Goal: Task Accomplishment & Management: Manage account settings

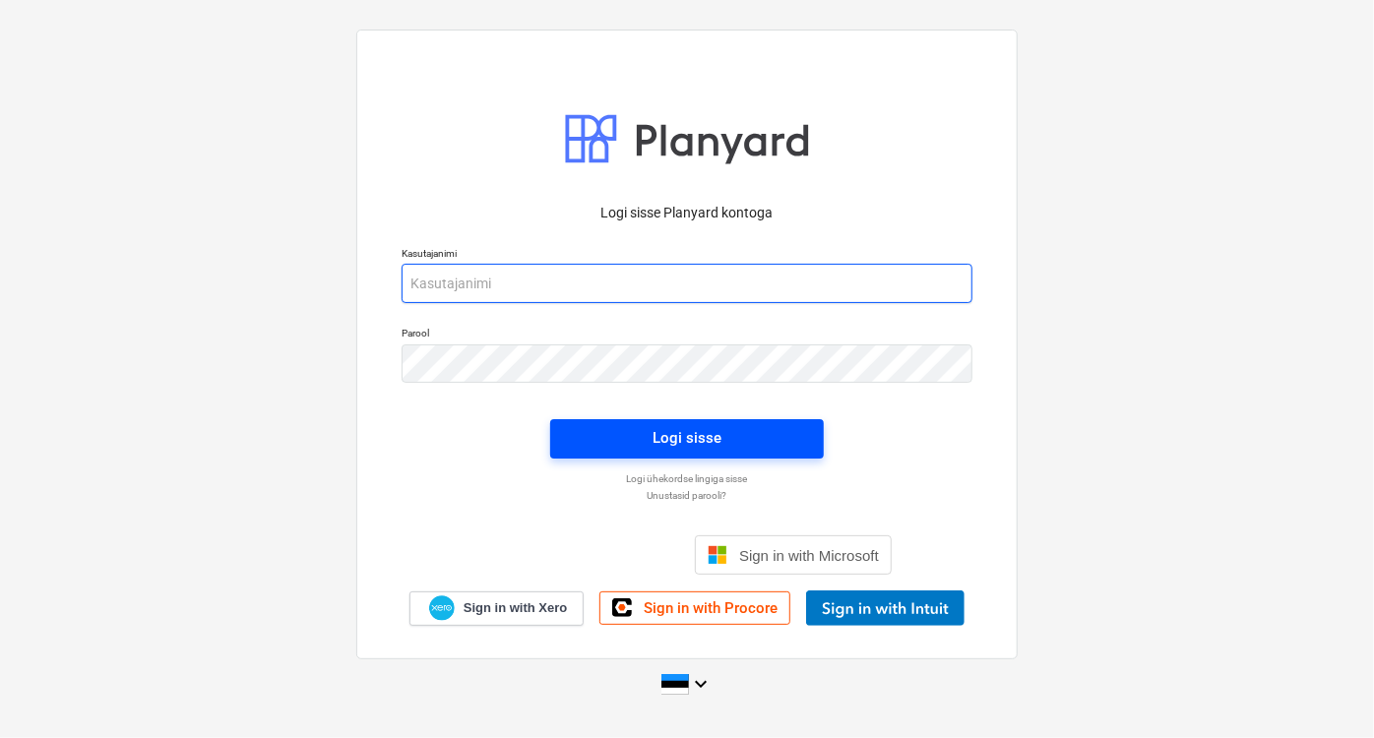
type input "[PERSON_NAME][EMAIL_ADDRESS][DOMAIN_NAME]"
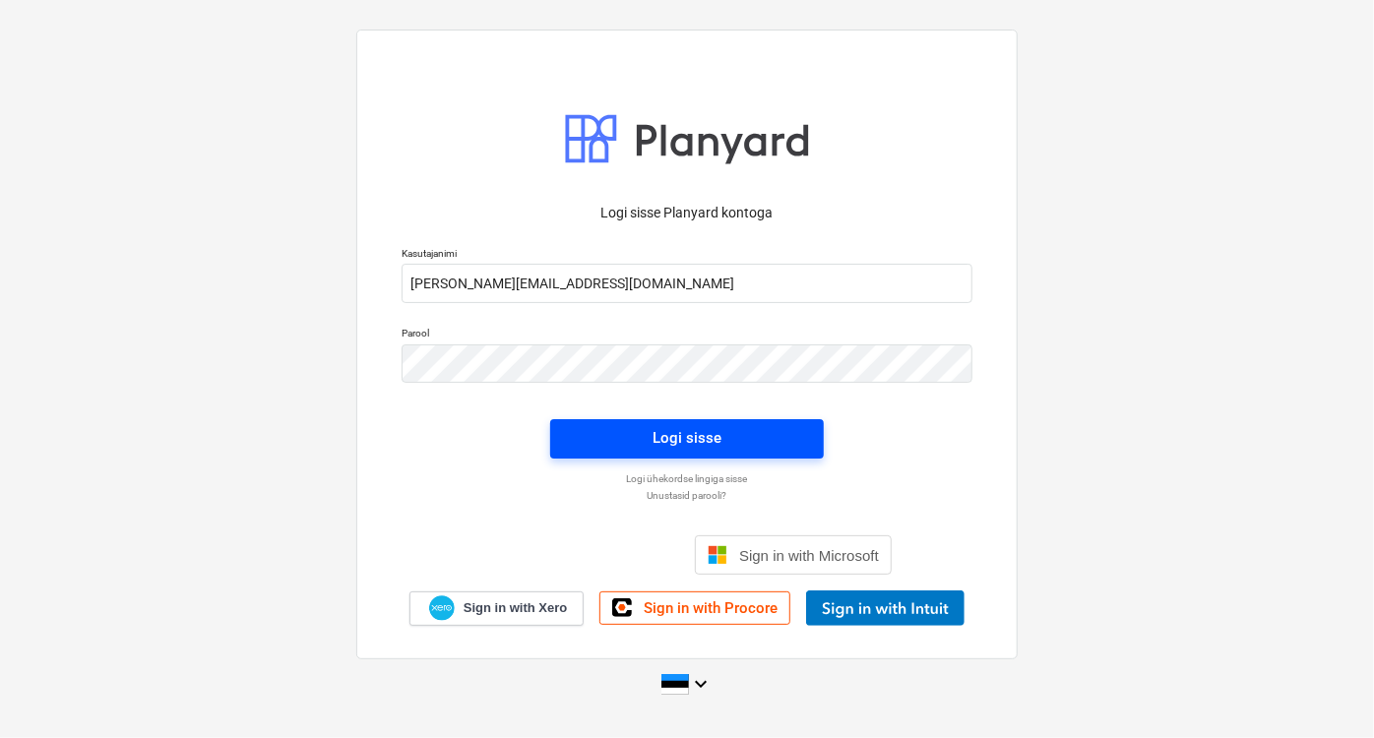
click at [587, 431] on span "Logi sisse" at bounding box center [687, 438] width 226 height 26
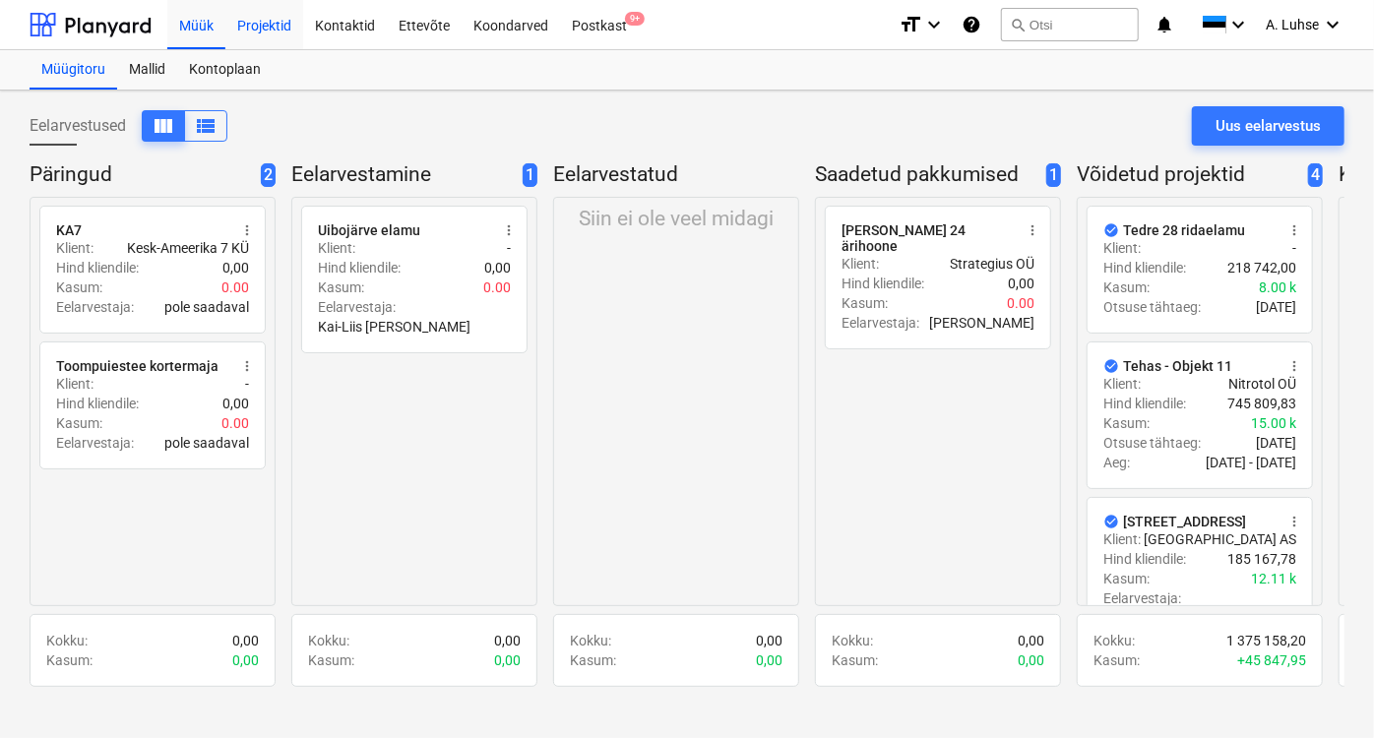
click at [256, 30] on div "Projektid" at bounding box center [264, 24] width 78 height 50
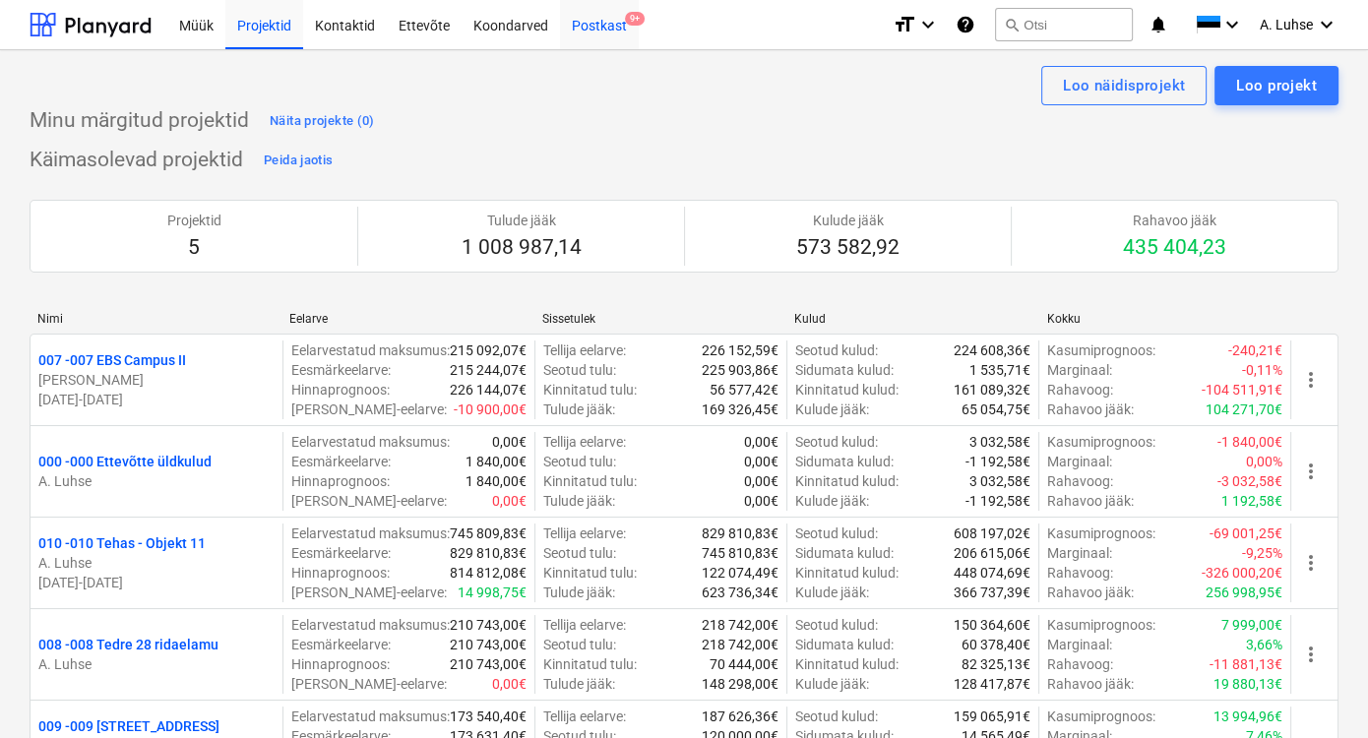
click at [582, 28] on div "Postkast 9+" at bounding box center [599, 24] width 79 height 50
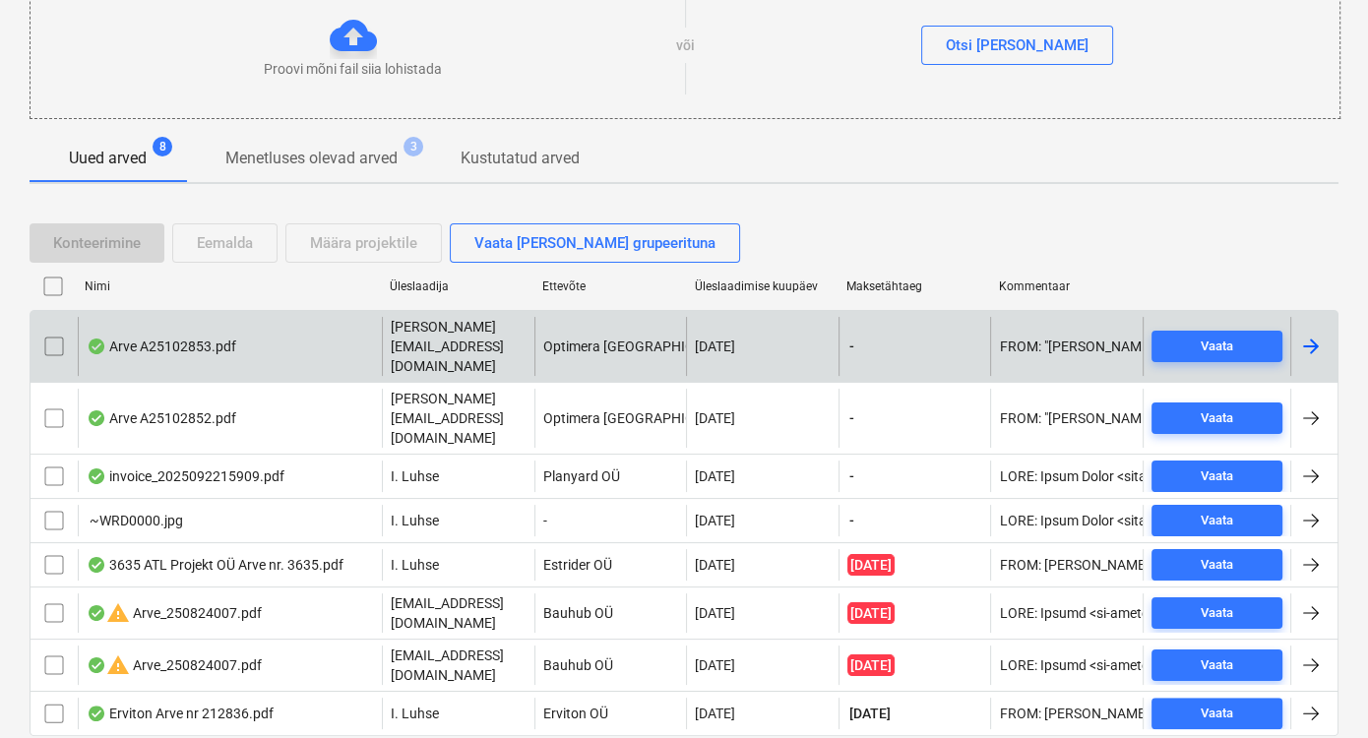
scroll to position [254, 0]
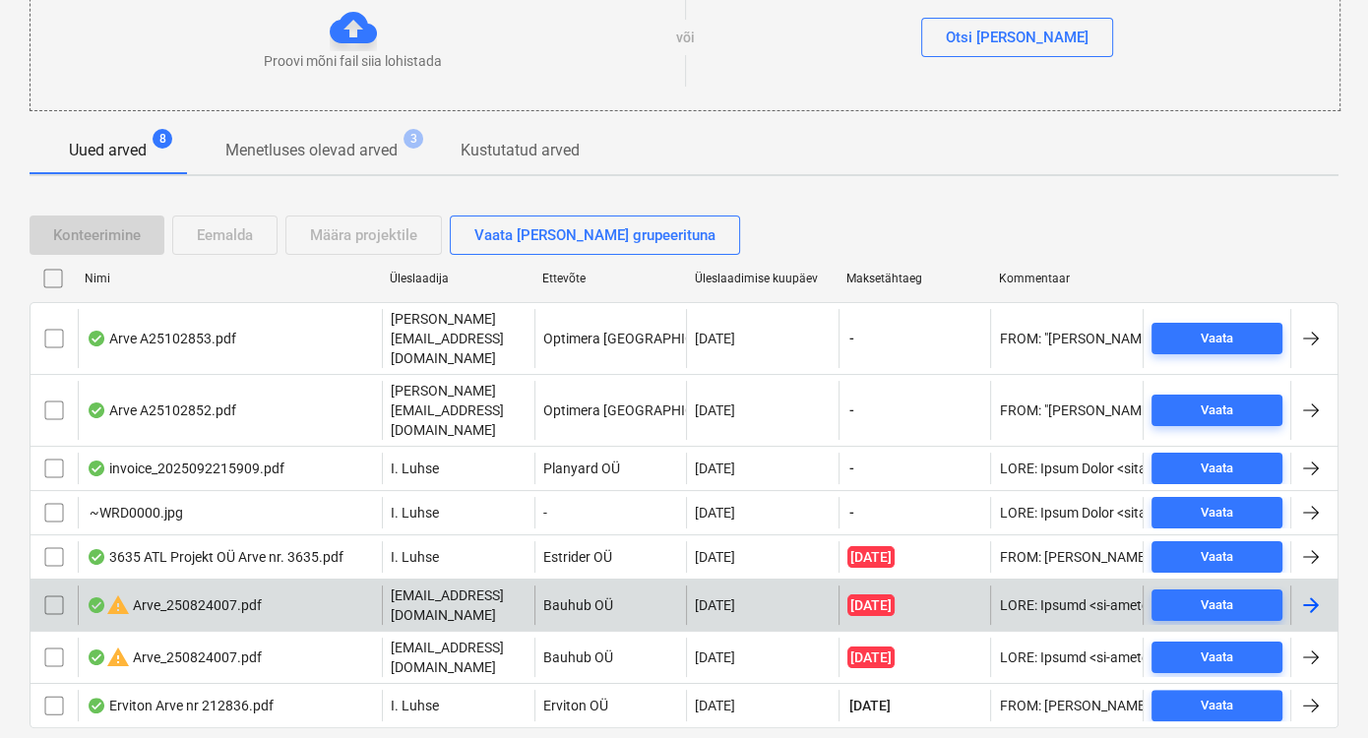
click at [47, 589] on input "checkbox" at bounding box center [53, 604] width 31 height 31
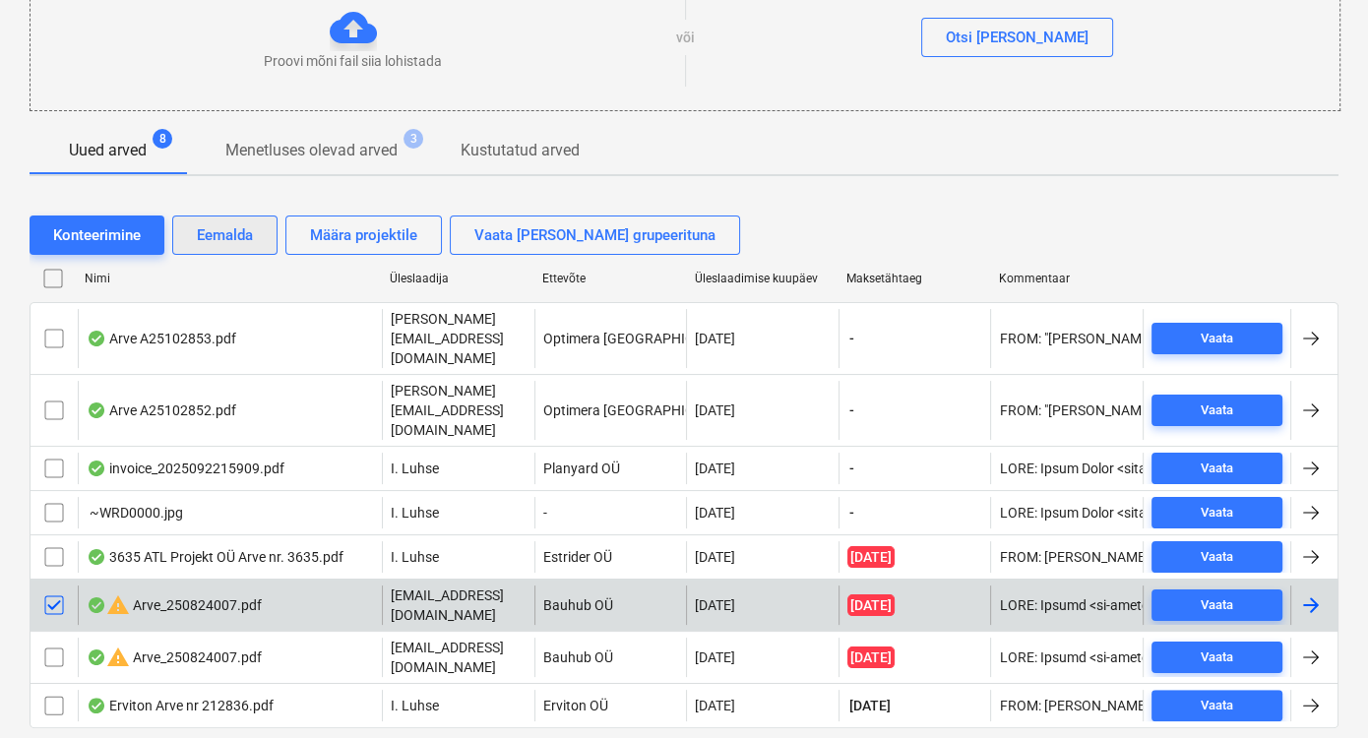
click at [243, 239] on div "Eemalda" at bounding box center [225, 235] width 56 height 26
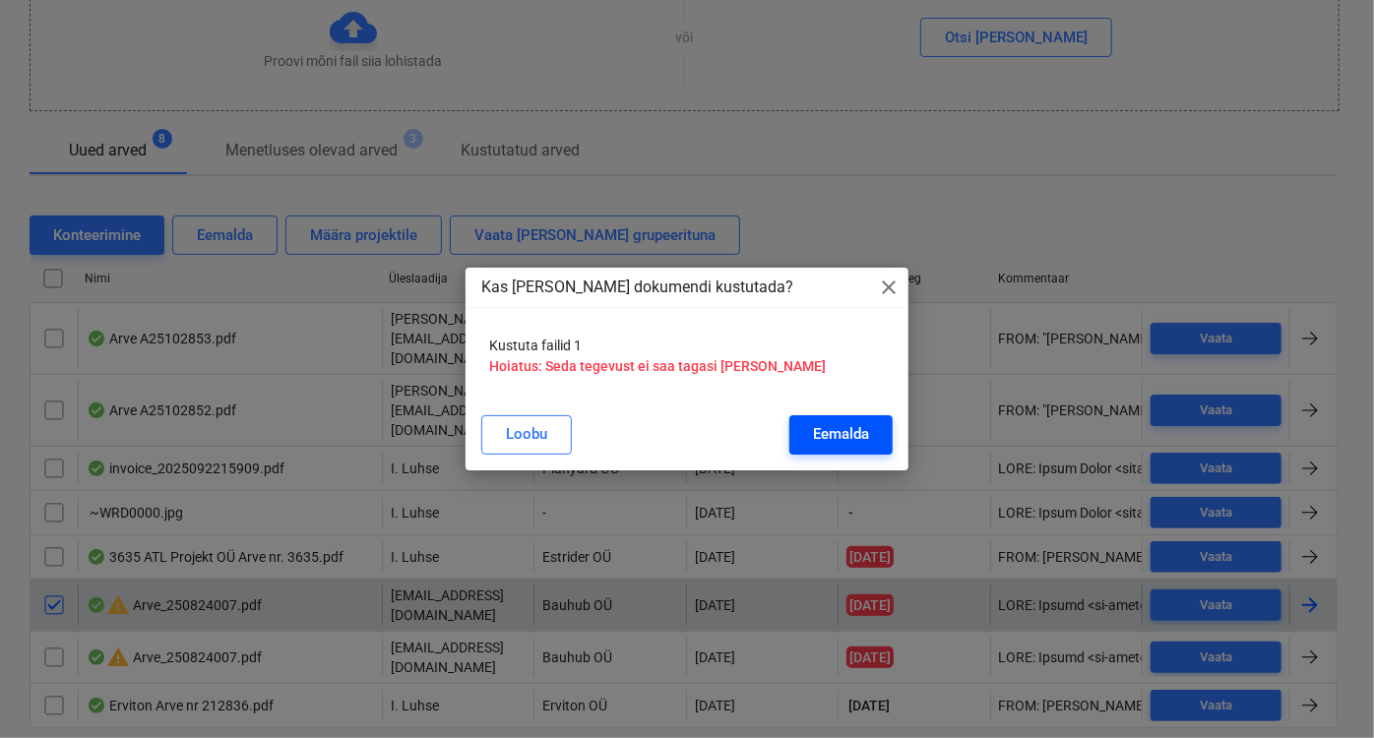
click at [818, 429] on div "Eemalda" at bounding box center [841, 434] width 56 height 26
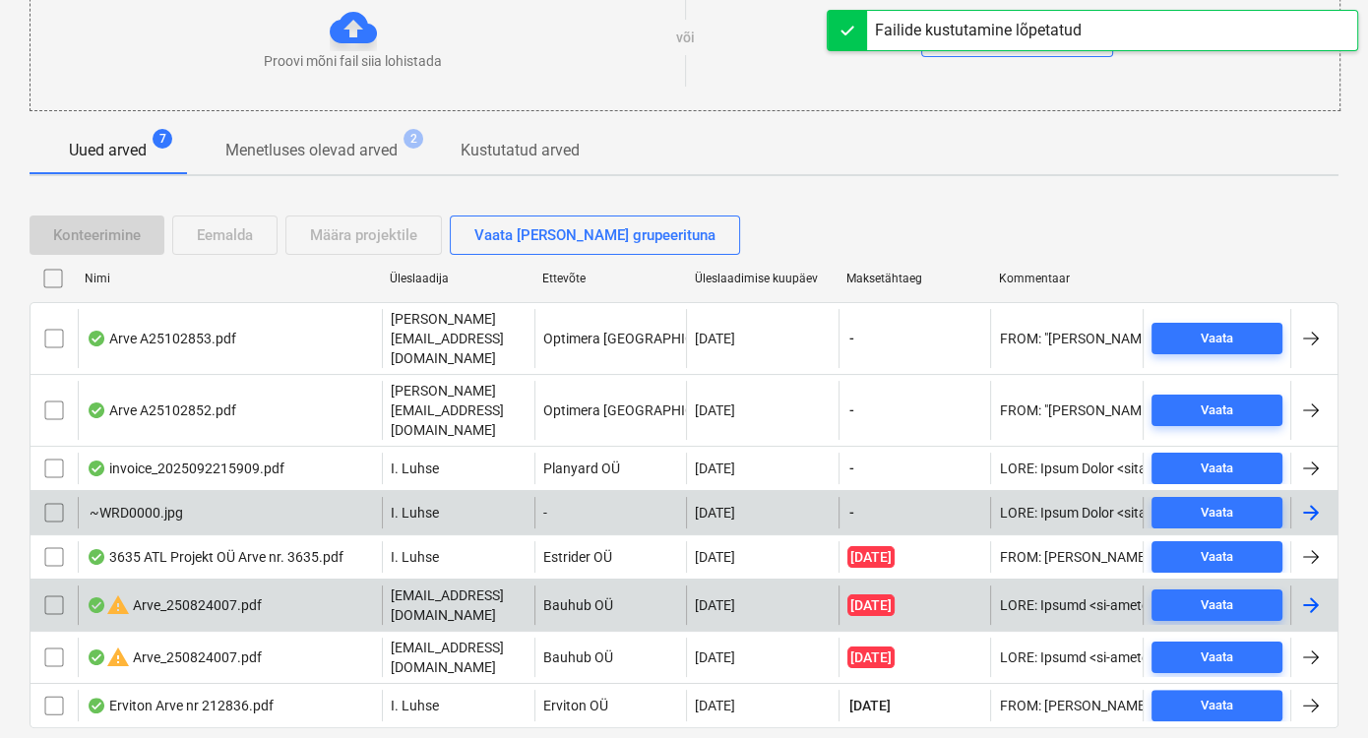
scroll to position [211, 0]
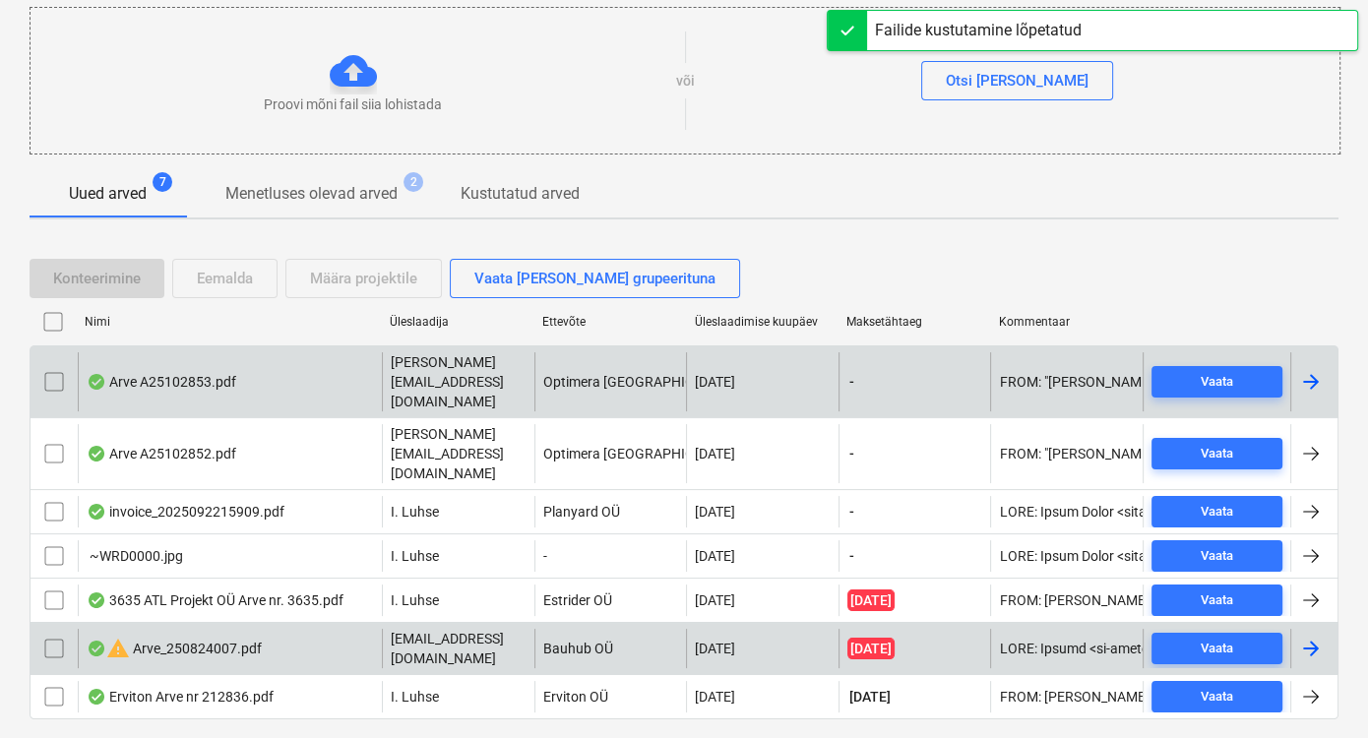
click at [309, 373] on div "Arve A25102853.pdf" at bounding box center [230, 381] width 304 height 59
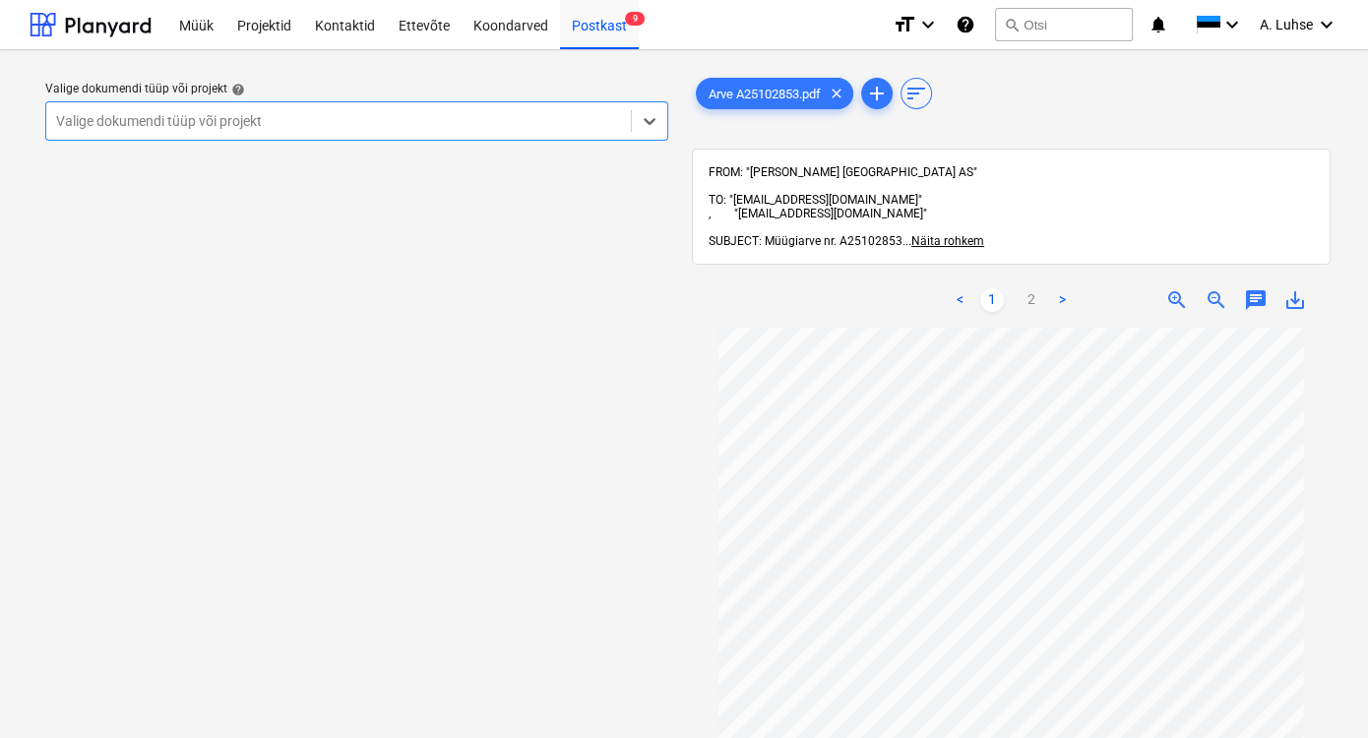
click at [478, 129] on div at bounding box center [338, 121] width 565 height 20
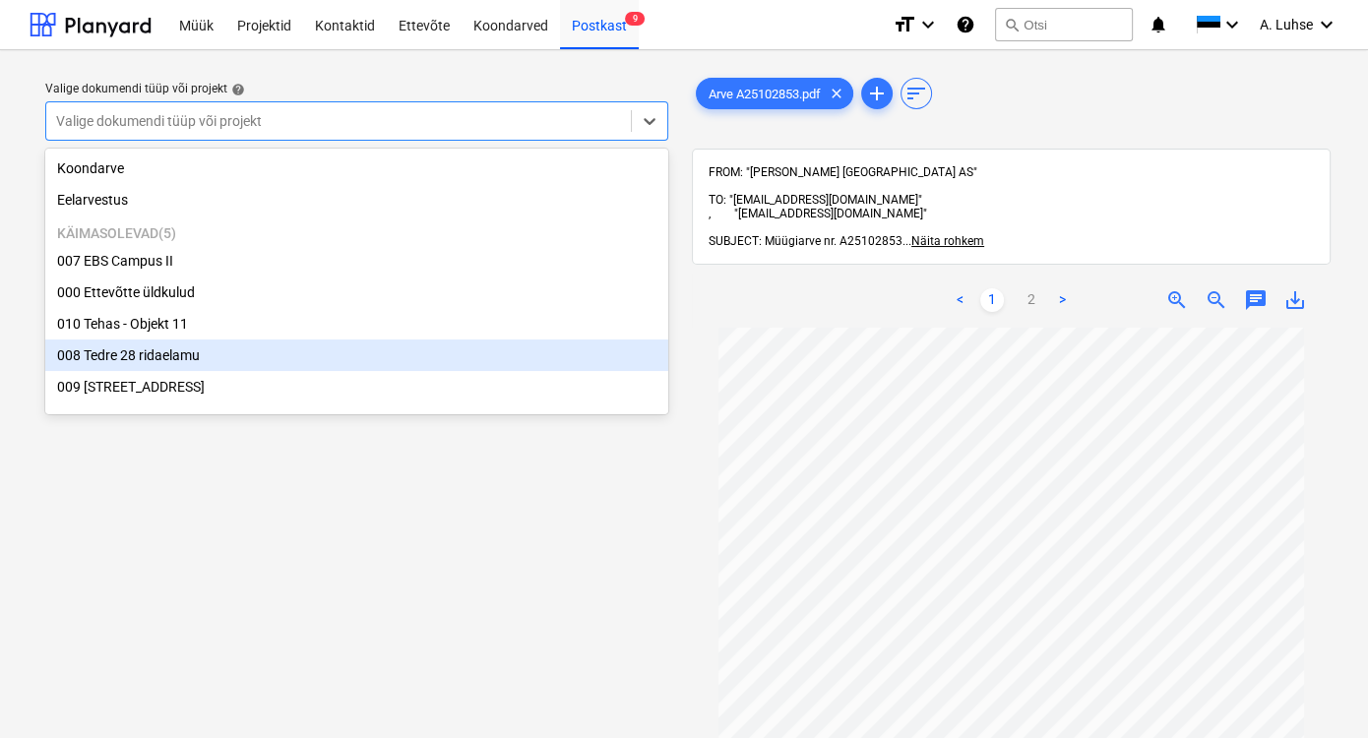
click at [372, 357] on div "008 Tedre 28 ridaelamu" at bounding box center [356, 354] width 623 height 31
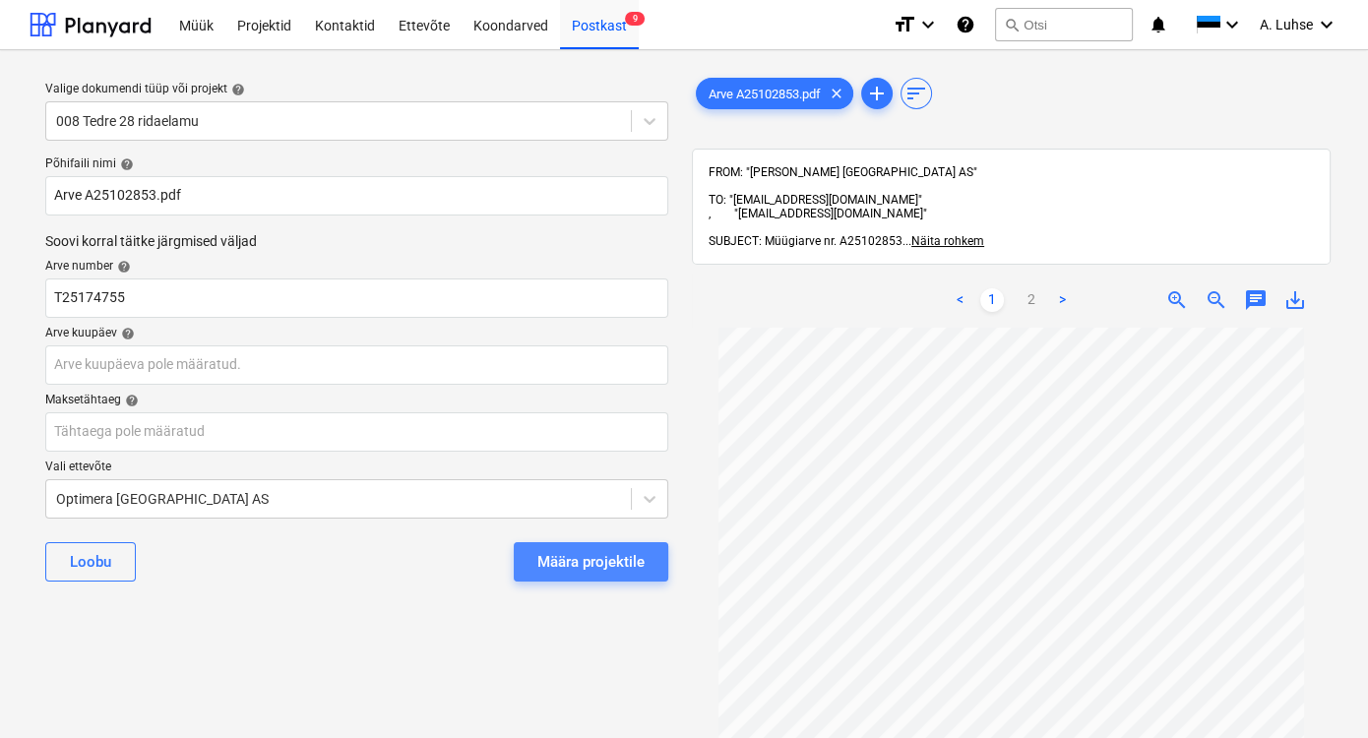
click at [569, 564] on div "Määra projektile" at bounding box center [590, 562] width 107 height 26
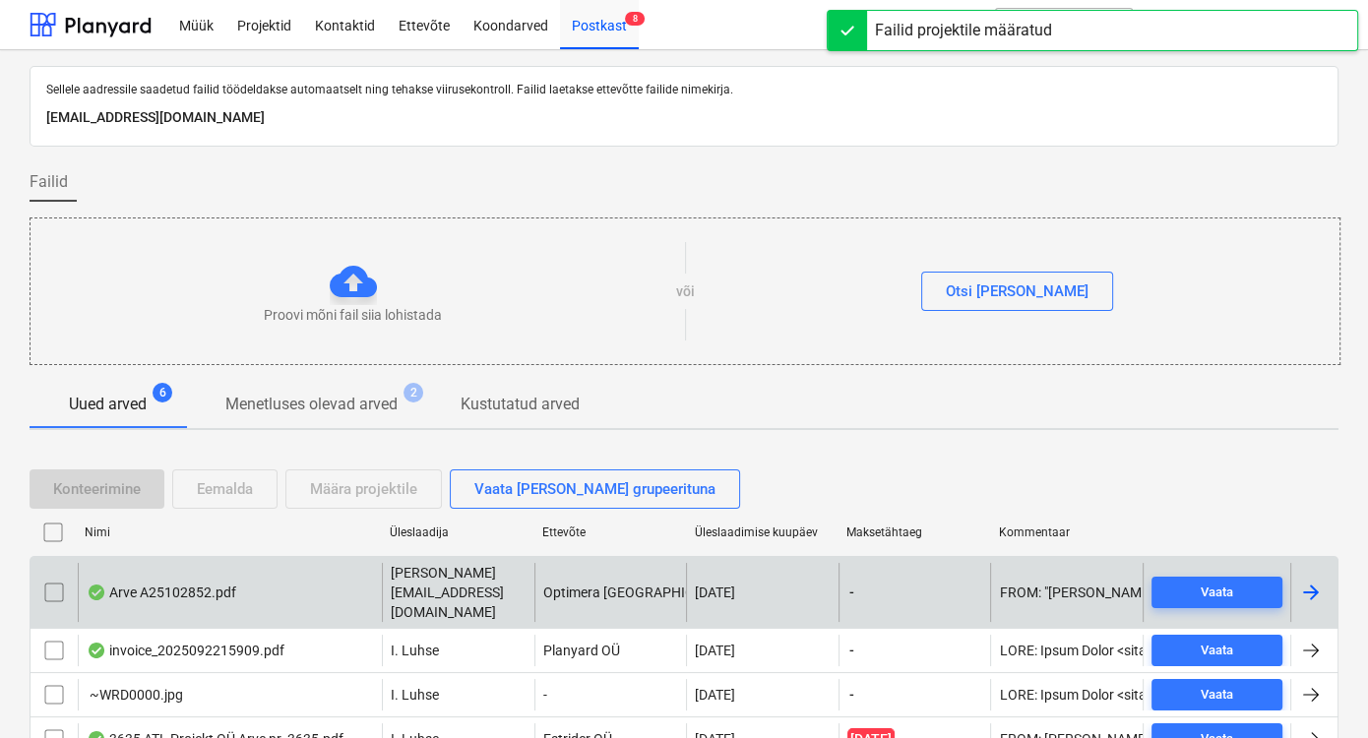
click at [276, 587] on div "Arve A25102852.pdf" at bounding box center [230, 592] width 304 height 59
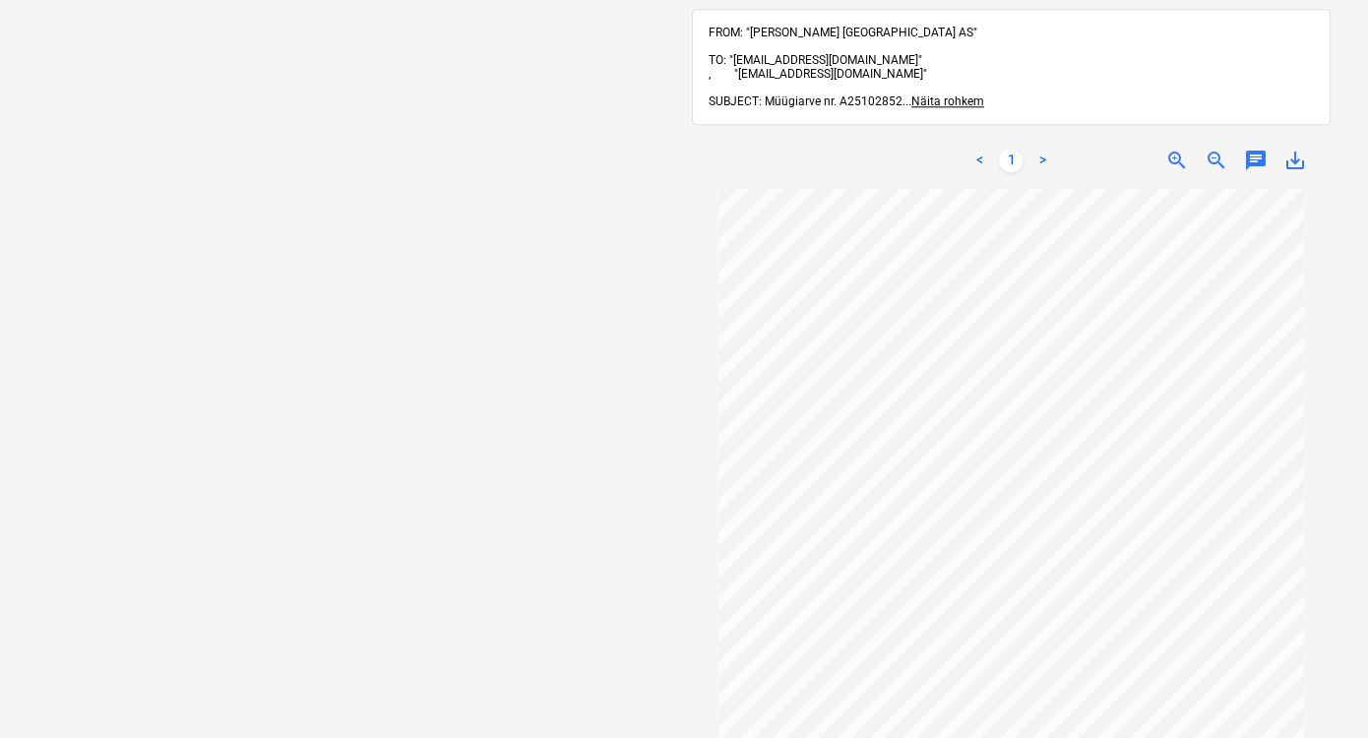
scroll to position [76, 0]
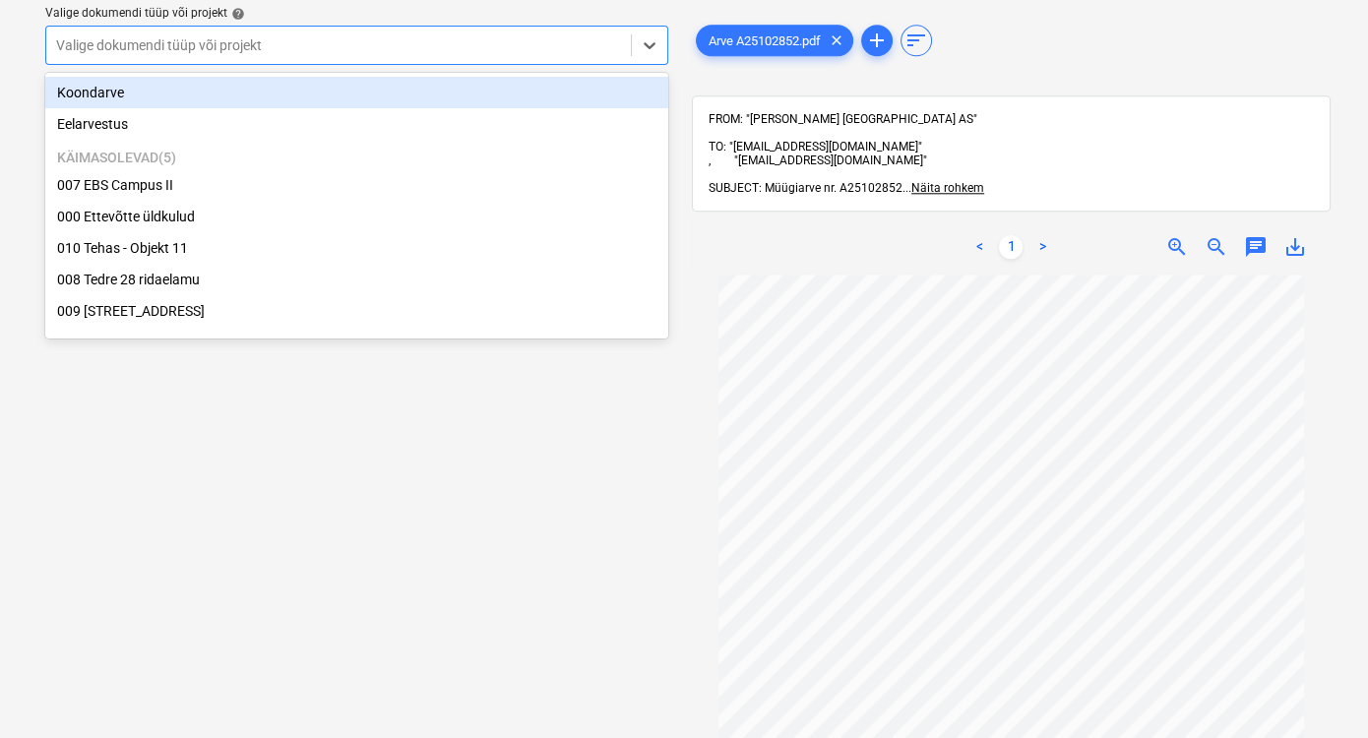
click at [445, 39] on div at bounding box center [338, 45] width 565 height 20
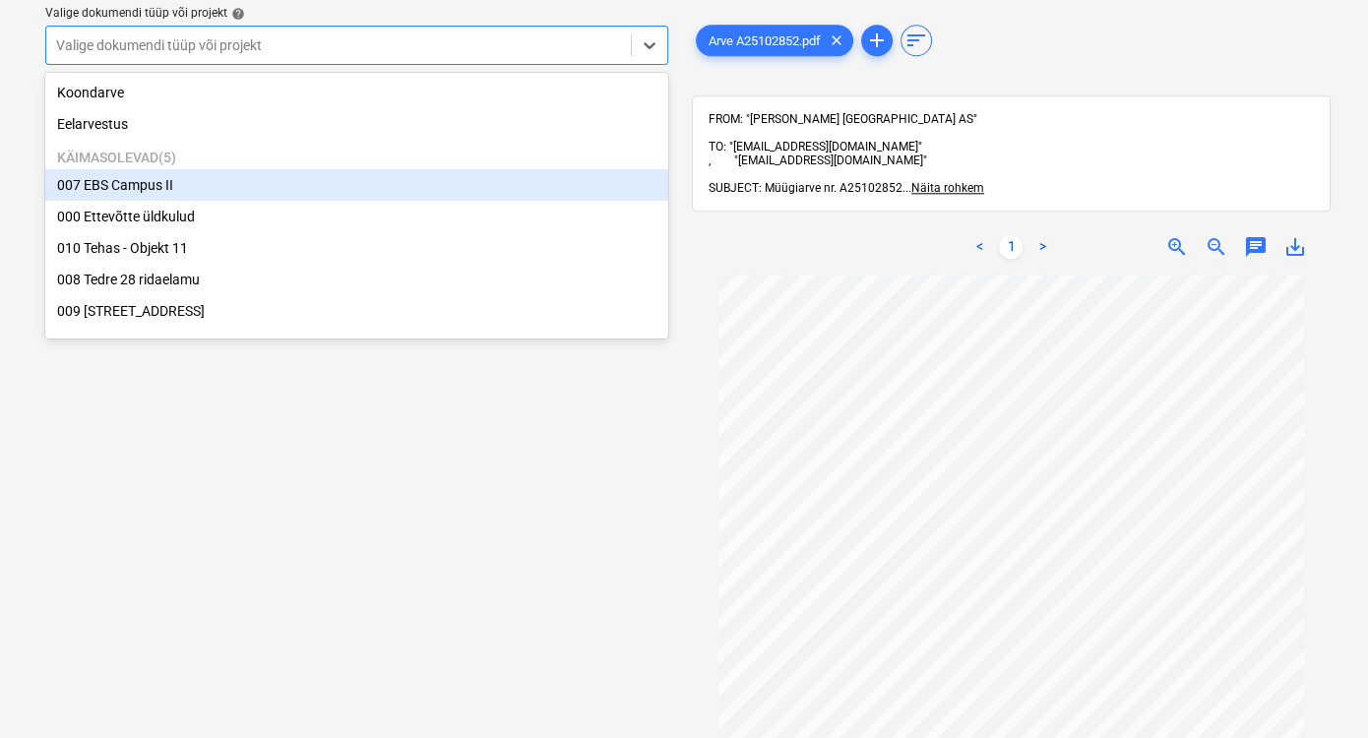
click at [417, 187] on div "007 EBS Campus II" at bounding box center [356, 184] width 623 height 31
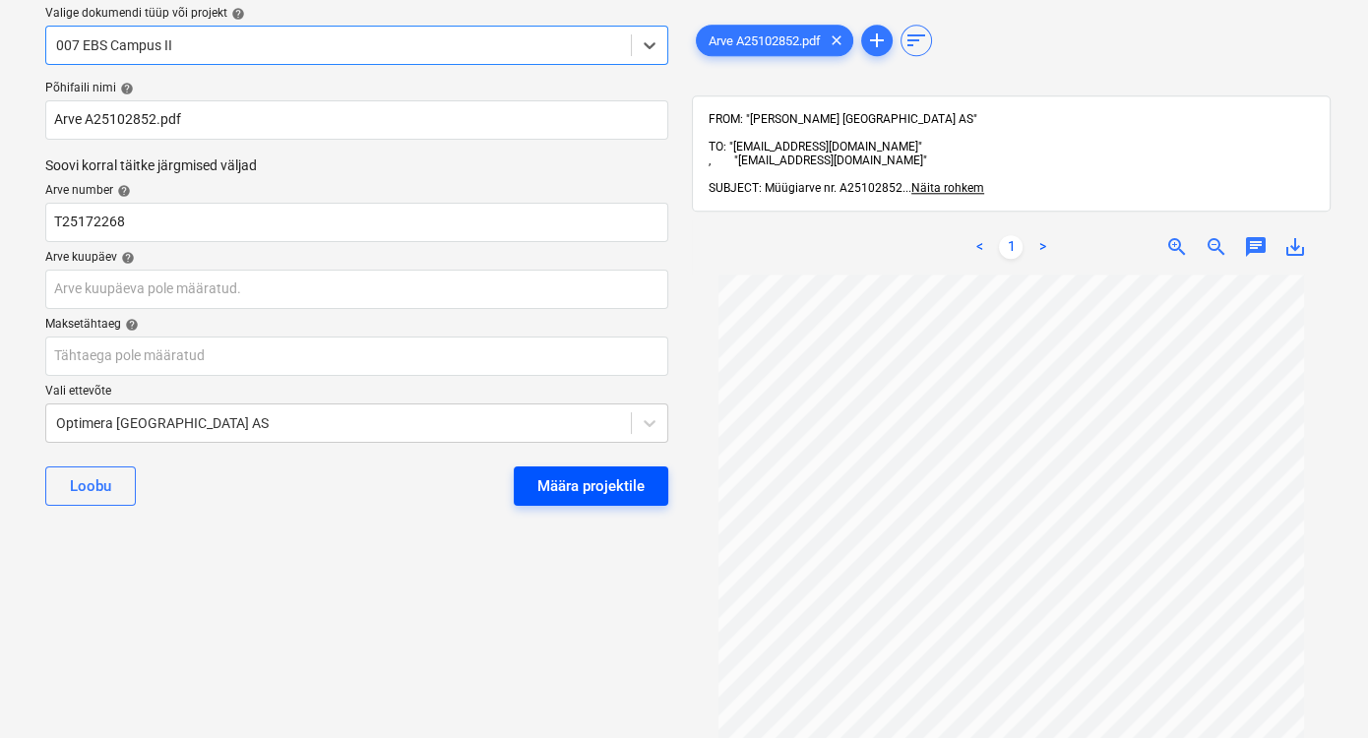
click at [606, 502] on button "Määra projektile" at bounding box center [591, 485] width 154 height 39
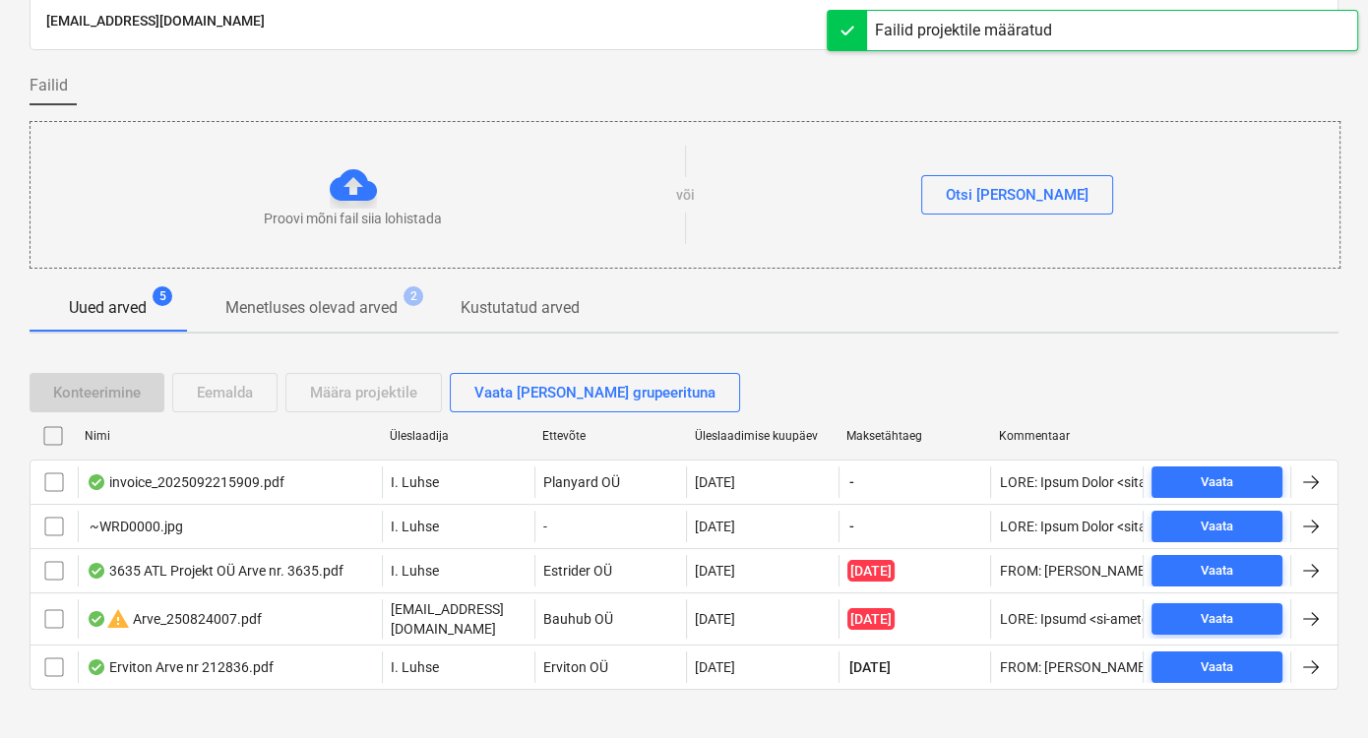
scroll to position [107, 0]
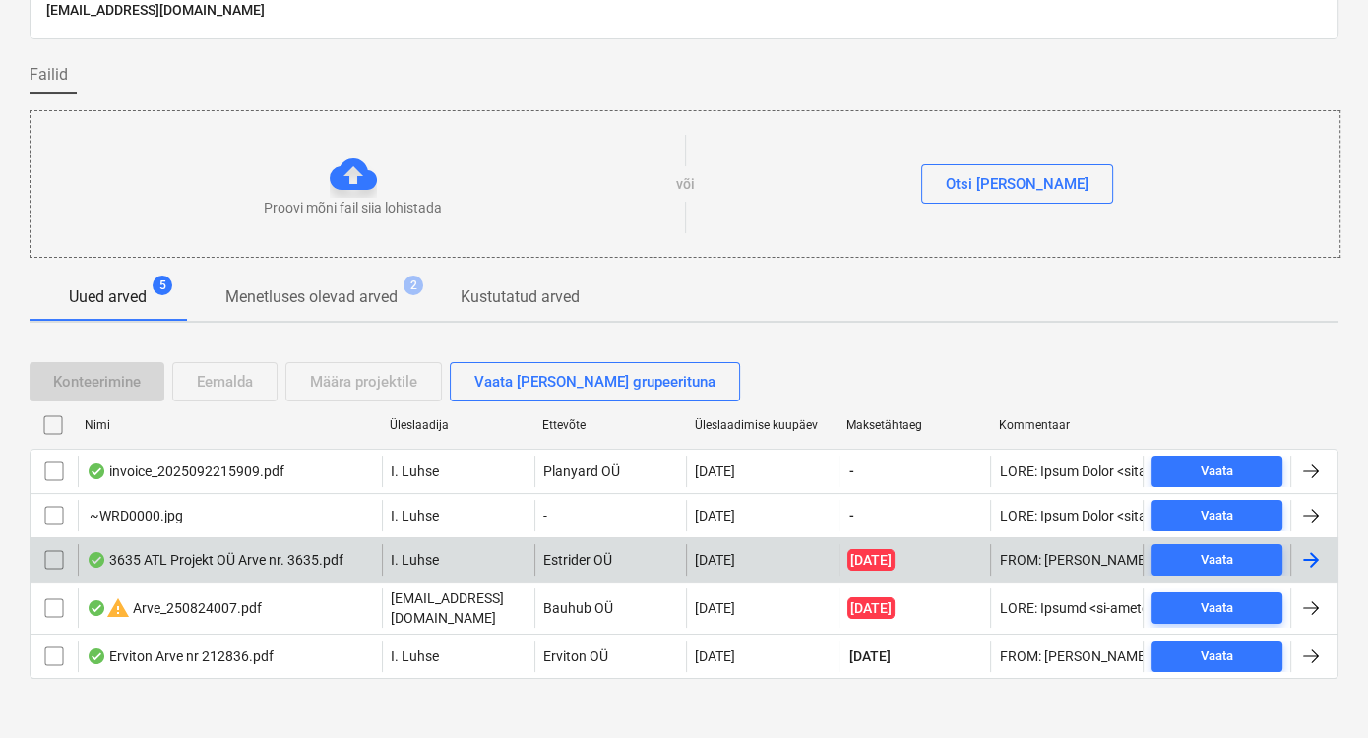
click at [344, 562] on div "3635 ATL Projekt OÜ Arve nr. 3635.pdf" at bounding box center [230, 559] width 304 height 31
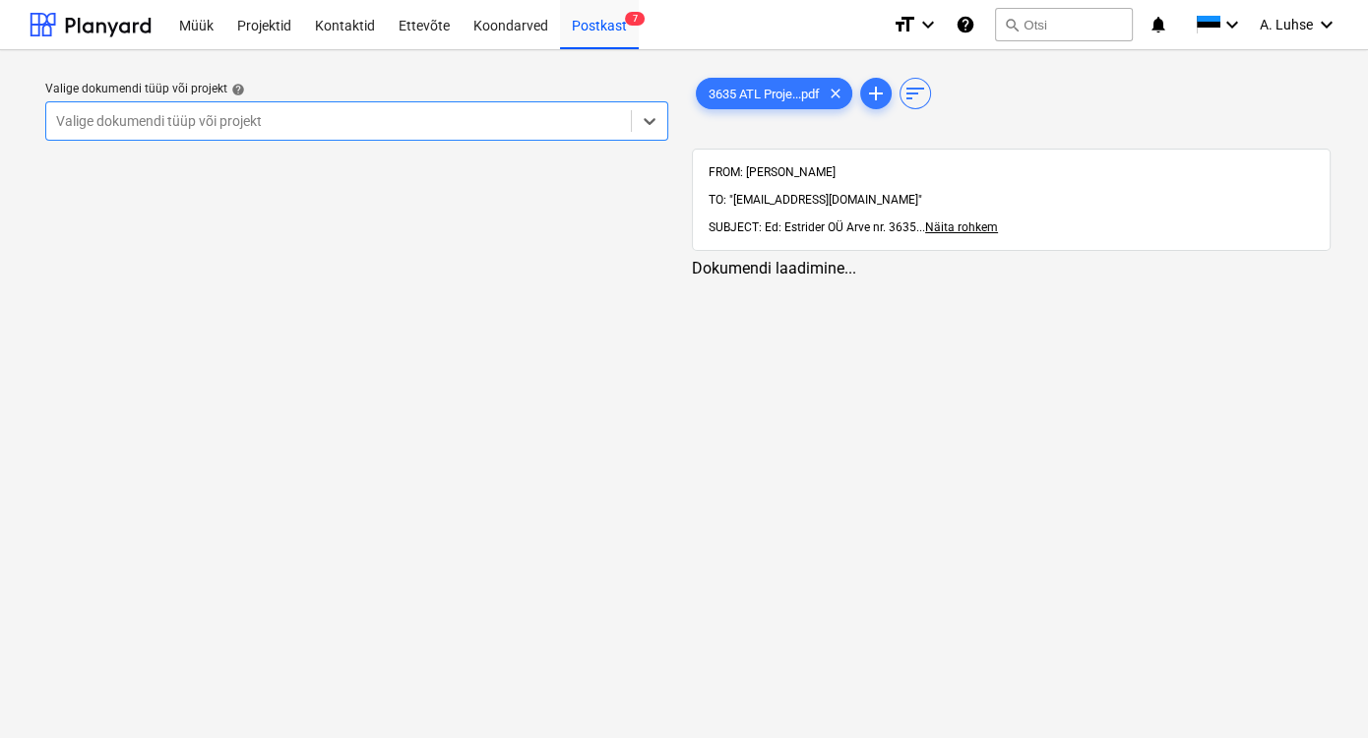
click at [453, 121] on div at bounding box center [338, 121] width 565 height 20
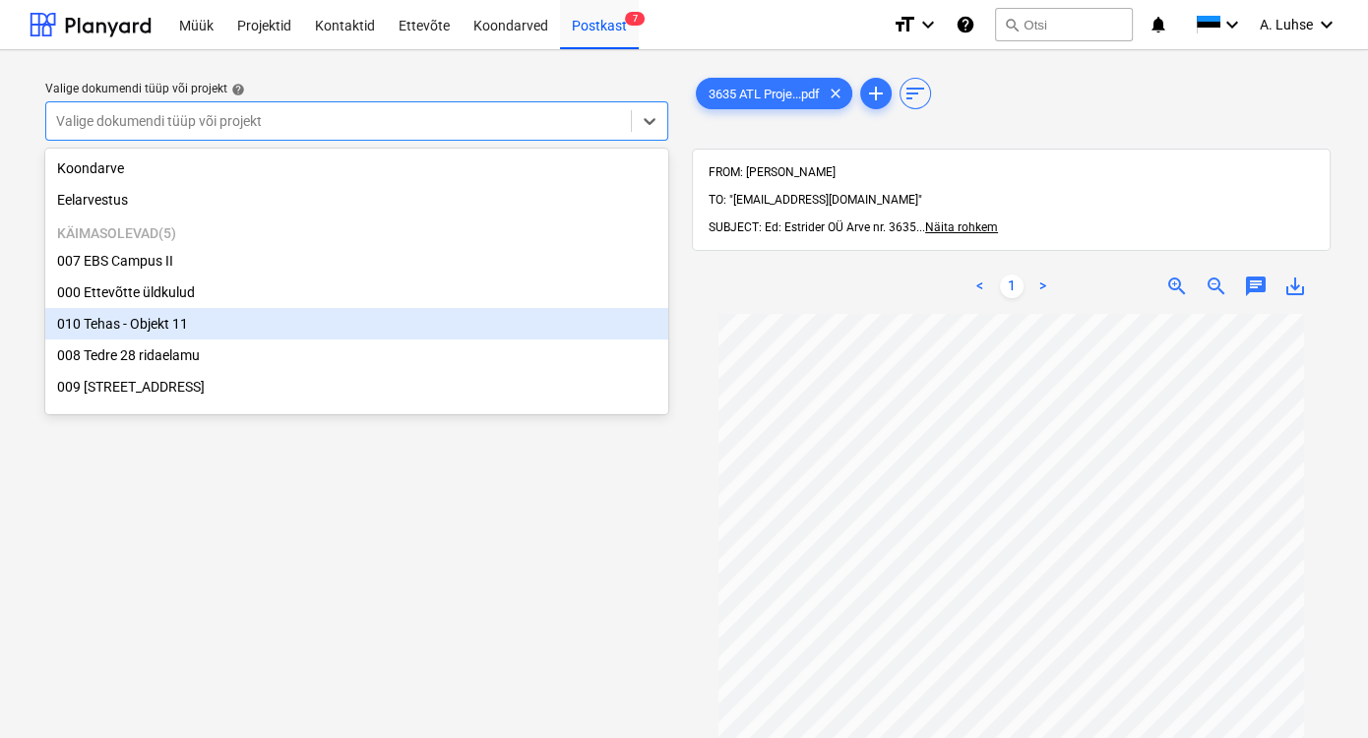
click at [333, 329] on div "010 Tehas - Objekt 11" at bounding box center [356, 323] width 623 height 31
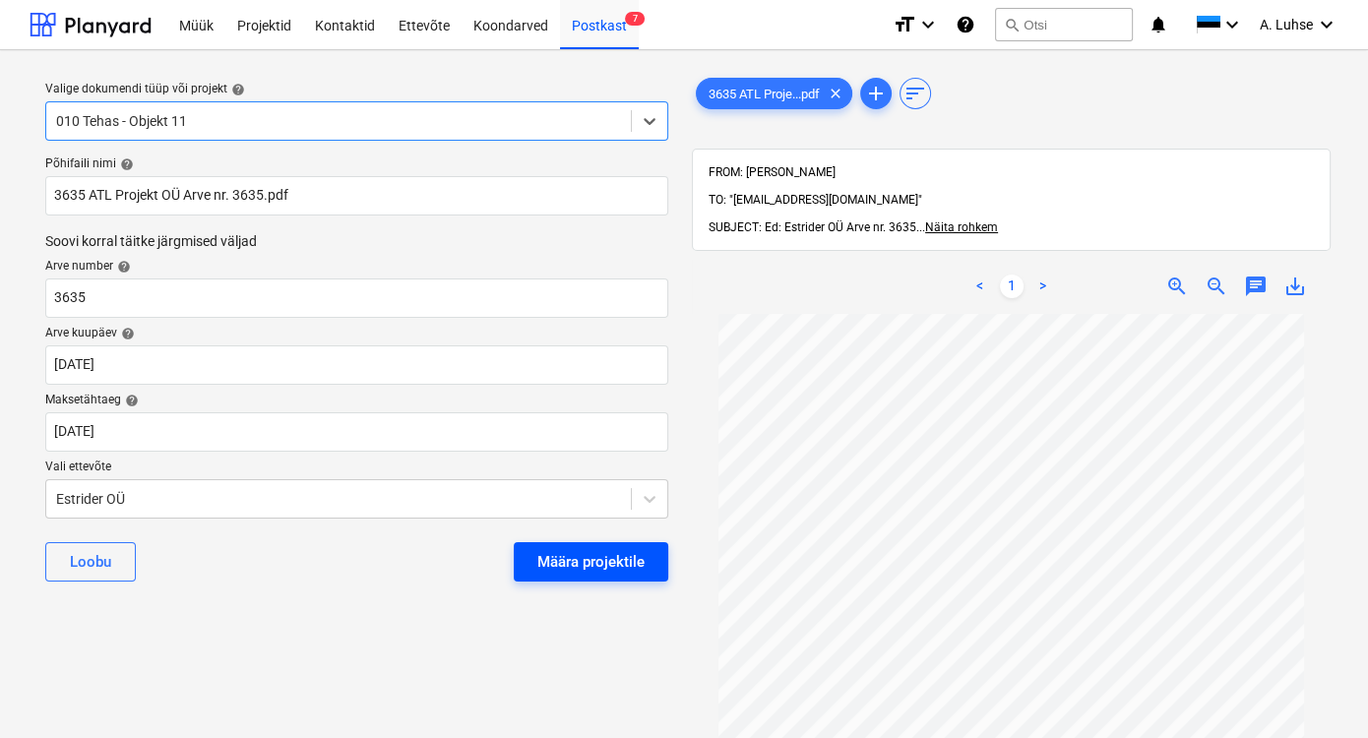
click at [584, 567] on div "Määra projektile" at bounding box center [590, 562] width 107 height 26
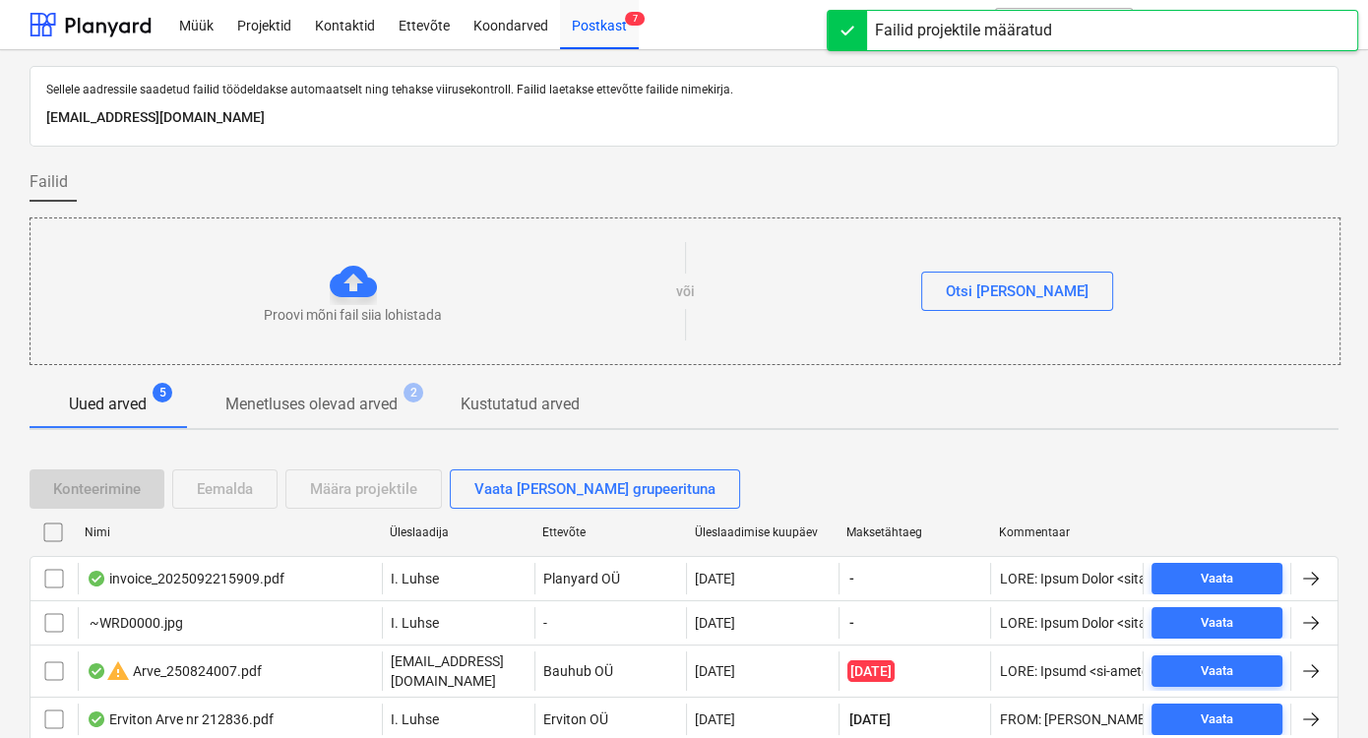
scroll to position [63, 0]
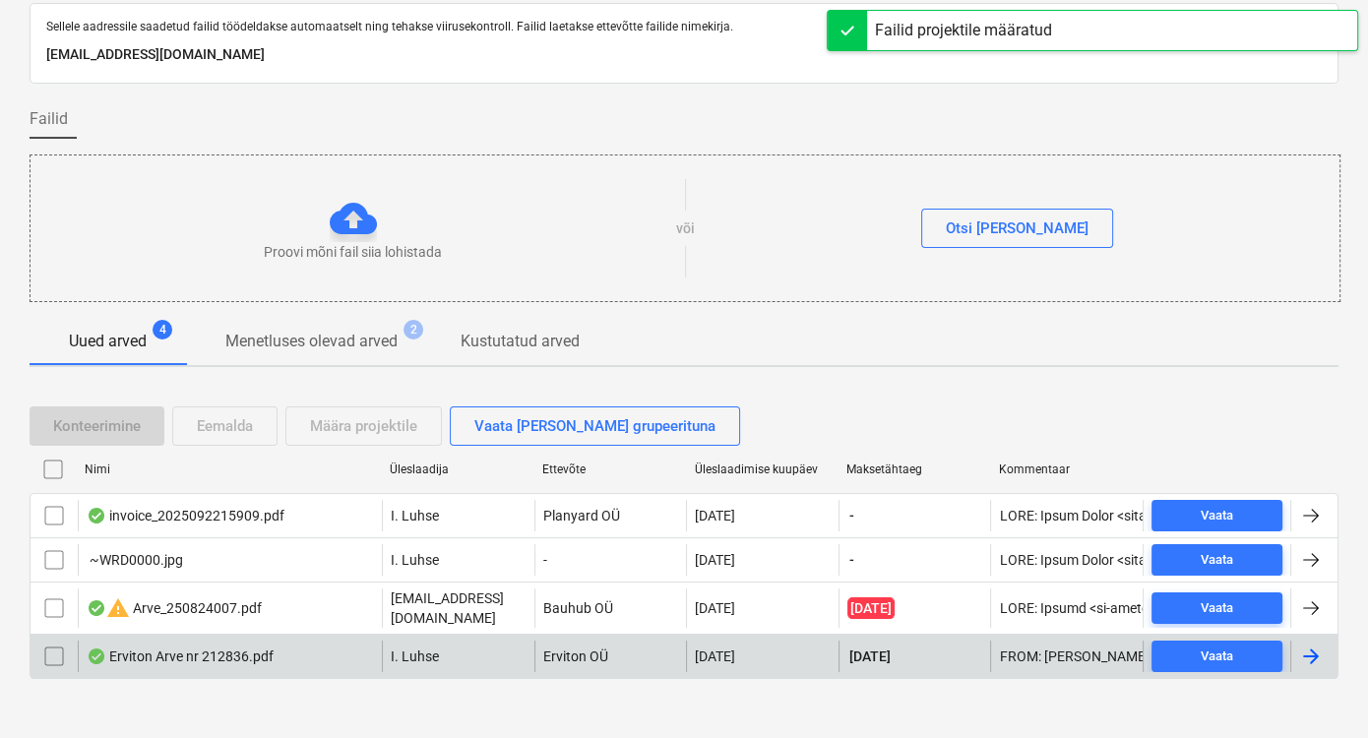
click at [471, 651] on div "I. Luhse" at bounding box center [458, 656] width 153 height 31
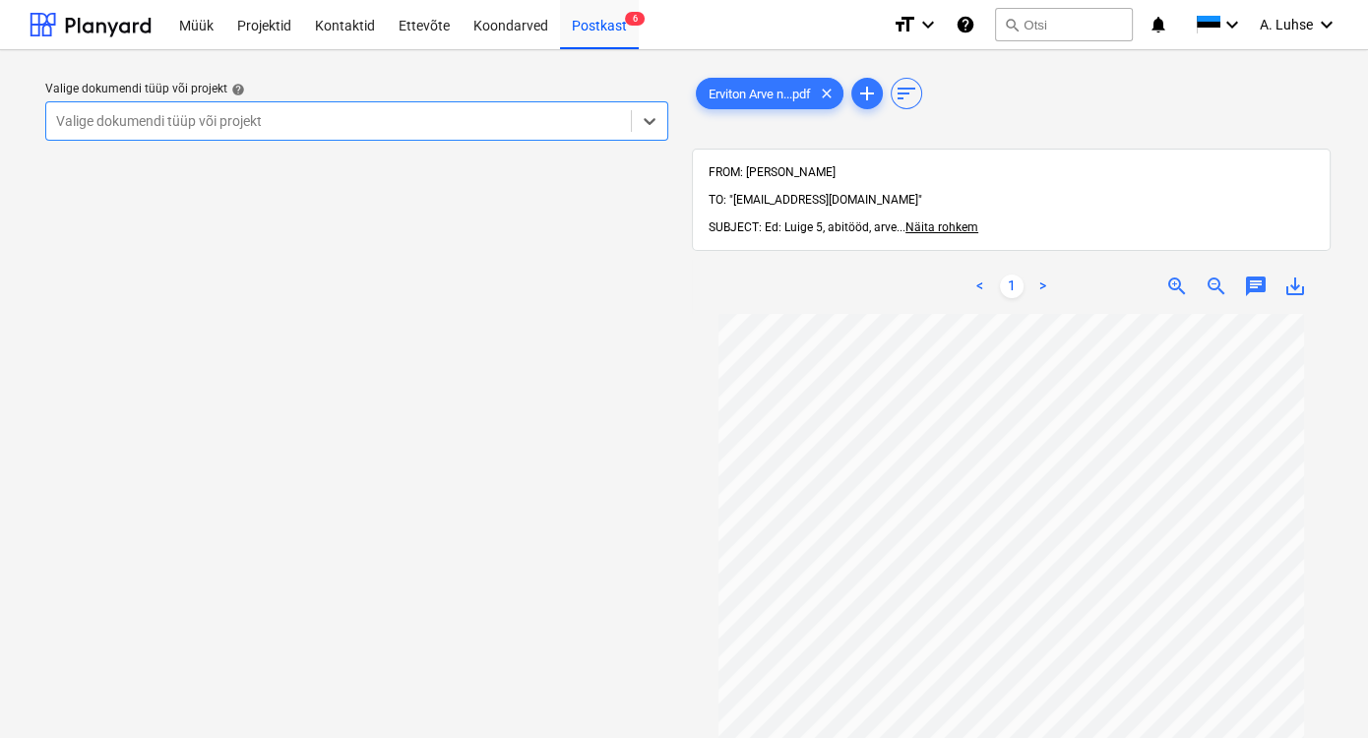
click at [547, 121] on div at bounding box center [338, 121] width 565 height 20
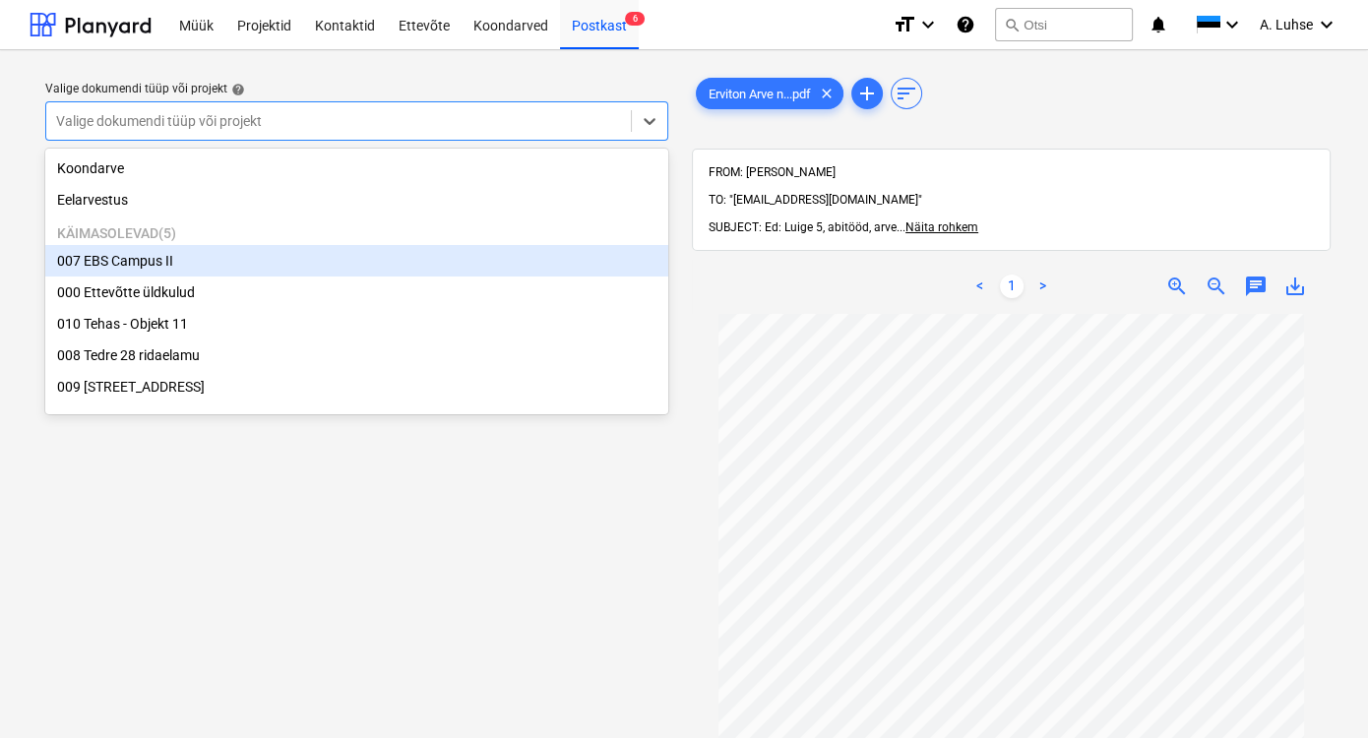
click at [455, 260] on div "007 EBS Campus II" at bounding box center [356, 260] width 623 height 31
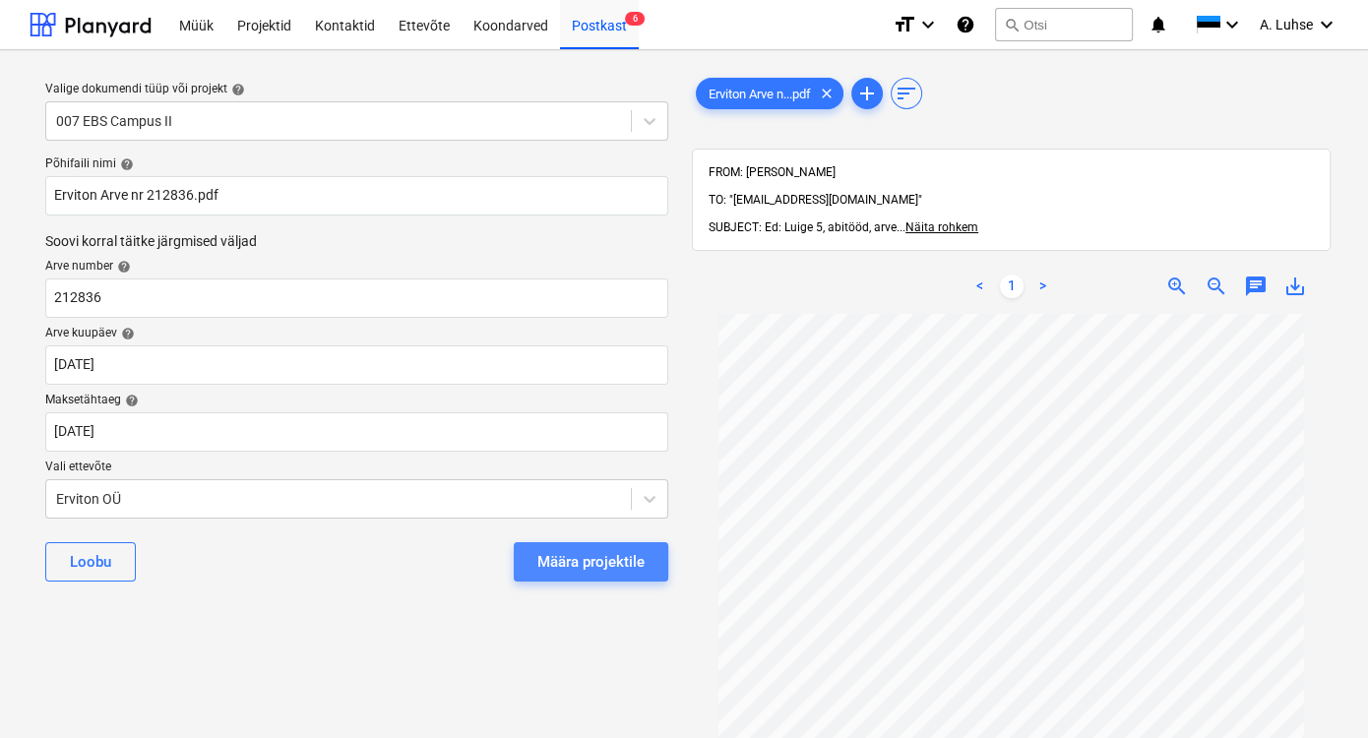
click at [588, 562] on div "Määra projektile" at bounding box center [590, 562] width 107 height 26
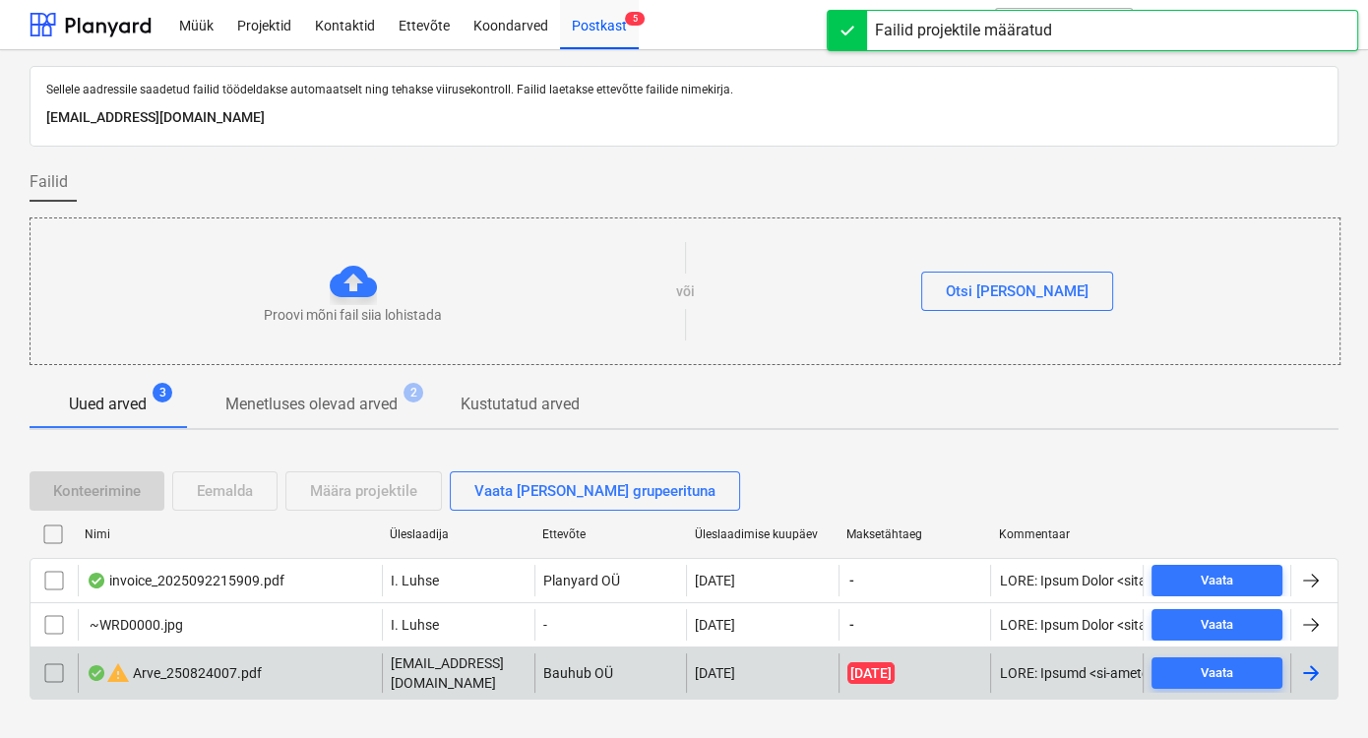
click at [319, 678] on div "warning Arve_250824007.pdf" at bounding box center [230, 672] width 304 height 39
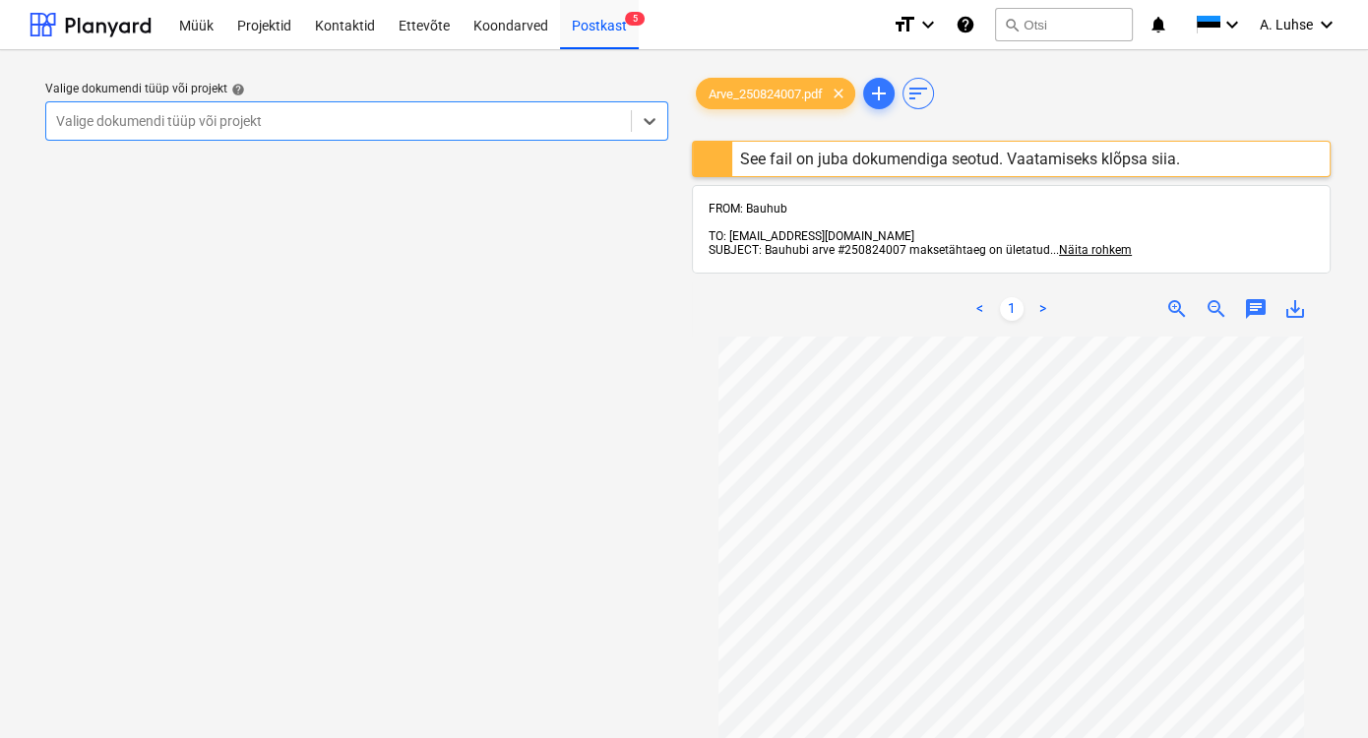
click at [1011, 157] on div "See fail on juba dokumendiga seotud. Vaatamiseks klõpsa siia." at bounding box center [960, 159] width 440 height 19
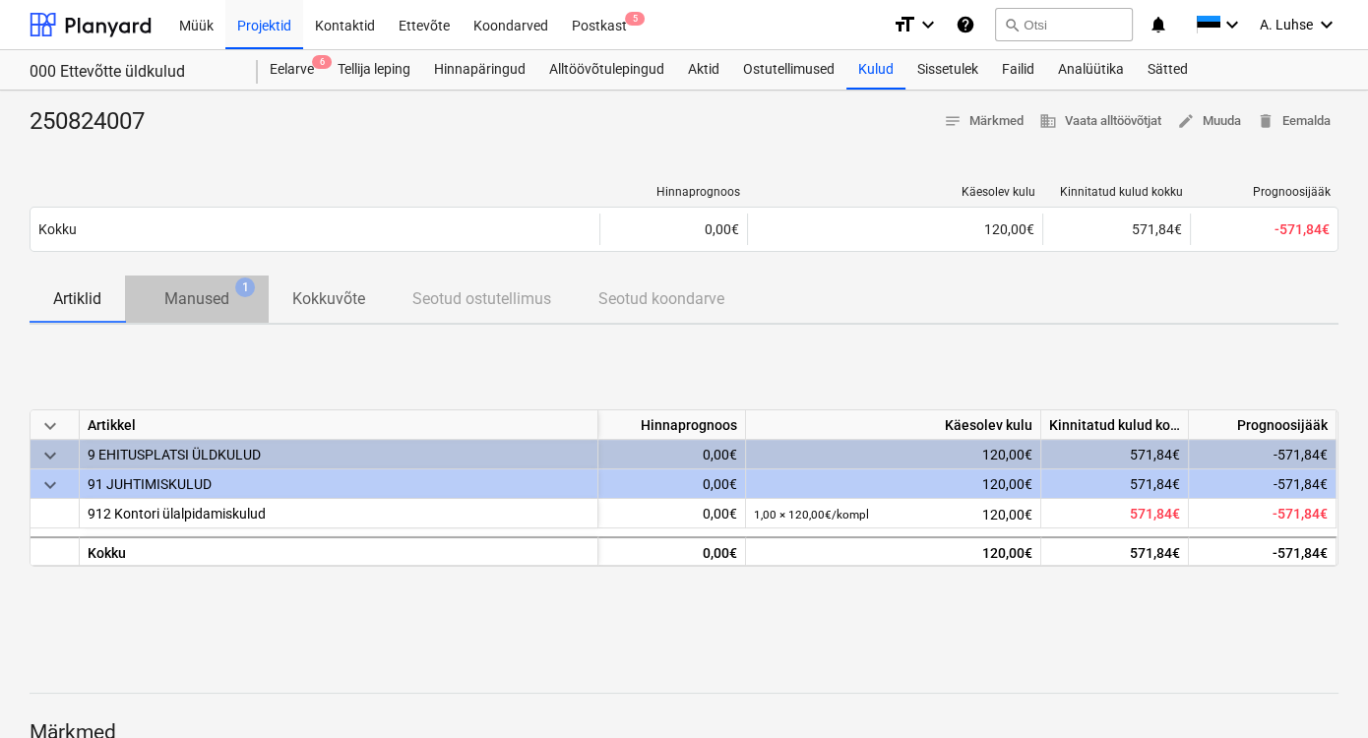
click at [188, 294] on p "Manused" at bounding box center [196, 299] width 65 height 24
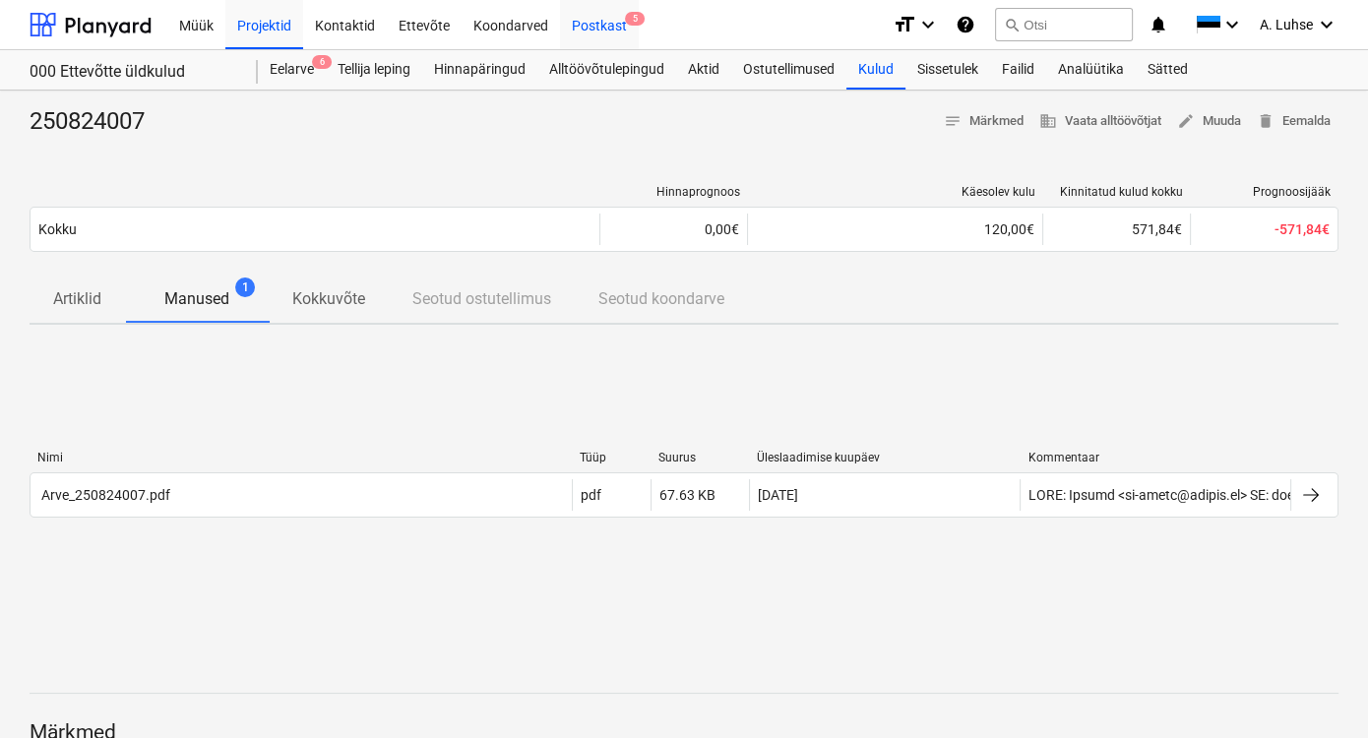
click at [577, 25] on div "Postkast 5" at bounding box center [599, 24] width 79 height 50
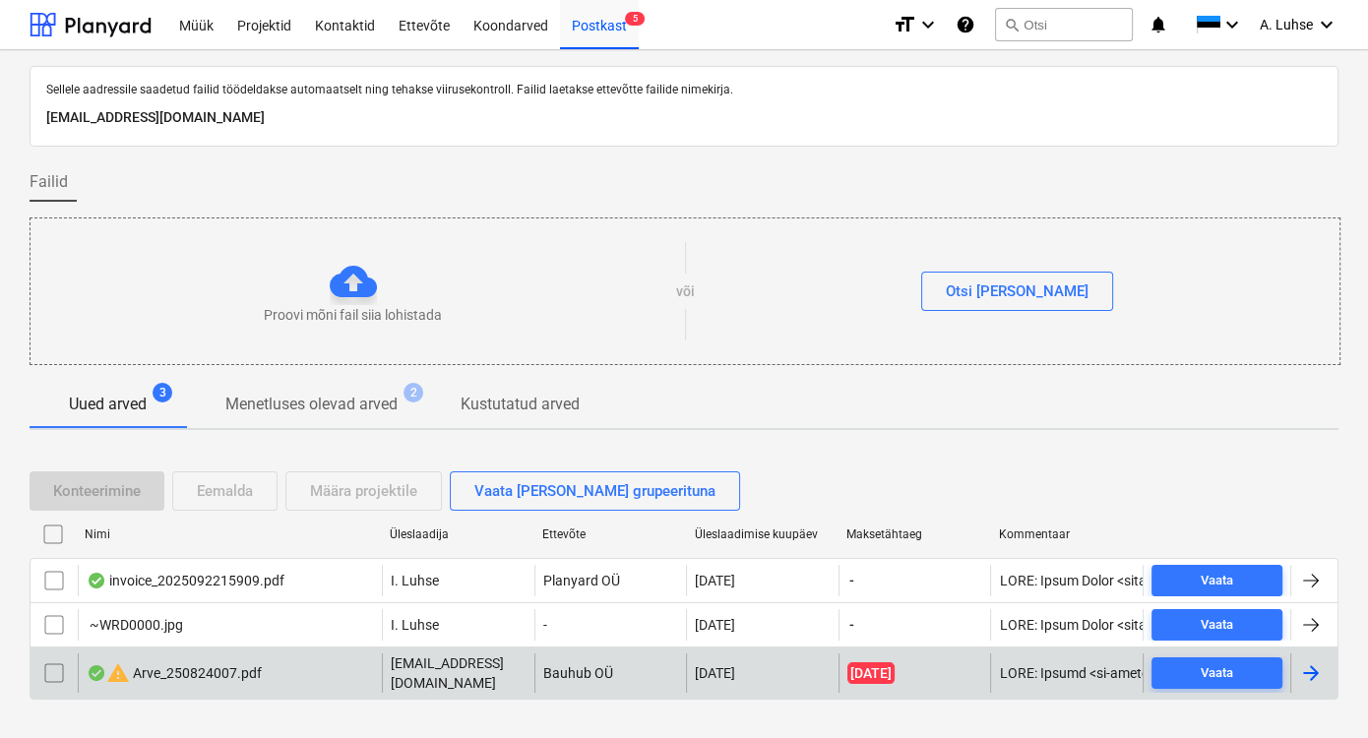
click at [47, 677] on input "checkbox" at bounding box center [53, 672] width 31 height 31
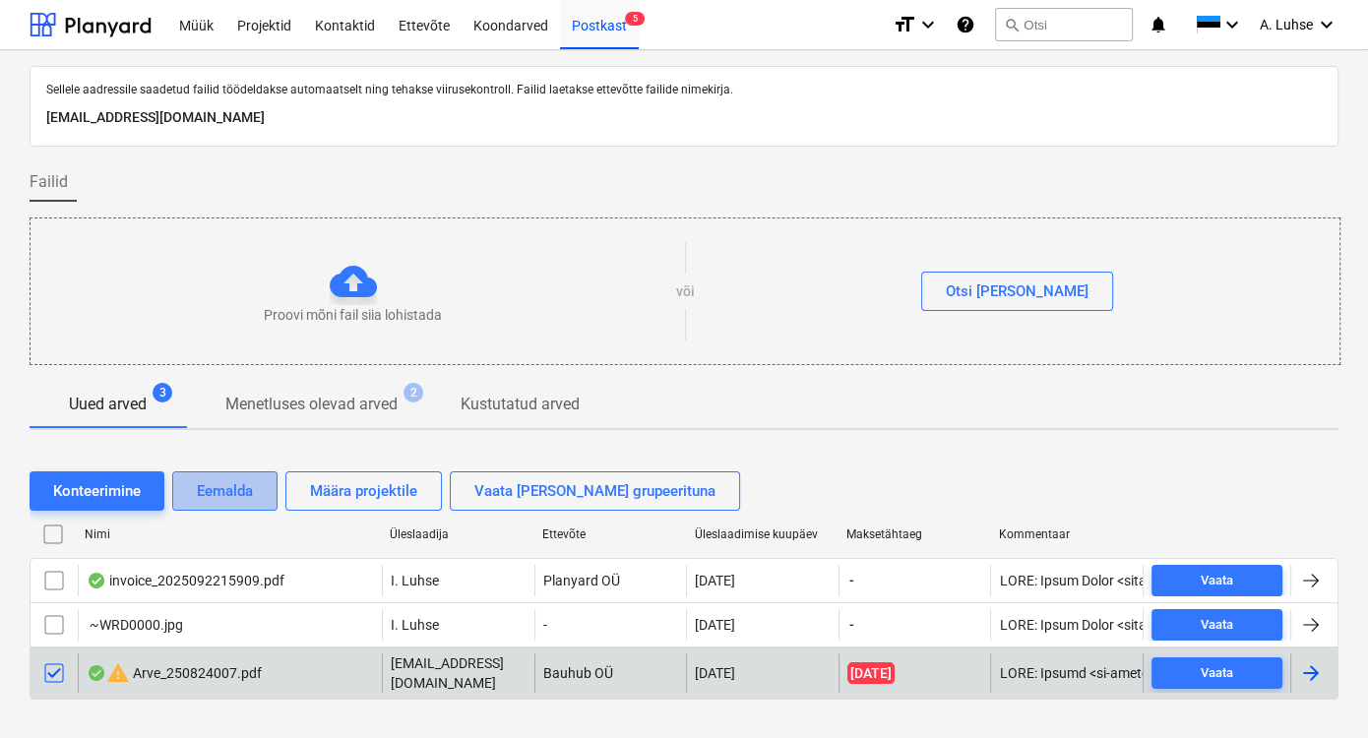
click at [238, 504] on div "Eemalda" at bounding box center [225, 491] width 56 height 26
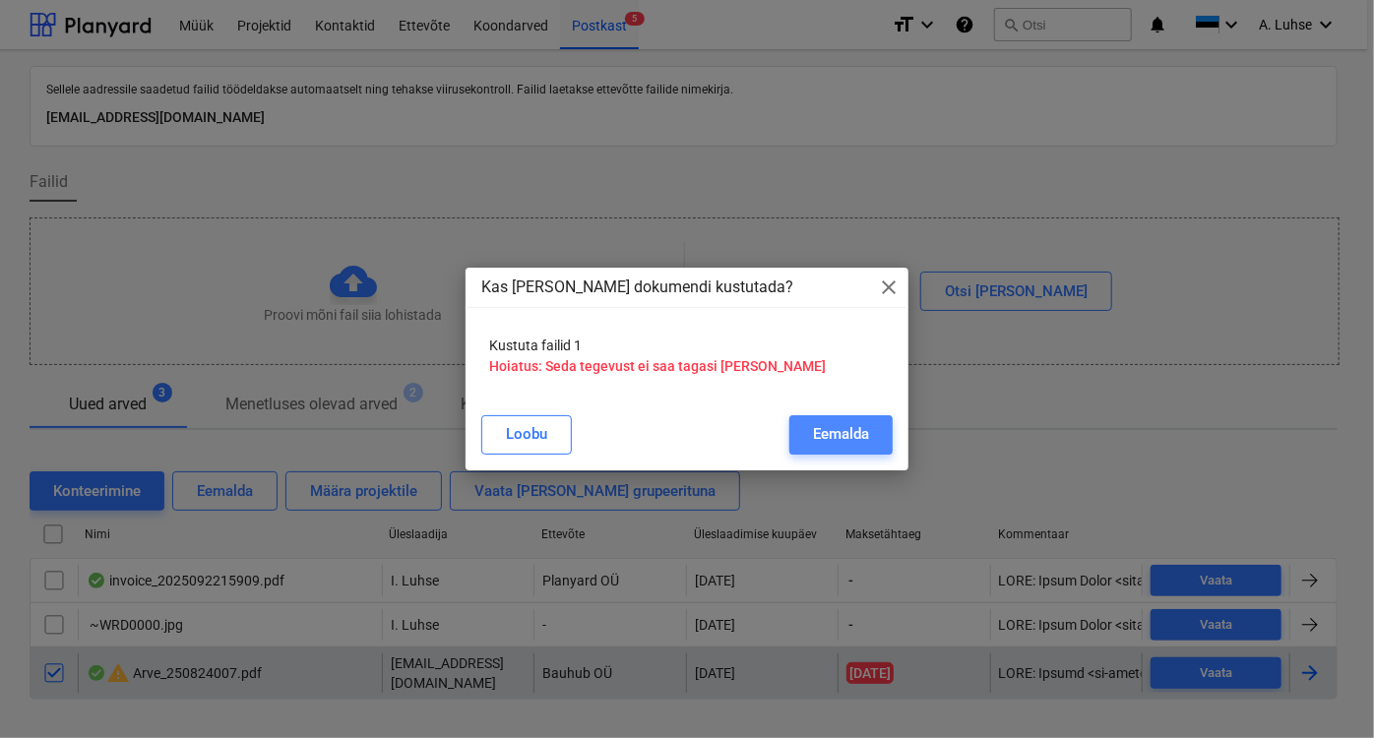
click at [834, 433] on div "Eemalda" at bounding box center [841, 434] width 56 height 26
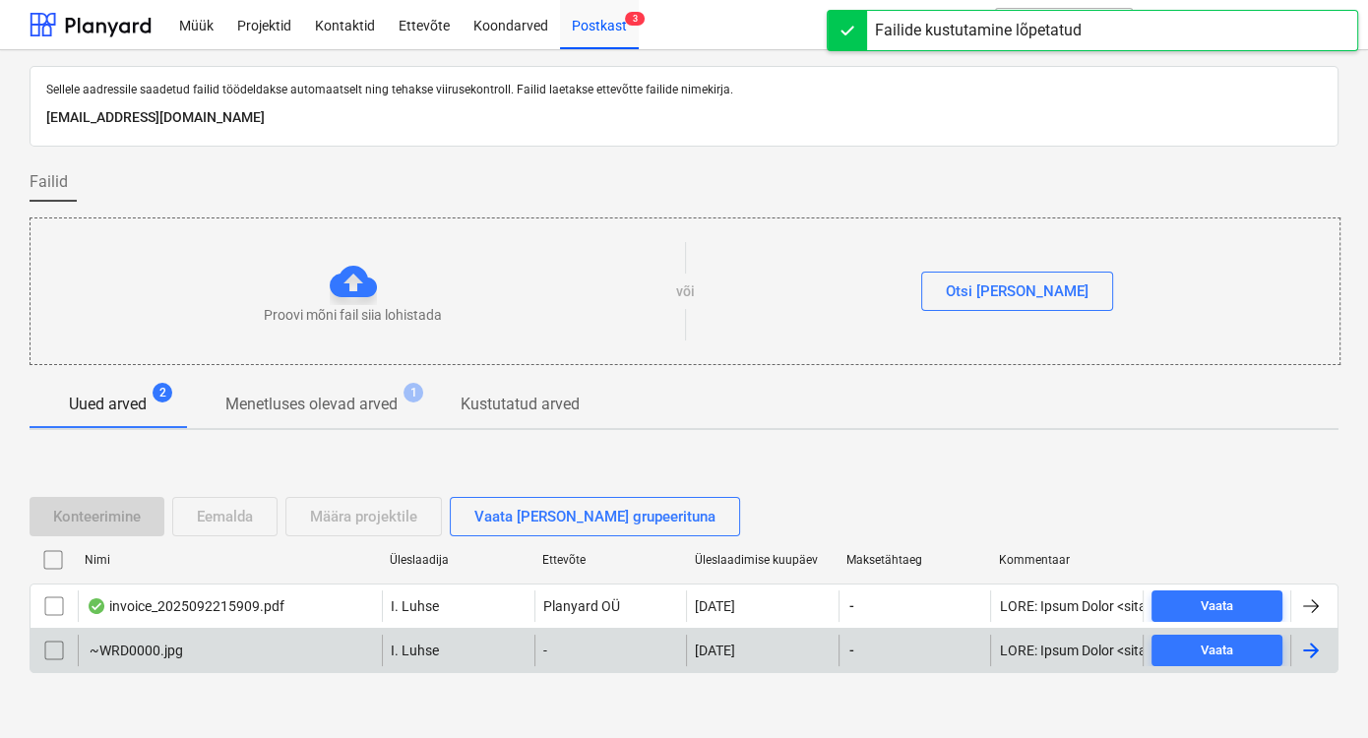
click at [55, 645] on input "checkbox" at bounding box center [53, 650] width 31 height 31
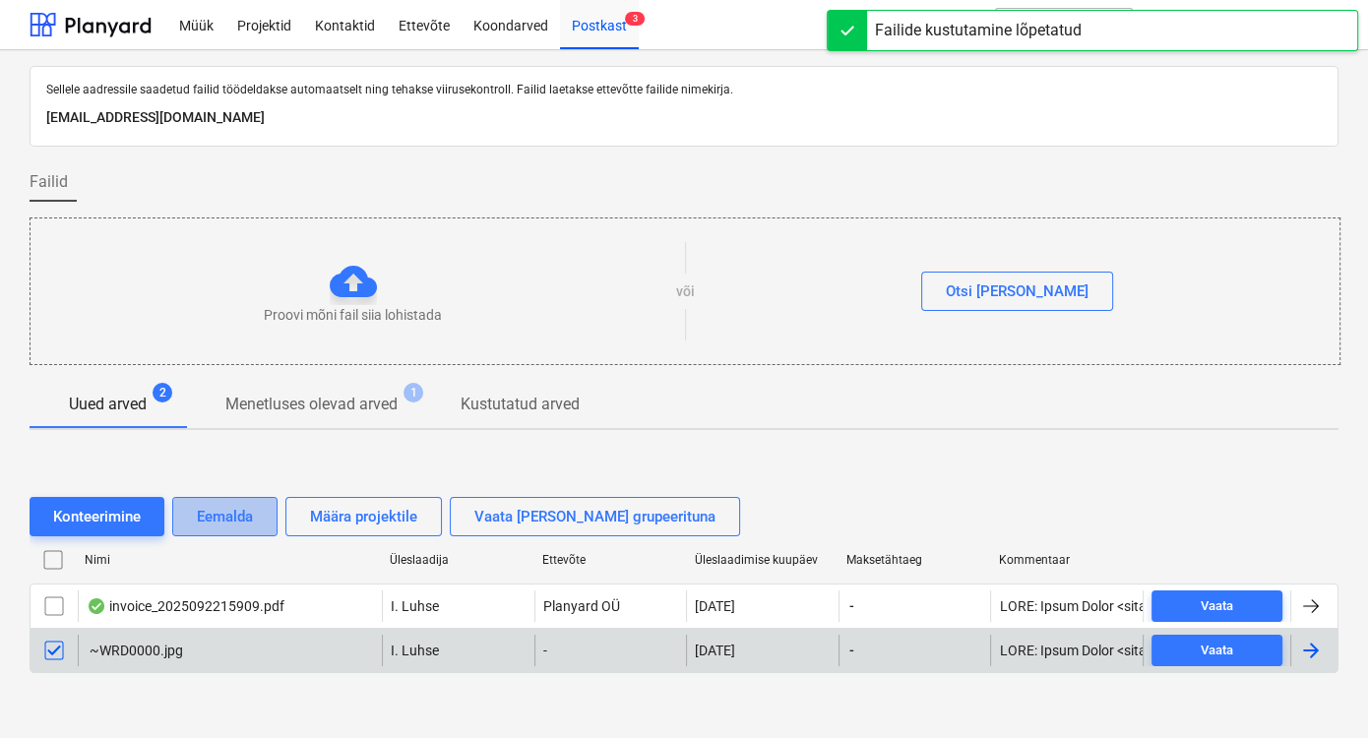
click at [208, 518] on div "Eemalda" at bounding box center [225, 517] width 56 height 26
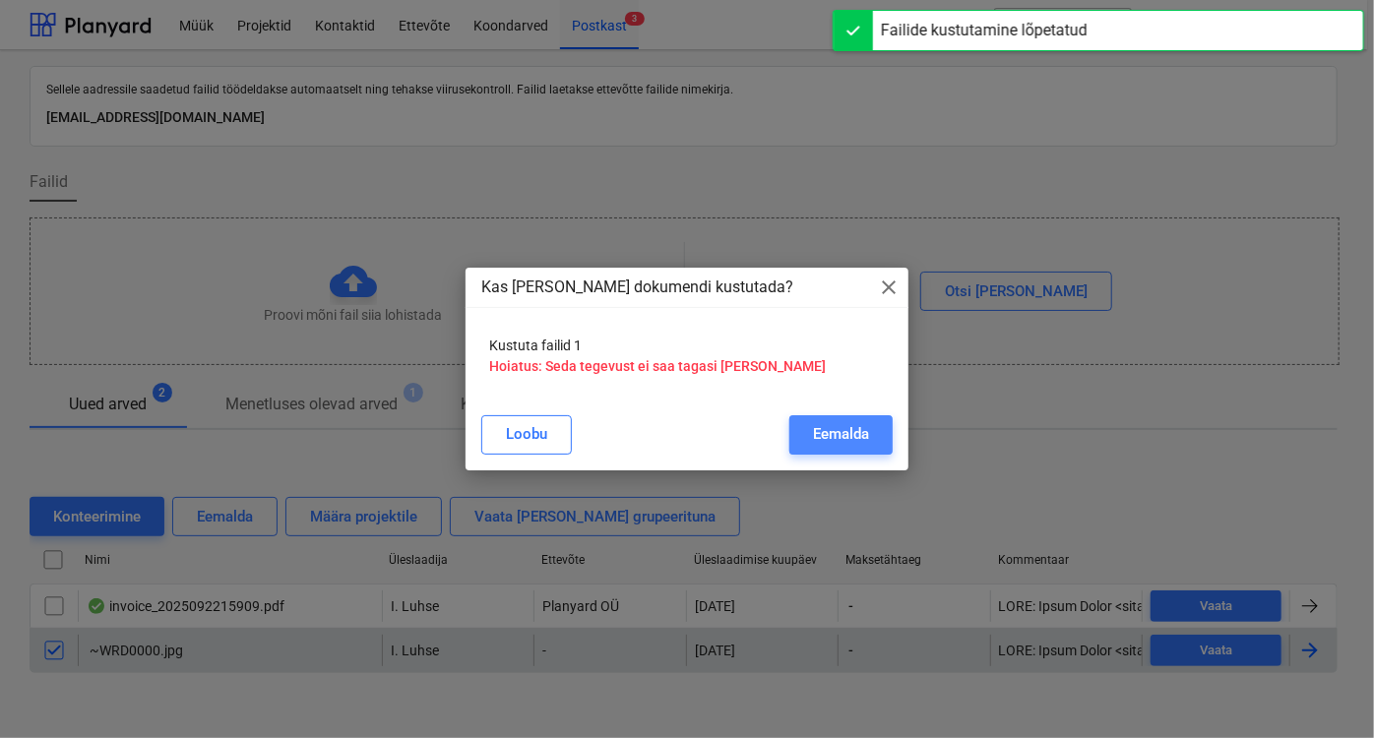
click at [855, 428] on div "Eemalda" at bounding box center [841, 434] width 56 height 26
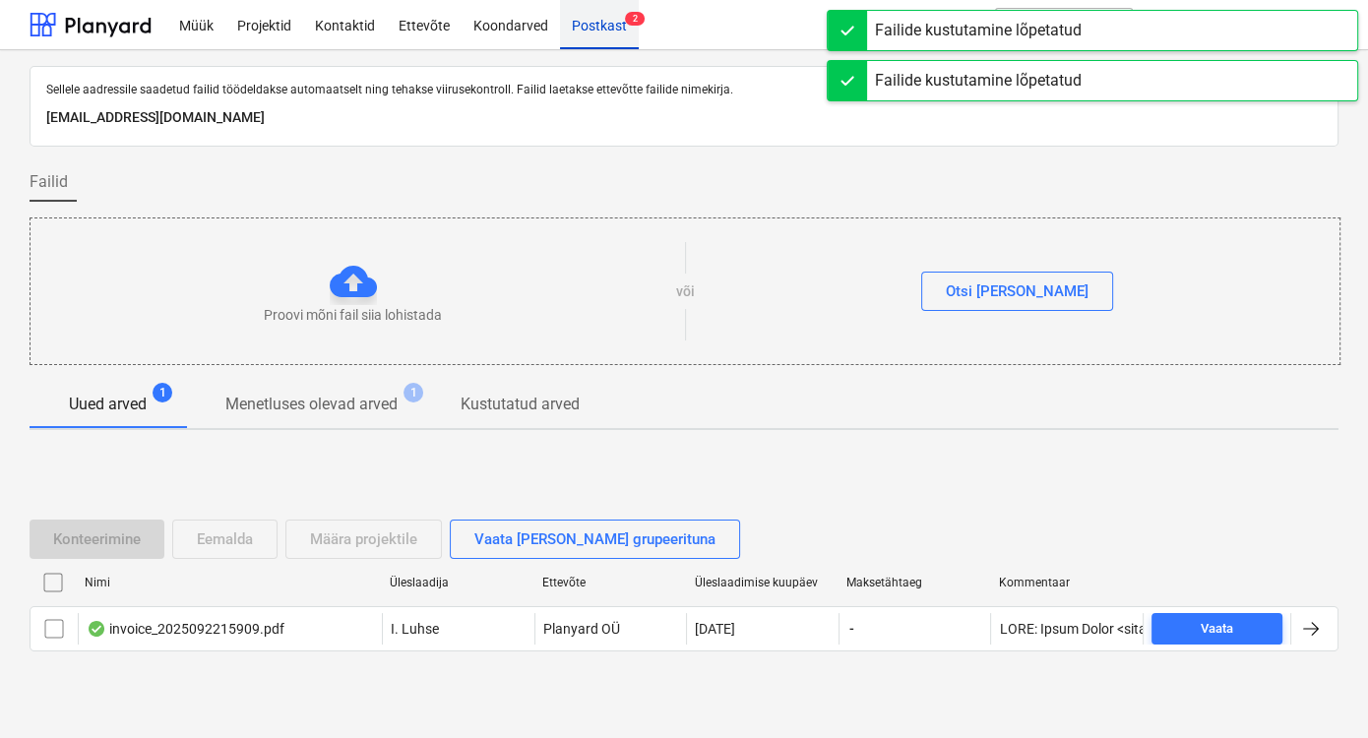
click at [587, 21] on div "Postkast 2" at bounding box center [599, 24] width 79 height 50
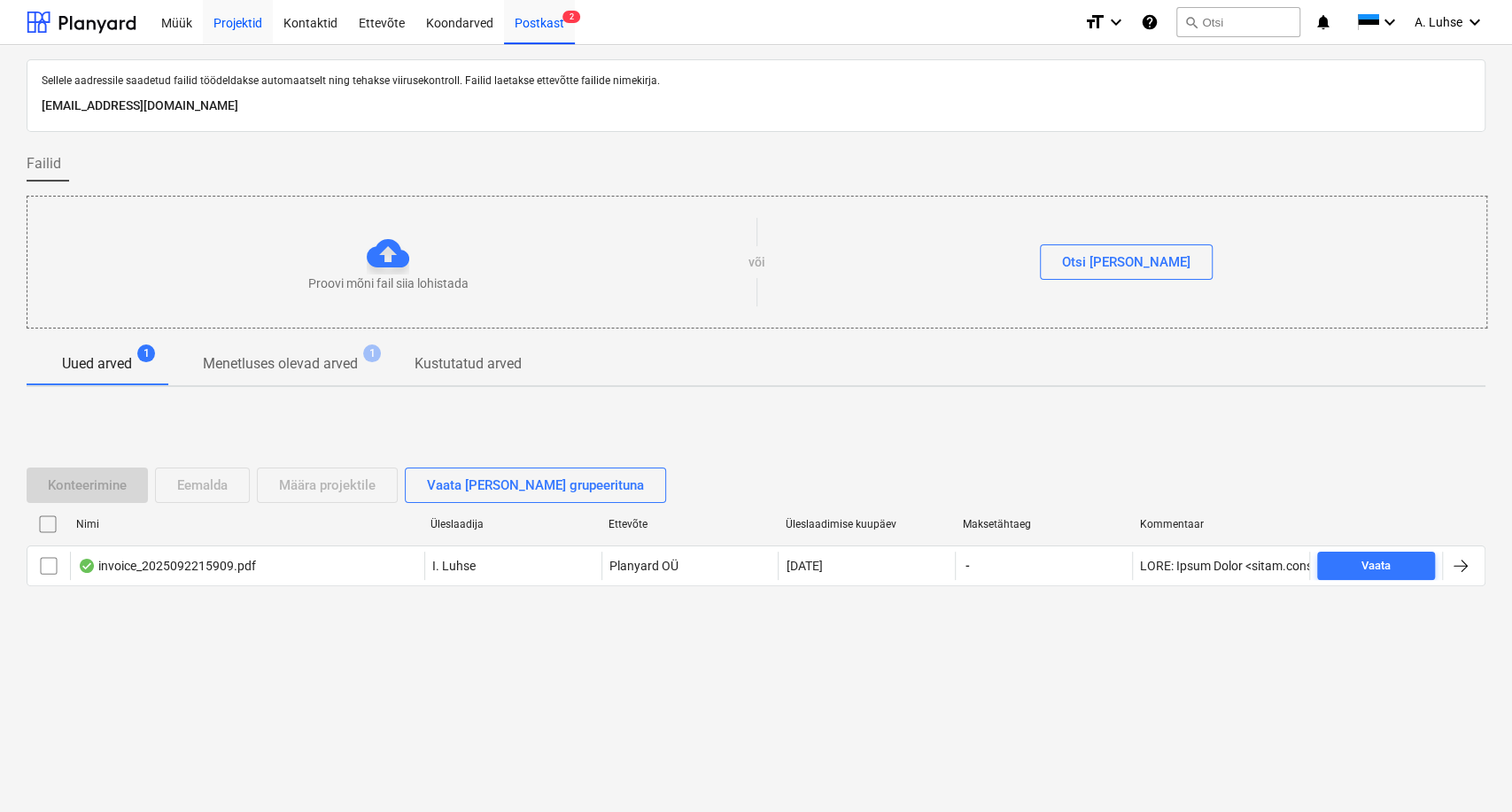
click at [238, 27] on div "Projektid" at bounding box center [238, 22] width 70 height 45
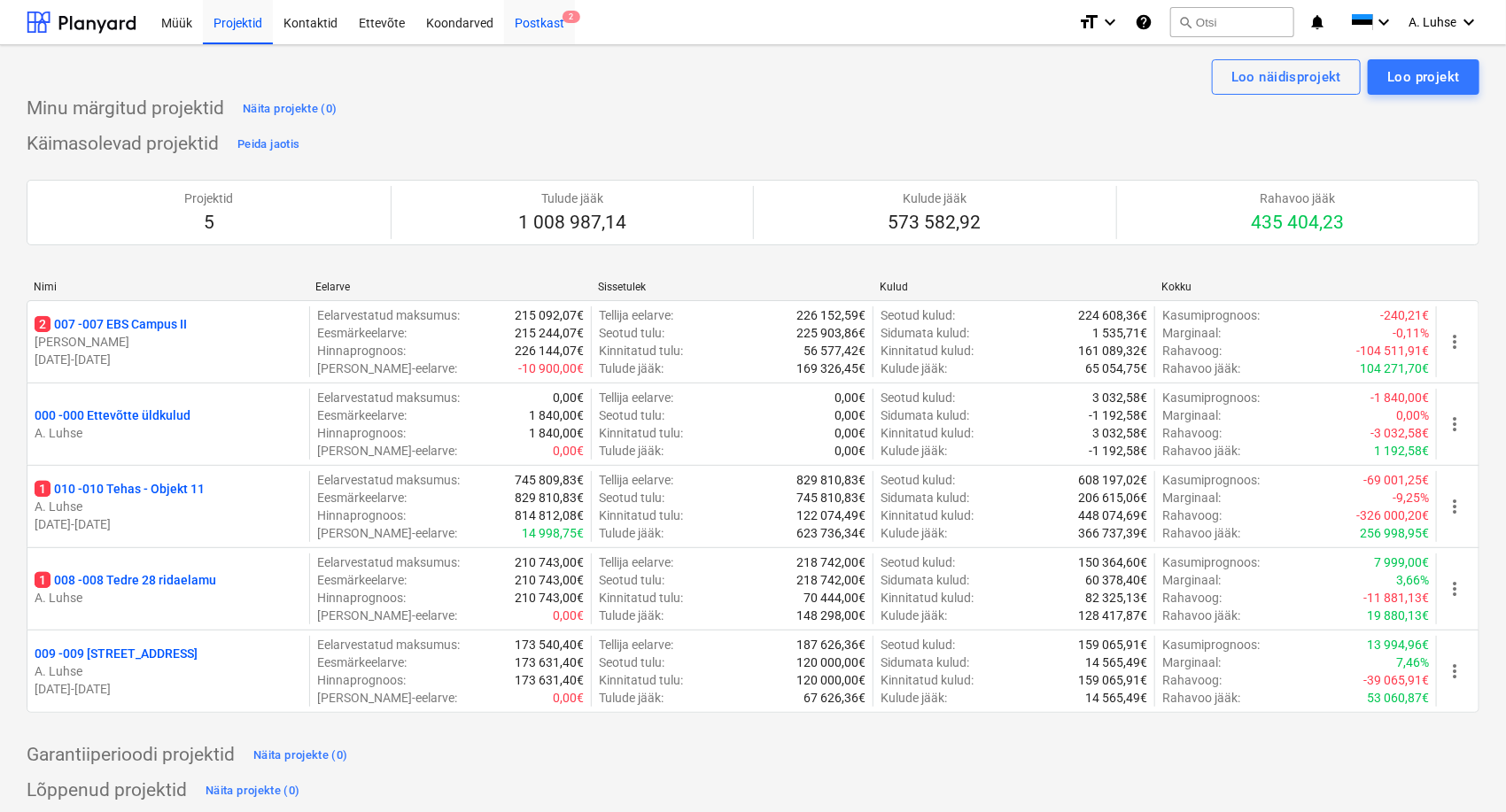
click at [556, 33] on div "Postkast 2" at bounding box center [539, 22] width 71 height 45
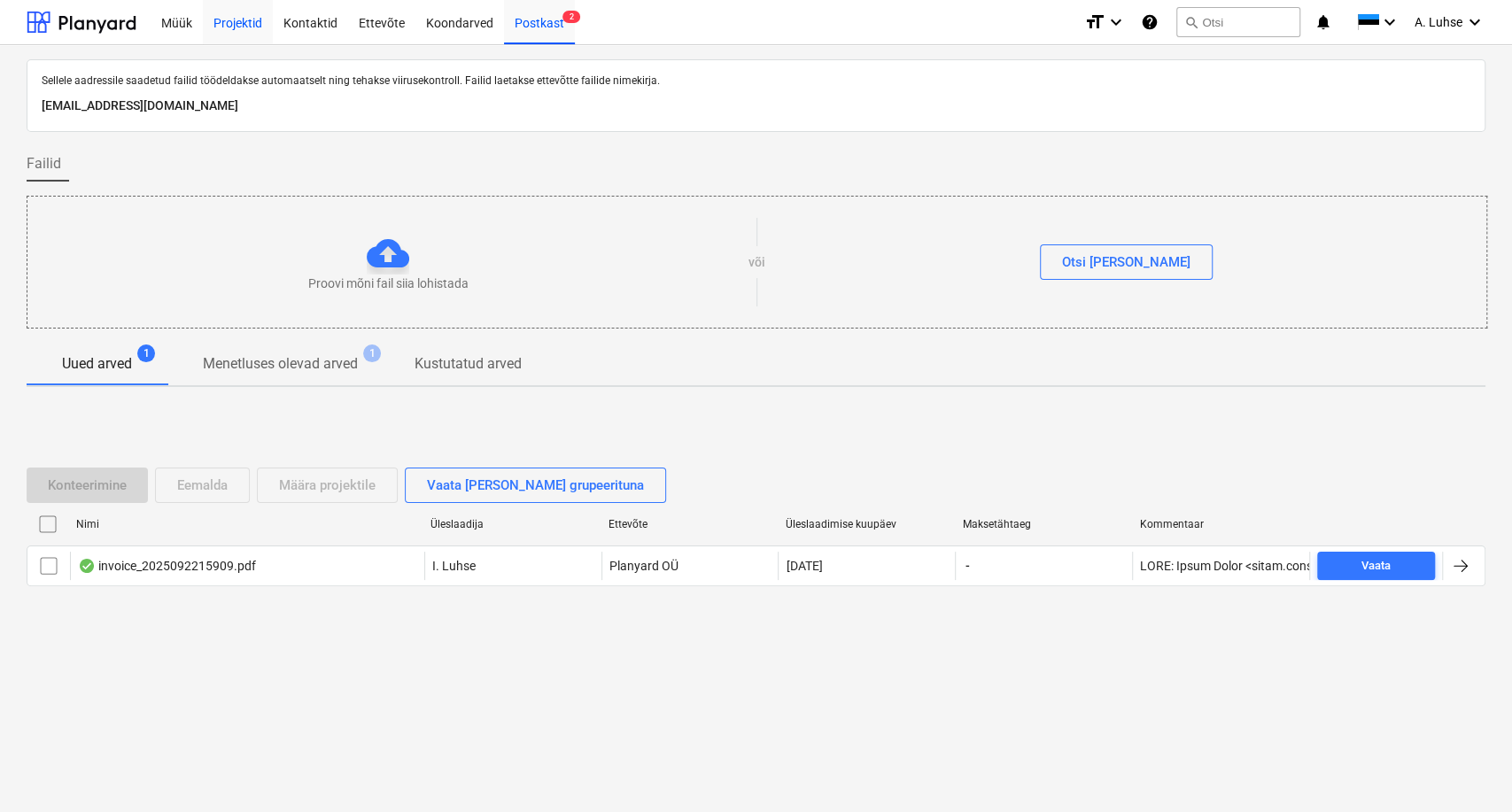
click at [245, 19] on div "Projektid" at bounding box center [238, 22] width 70 height 45
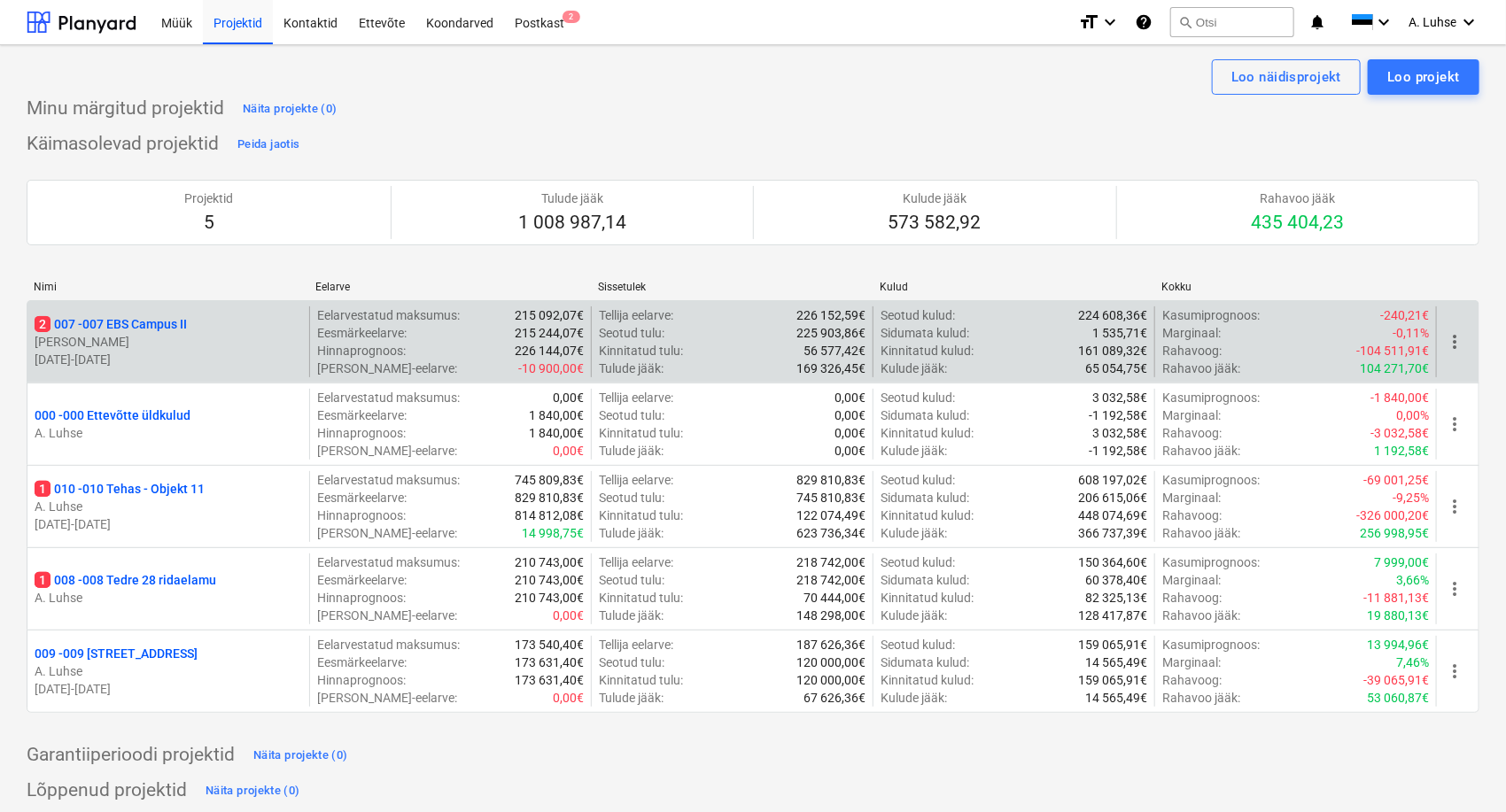
click at [174, 330] on p "2 007 - 007 EBS Campus II" at bounding box center [110, 324] width 152 height 18
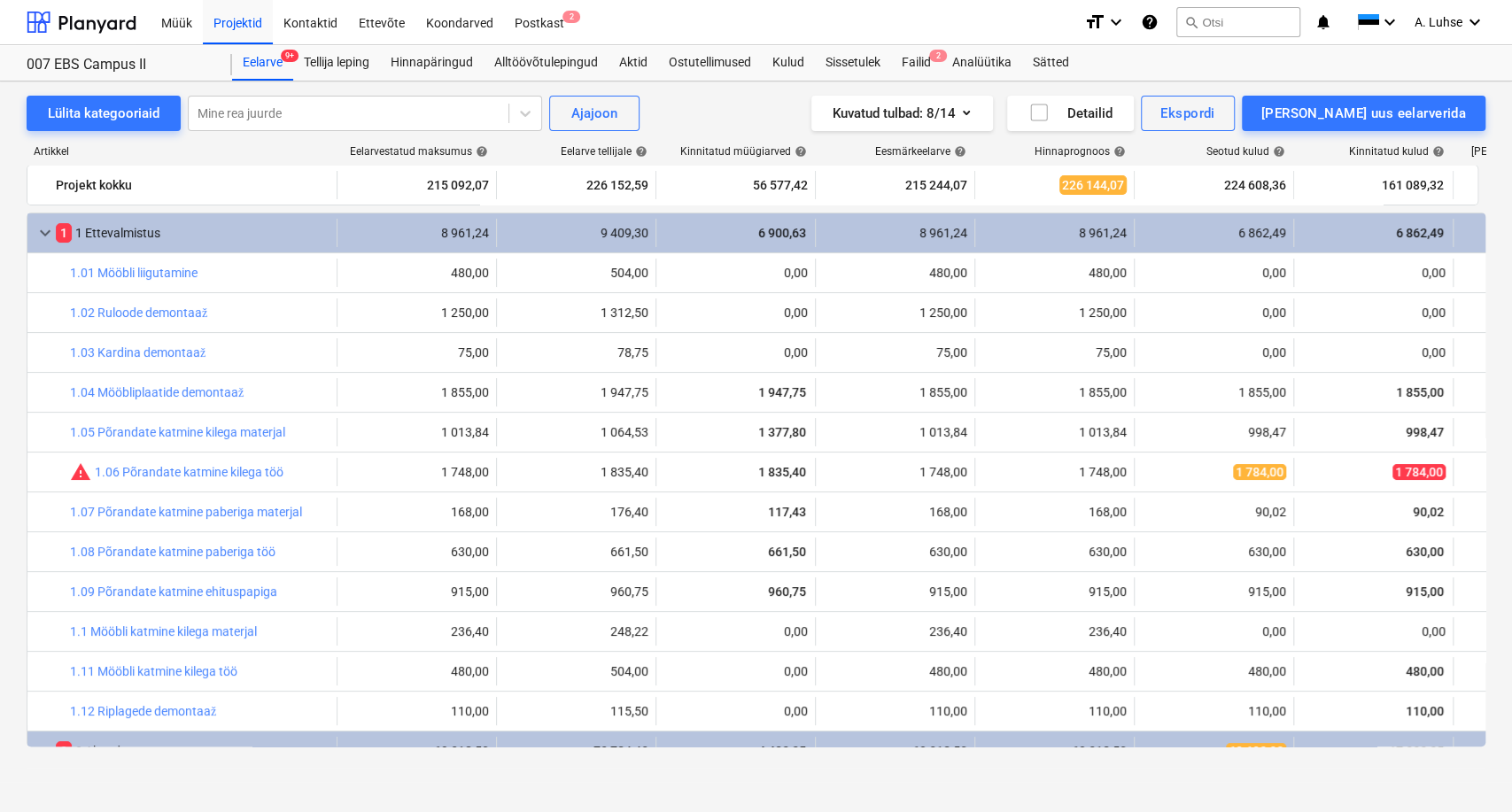
click at [812, 119] on div "Kuvatud tulbad : 8/14 Detailid Ekspordi [PERSON_NAME] uus eelarverida" at bounding box center [1107, 113] width 756 height 35
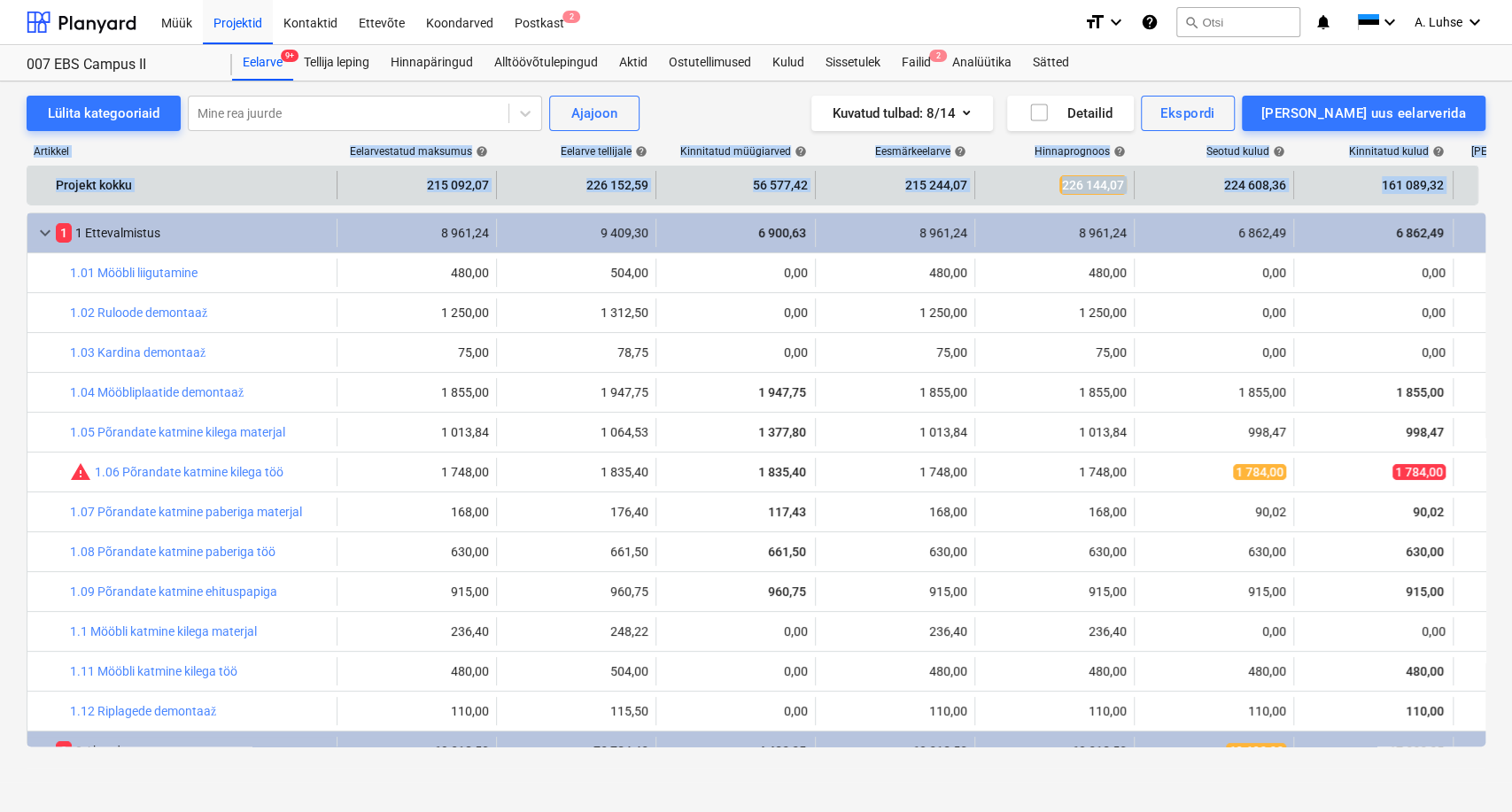
drag, startPoint x: 877, startPoint y: 91, endPoint x: 1456, endPoint y: 186, distance: 586.7
click at [1236, 186] on div "Lülita kategooriaid Mine rea juurde Ajajoon Kuvatud tulbad : 8/14 Detailid Eksp…" at bounding box center [756, 432] width 1512 height 700
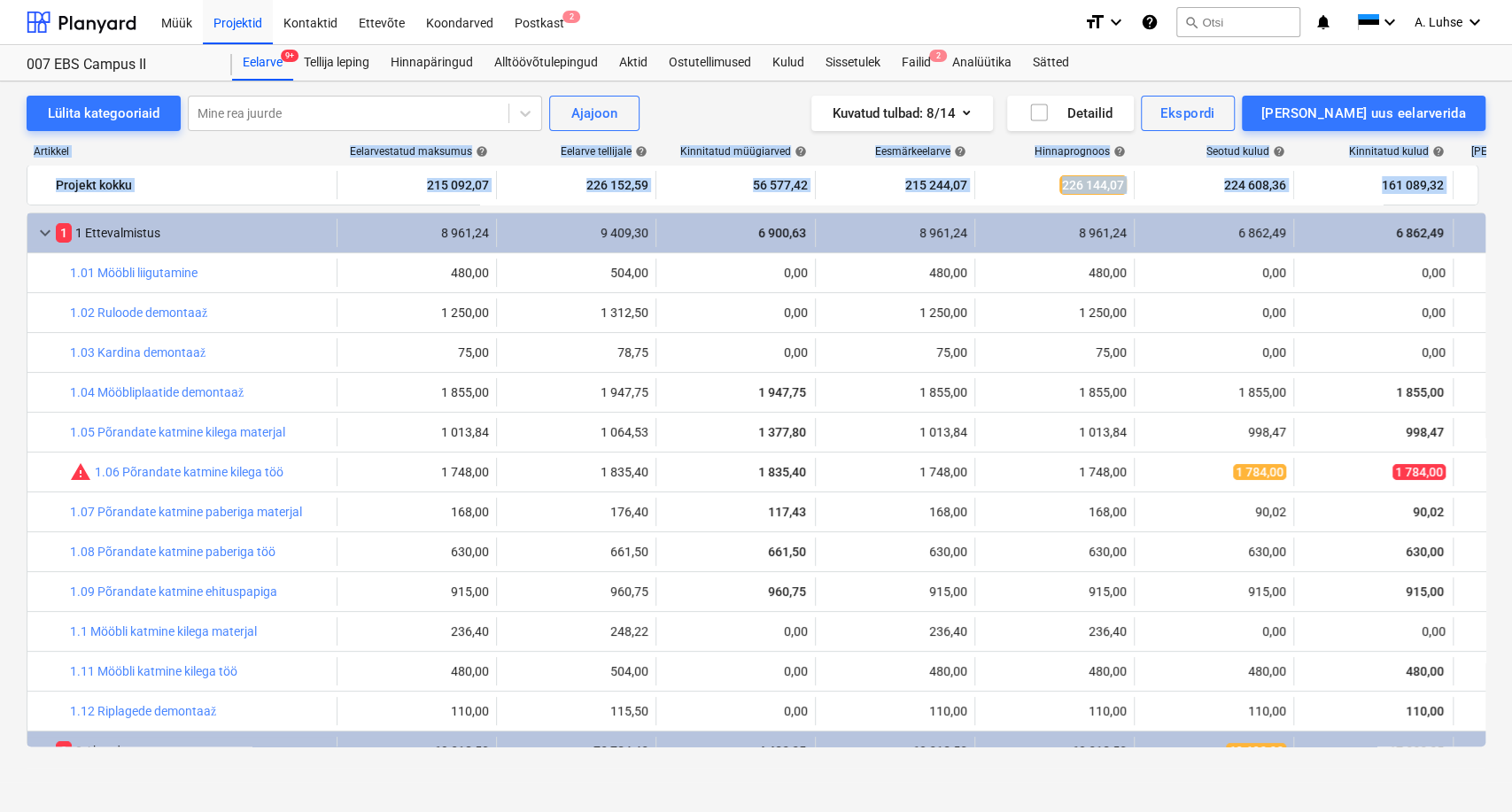
click at [1236, 194] on div "Lülita kategooriaid Mine rea juurde Ajajoon Kuvatud tulbad : 8/14 Detailid Eksp…" at bounding box center [756, 432] width 1512 height 700
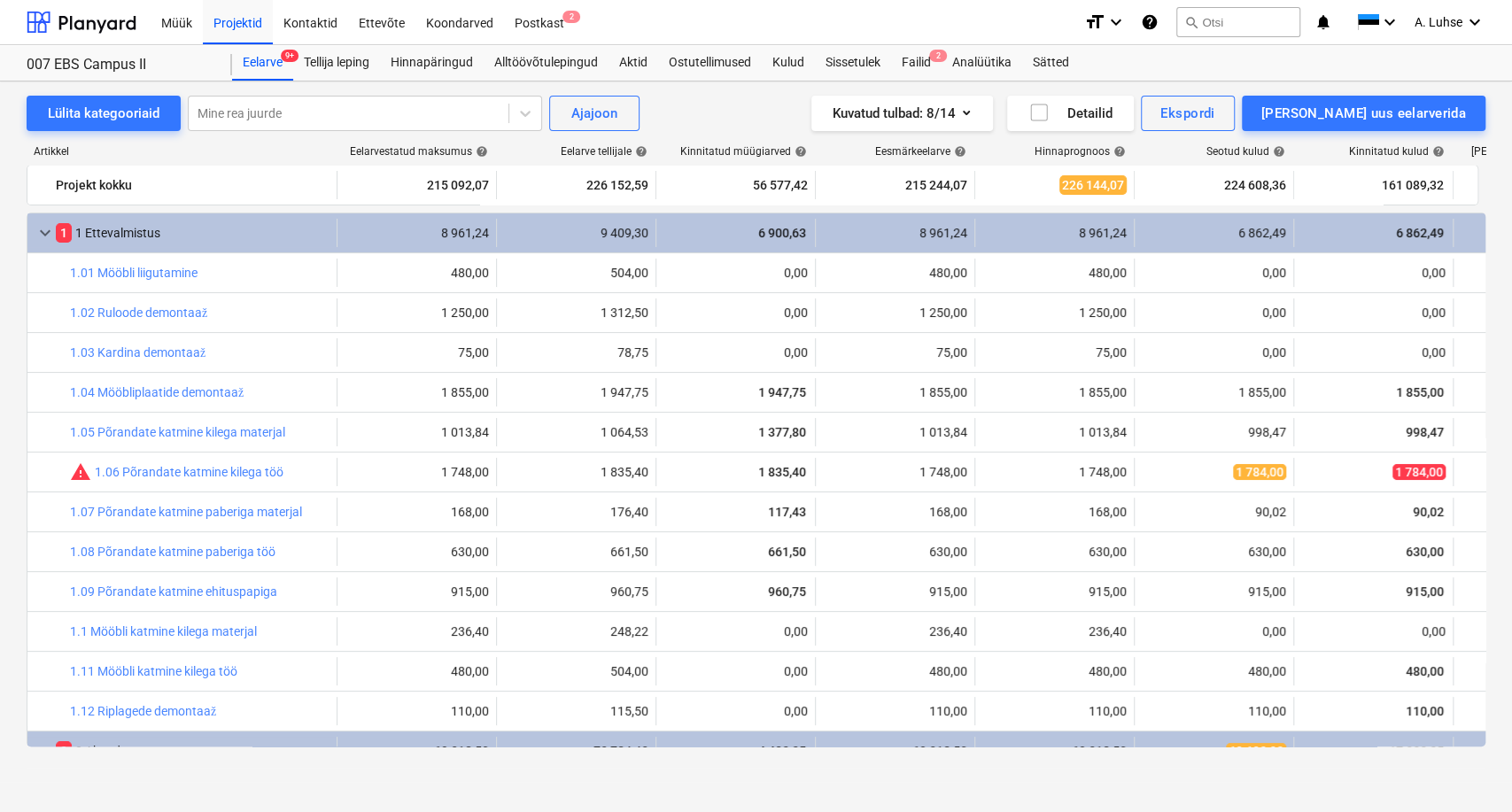
click at [823, 98] on div "Kuvatud tulbad : 8/14 Detailid Ekspordi [PERSON_NAME] uus eelarverida" at bounding box center [1107, 113] width 756 height 35
click at [914, 70] on div "Failid 2" at bounding box center [916, 62] width 50 height 35
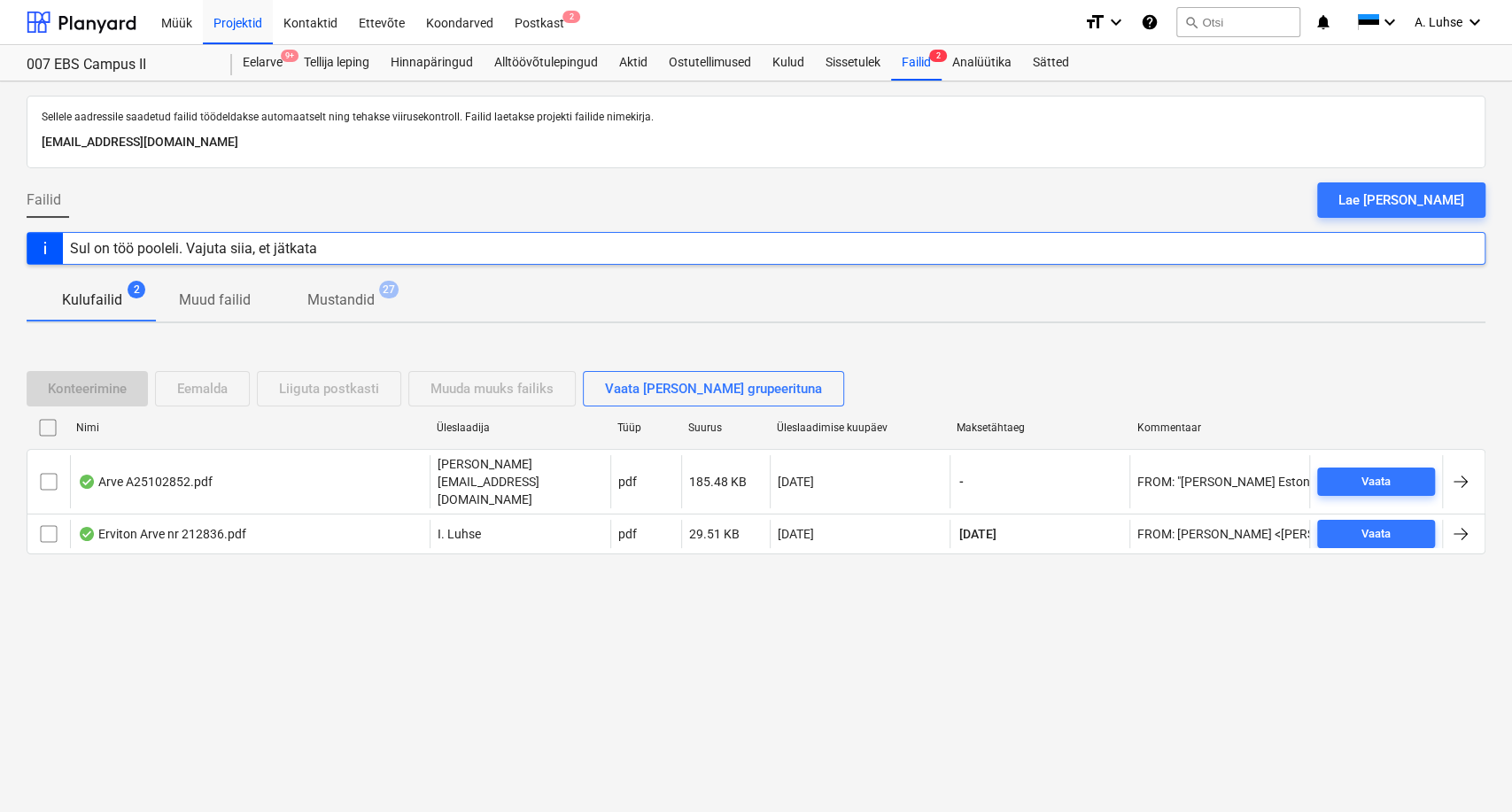
click at [743, 360] on div "Konteerimine Eemalda Liiguta postkasti Muuda muuks failiks Vaata [PERSON_NAME] …" at bounding box center [756, 470] width 1459 height 240
click at [1038, 651] on div "Sellele aadressile saadetud failid töödeldakse automaatselt ning tehakse viirus…" at bounding box center [756, 447] width 1512 height 731
click at [646, 323] on div "Sellele aadressile saadetud failid töödeldakse automaatselt ning tehakse viirus…" at bounding box center [756, 447] width 1512 height 731
click at [900, 60] on div "Failid 2" at bounding box center [916, 62] width 50 height 35
click at [914, 59] on div "Failid 2" at bounding box center [916, 62] width 50 height 35
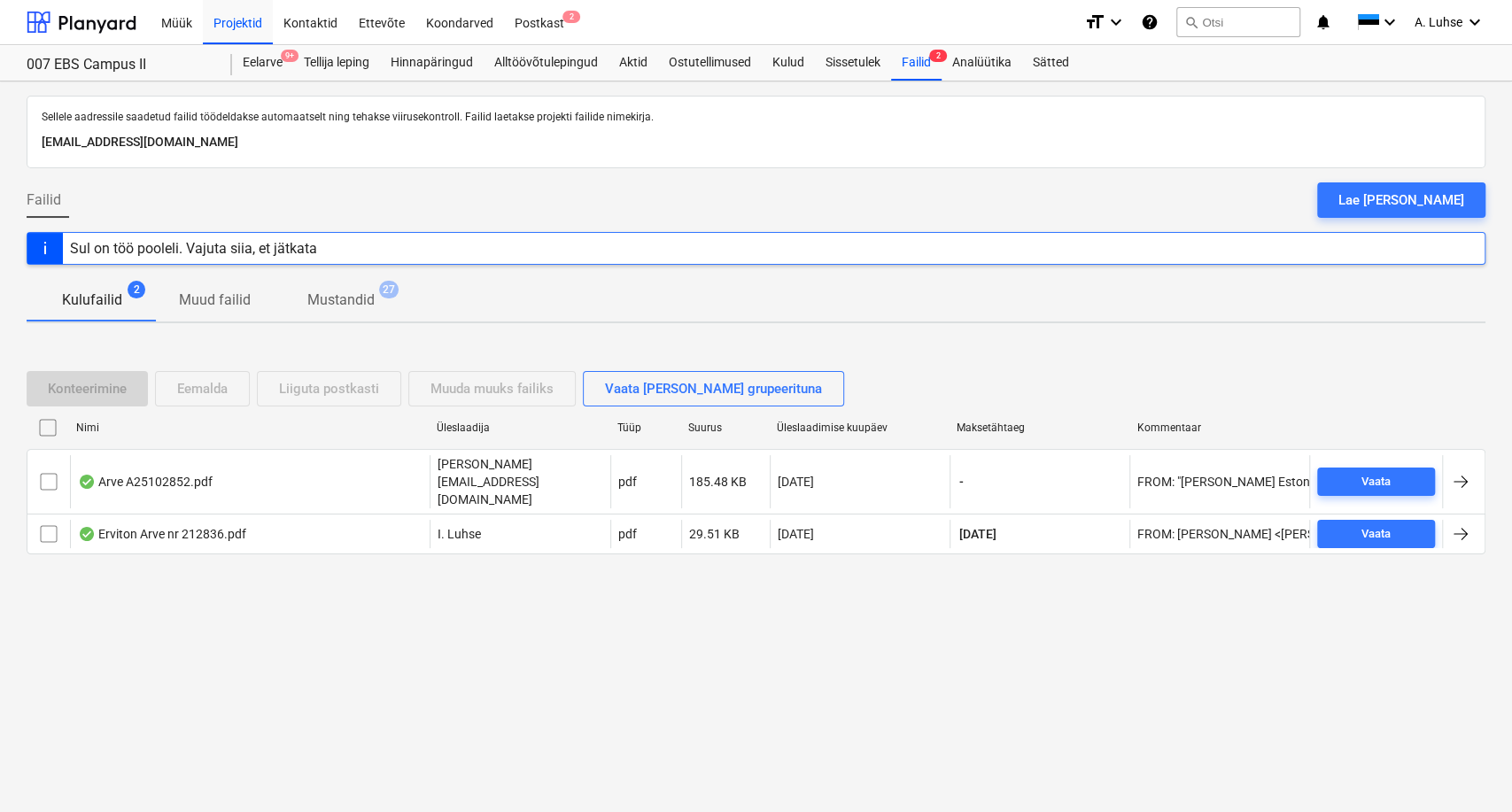
drag, startPoint x: 704, startPoint y: 181, endPoint x: 1390, endPoint y: 644, distance: 827.6
click at [1236, 638] on div "Sellele aadressile saadetud failid töödeldakse automaatselt ning tehakse viirus…" at bounding box center [756, 447] width 1512 height 731
click at [1236, 657] on div "Sellele aadressile saadetud failid töödeldakse automaatselt ning tehakse viirus…" at bounding box center [756, 447] width 1512 height 731
click at [740, 338] on div "Konteerimine Eemalda Liiguta postkasti Muuda muuks failiks Vaata [PERSON_NAME] …" at bounding box center [756, 470] width 1459 height 266
click at [307, 302] on p "Mustandid" at bounding box center [340, 301] width 68 height 22
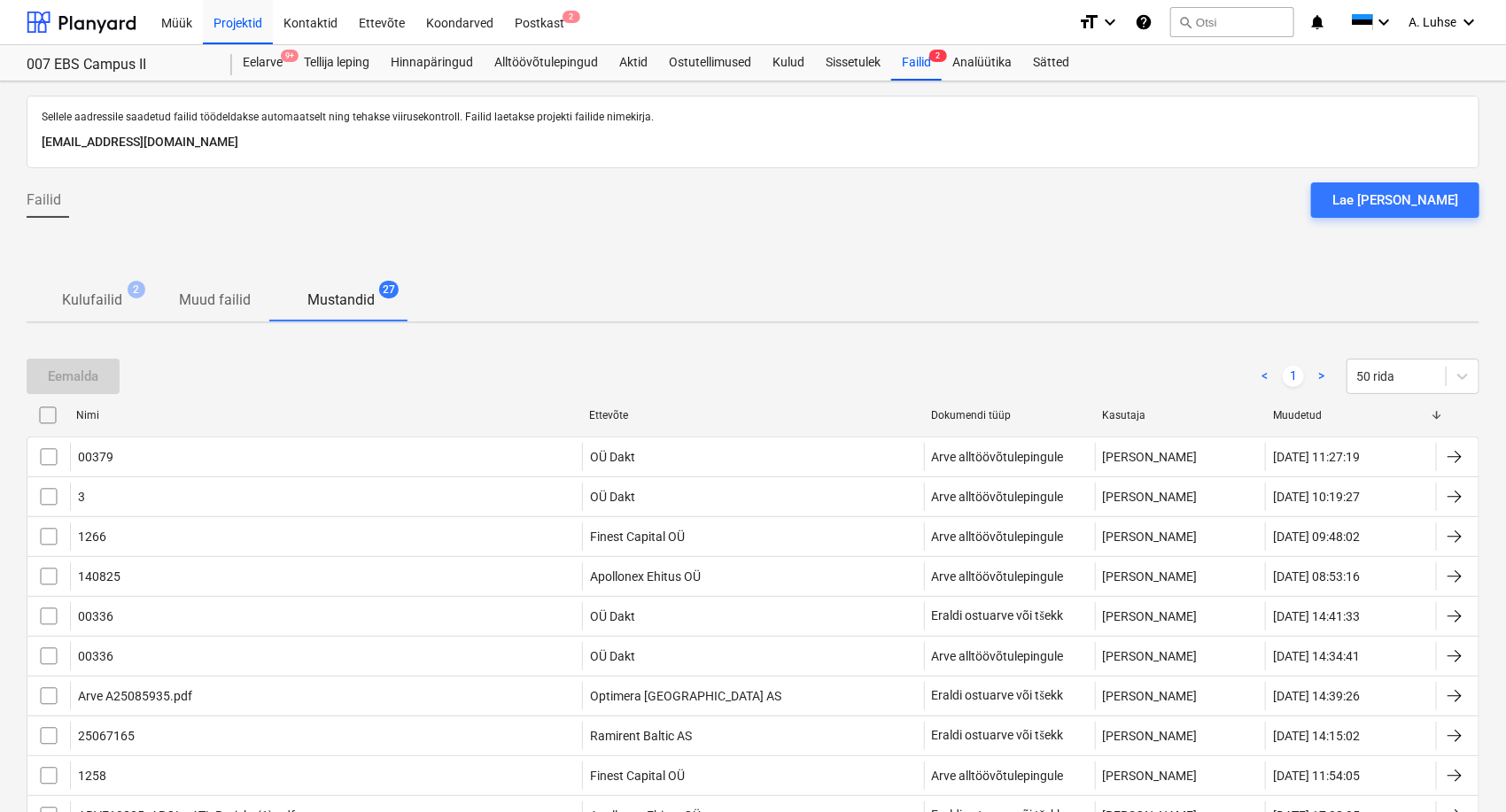
click at [114, 310] on p "Kulufailid" at bounding box center [92, 301] width 60 height 22
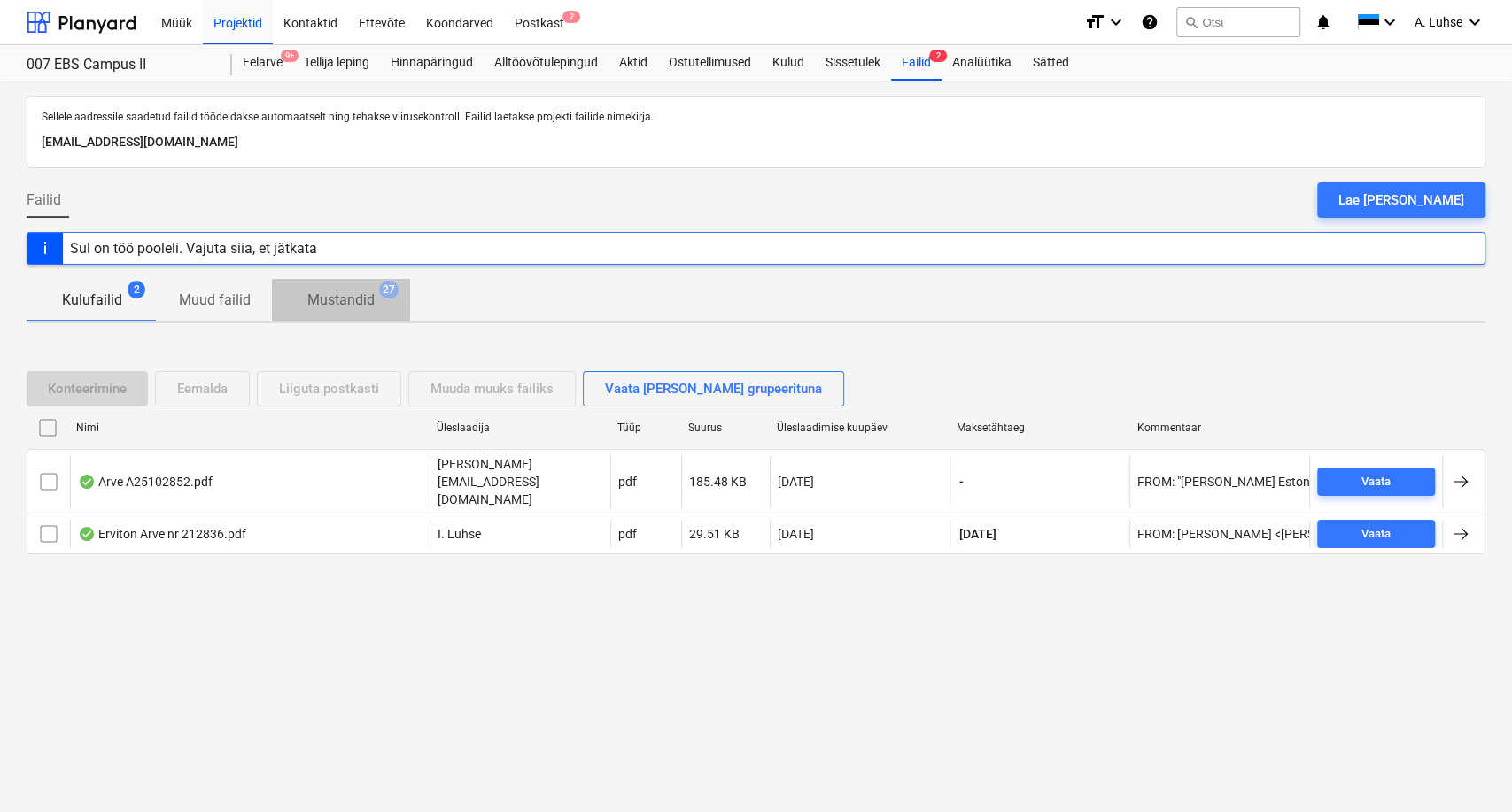
click at [329, 311] on span "Mustandid 27" at bounding box center [341, 301] width 139 height 32
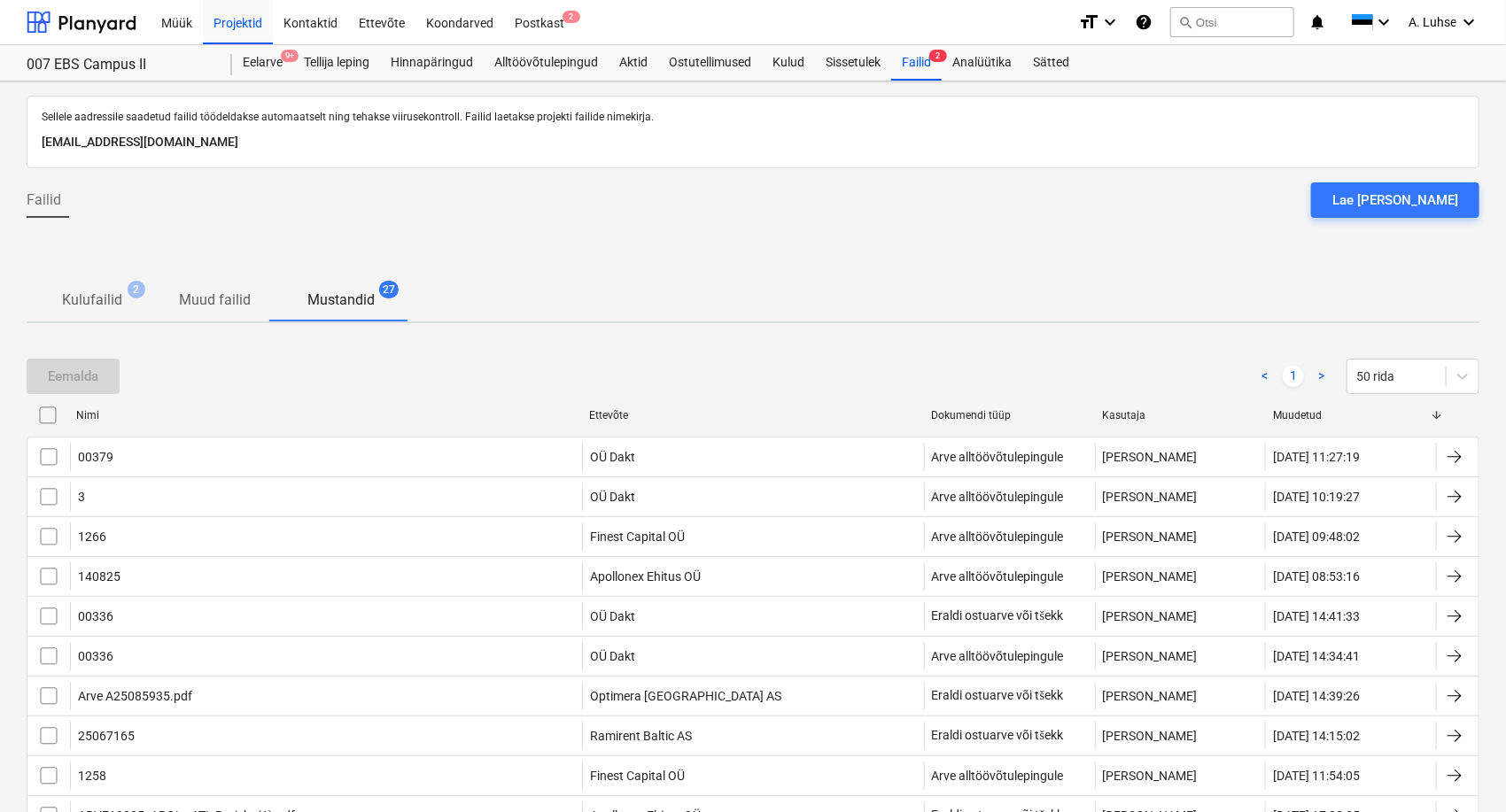
click at [51, 310] on span "Kulufailid 2" at bounding box center [92, 301] width 88 height 22
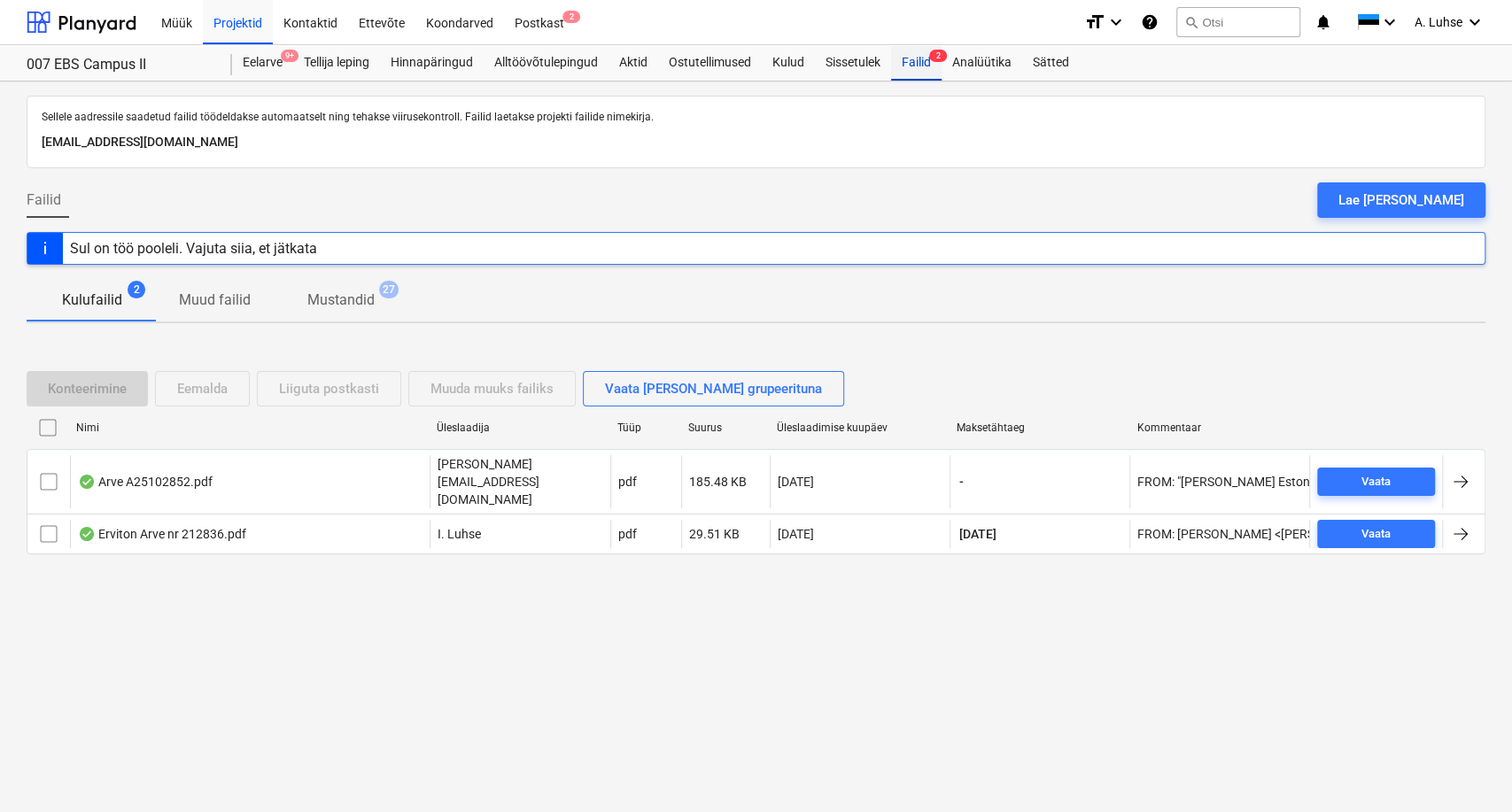
click at [919, 66] on div "Failid 2" at bounding box center [916, 62] width 50 height 35
click at [295, 663] on div "Sellele aadressile saadetud failid töödeldakse automaatselt ning tehakse viirus…" at bounding box center [756, 447] width 1512 height 731
click at [229, 30] on div "Projektid" at bounding box center [238, 22] width 70 height 45
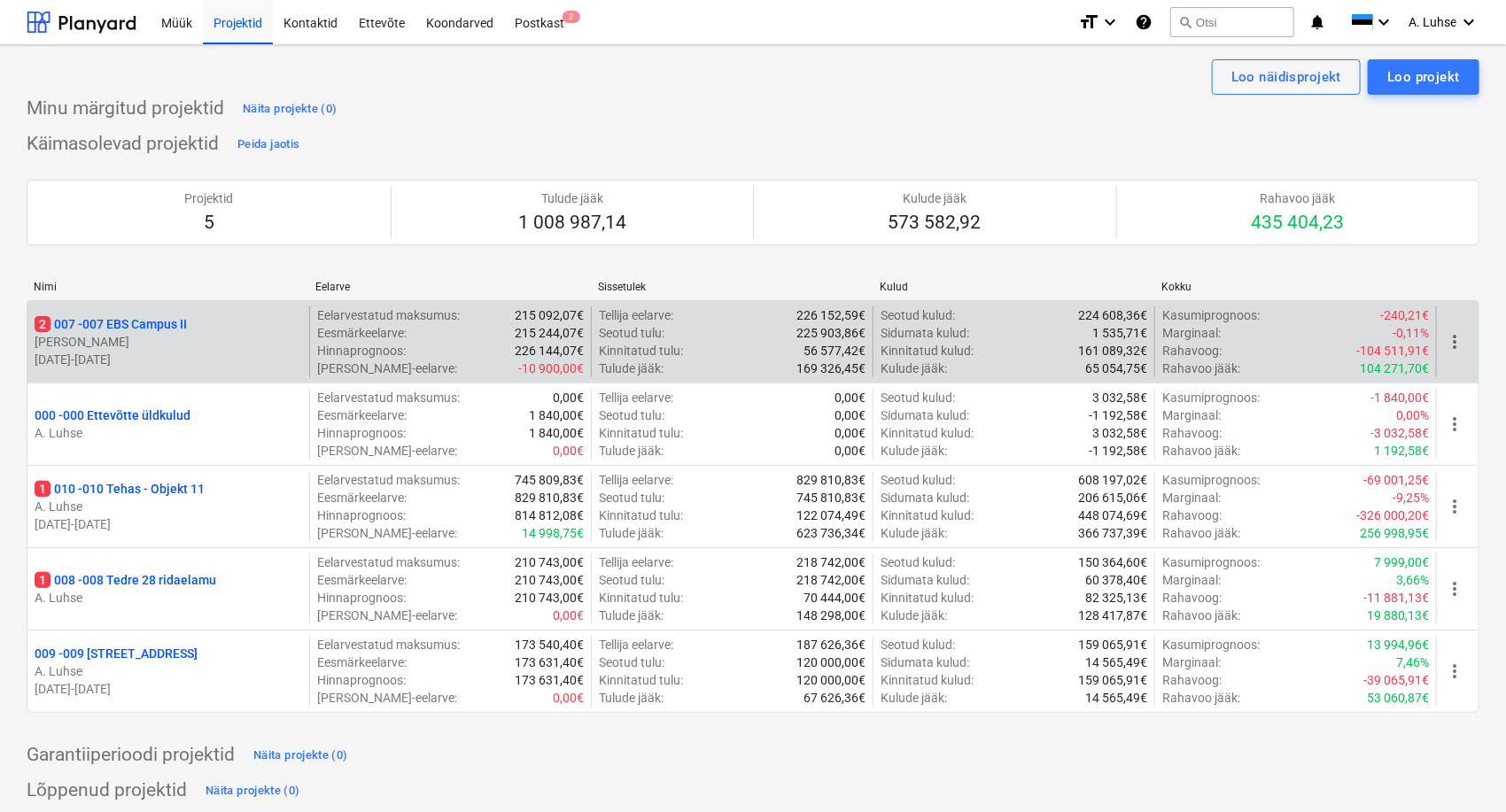
click at [106, 328] on p "2 007 - 007 EBS Campus II" at bounding box center [110, 324] width 152 height 18
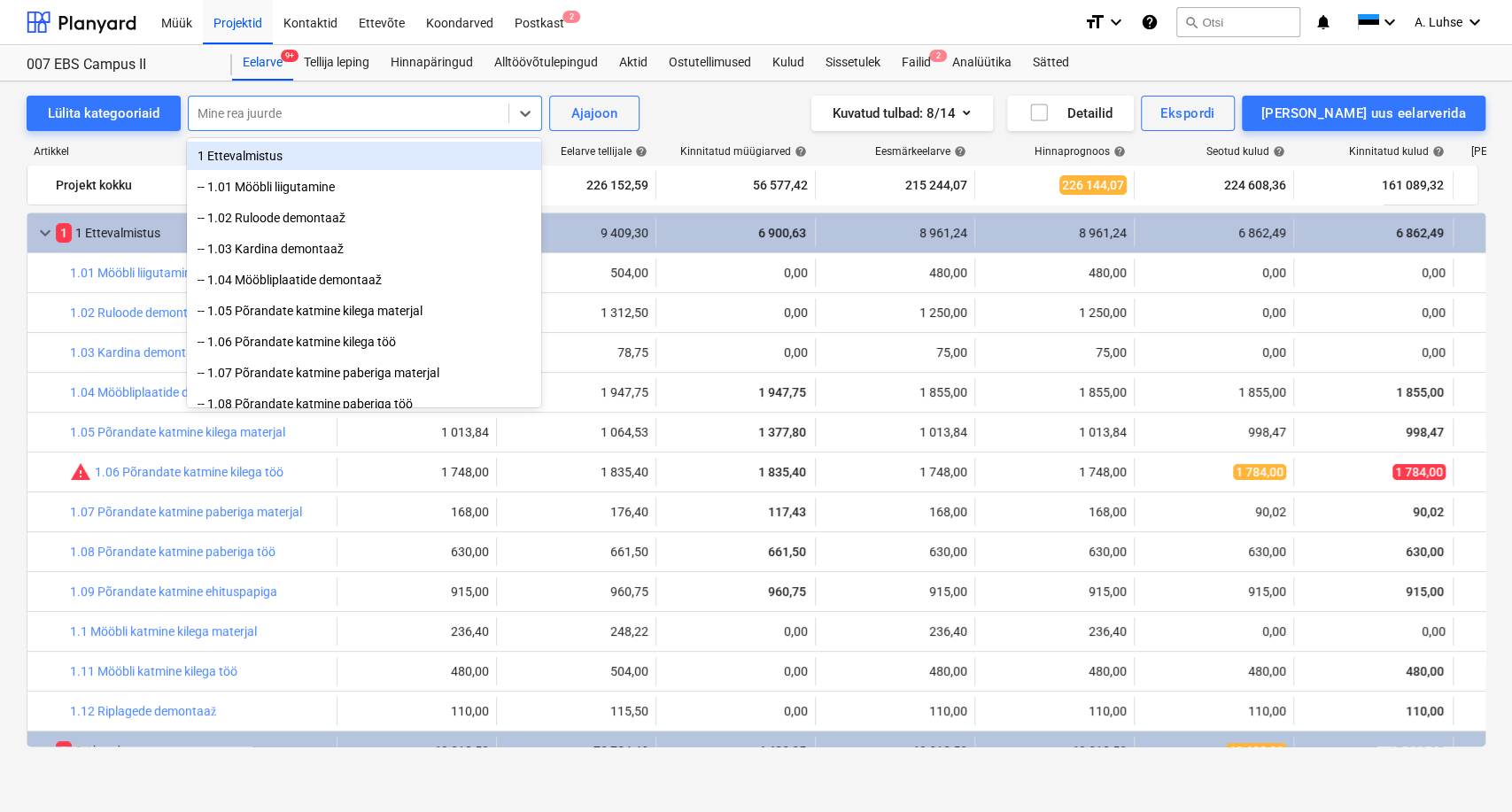
click at [273, 115] on div at bounding box center [348, 113] width 302 height 18
click at [787, 118] on div "Kuvatud tulbad : 8/14 Detailid Ekspordi [PERSON_NAME] uus eelarverida" at bounding box center [1107, 113] width 756 height 35
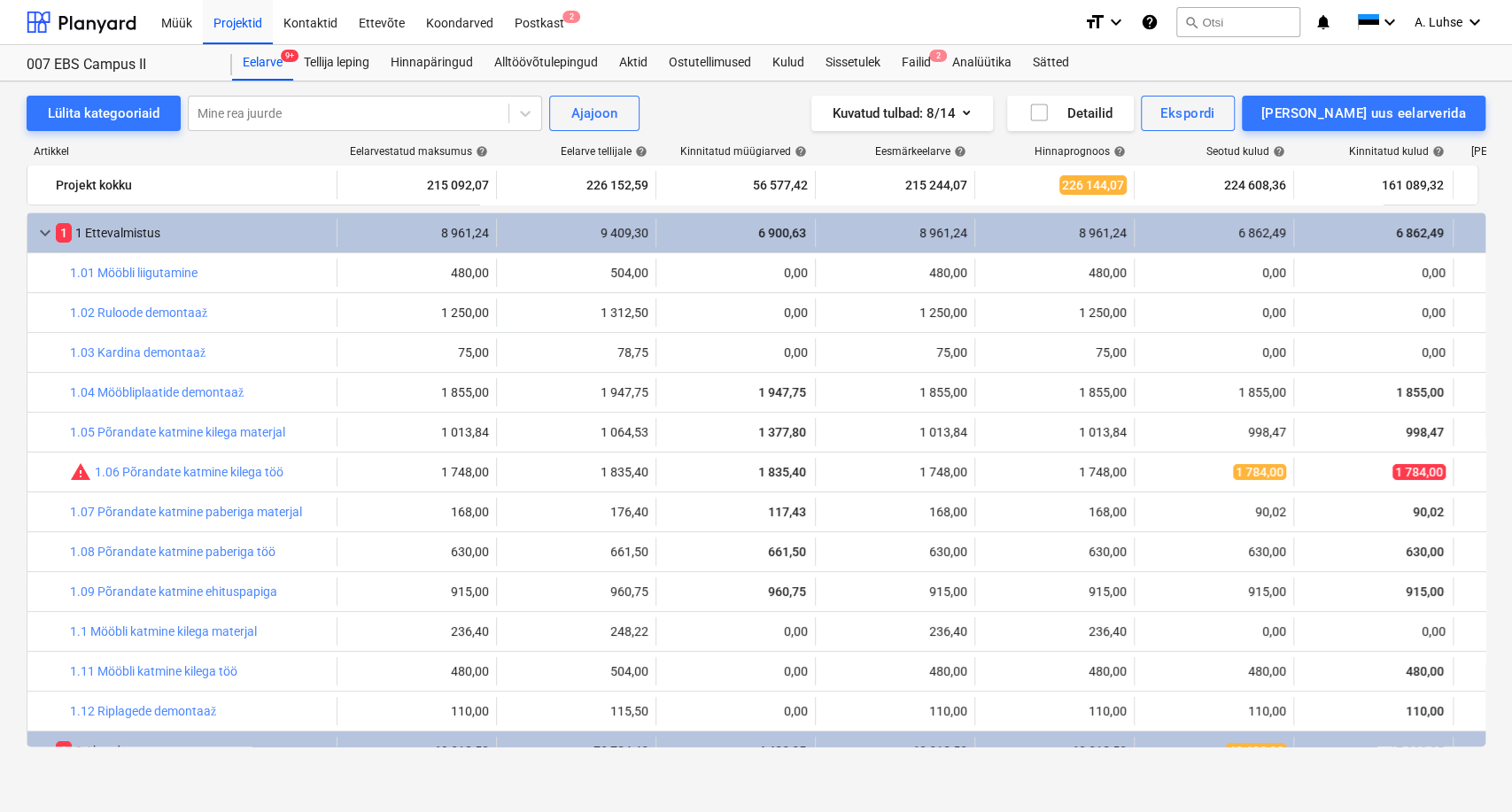
click at [216, 157] on div "Artikkel" at bounding box center [182, 151] width 310 height 13
click at [695, 118] on div "Lülita kategooriaid Mine rea juurde Ajajoon Kuvatud tulbad : 8/14 Detailid Eksp…" at bounding box center [756, 113] width 1459 height 35
click at [319, 25] on div "Kontaktid" at bounding box center [310, 22] width 76 height 45
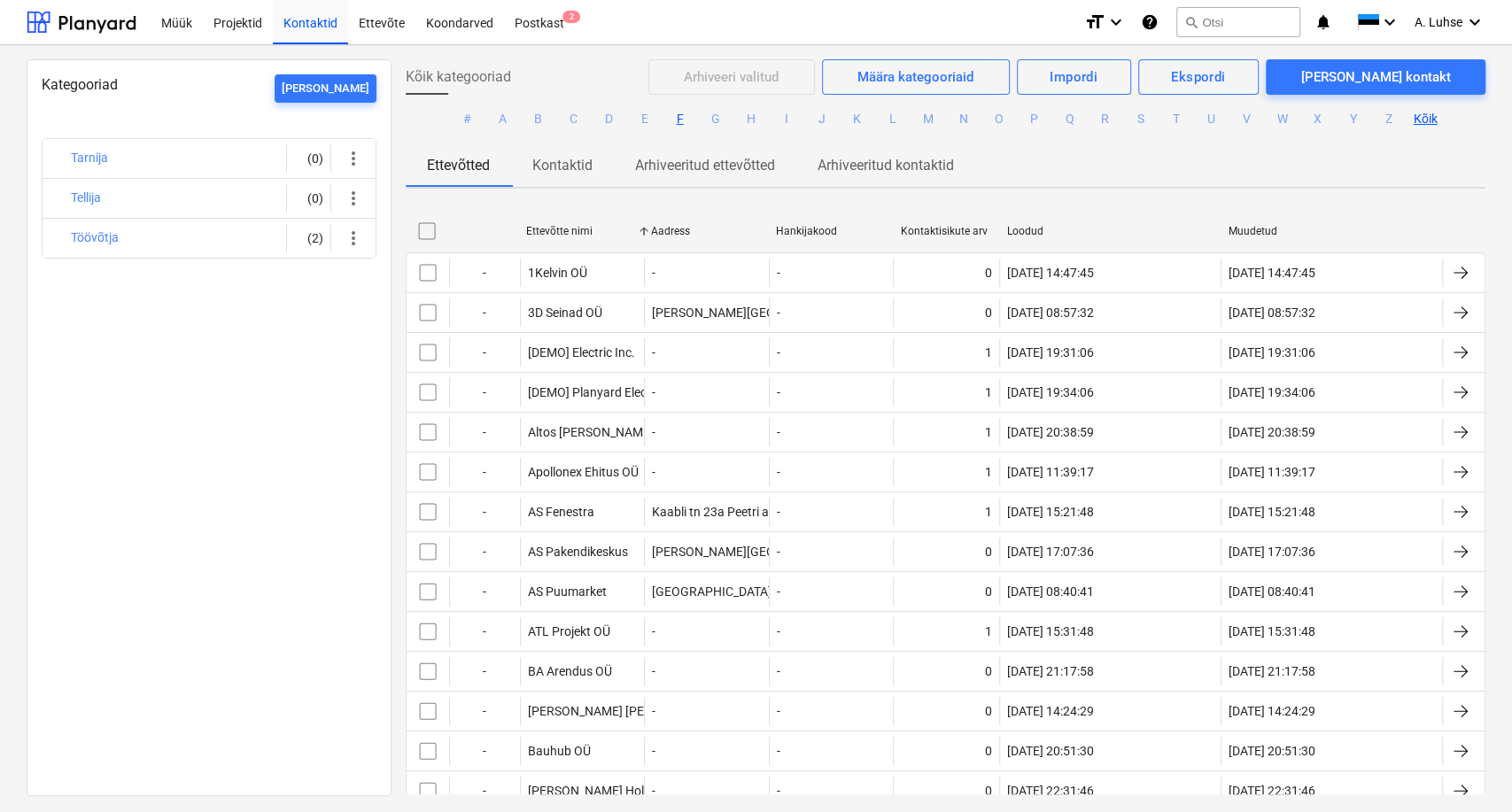
click at [669, 118] on button "F" at bounding box center [680, 120] width 22 height 22
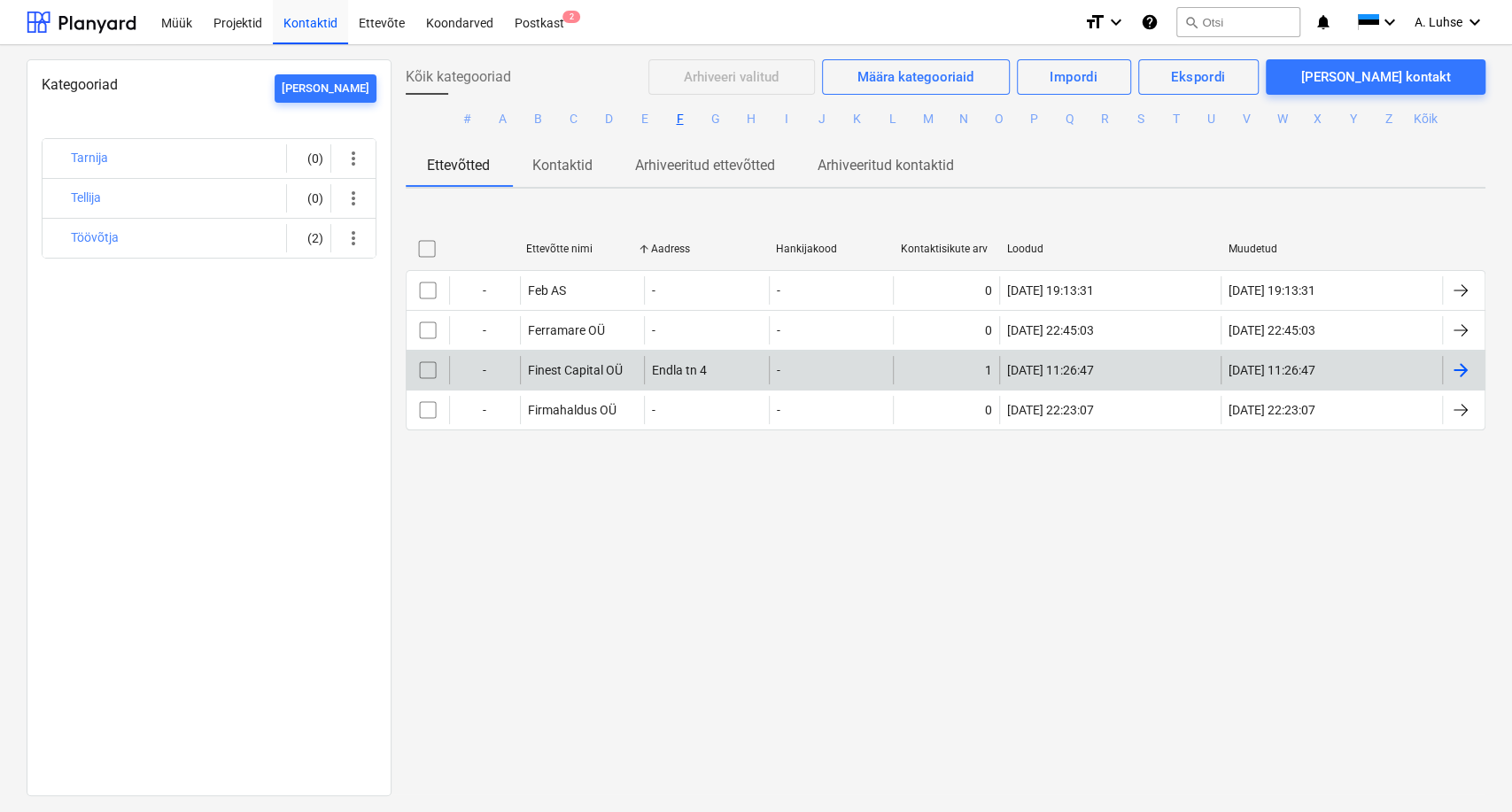
click at [591, 383] on div "Finest Capital OÜ" at bounding box center [582, 370] width 124 height 28
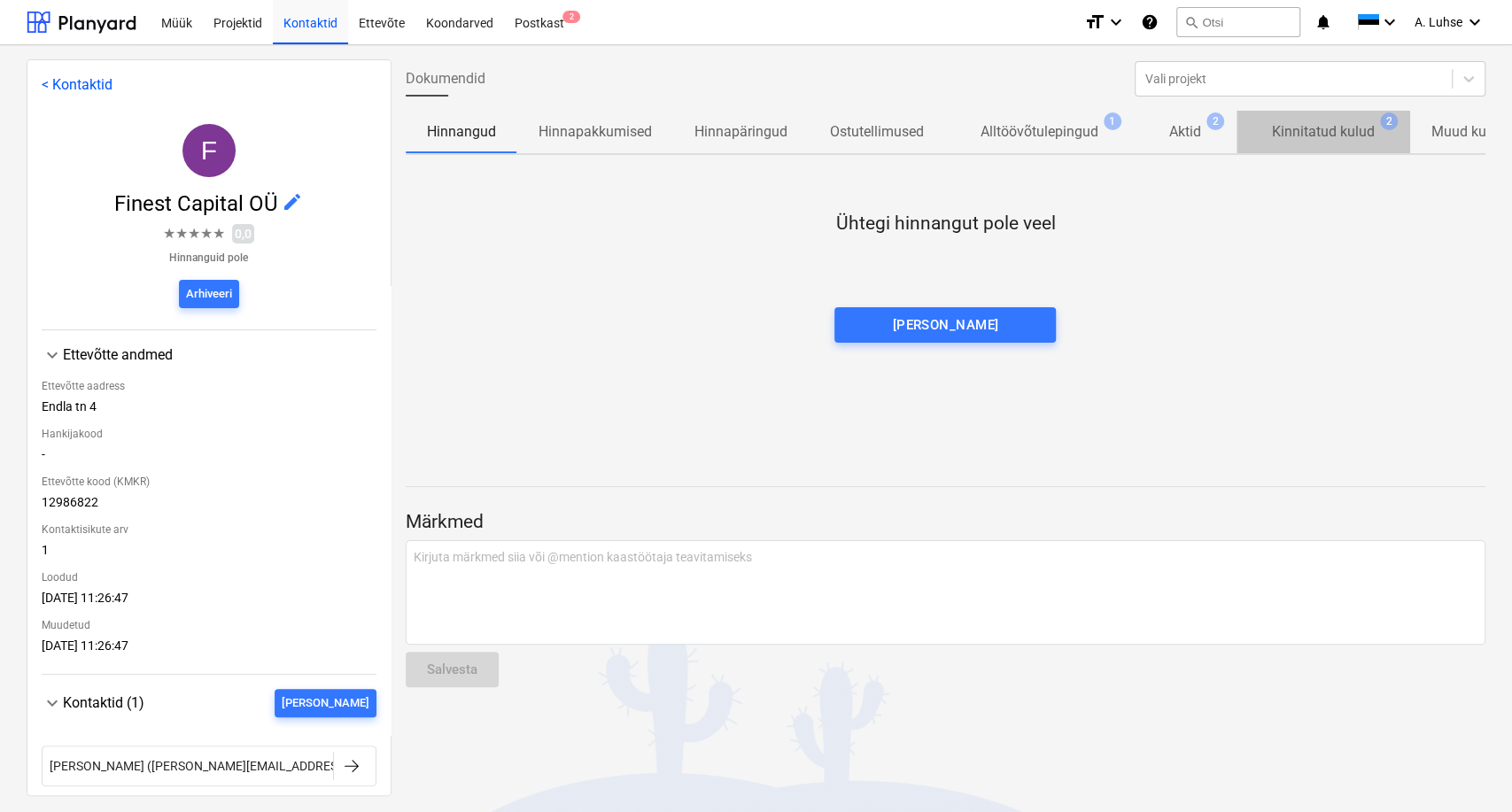
click at [1236, 140] on p "Kinnitatud kulud" at bounding box center [1323, 132] width 103 height 22
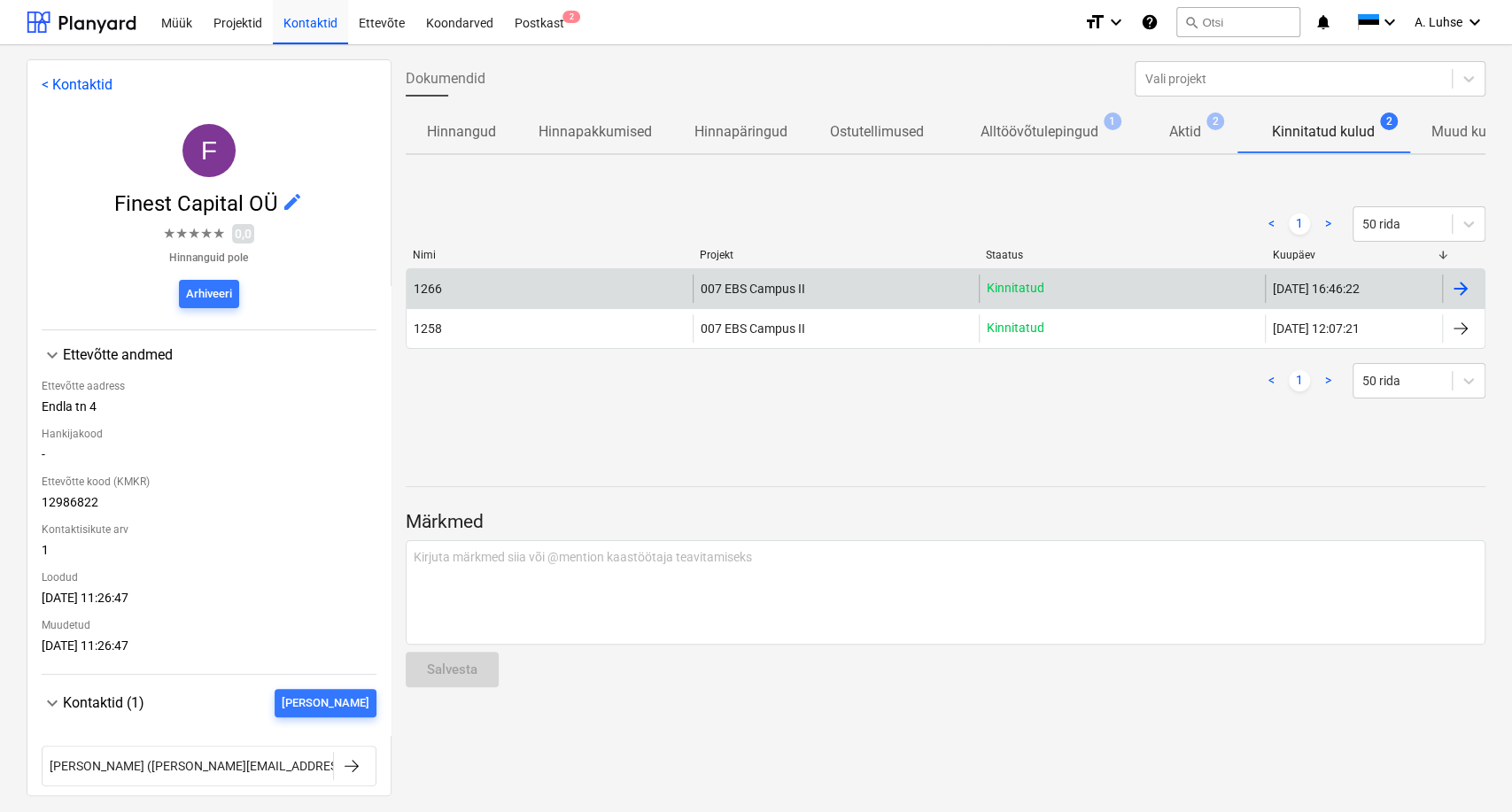
click at [868, 296] on div "007 EBS Campus II" at bounding box center [836, 288] width 286 height 28
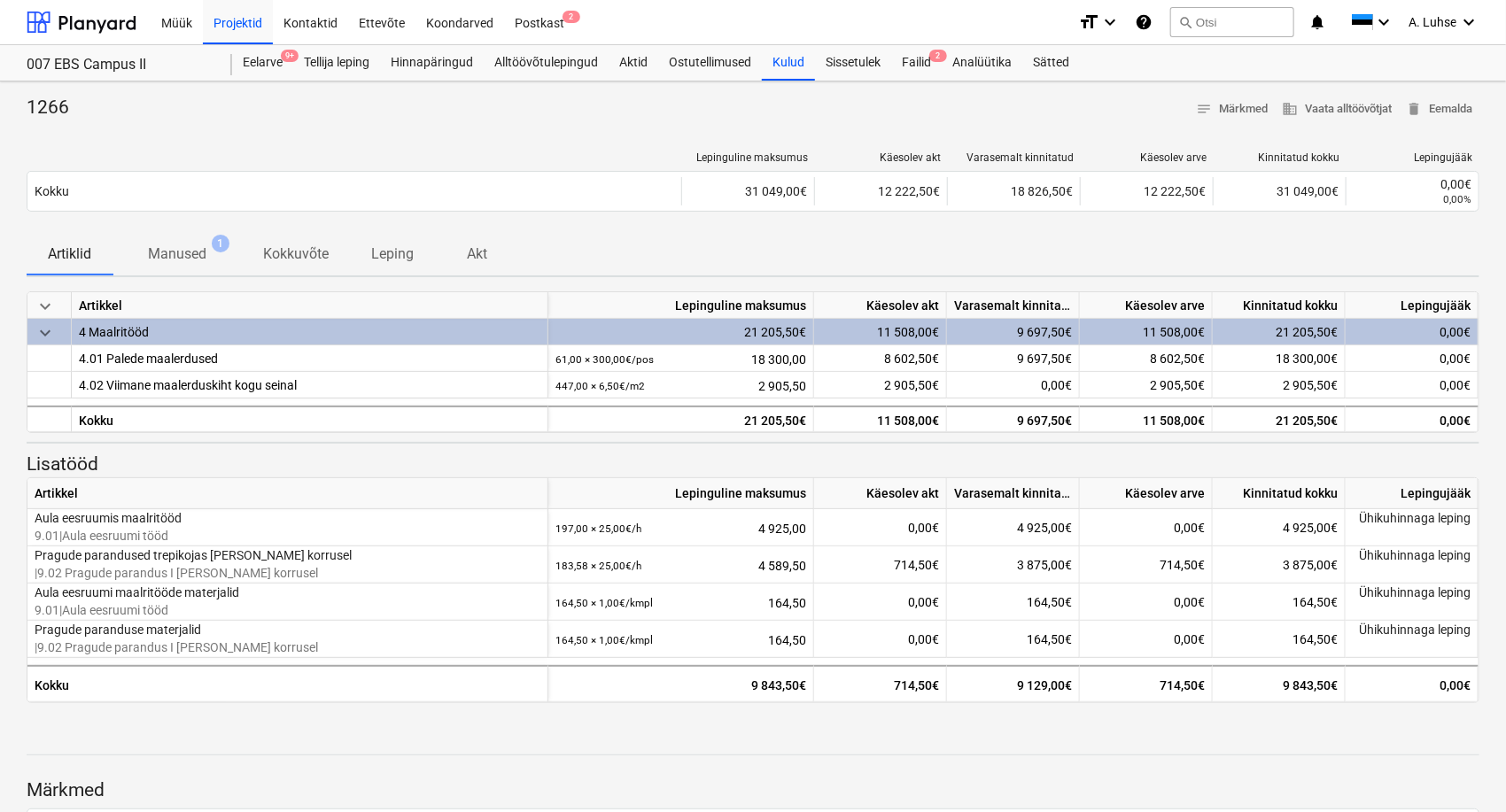
click at [176, 264] on p "Manused" at bounding box center [176, 255] width 59 height 22
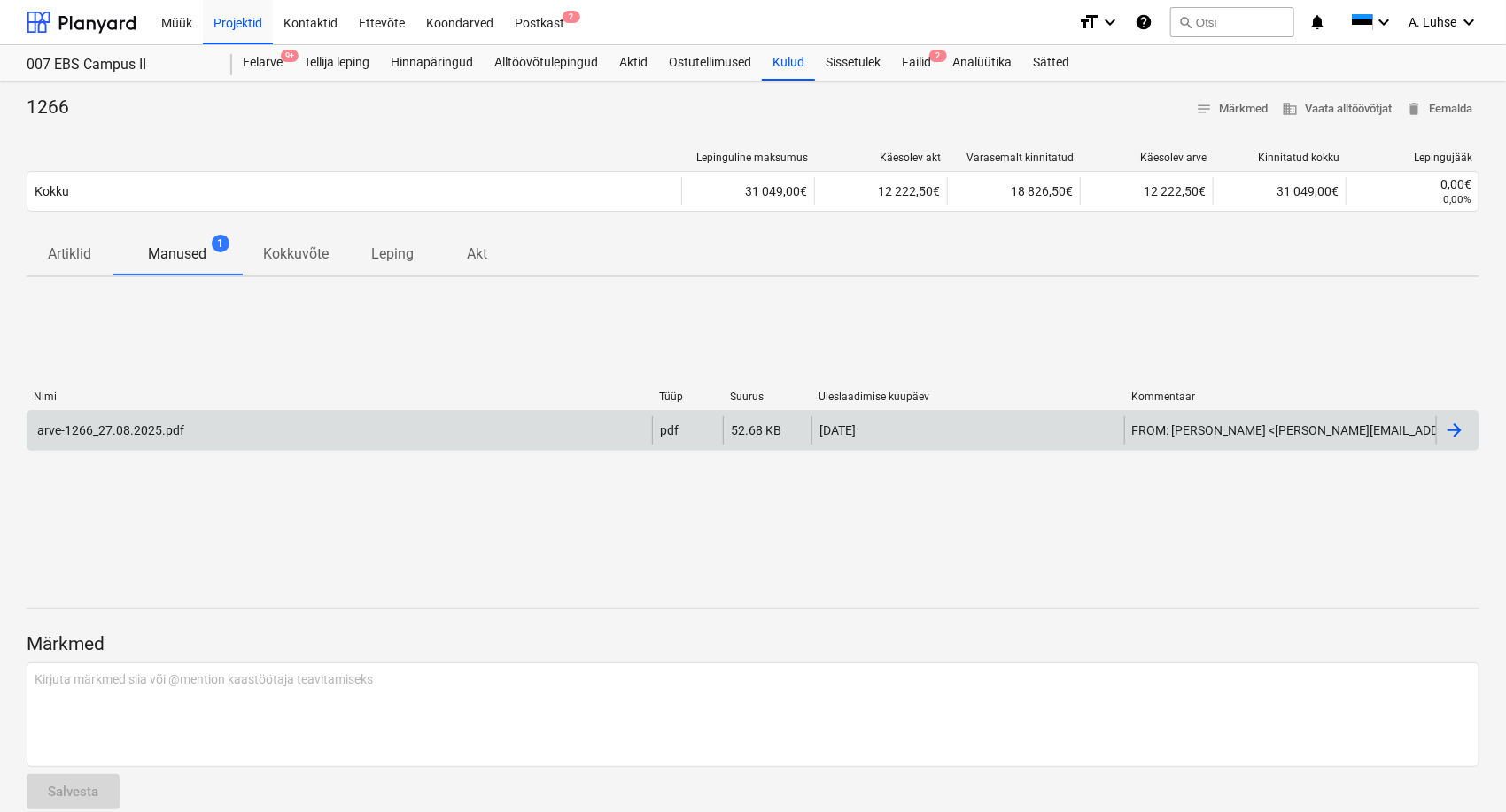
click at [401, 434] on div "arve-1266_27.08.2025.pdf" at bounding box center [340, 430] width 625 height 28
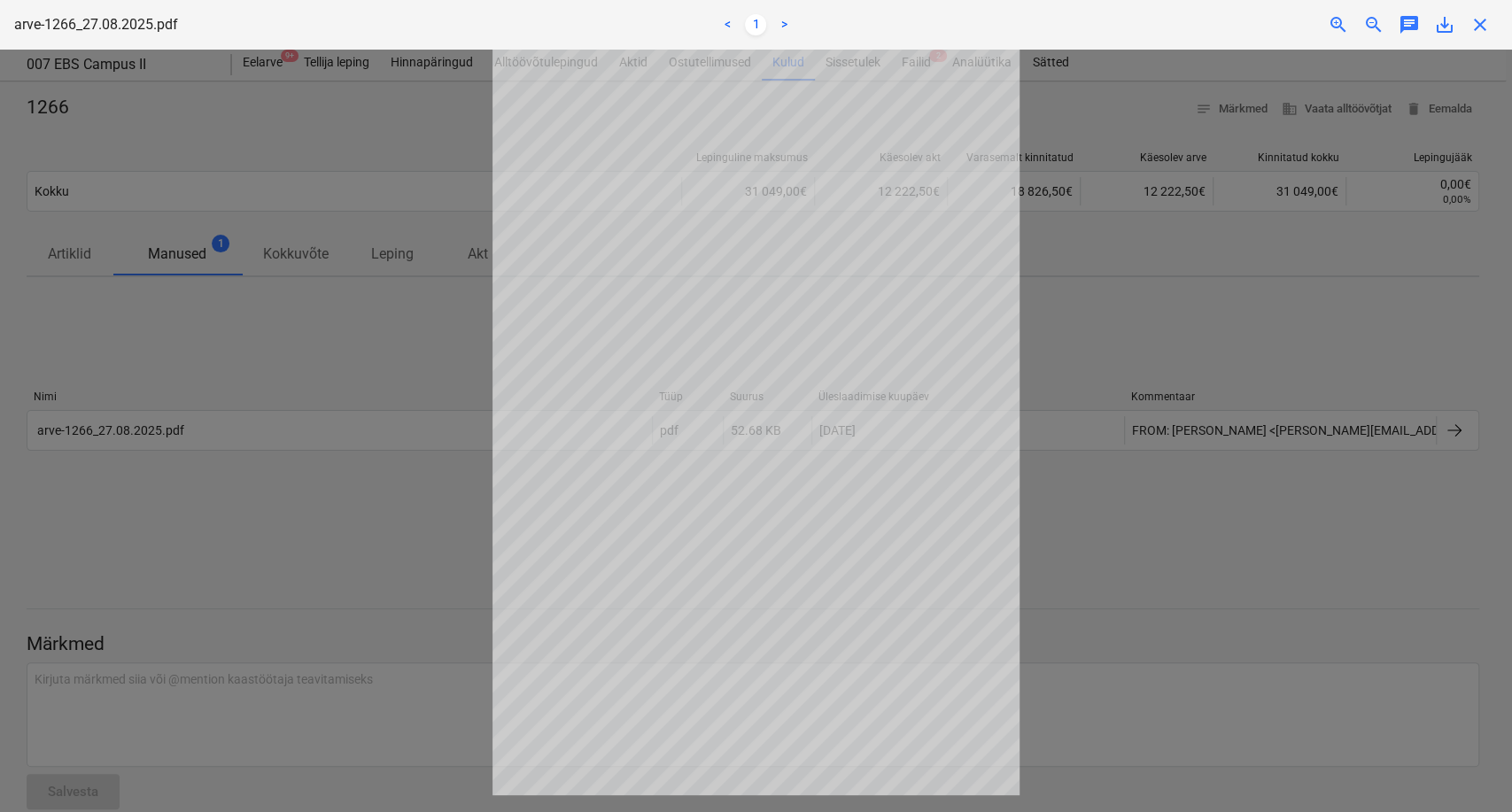
click at [446, 585] on div at bounding box center [756, 430] width 1512 height 762
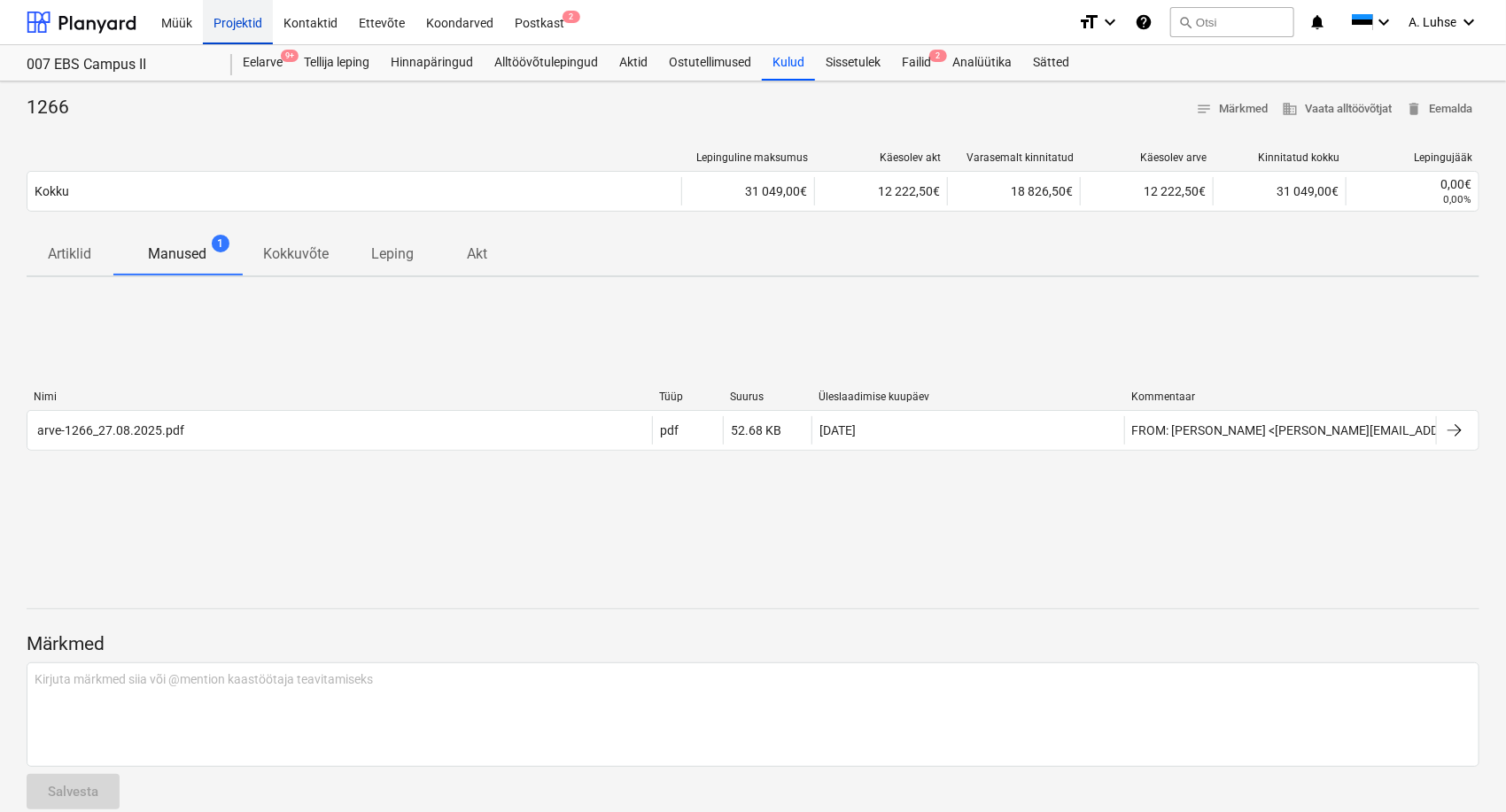
click at [239, 24] on div "Projektid" at bounding box center [238, 22] width 70 height 45
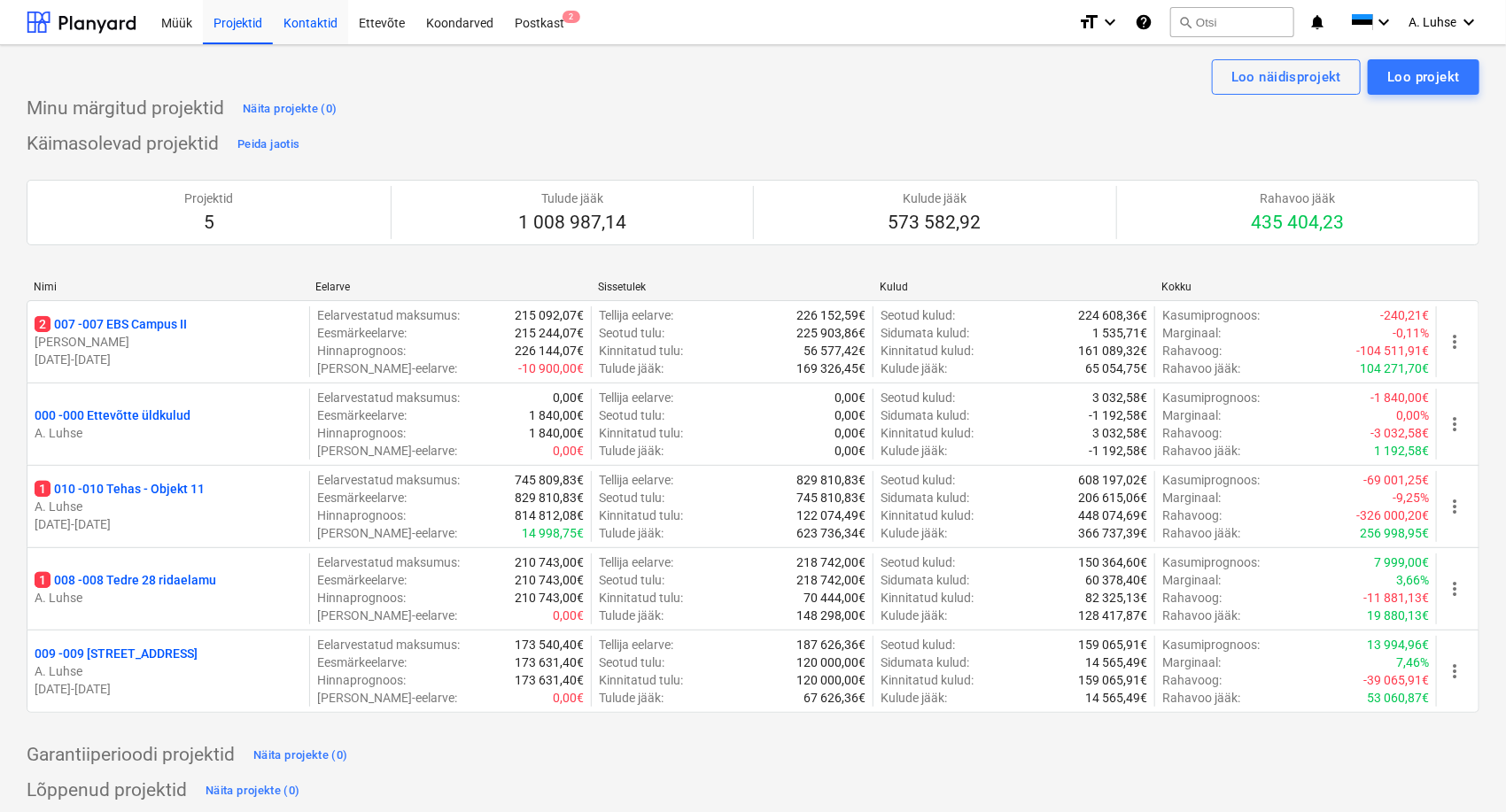
click at [296, 22] on div "Kontaktid" at bounding box center [311, 22] width 76 height 45
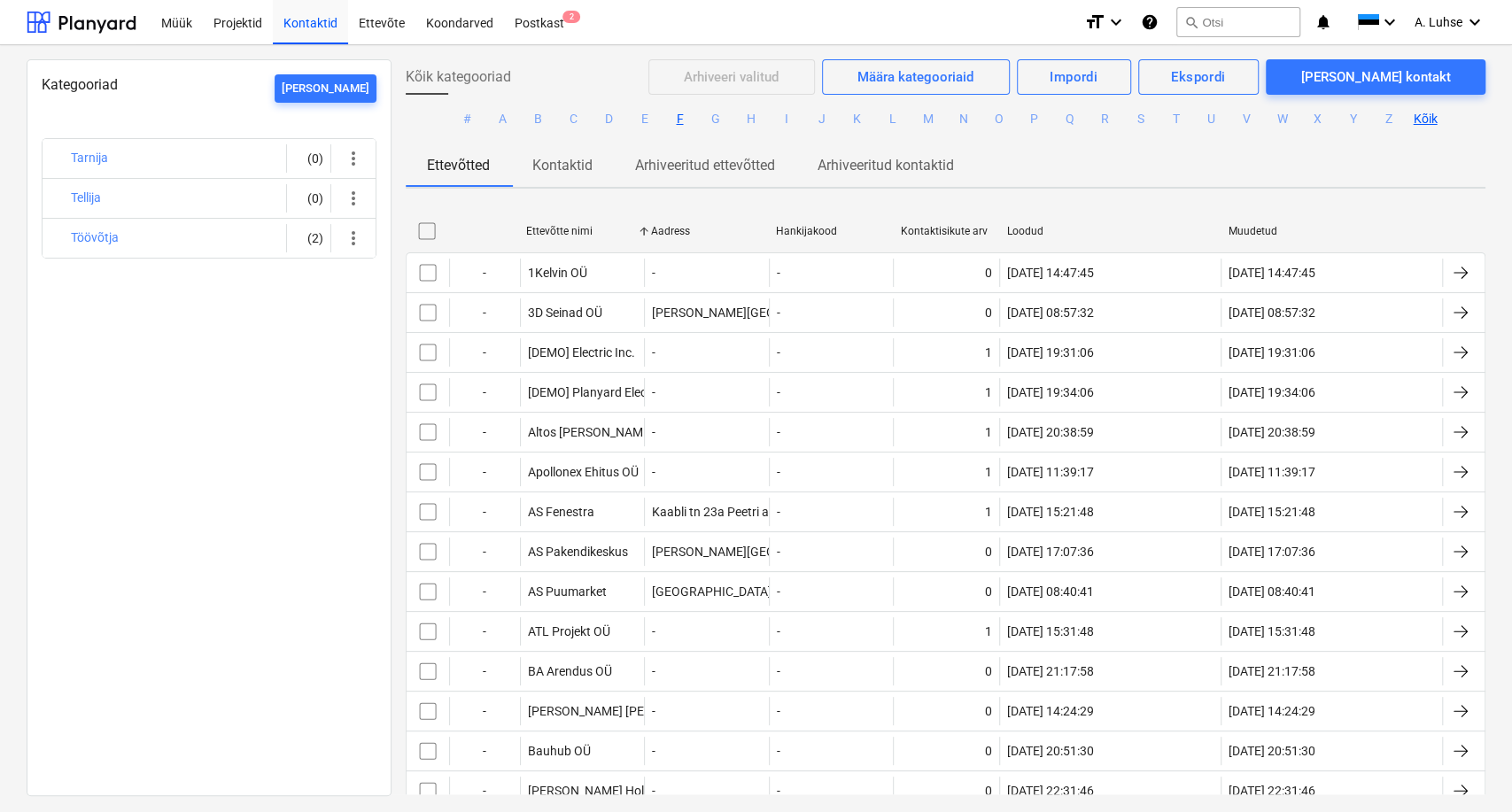
click at [672, 115] on button "F" at bounding box center [680, 120] width 22 height 22
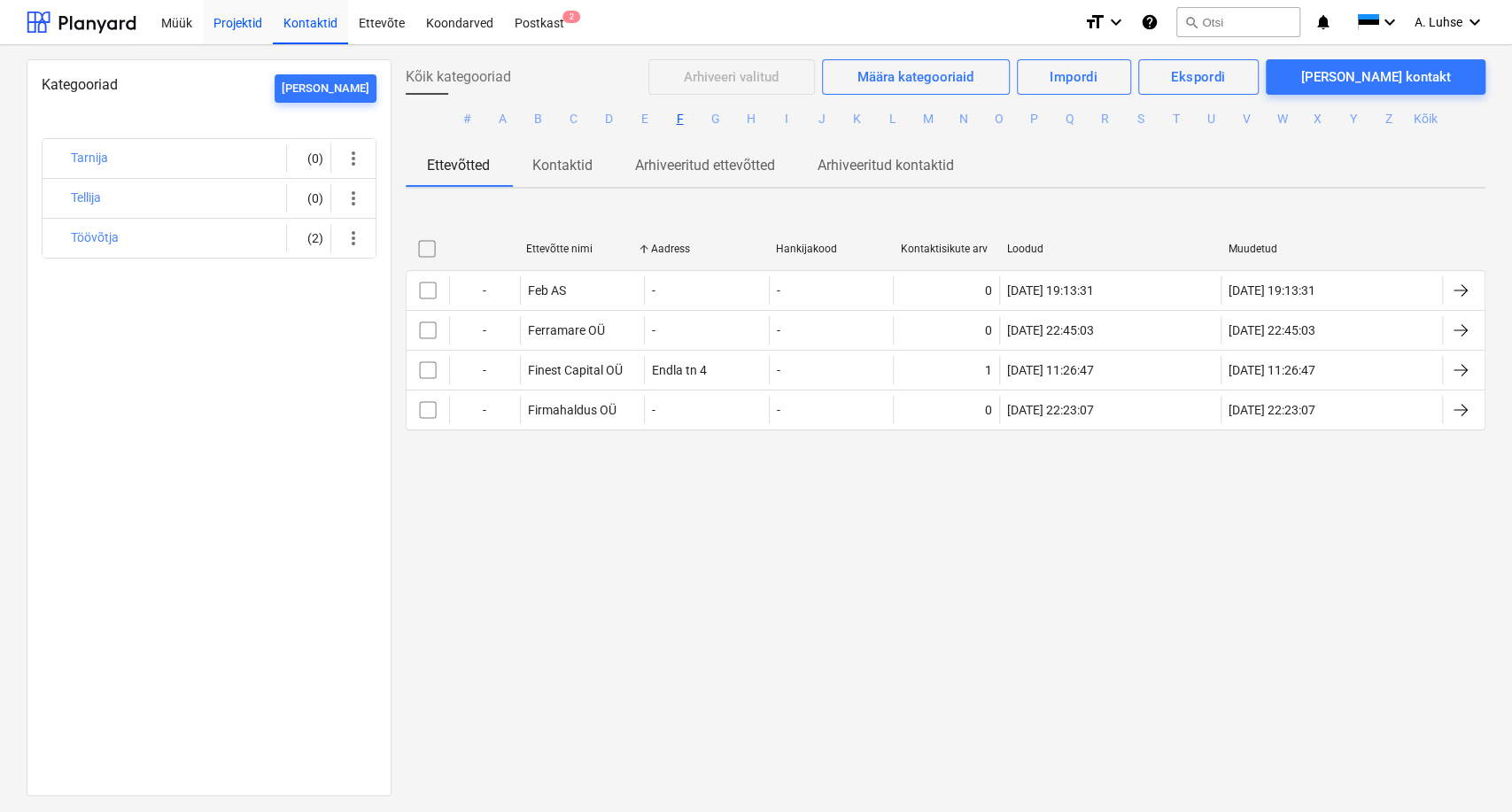
click at [217, 13] on div "Projektid" at bounding box center [238, 22] width 70 height 45
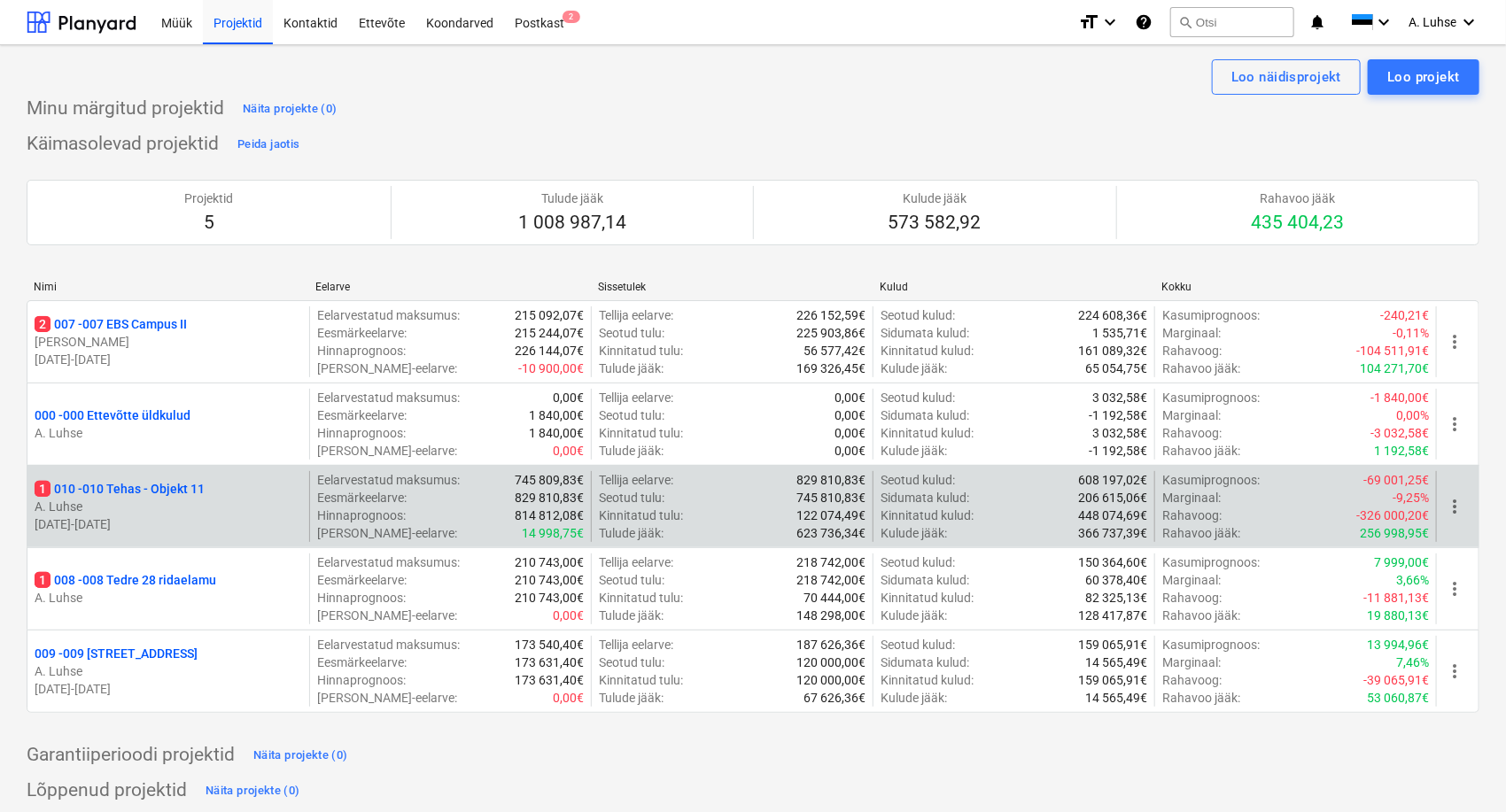
click at [191, 491] on p "1 010 - 010 Tehas - Objekt 11" at bounding box center [119, 489] width 170 height 18
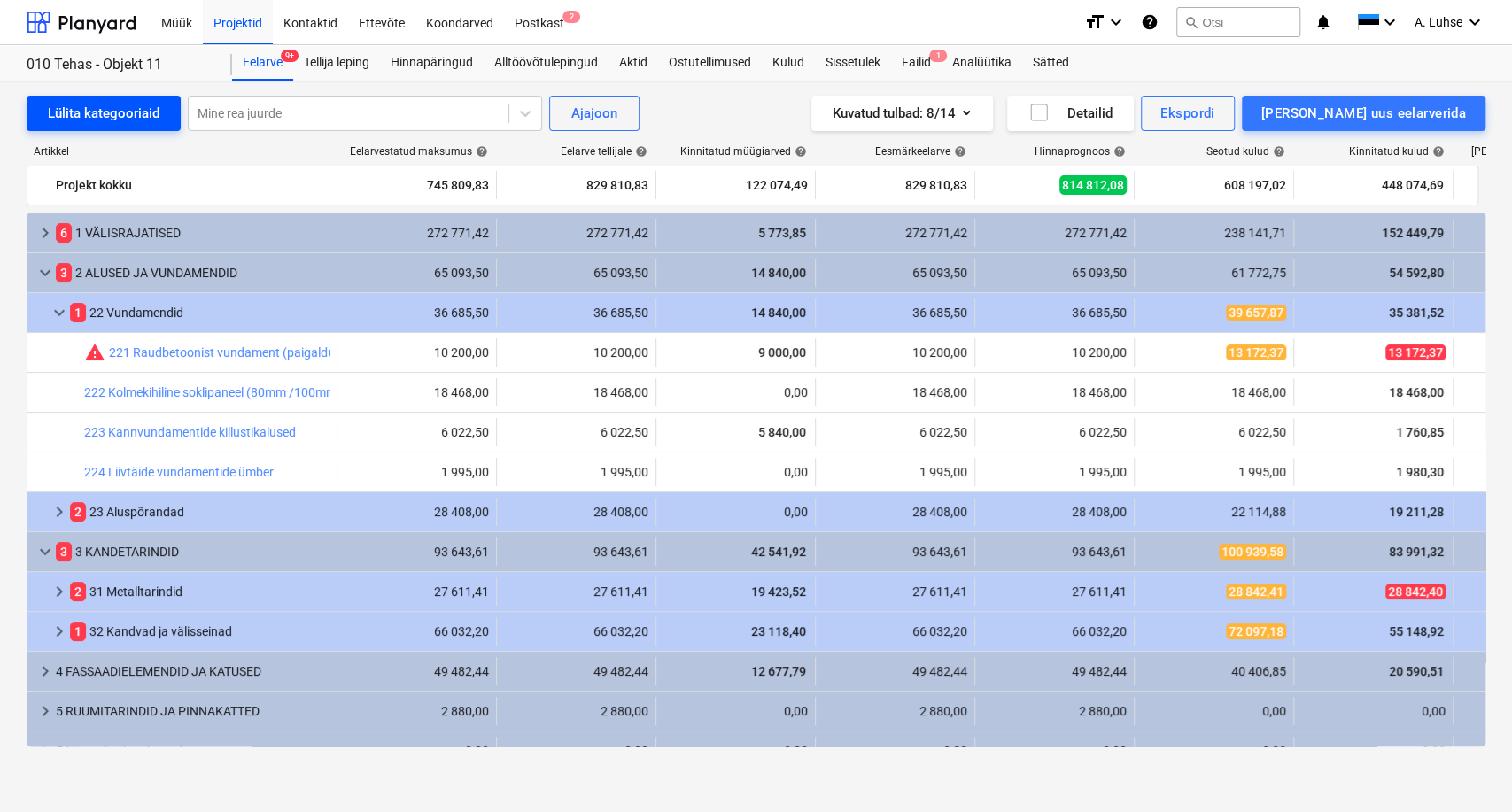
click at [97, 97] on button "Lülita kategooriaid" at bounding box center [104, 113] width 154 height 35
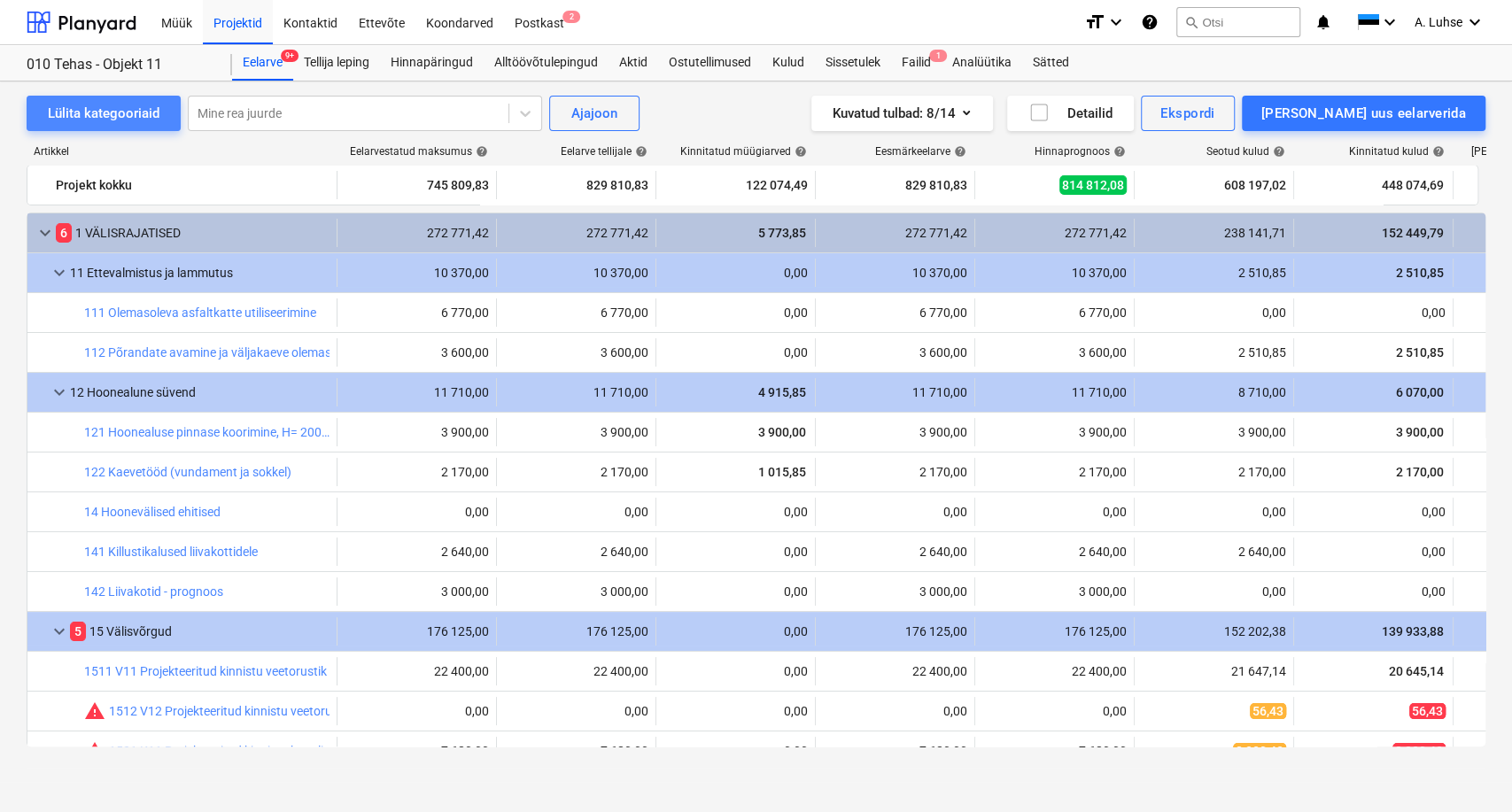
click at [106, 109] on div "Lülita kategooriaid" at bounding box center [104, 113] width 112 height 23
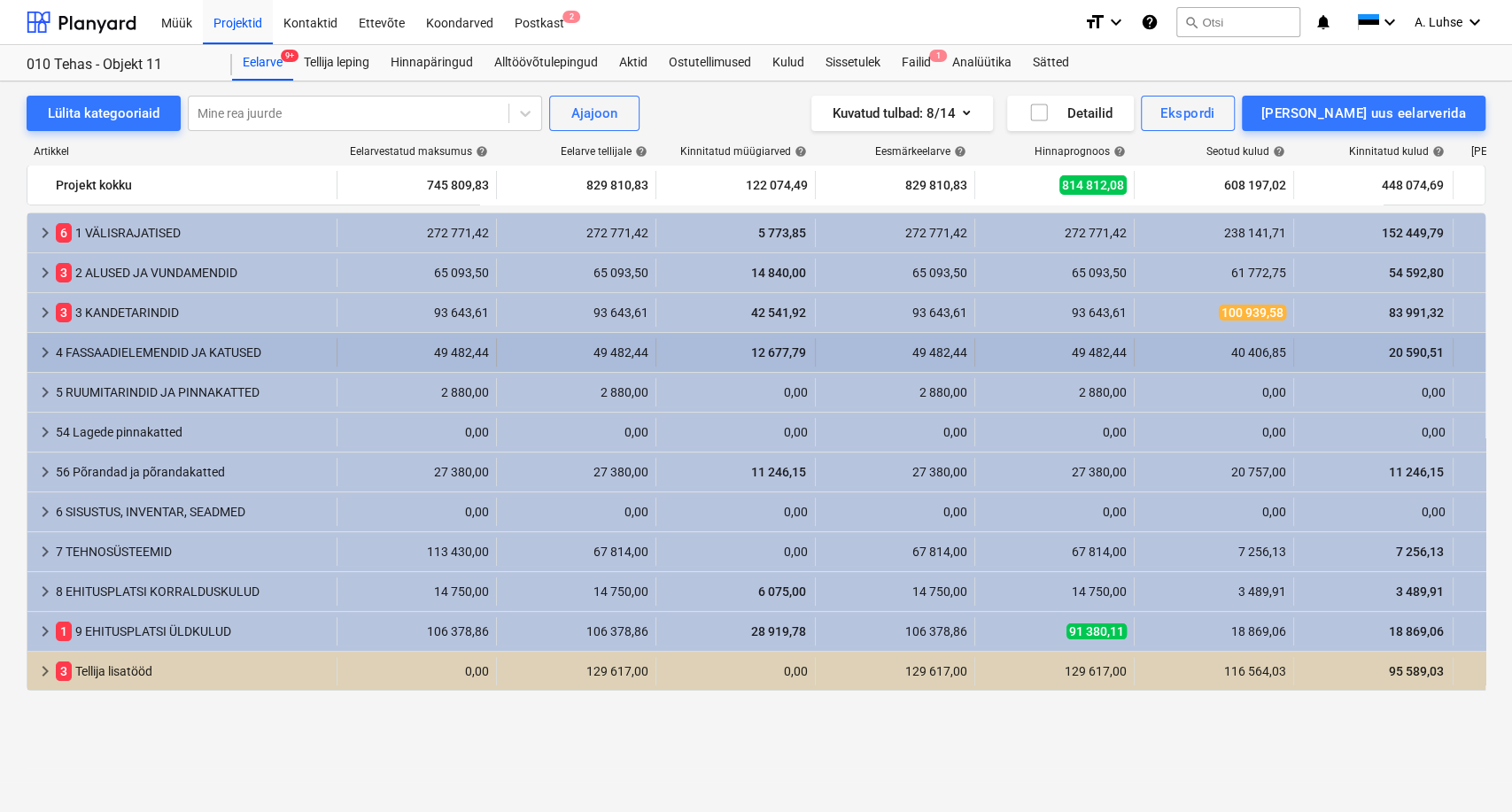
click at [88, 349] on div "4 FASSAADIELEMENDID JA KATUSED" at bounding box center [193, 352] width 274 height 28
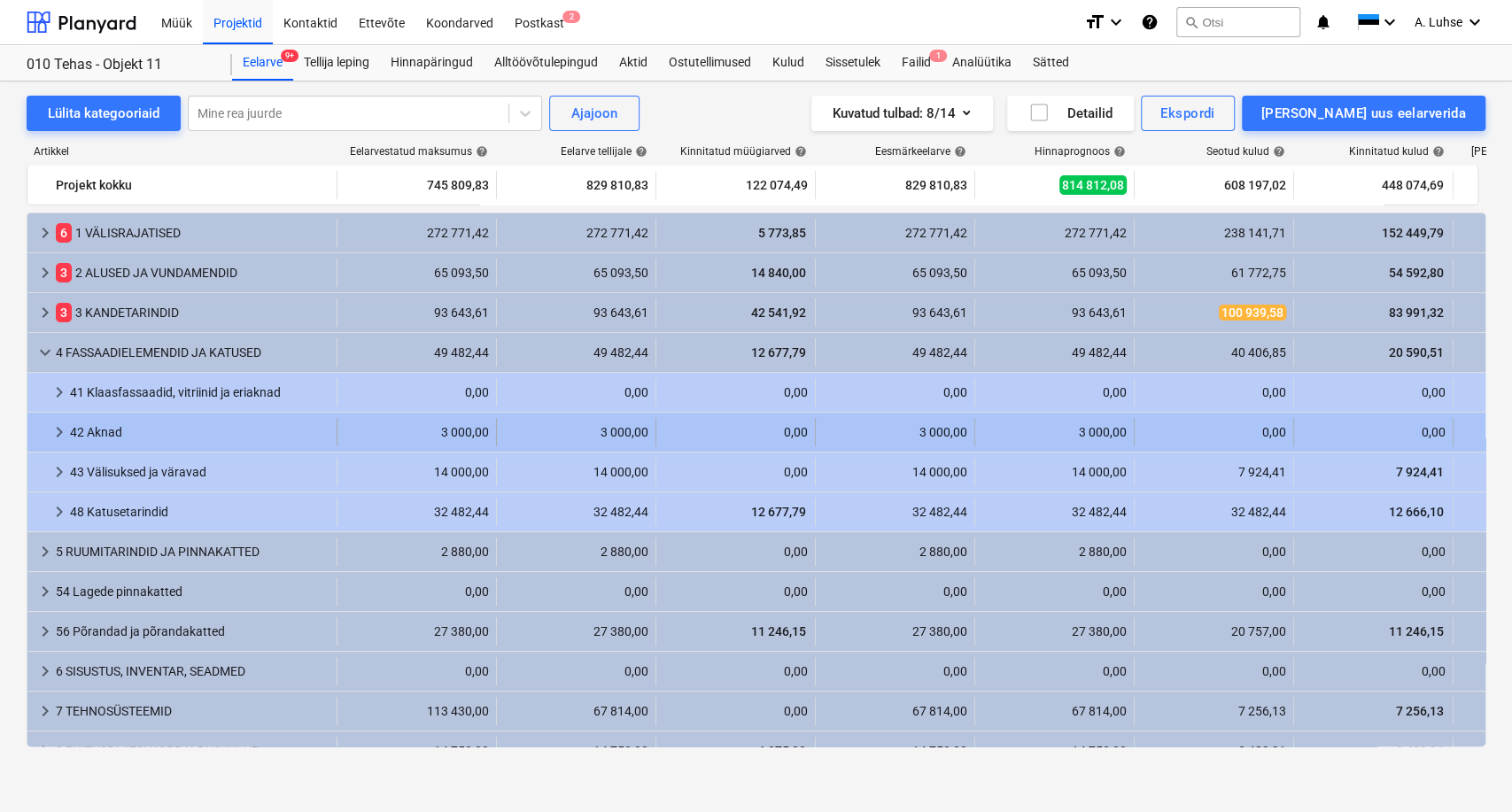
click at [114, 421] on div "42 Aknad" at bounding box center [200, 431] width 259 height 28
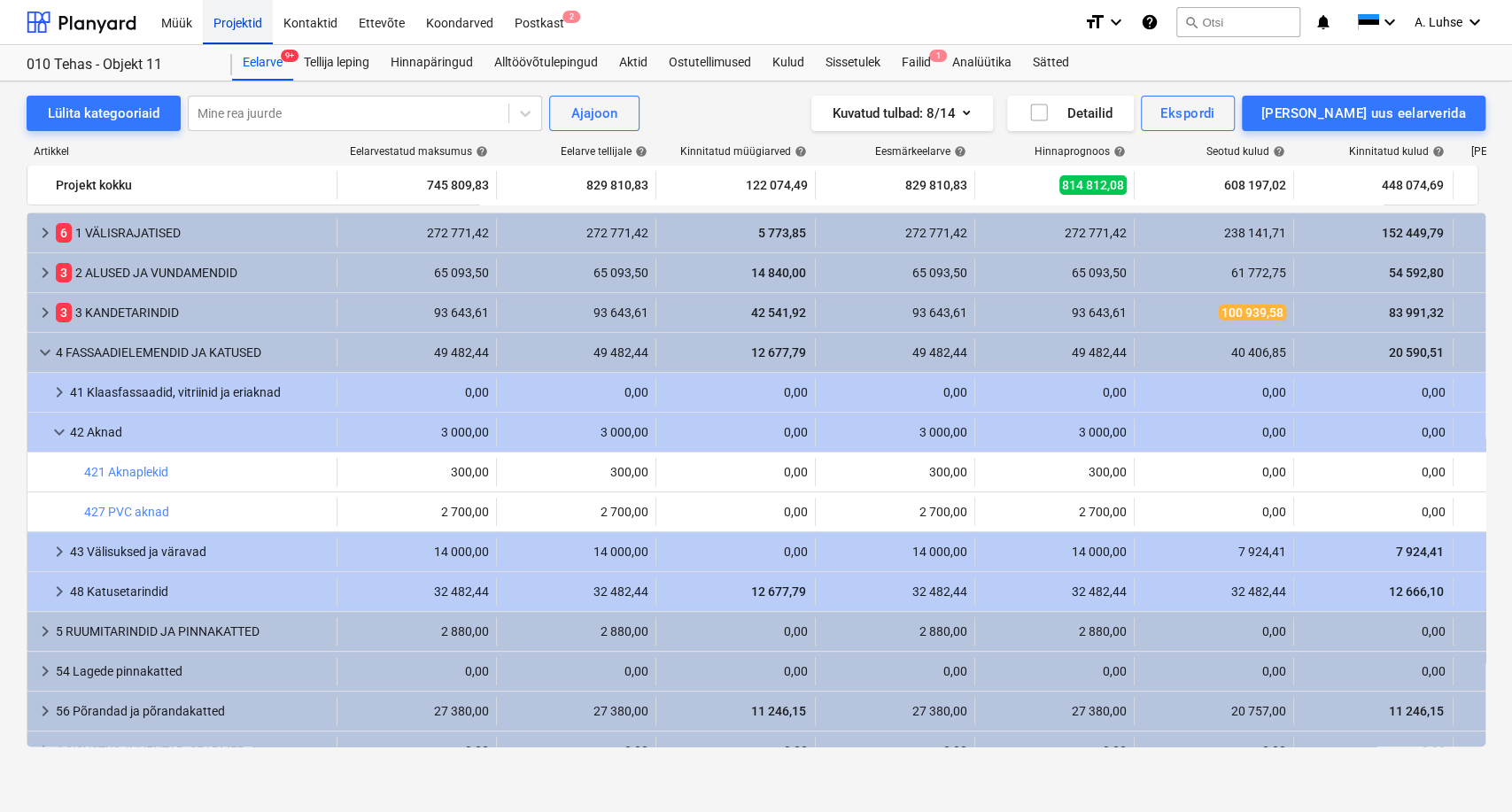
click at [231, 24] on div "Projektid" at bounding box center [238, 22] width 70 height 45
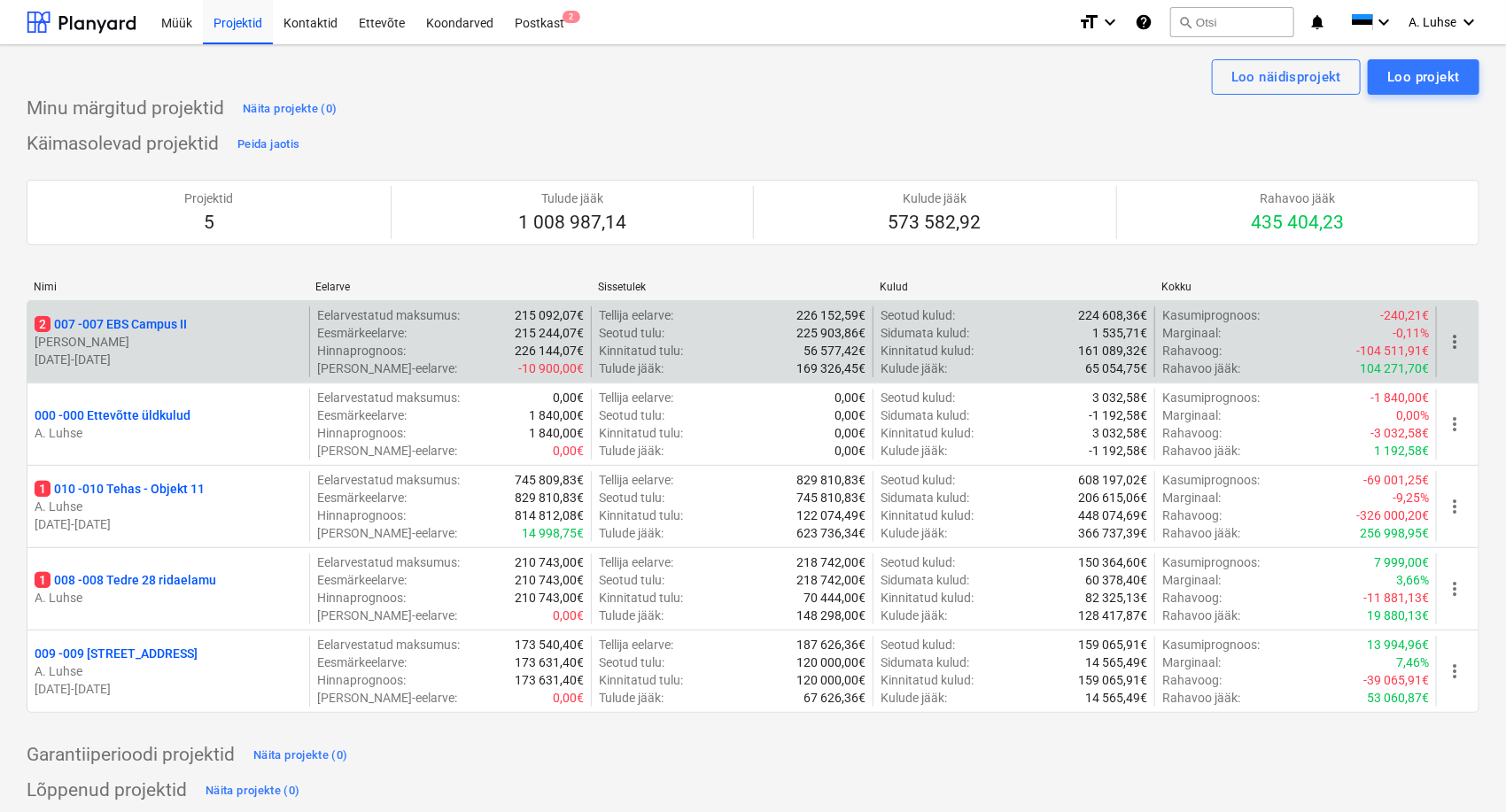
click at [138, 325] on p "2 007 - 007 EBS Campus II" at bounding box center [110, 324] width 152 height 18
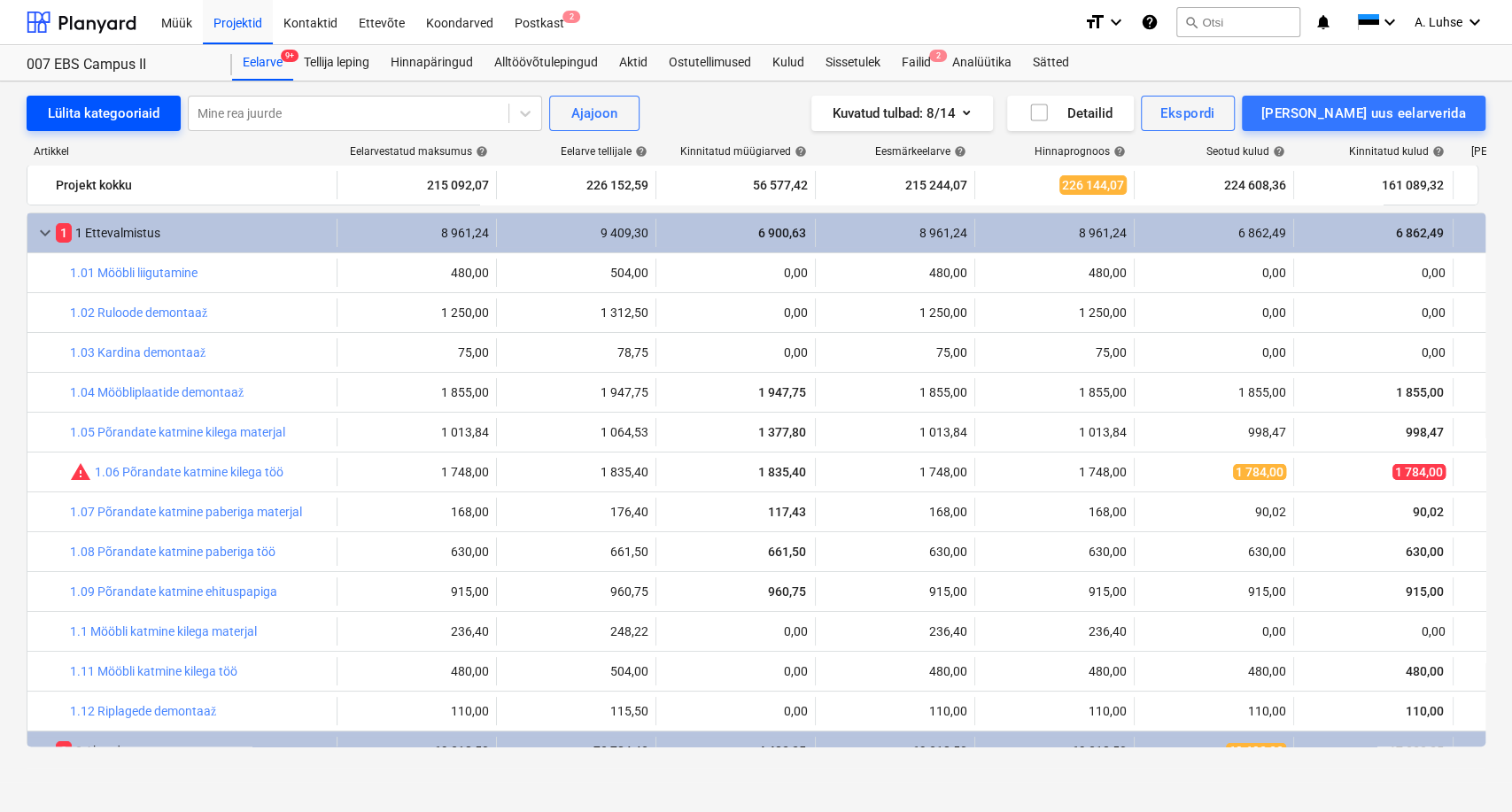
click at [92, 113] on div "Lülita kategooriaid" at bounding box center [104, 113] width 112 height 23
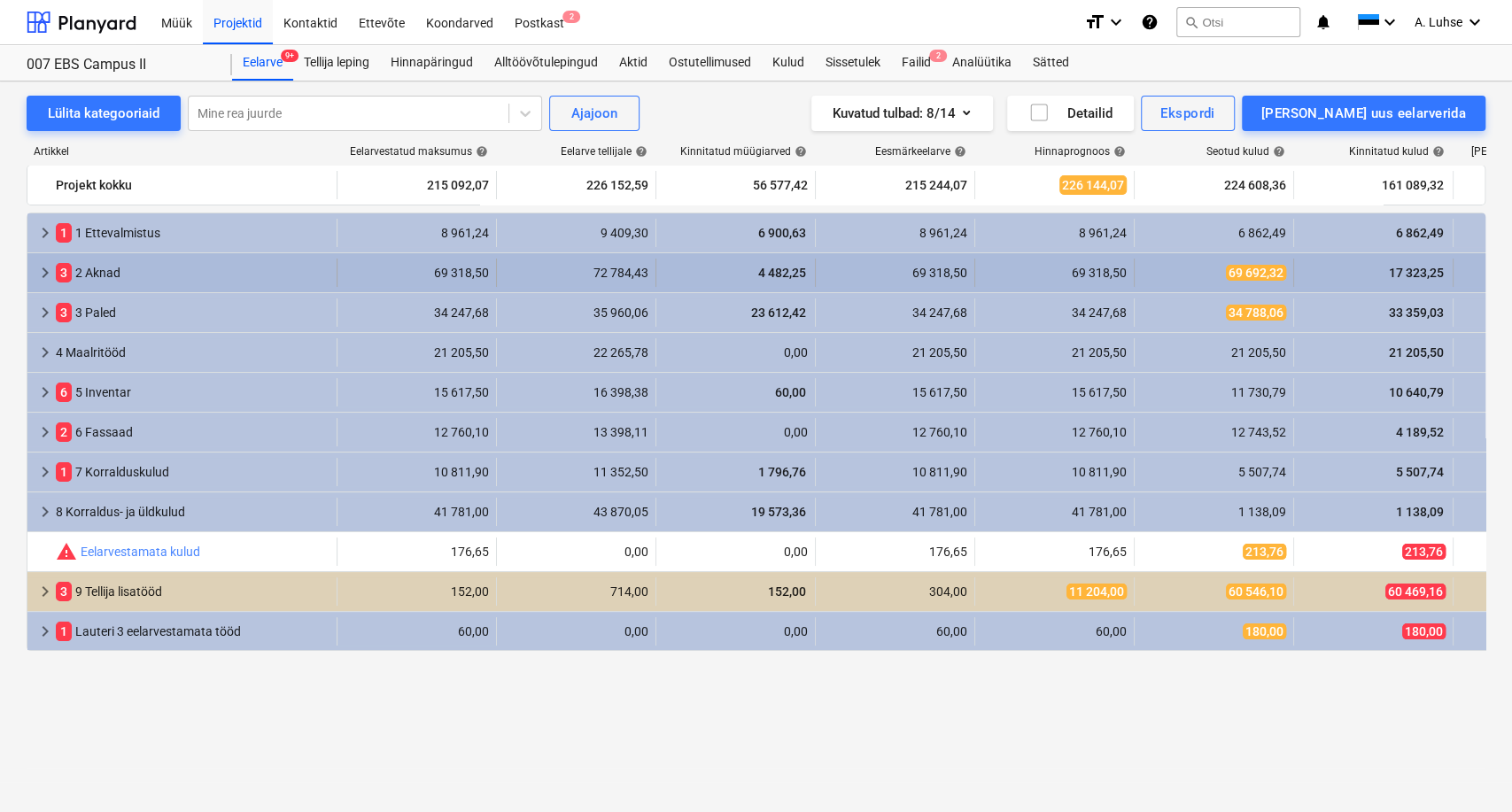
click at [42, 273] on span "keyboard_arrow_right" at bounding box center [45, 273] width 22 height 22
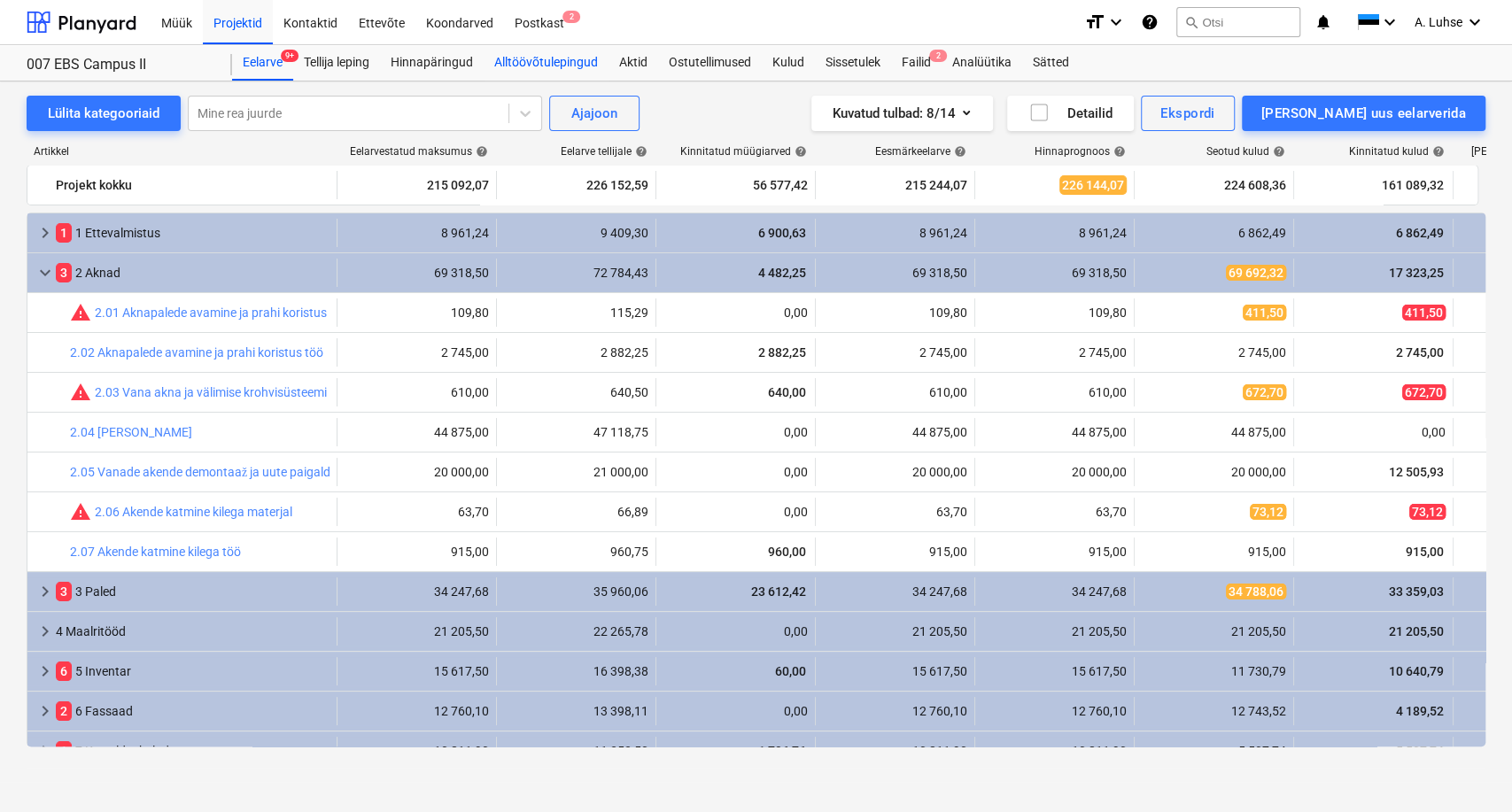
click at [578, 60] on div "Alltöövõtulepingud" at bounding box center [545, 62] width 125 height 35
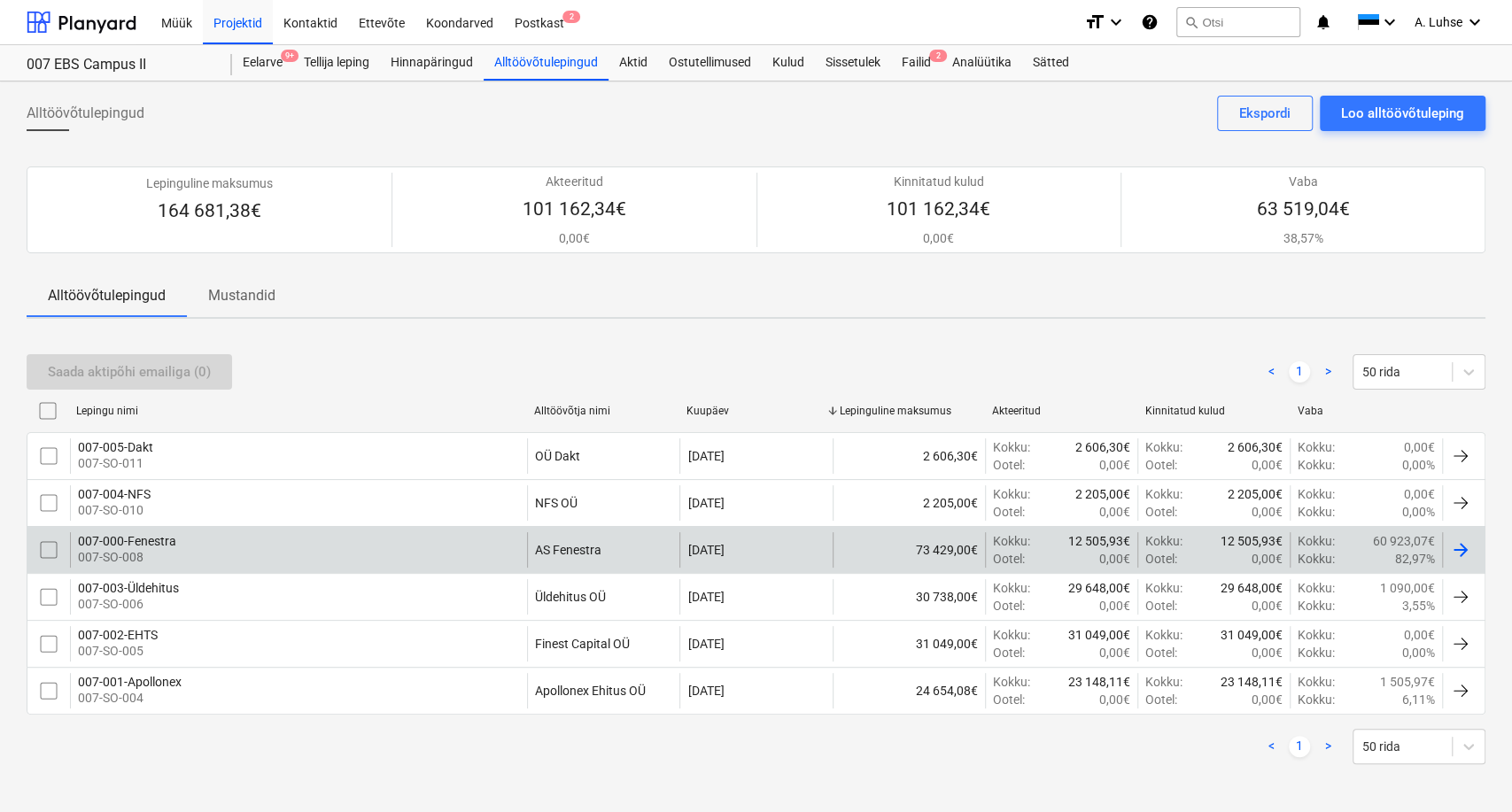
click at [166, 547] on div "007-000-Fenestra" at bounding box center [127, 541] width 98 height 14
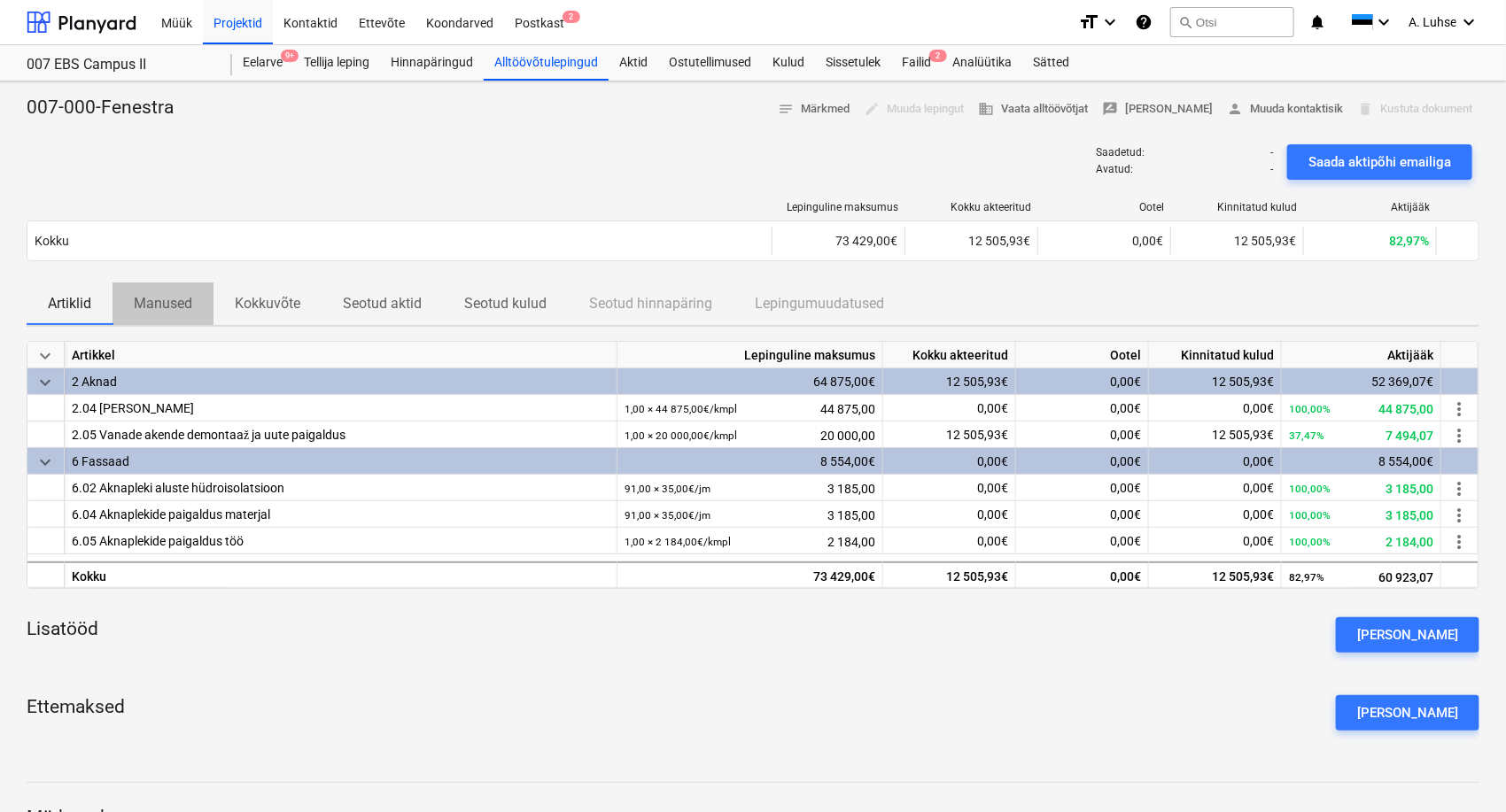
click at [154, 305] on p "Manused" at bounding box center [163, 304] width 59 height 22
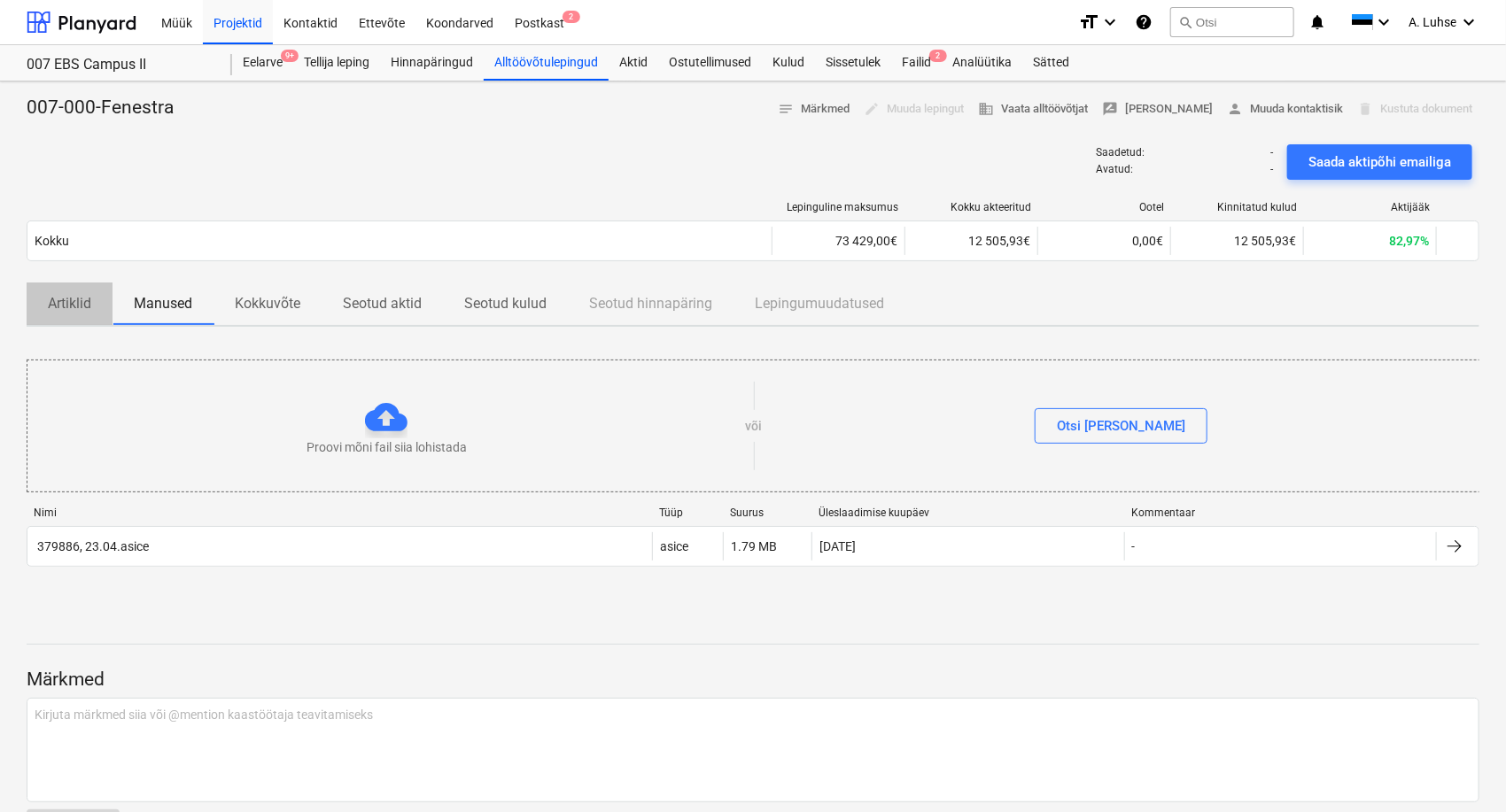
click at [67, 304] on p "Artiklid" at bounding box center [69, 304] width 43 height 22
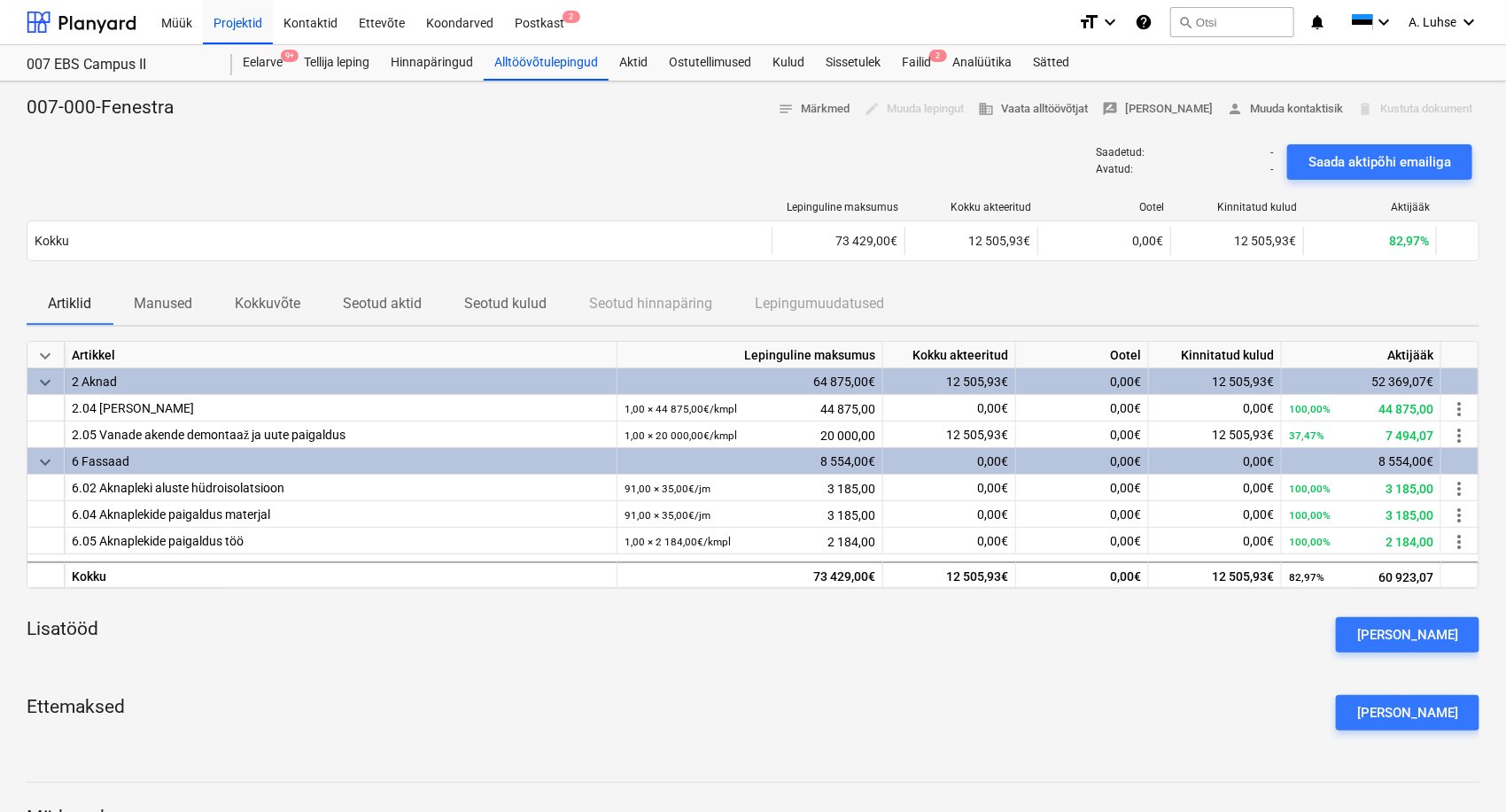
click at [122, 99] on p "007-000-Fenestra" at bounding box center [100, 108] width 147 height 25
click at [1236, 428] on span "12 505,93€" at bounding box center [1242, 435] width 62 height 14
click at [198, 439] on div "2.05 Vanade akende demontaaž ja uute paigaldus" at bounding box center [340, 435] width 537 height 27
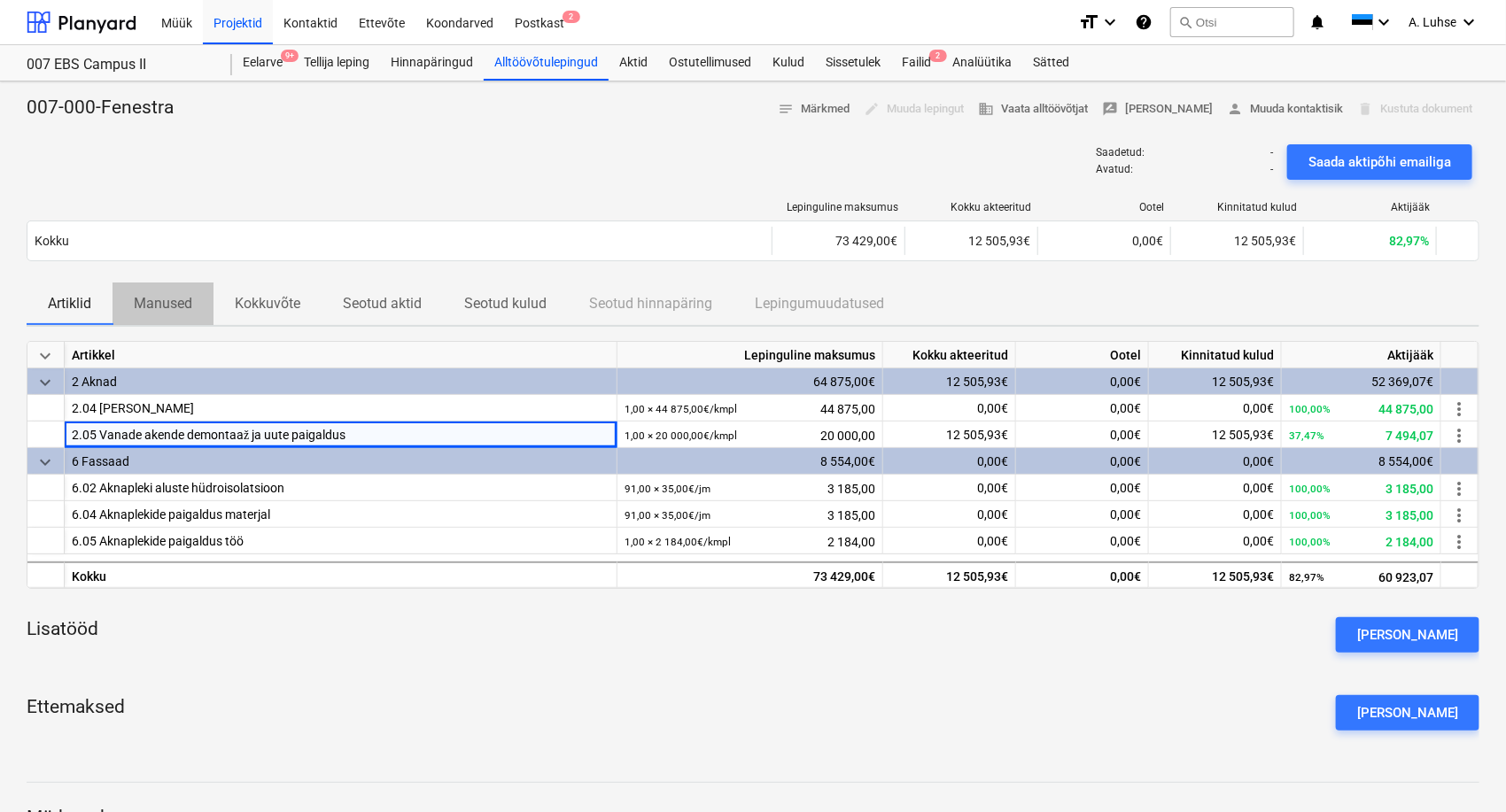
click at [170, 299] on p "Manused" at bounding box center [163, 304] width 59 height 22
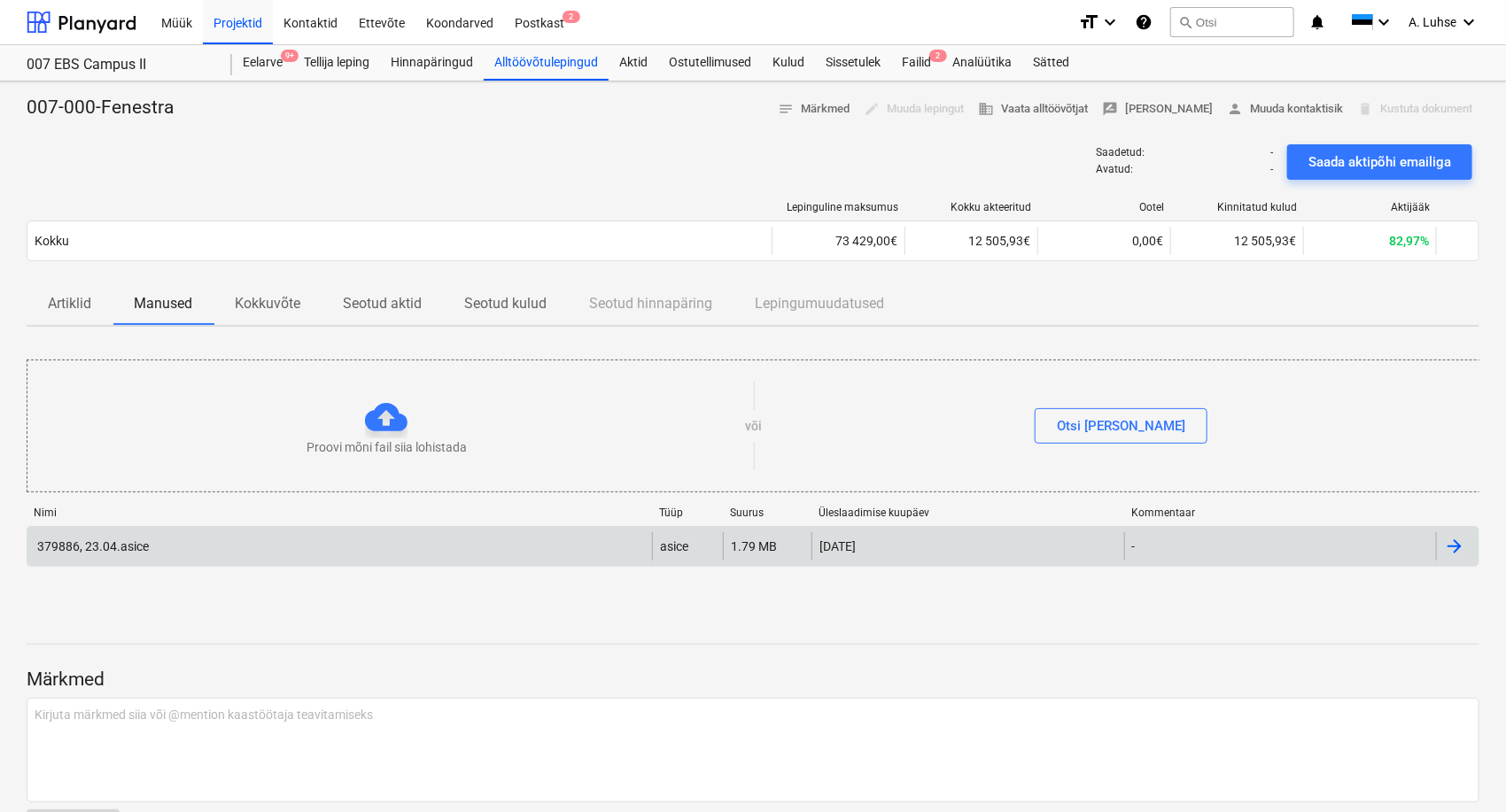
click at [245, 547] on div "379886, 23.04.asice" at bounding box center [340, 546] width 625 height 28
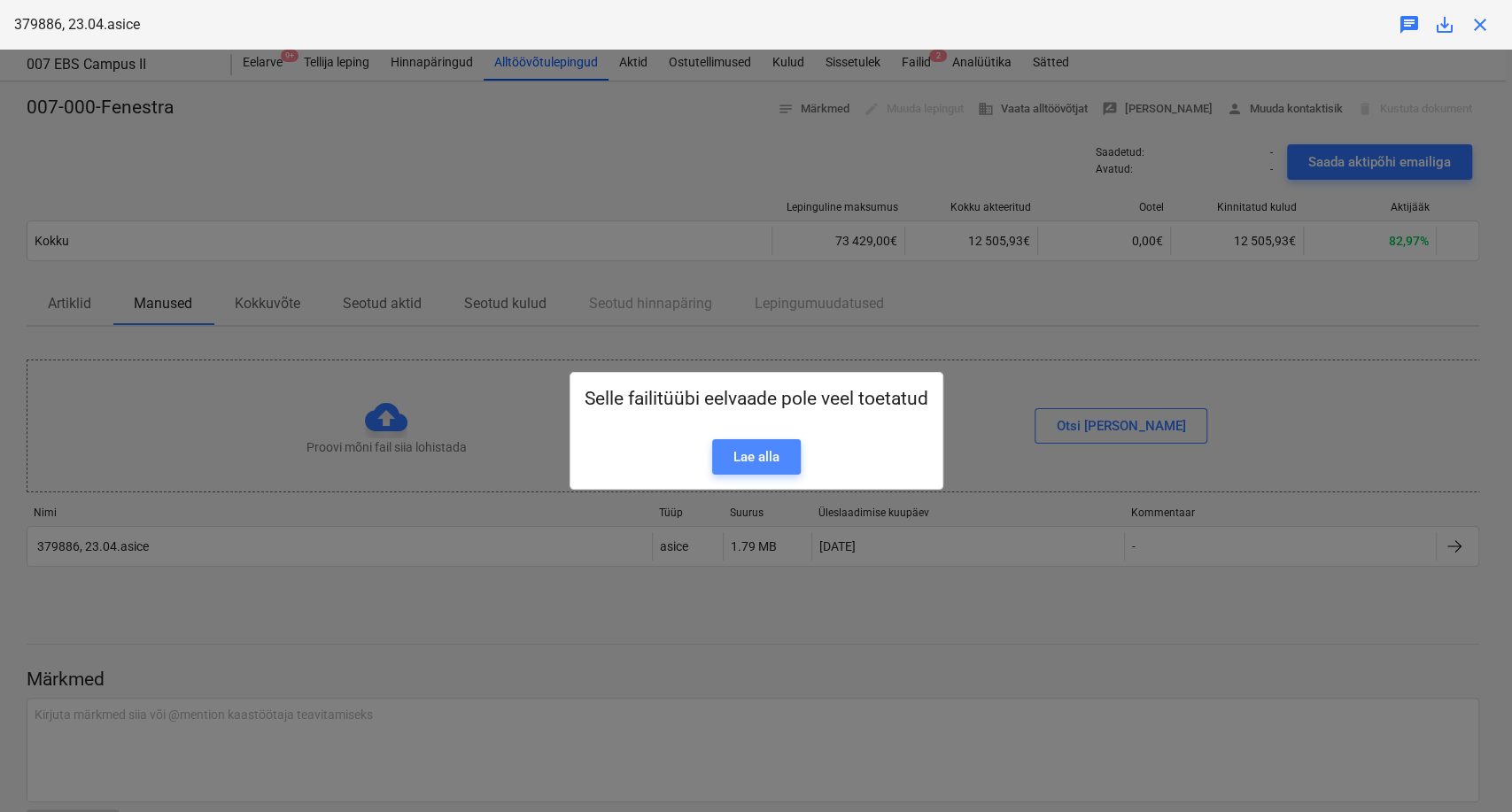
click at [764, 463] on div "Lae alla" at bounding box center [756, 457] width 46 height 23
click at [1074, 333] on div "Selle failitüübi eelvaade pole veel toetatud Lae alla" at bounding box center [756, 430] width 1512 height 762
click at [1021, 380] on div "Selle failitüübi eelvaade pole veel toetatud Lae alla" at bounding box center [756, 430] width 1512 height 762
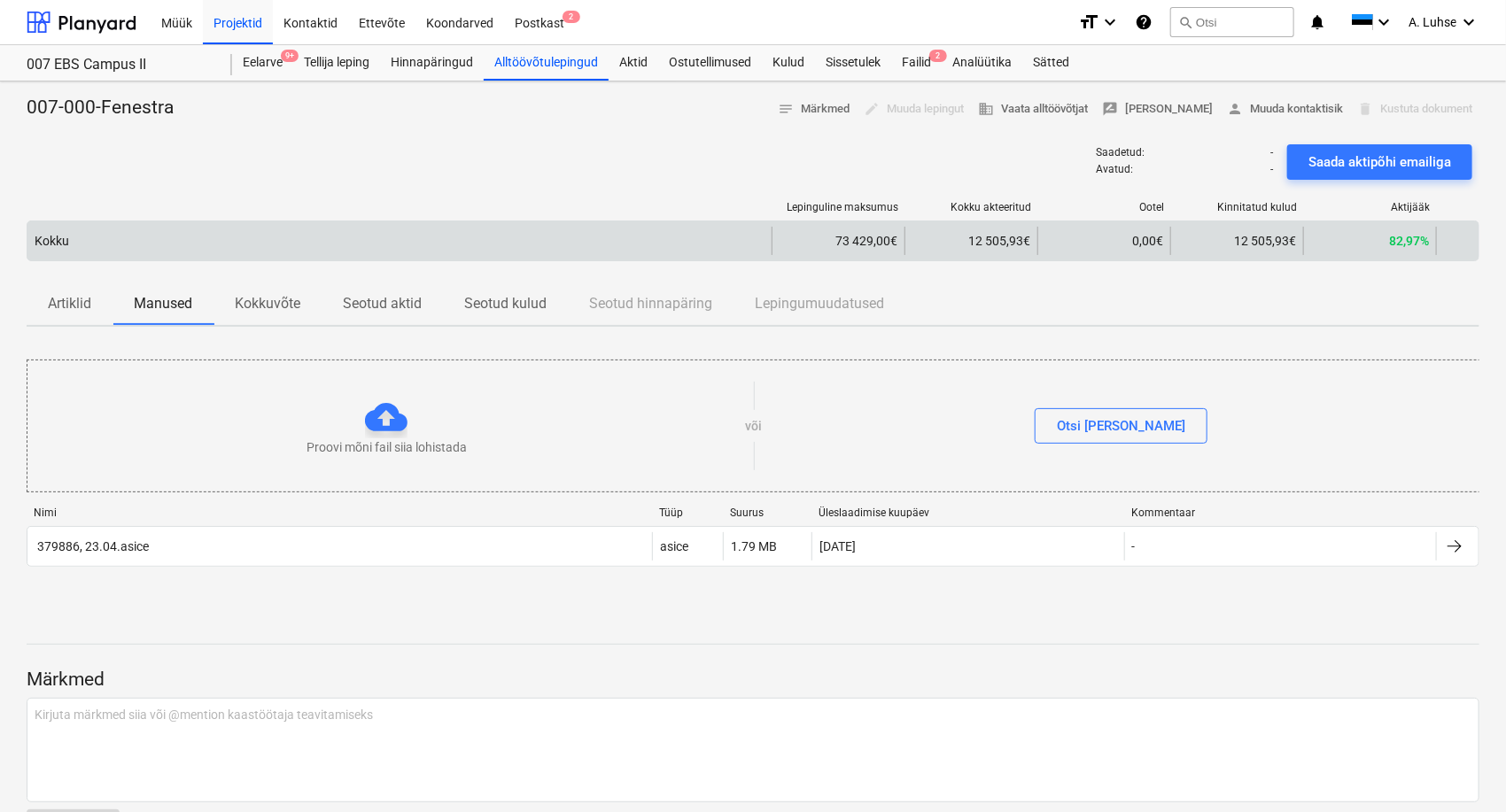
click at [999, 243] on span "12 505,93€" at bounding box center [999, 241] width 62 height 14
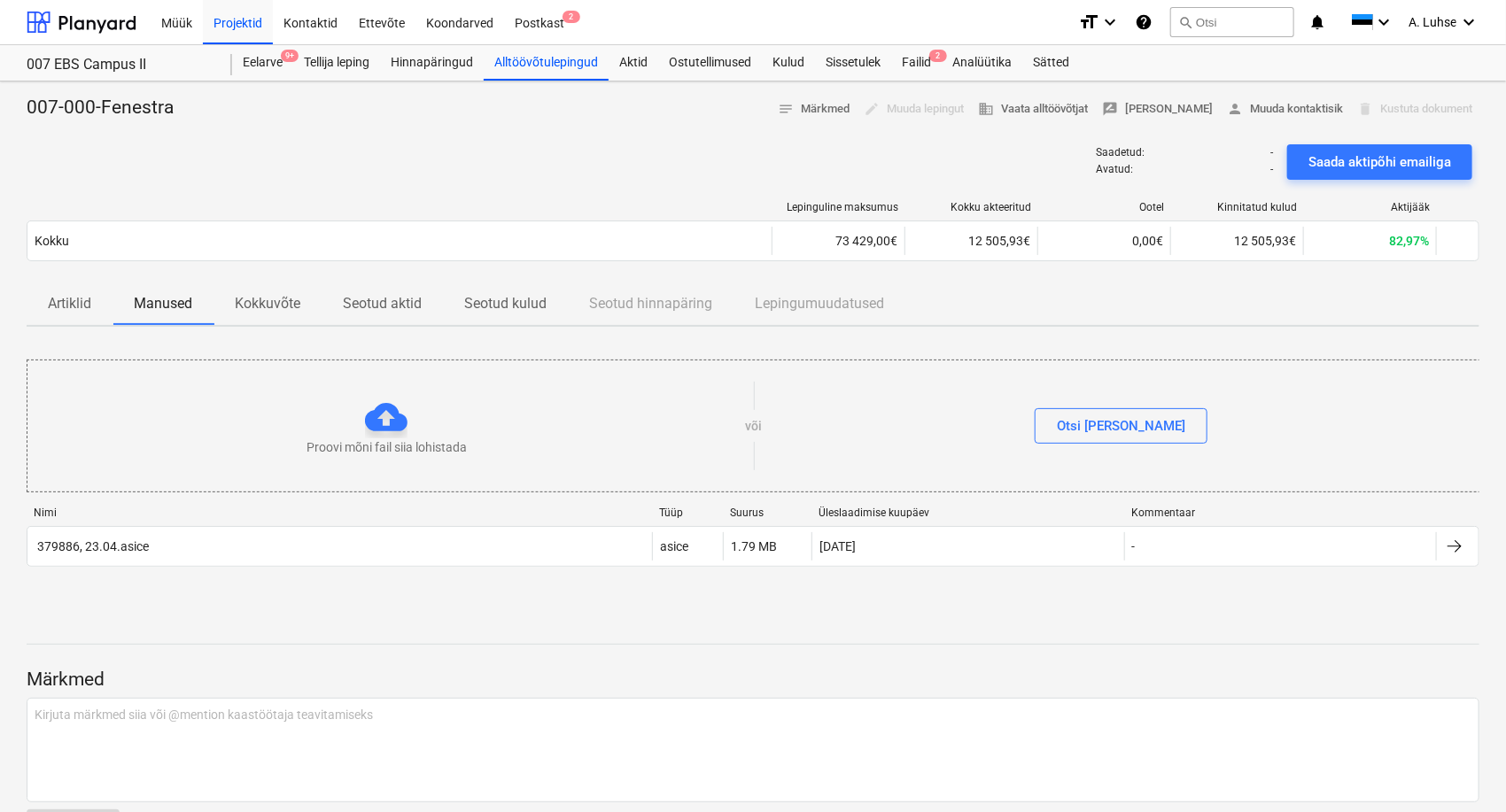
drag, startPoint x: 85, startPoint y: 306, endPoint x: 96, endPoint y: 305, distance: 11.0
click at [84, 306] on p "Artiklid" at bounding box center [69, 304] width 43 height 22
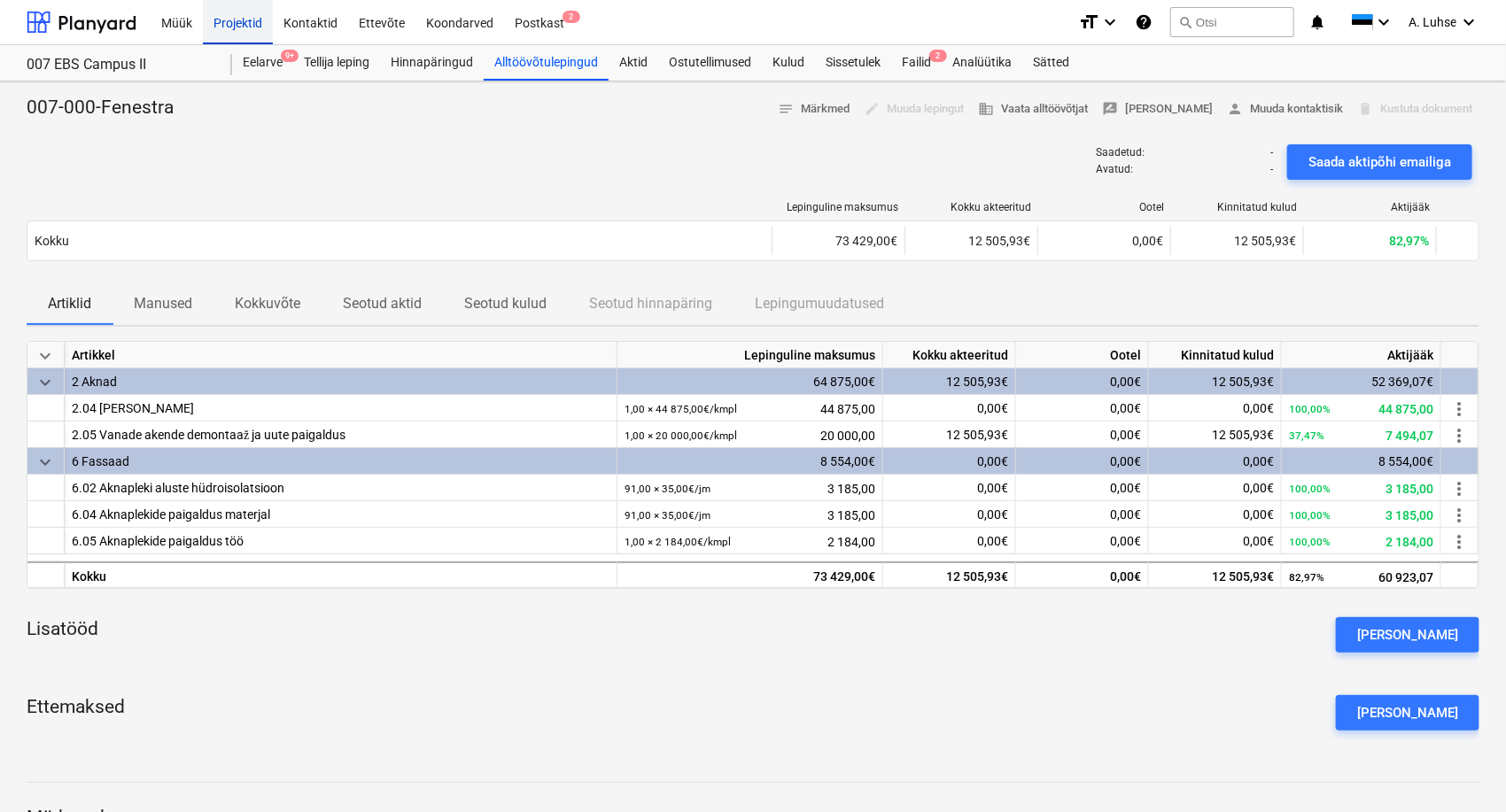
click at [245, 24] on div "Projektid" at bounding box center [238, 22] width 70 height 45
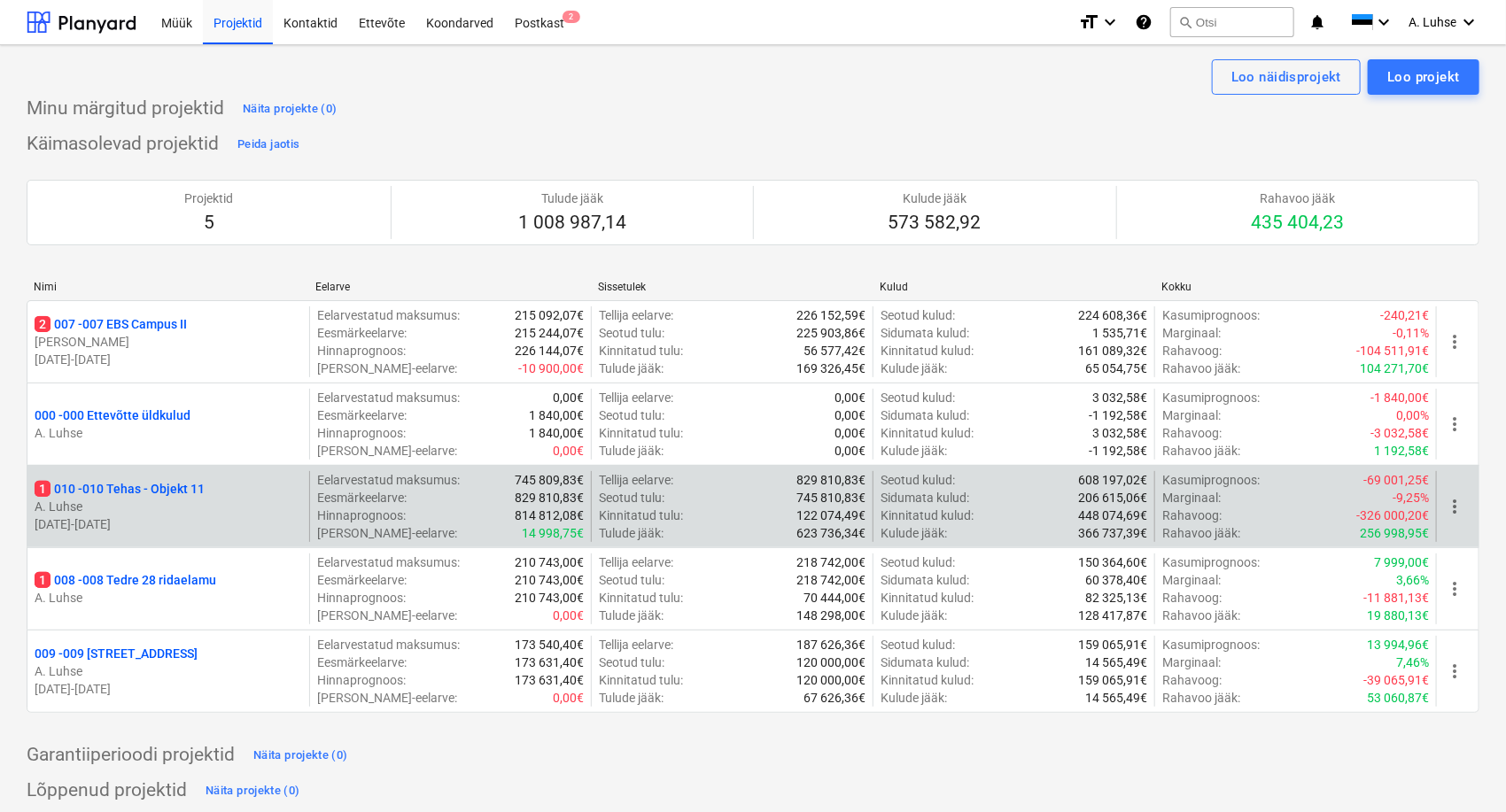
click at [156, 491] on p "1 010 - 010 Tehas - Objekt 11" at bounding box center [119, 489] width 170 height 18
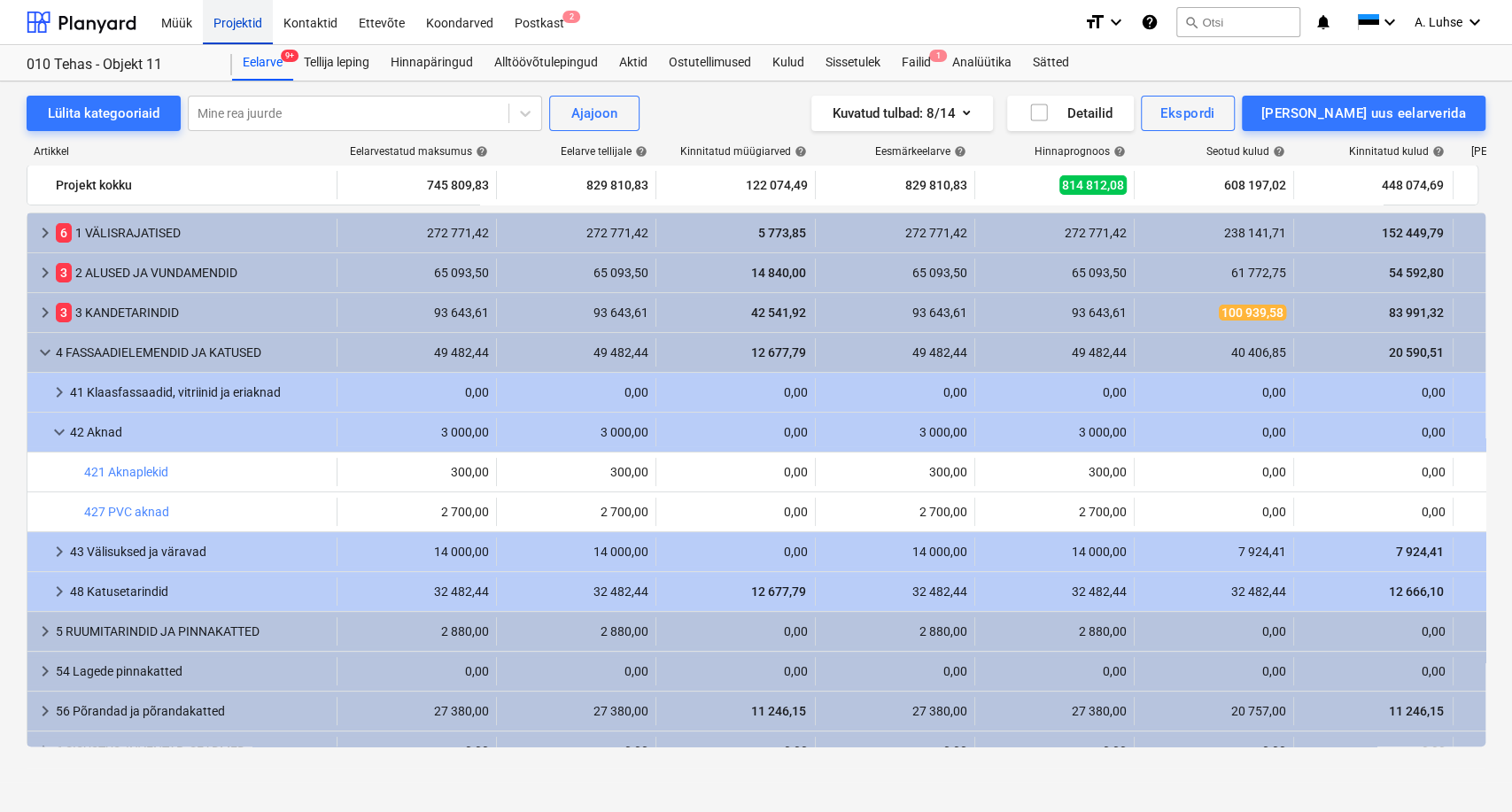
click at [233, 19] on div "Projektid" at bounding box center [238, 22] width 70 height 45
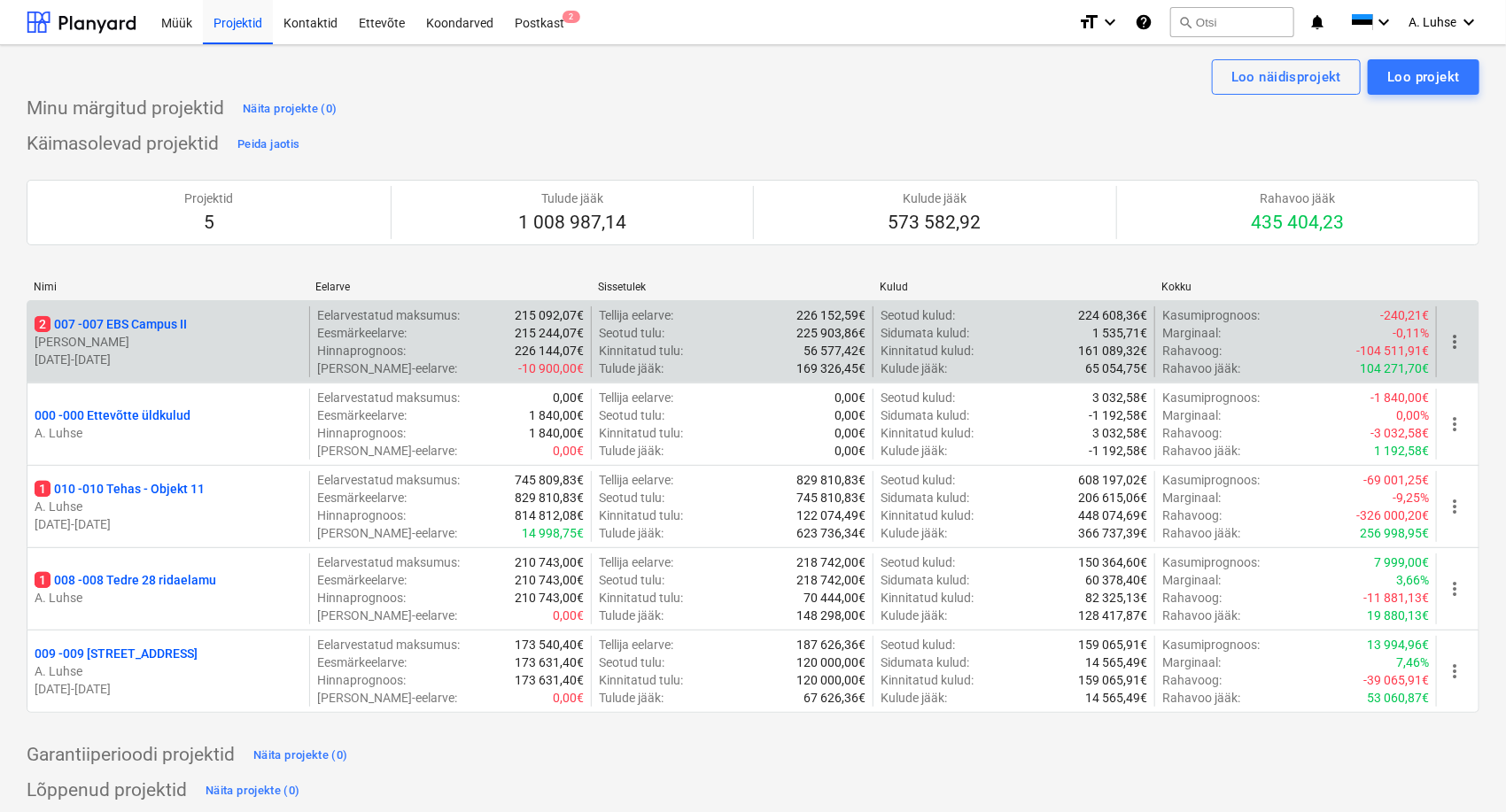
click at [129, 329] on p "2 007 - 007 EBS Campus II" at bounding box center [110, 324] width 152 height 18
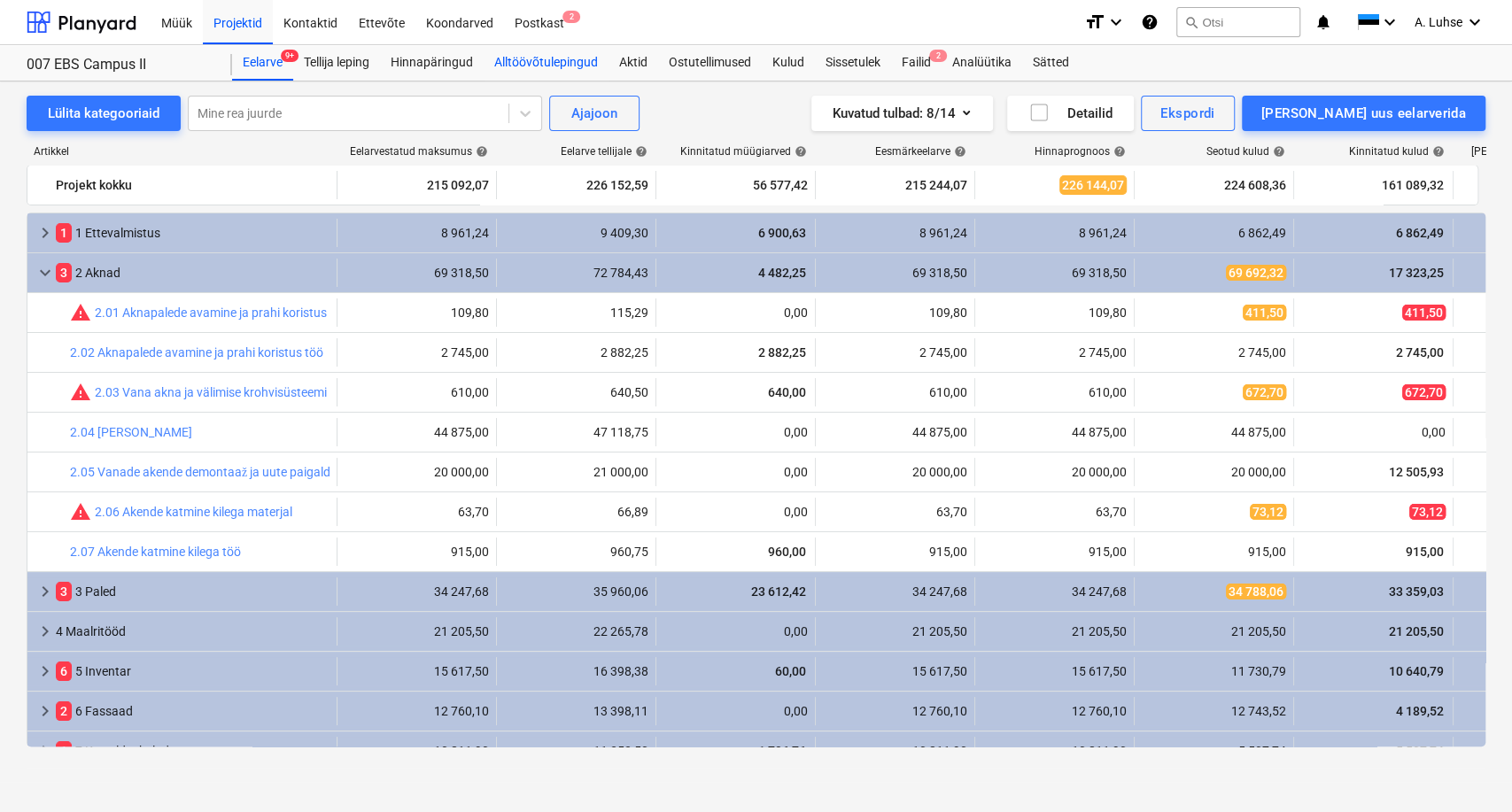
click at [533, 66] on div "Alltöövõtulepingud" at bounding box center [545, 62] width 125 height 35
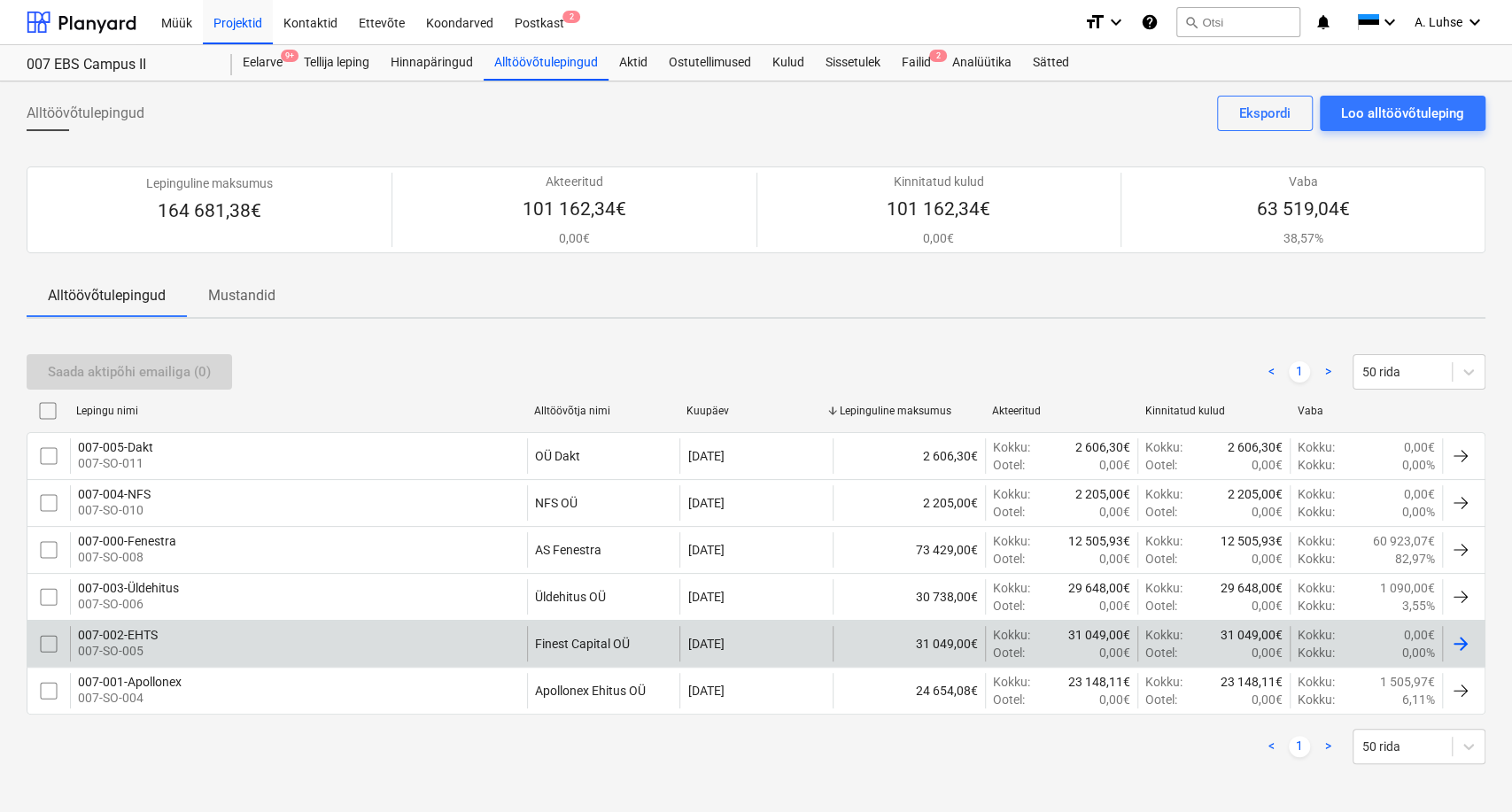
click at [127, 639] on div "007-002-EHTS" at bounding box center [118, 636] width 80 height 14
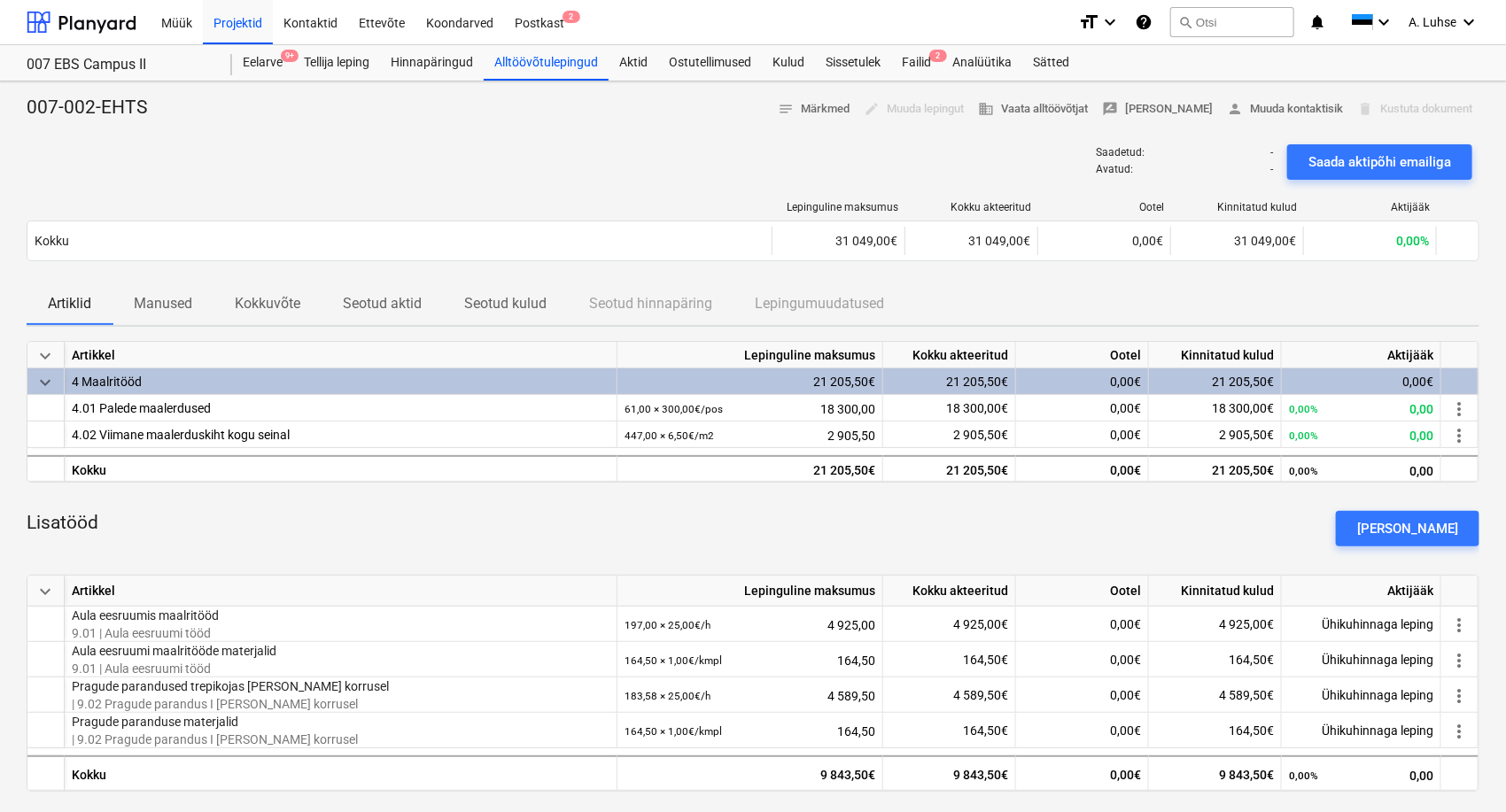
click at [172, 307] on p "Manused" at bounding box center [163, 304] width 59 height 22
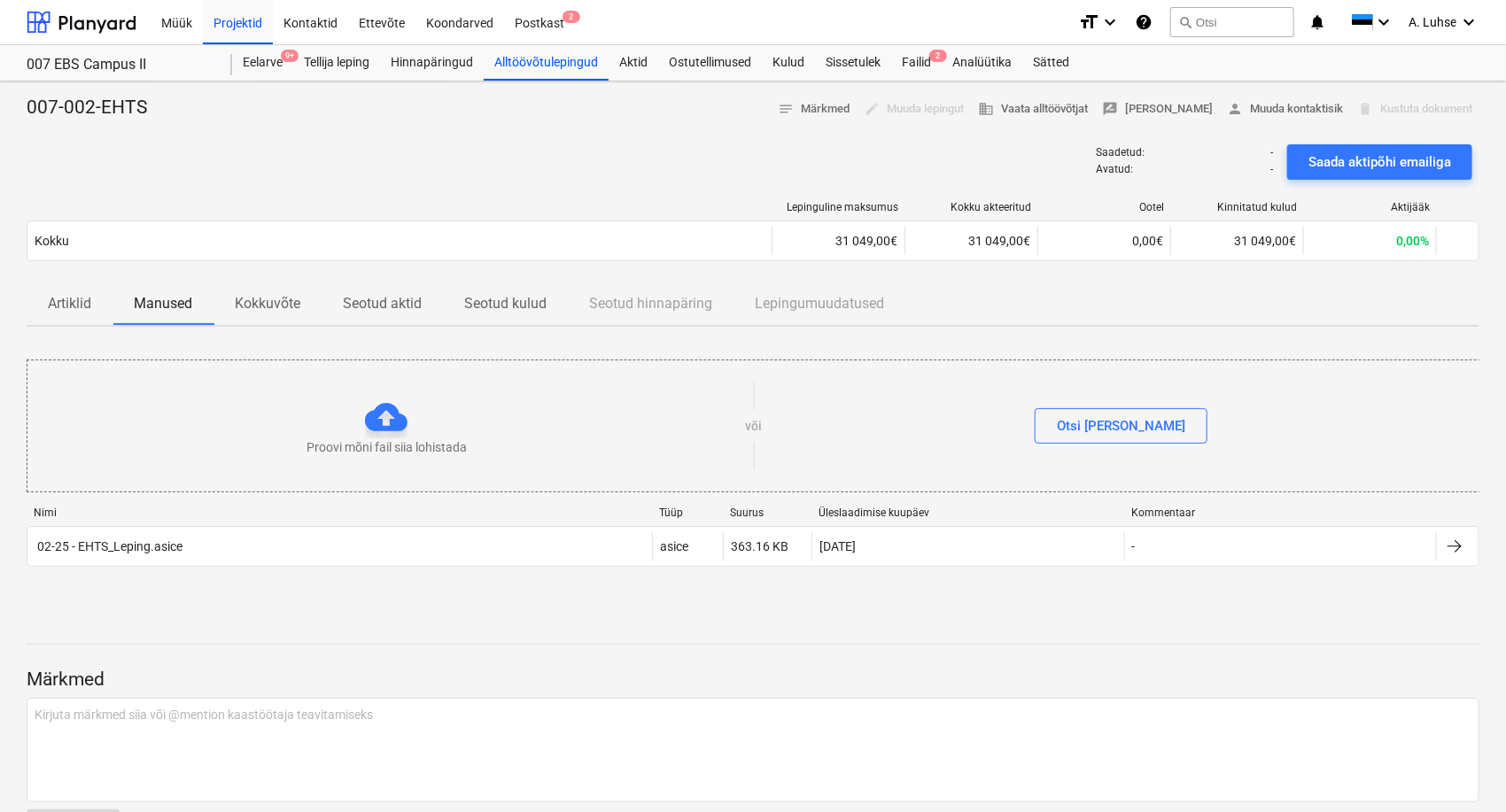
click at [473, 309] on p "Seotud kulud" at bounding box center [506, 304] width 83 height 22
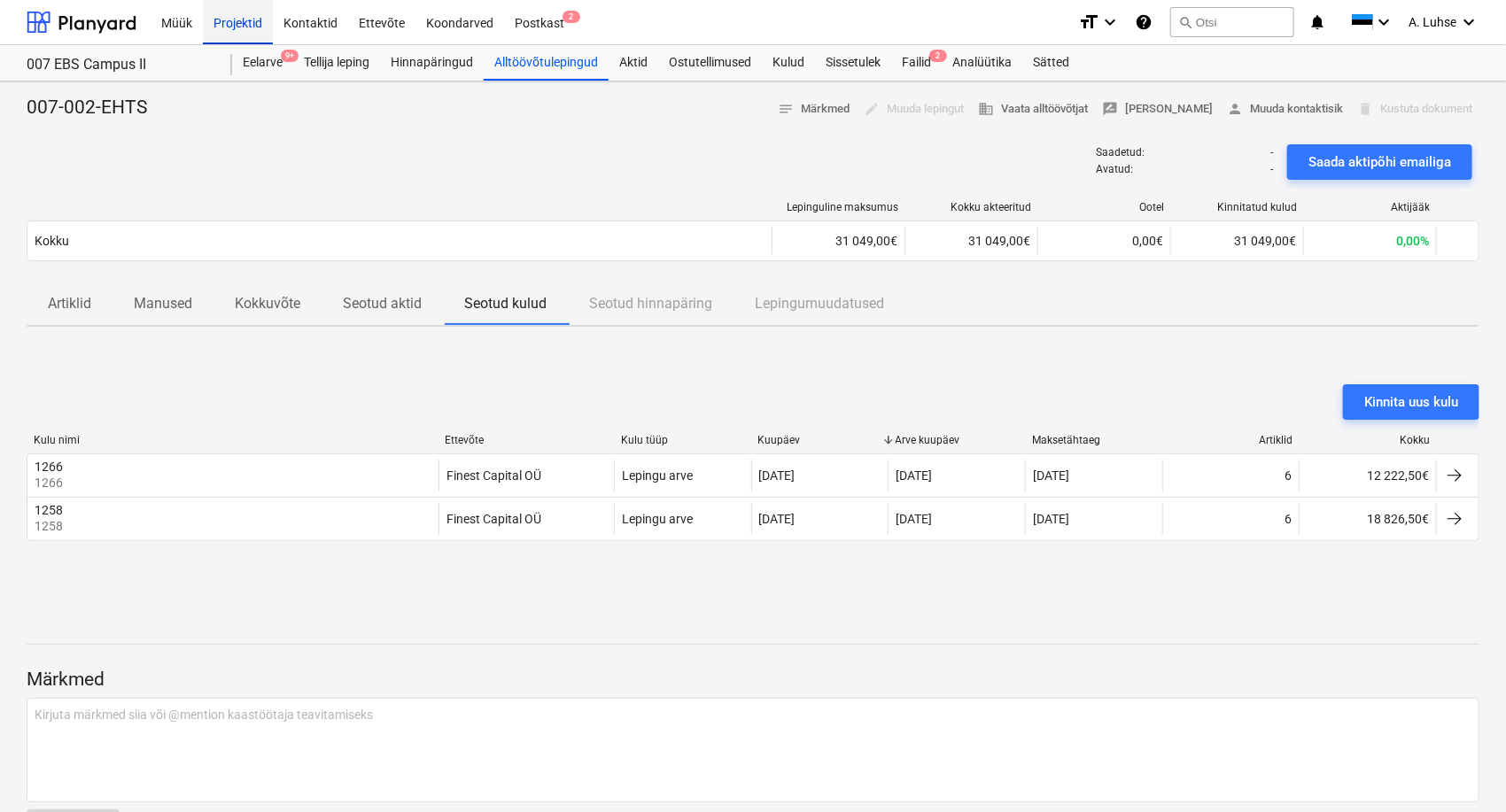
click at [241, 31] on div "Projektid" at bounding box center [238, 22] width 70 height 45
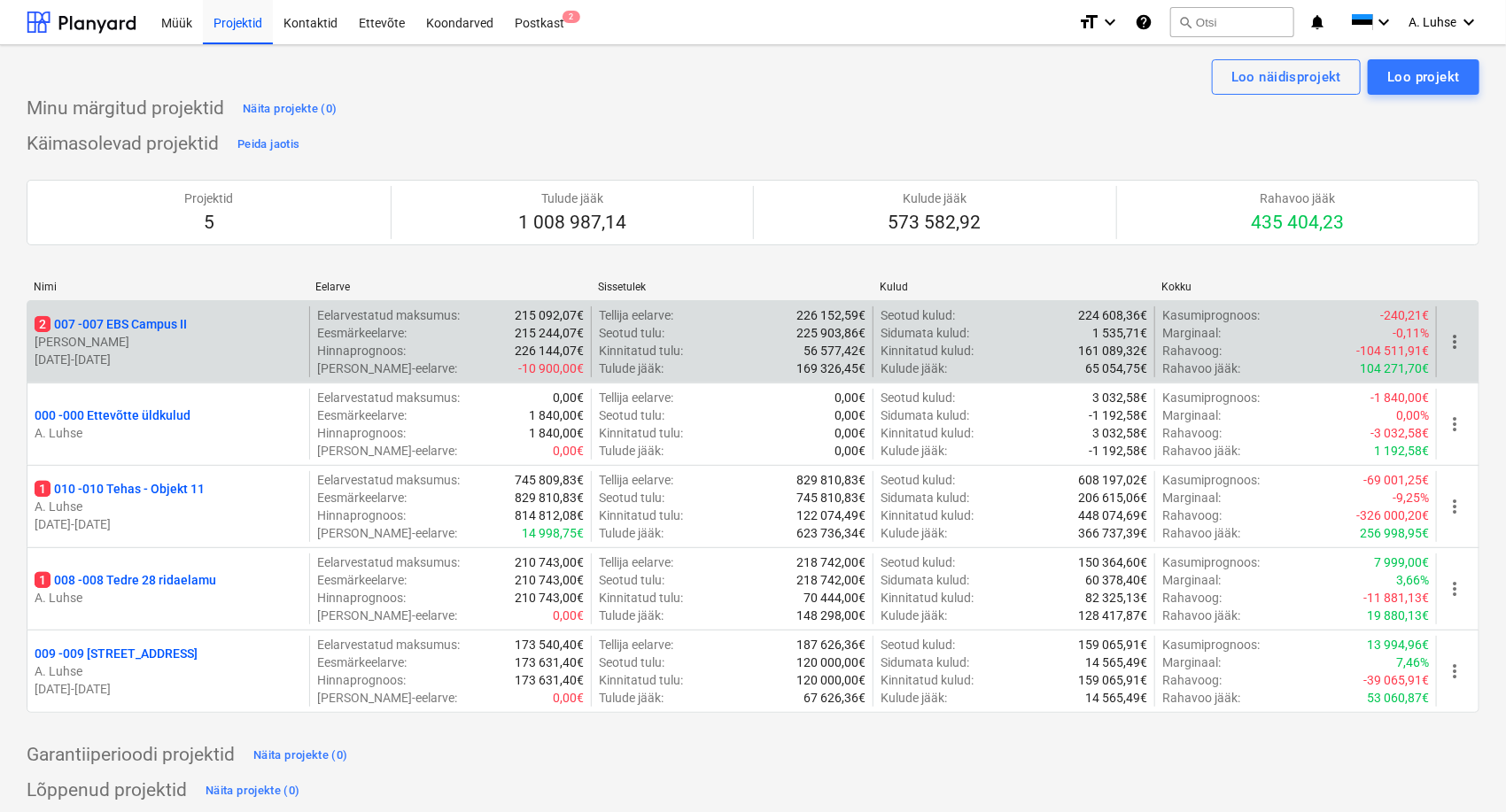
click at [130, 326] on p "2 007 - 007 EBS Campus II" at bounding box center [110, 324] width 152 height 18
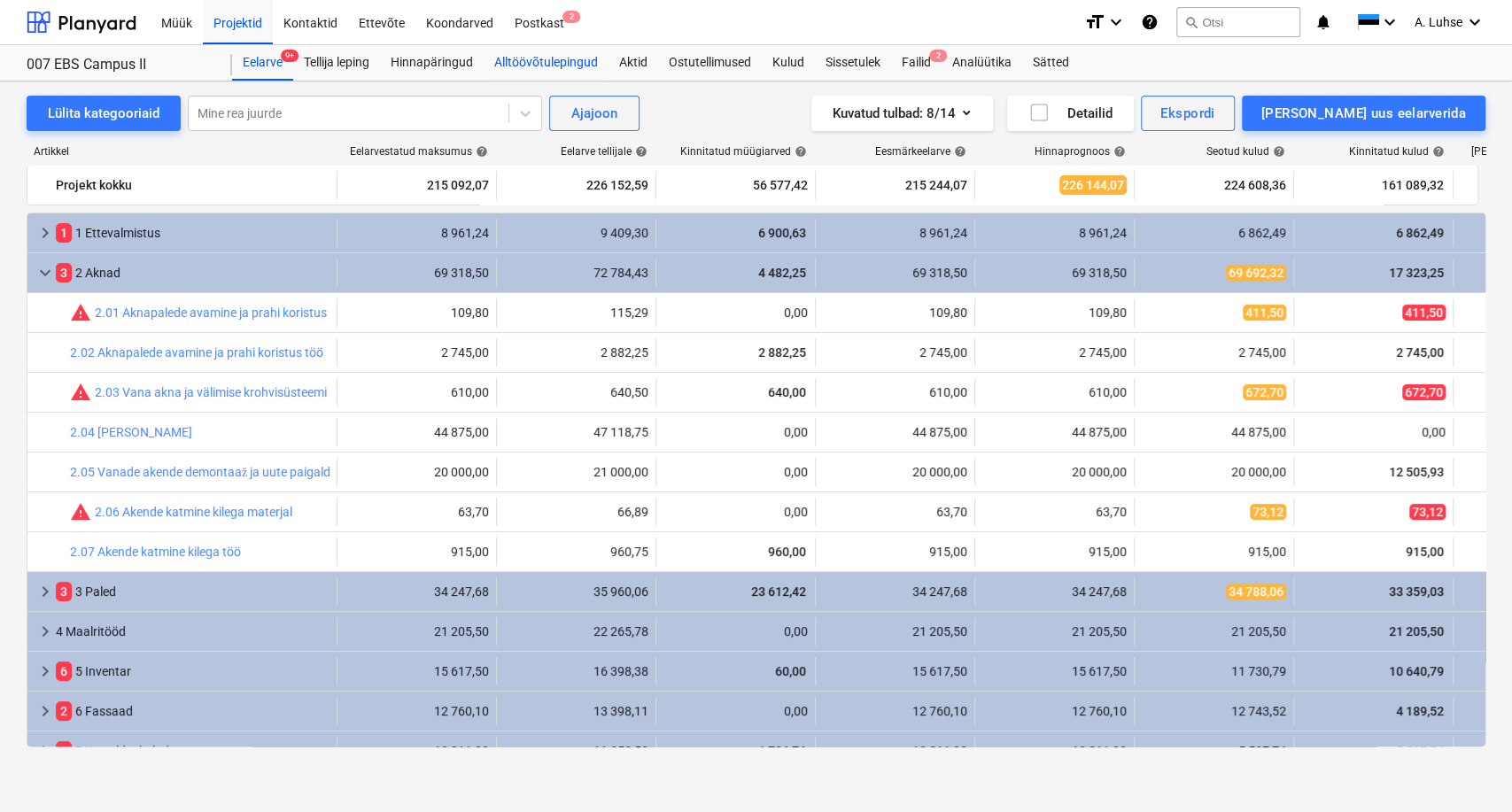
click at [516, 57] on div "Alltöövõtulepingud" at bounding box center [545, 62] width 125 height 35
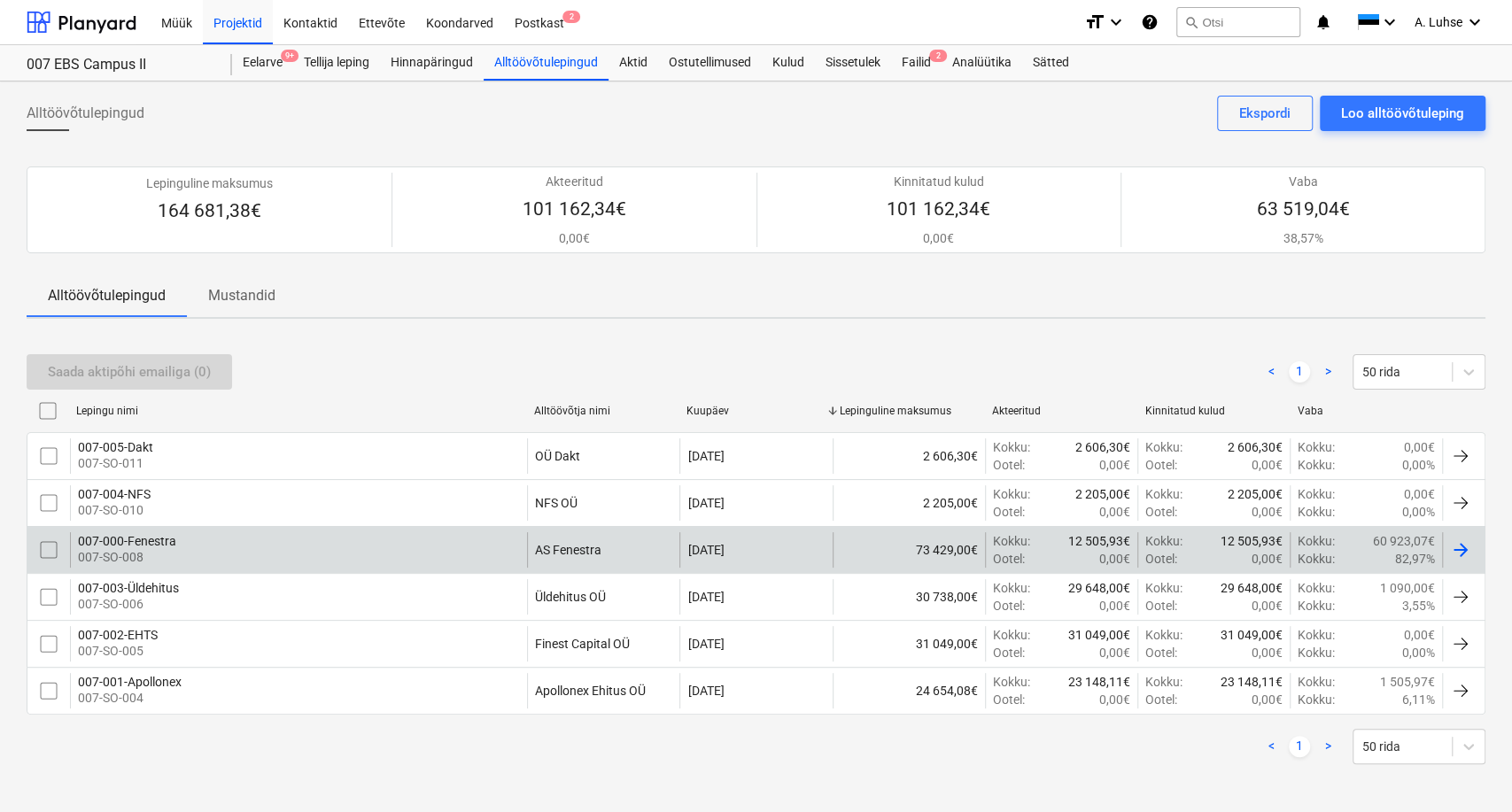
click at [152, 541] on div "007-000-Fenestra" at bounding box center [127, 541] width 98 height 14
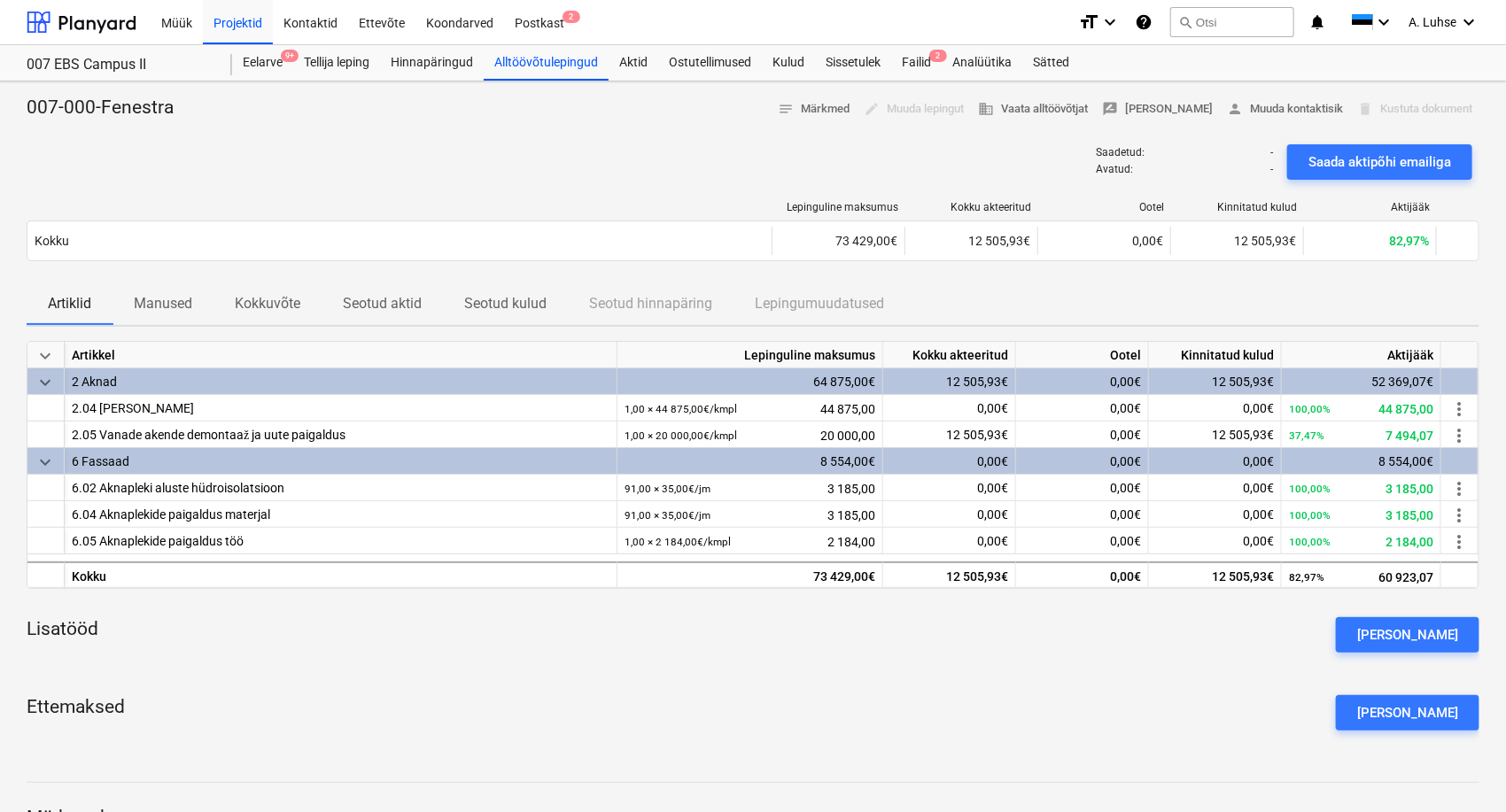
click at [486, 302] on p "Seotud kulud" at bounding box center [506, 304] width 83 height 22
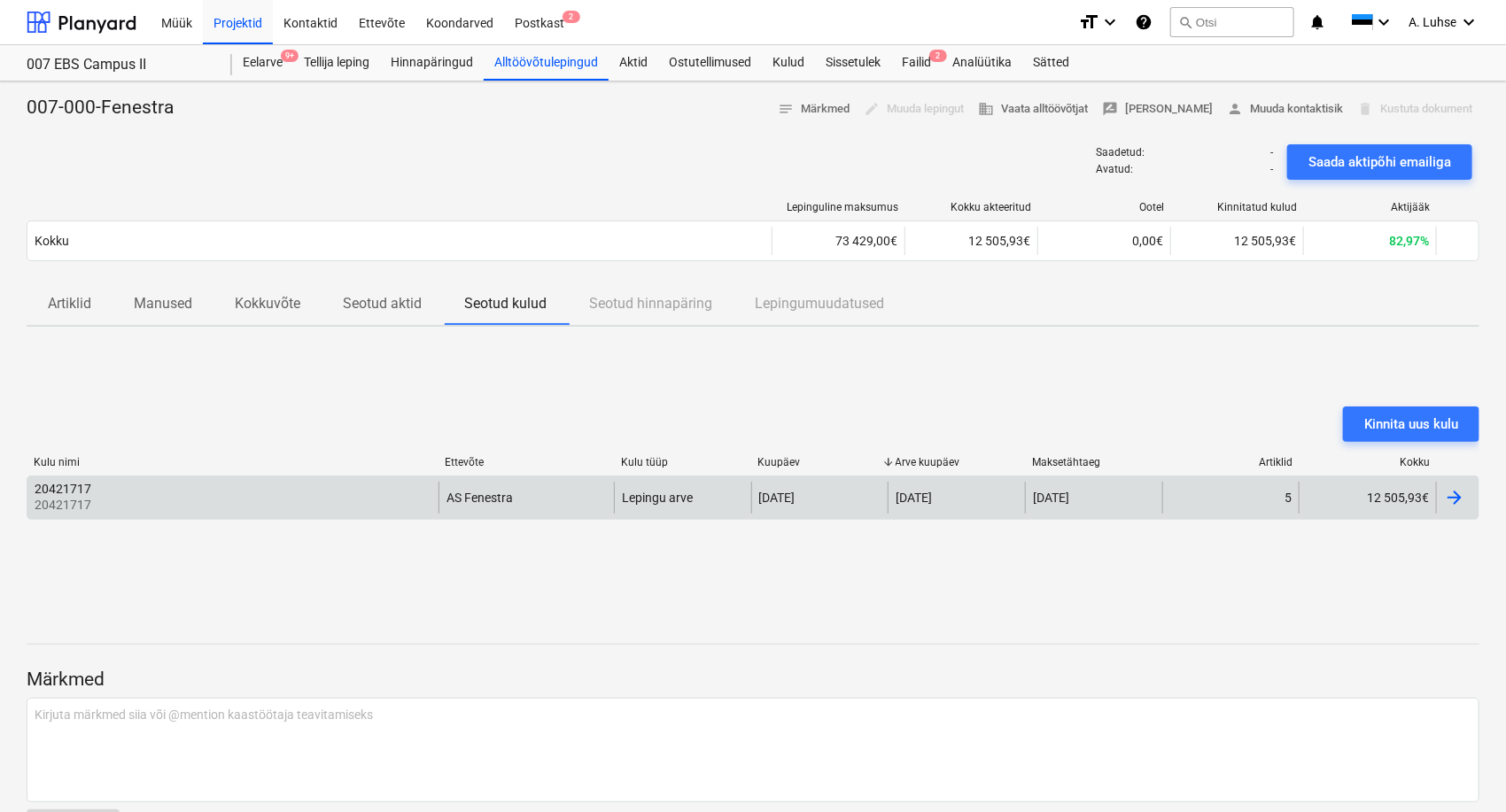
click at [266, 505] on div "20421717 20421717" at bounding box center [233, 497] width 411 height 32
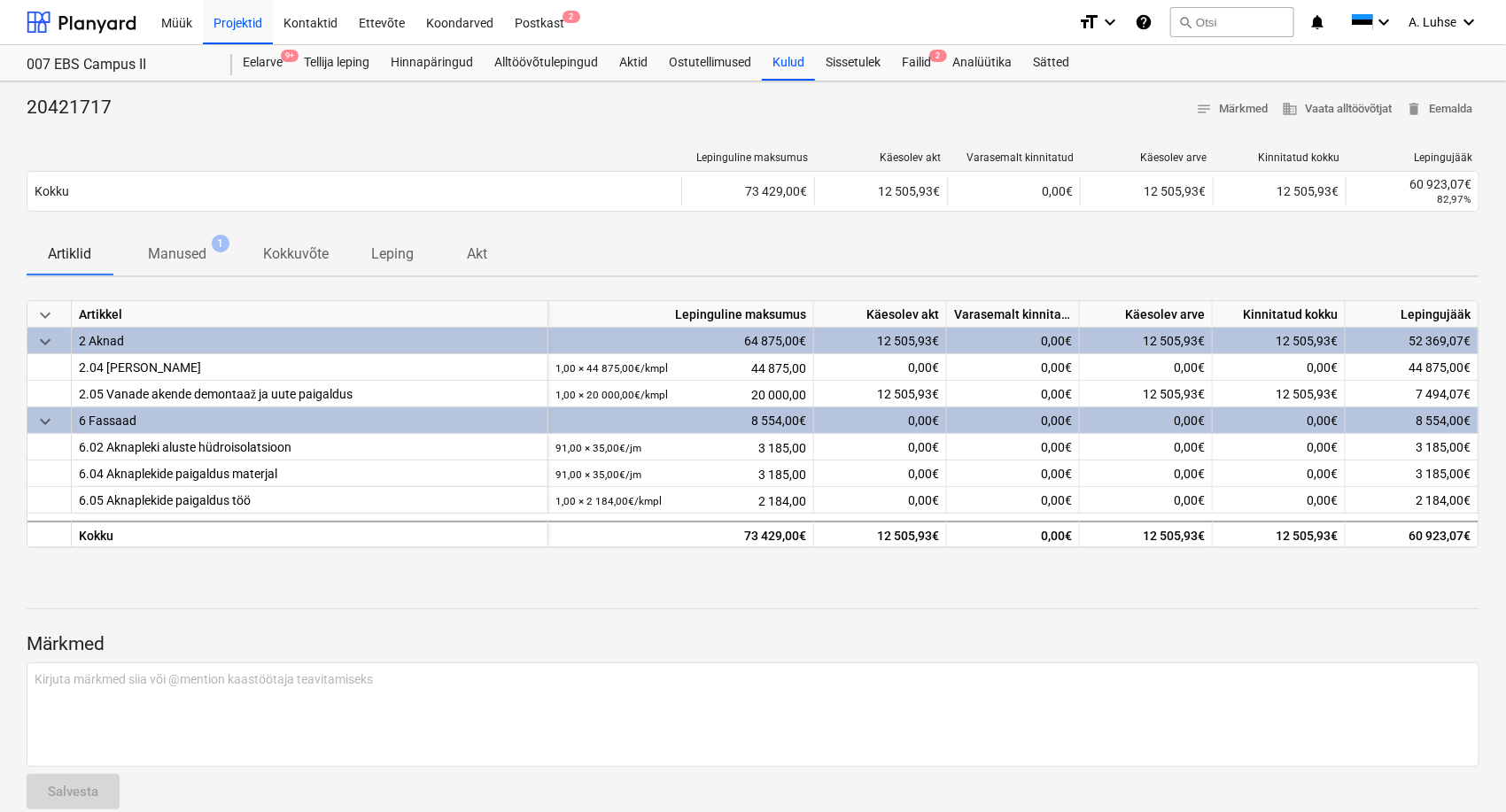
click at [180, 248] on p "Manused" at bounding box center [176, 255] width 59 height 22
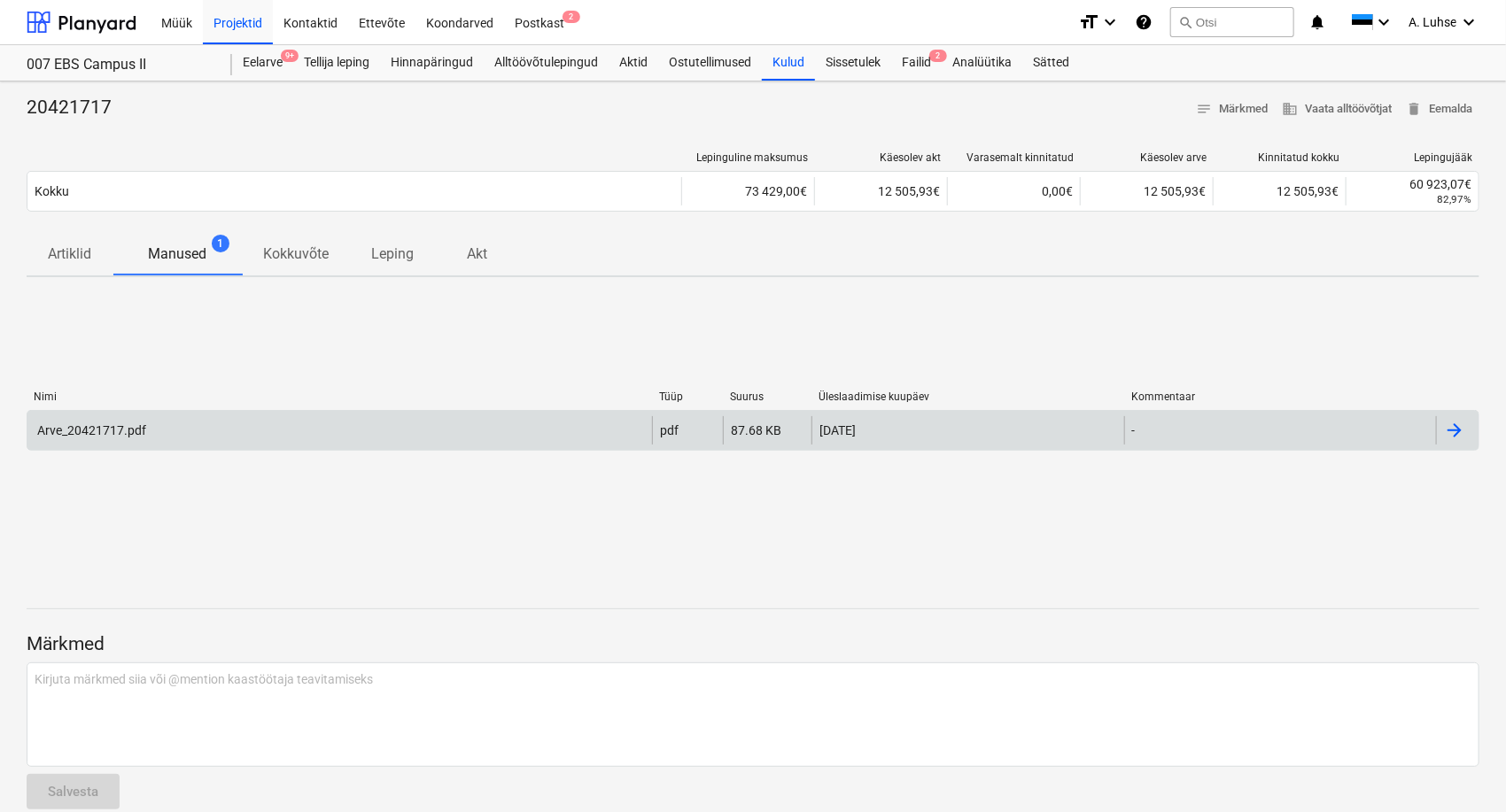
click at [456, 434] on div "Arve_20421717.pdf" at bounding box center [340, 430] width 625 height 28
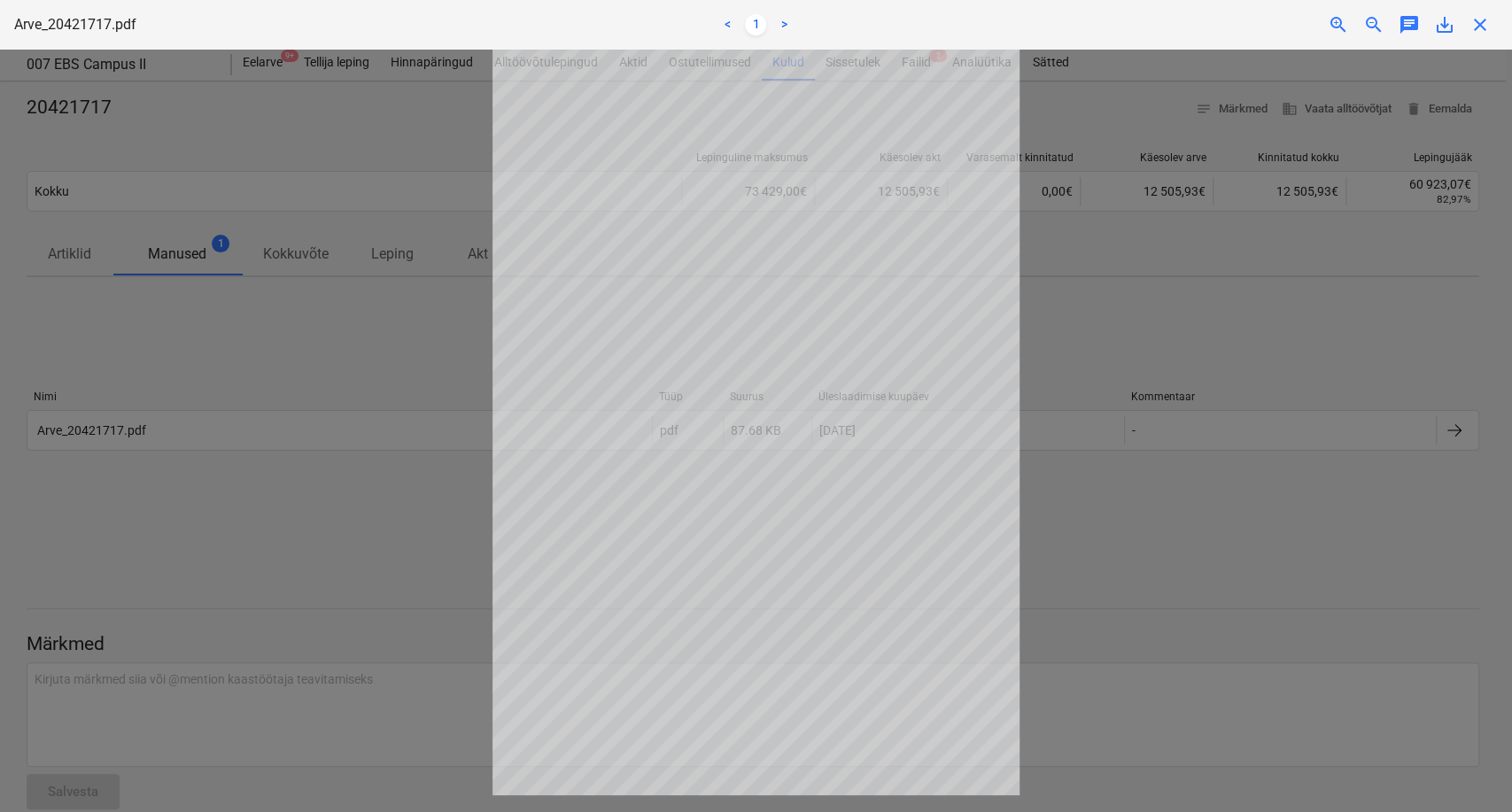
click at [344, 376] on div at bounding box center [756, 430] width 1512 height 762
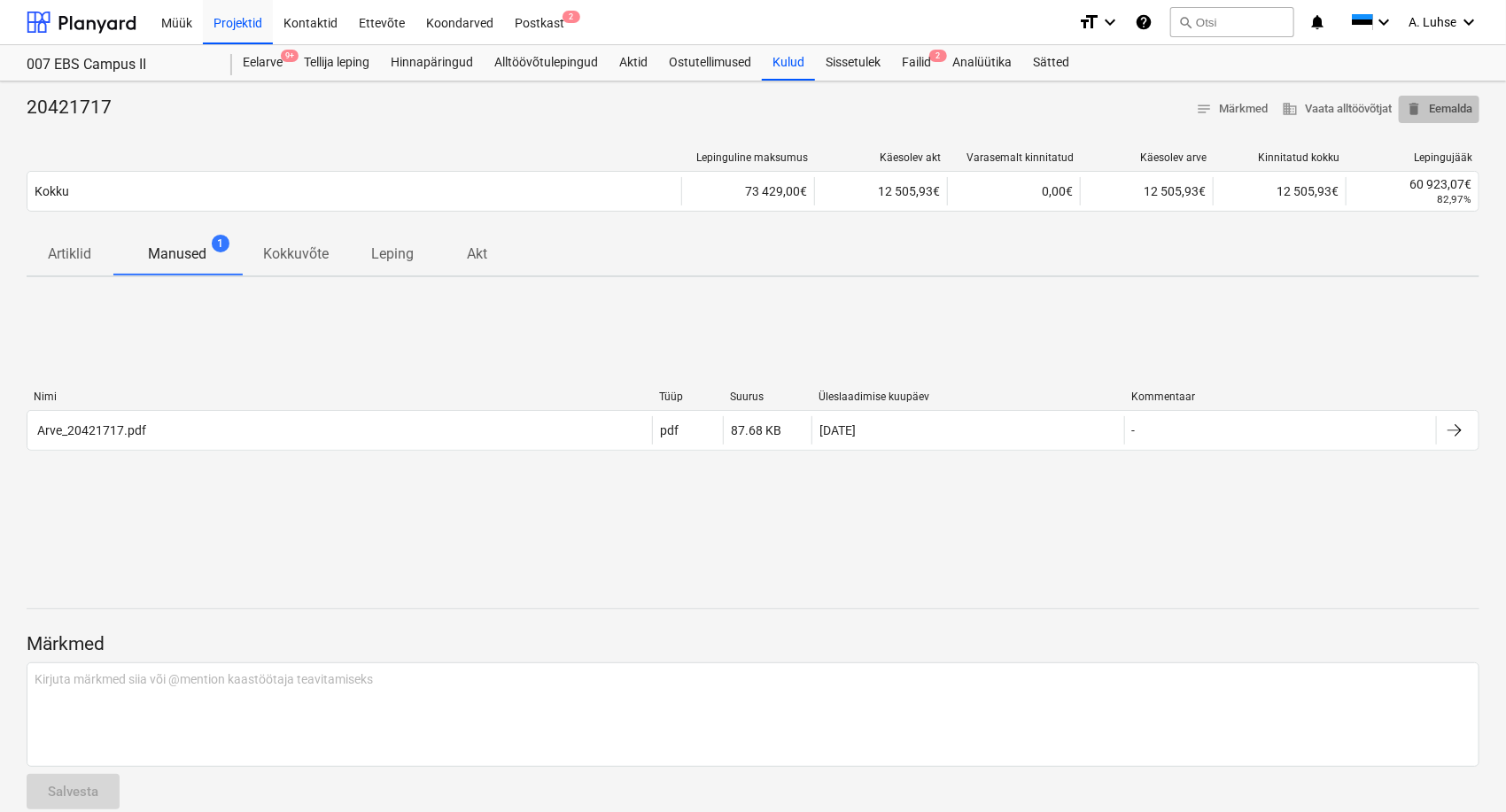
click at [1236, 113] on span "delete Eemalda" at bounding box center [1439, 109] width 67 height 21
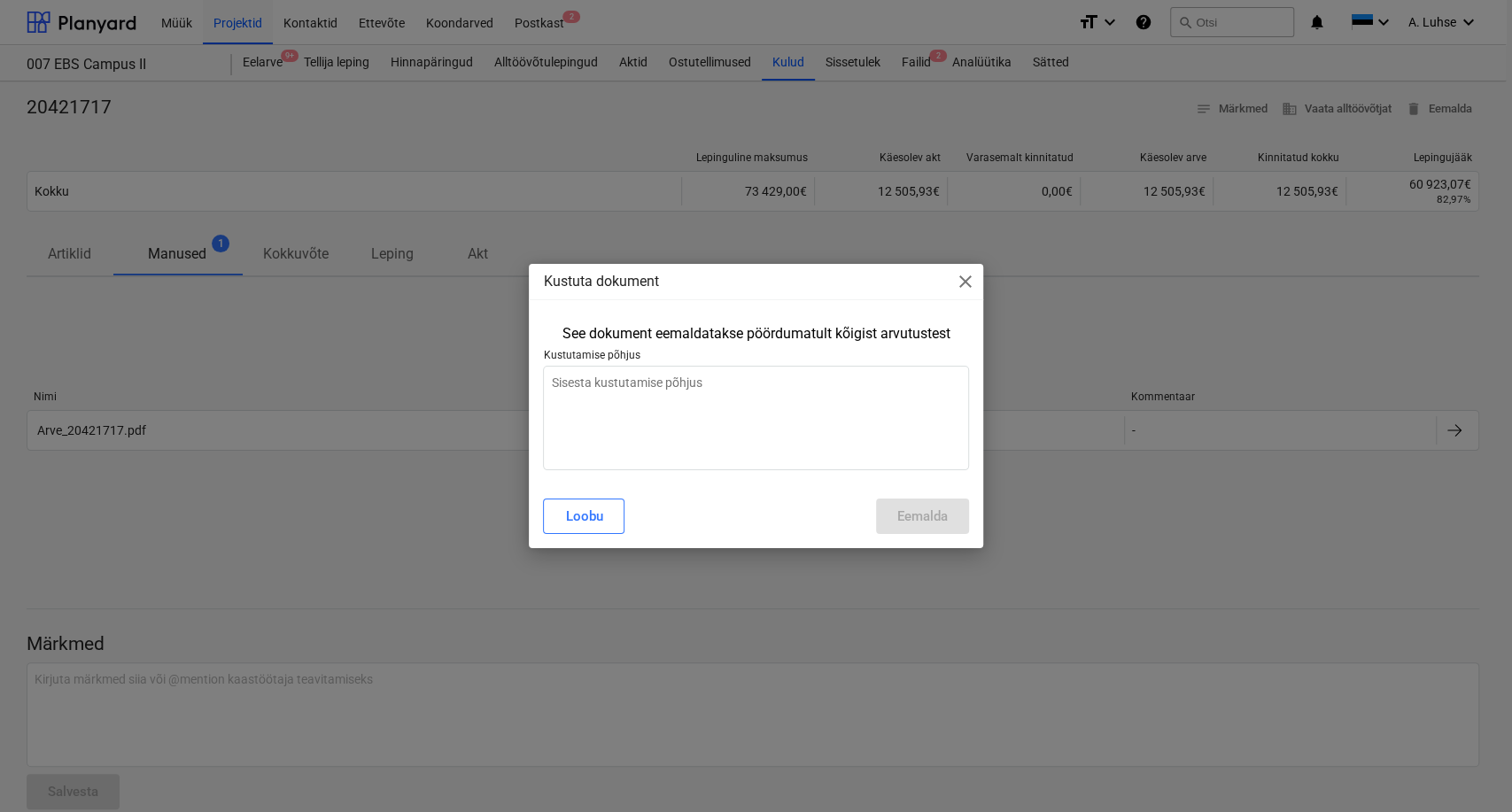
type textarea "x"
click at [612, 413] on textarea at bounding box center [755, 418] width 425 height 104
type textarea "V"
type textarea "x"
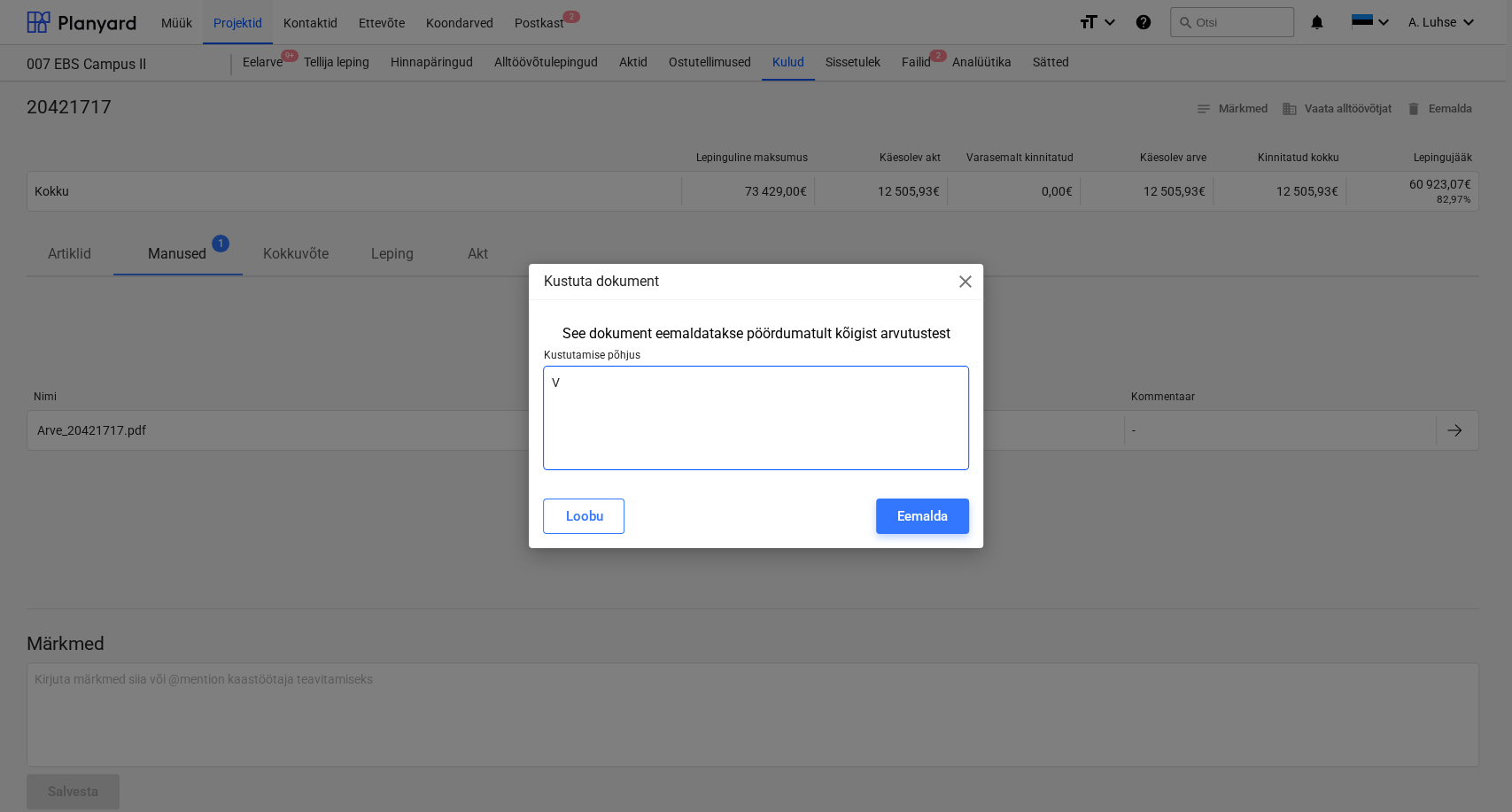
type textarea "x"
type textarea "A"
type textarea "x"
type textarea "Ar"
type textarea "x"
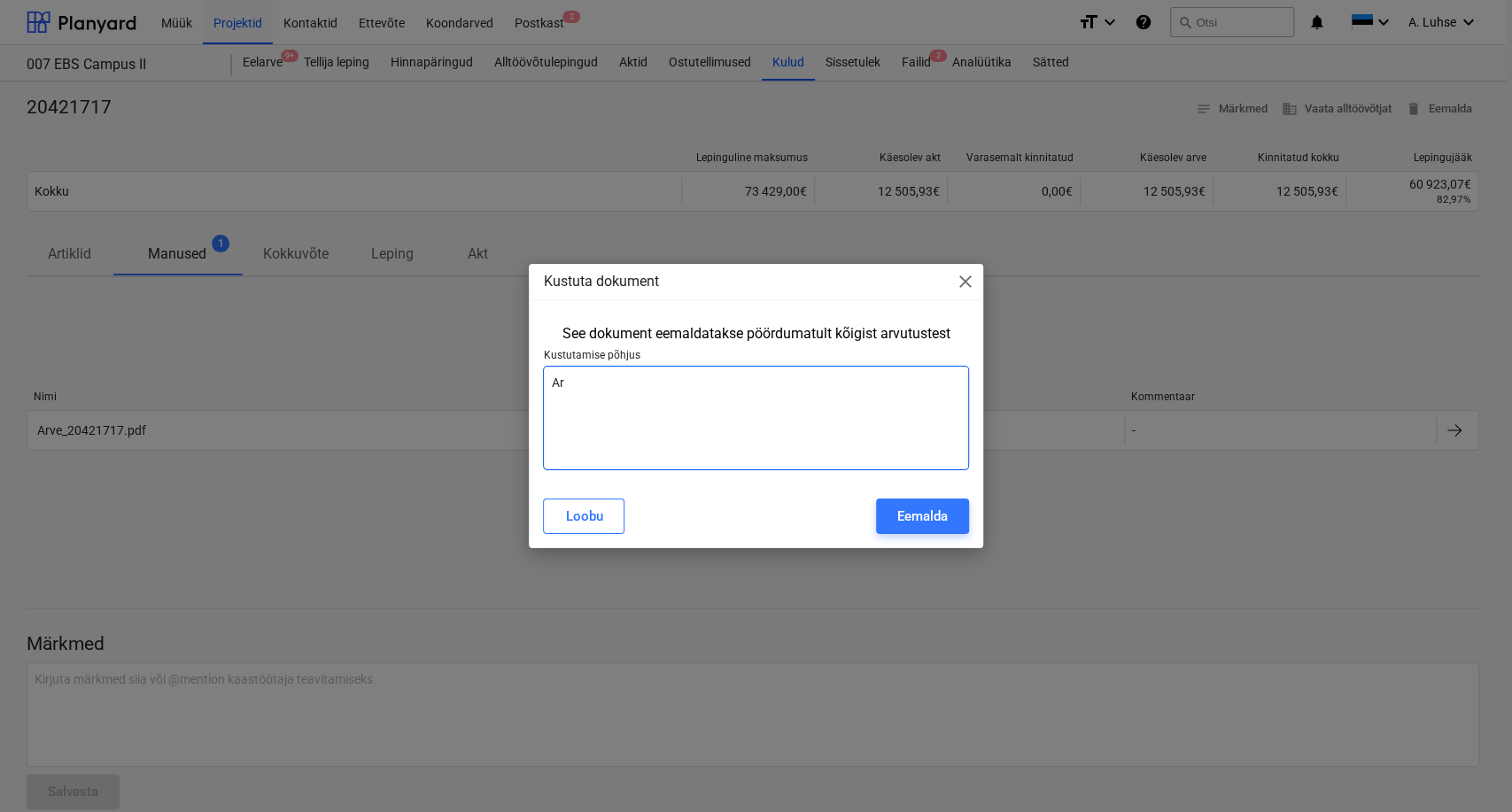
type textarea "Arv"
type textarea "x"
type textarea "Arve"
type textarea "x"
type textarea "Arve"
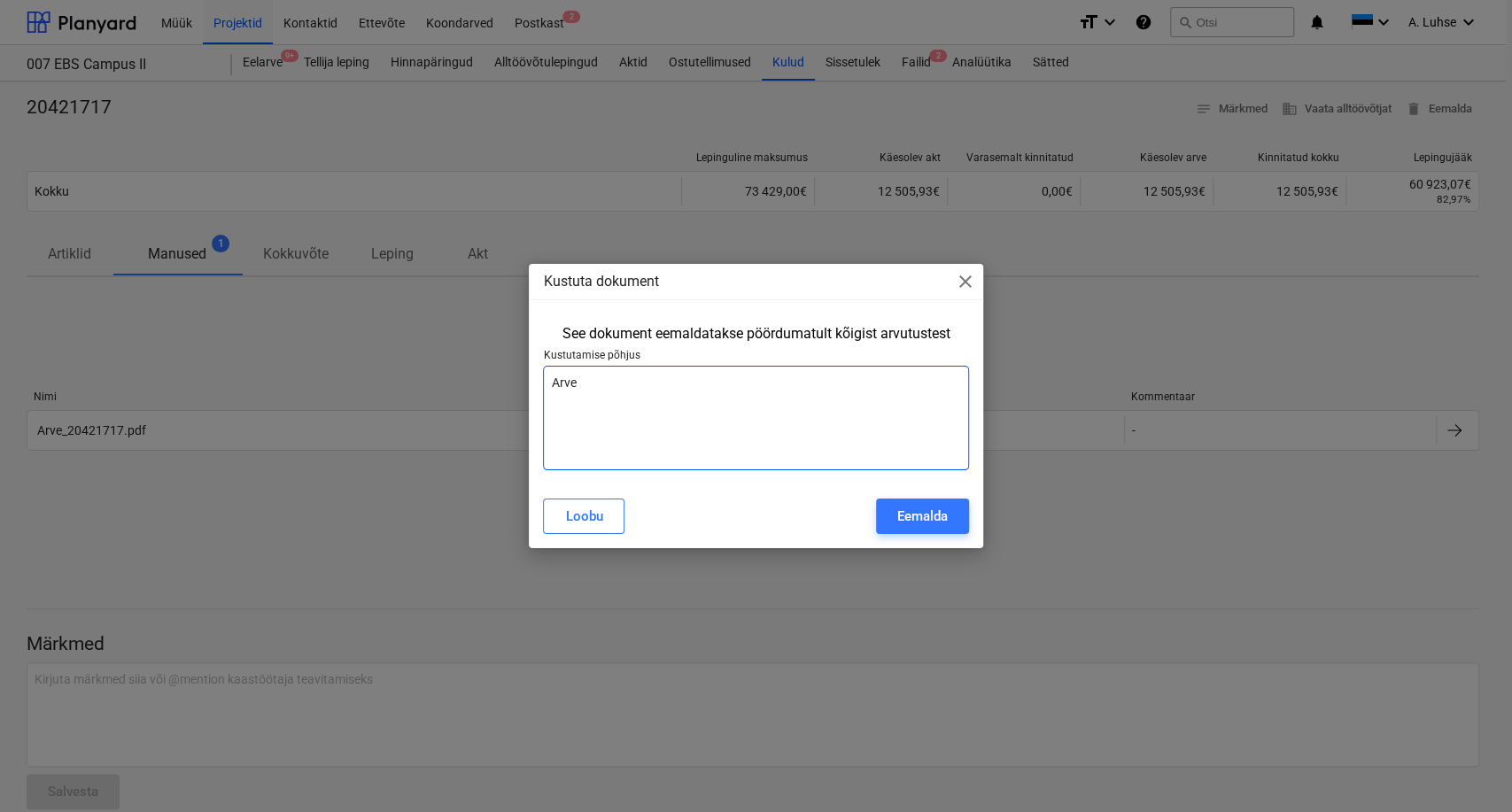
type textarea "x"
type textarea "Arve s"
type textarea "x"
type textarea "Arve sa"
type textarea "x"
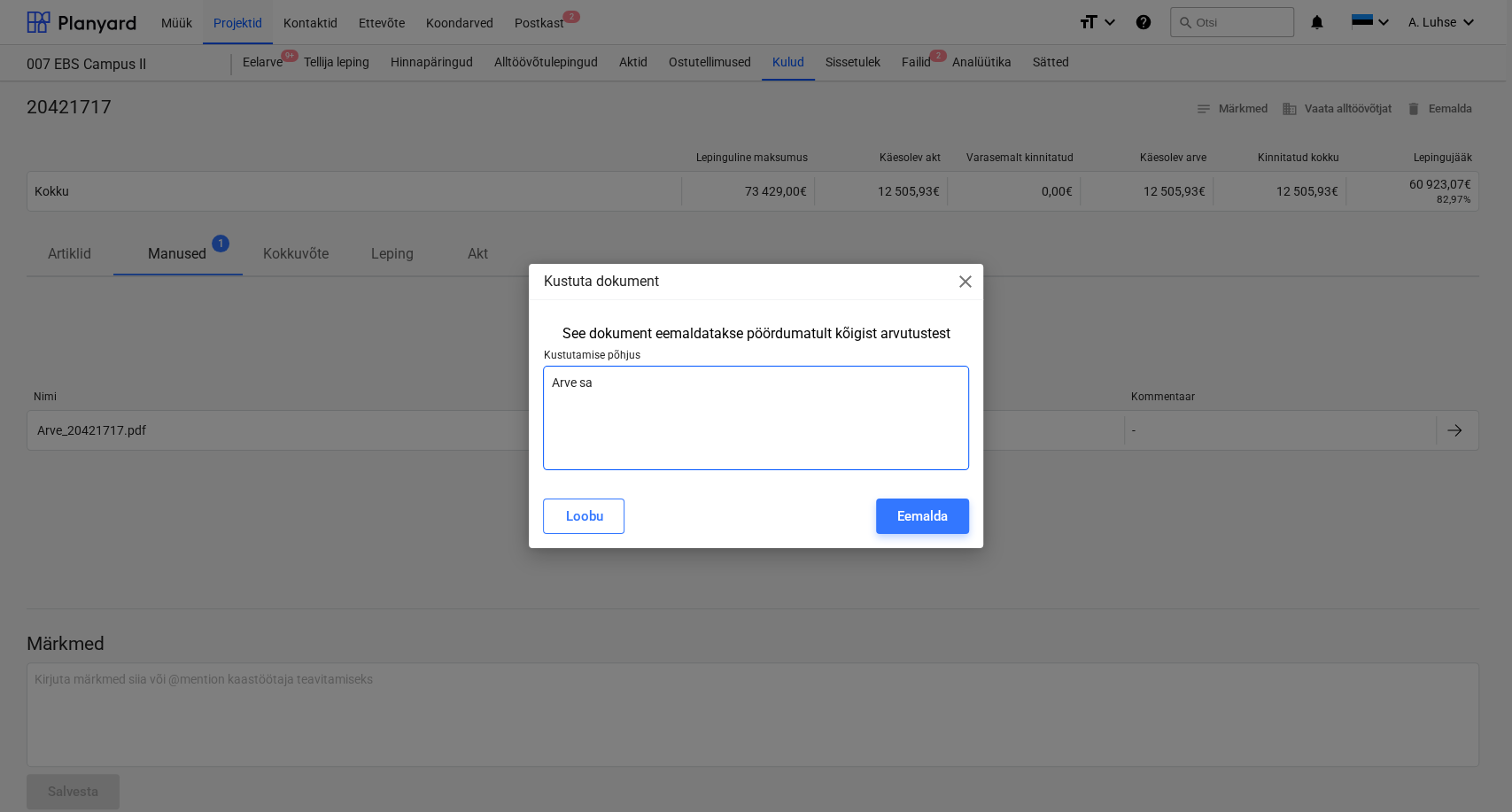
type textarea "Arve saa"
type textarea "x"
type textarea "Arve saaj"
type textarea "x"
type textarea "Arve saaja"
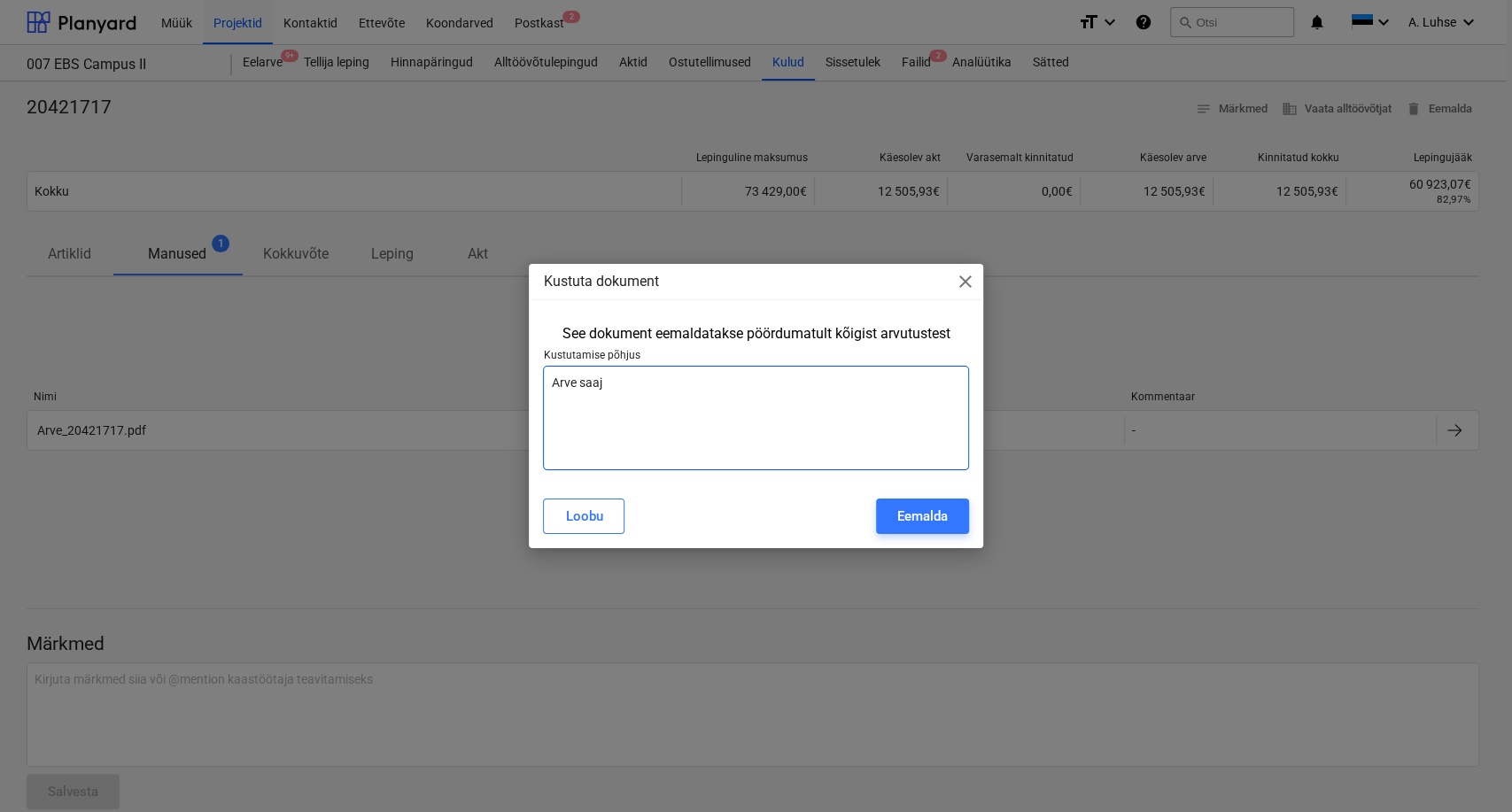
type textarea "x"
type textarea "Arve saaja"
type textarea "x"
type textarea "Arve saaja v"
type textarea "x"
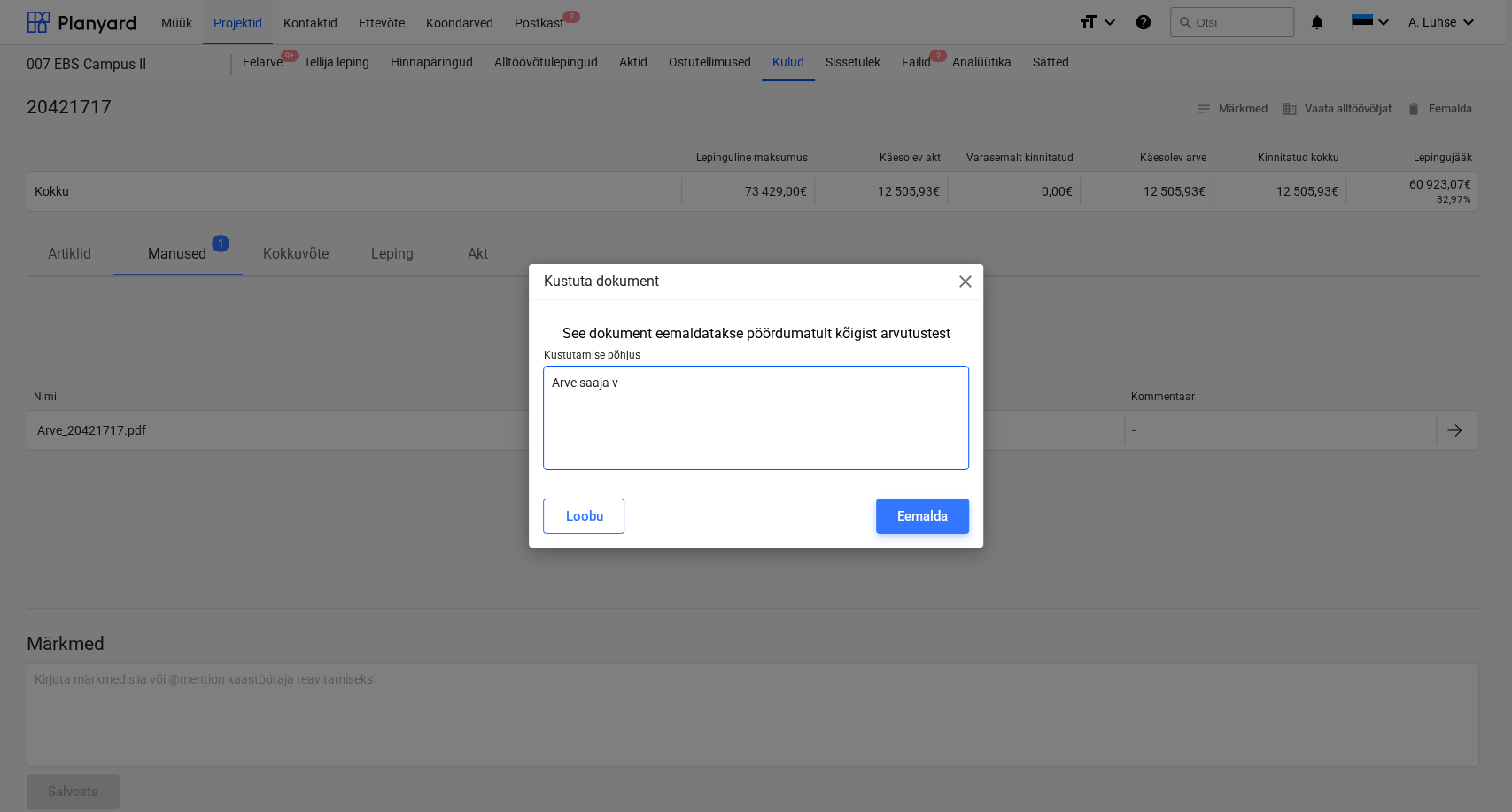
type textarea "Arve saaja va"
type textarea "x"
type textarea "Arve saaja val"
type textarea "x"
type textarea "Arve saaja vale"
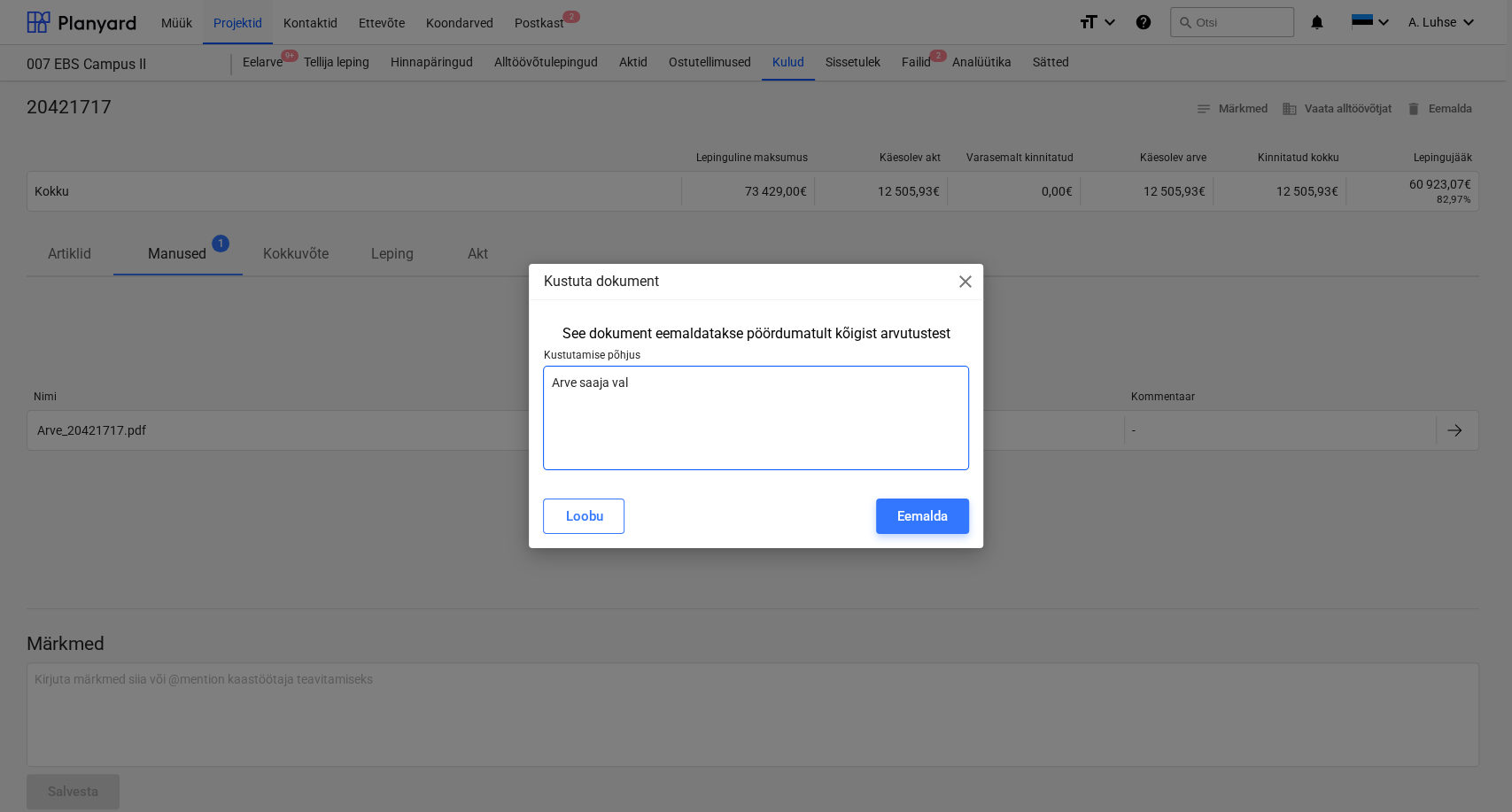
type textarea "x"
type textarea "Arve saaja vale"
click at [916, 521] on div "Eemalda" at bounding box center [922, 517] width 50 height 23
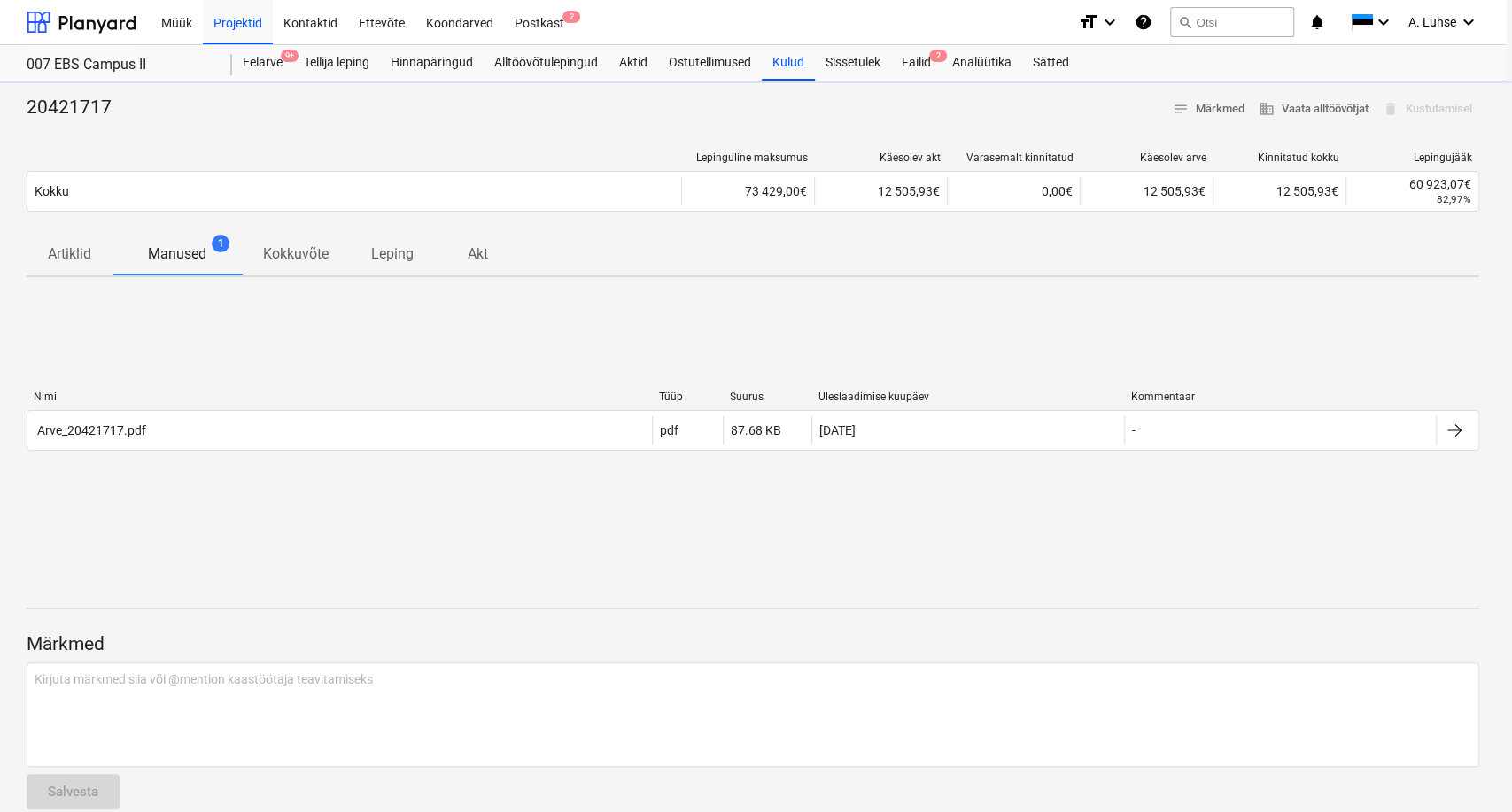
type textarea "x"
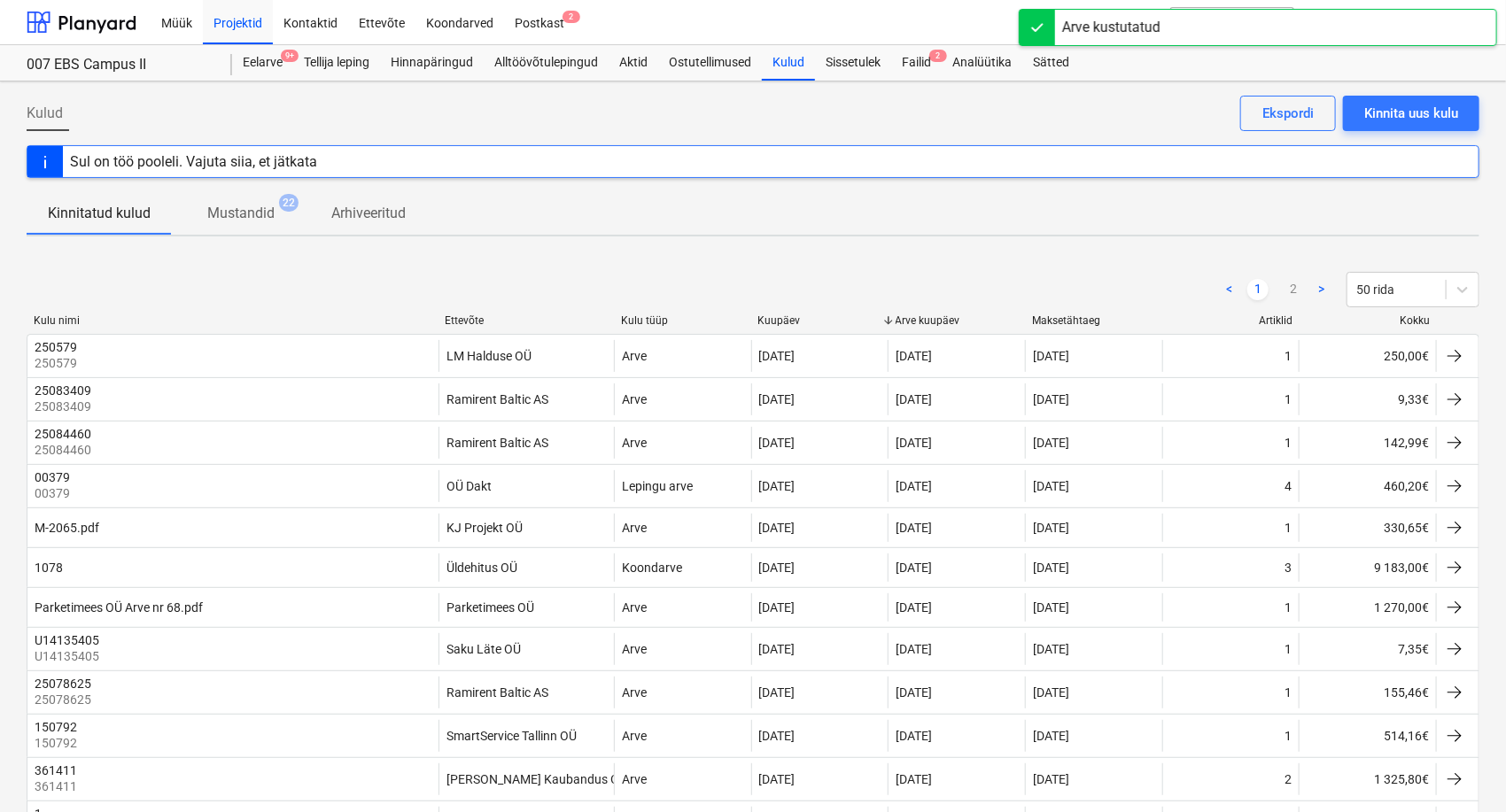
click at [375, 288] on div "< 1 2 > 50 rida" at bounding box center [753, 289] width 1453 height 35
click at [261, 73] on div "Eelarve 9+" at bounding box center [263, 62] width 61 height 35
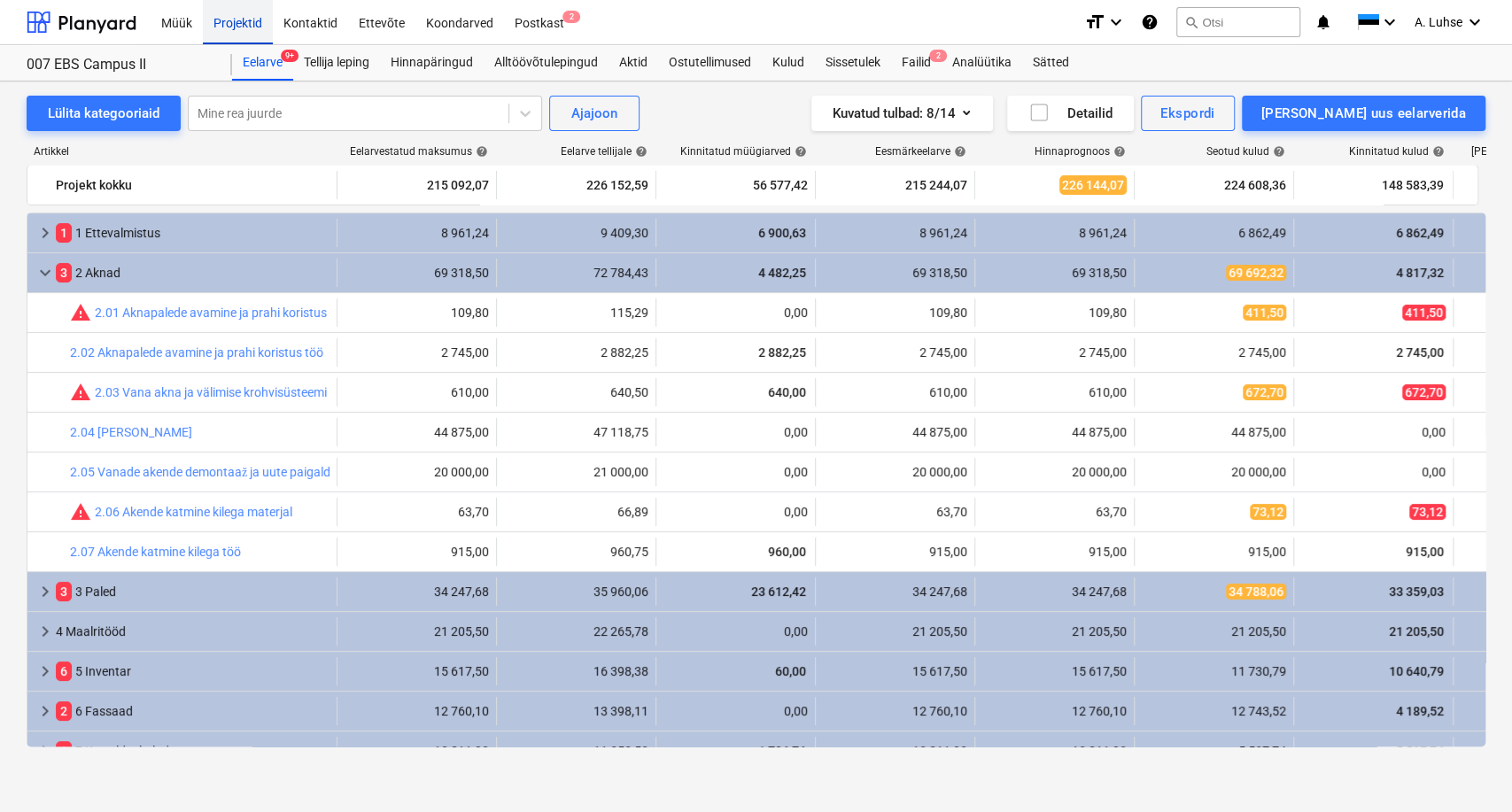
click at [238, 27] on div "Projektid" at bounding box center [238, 22] width 70 height 45
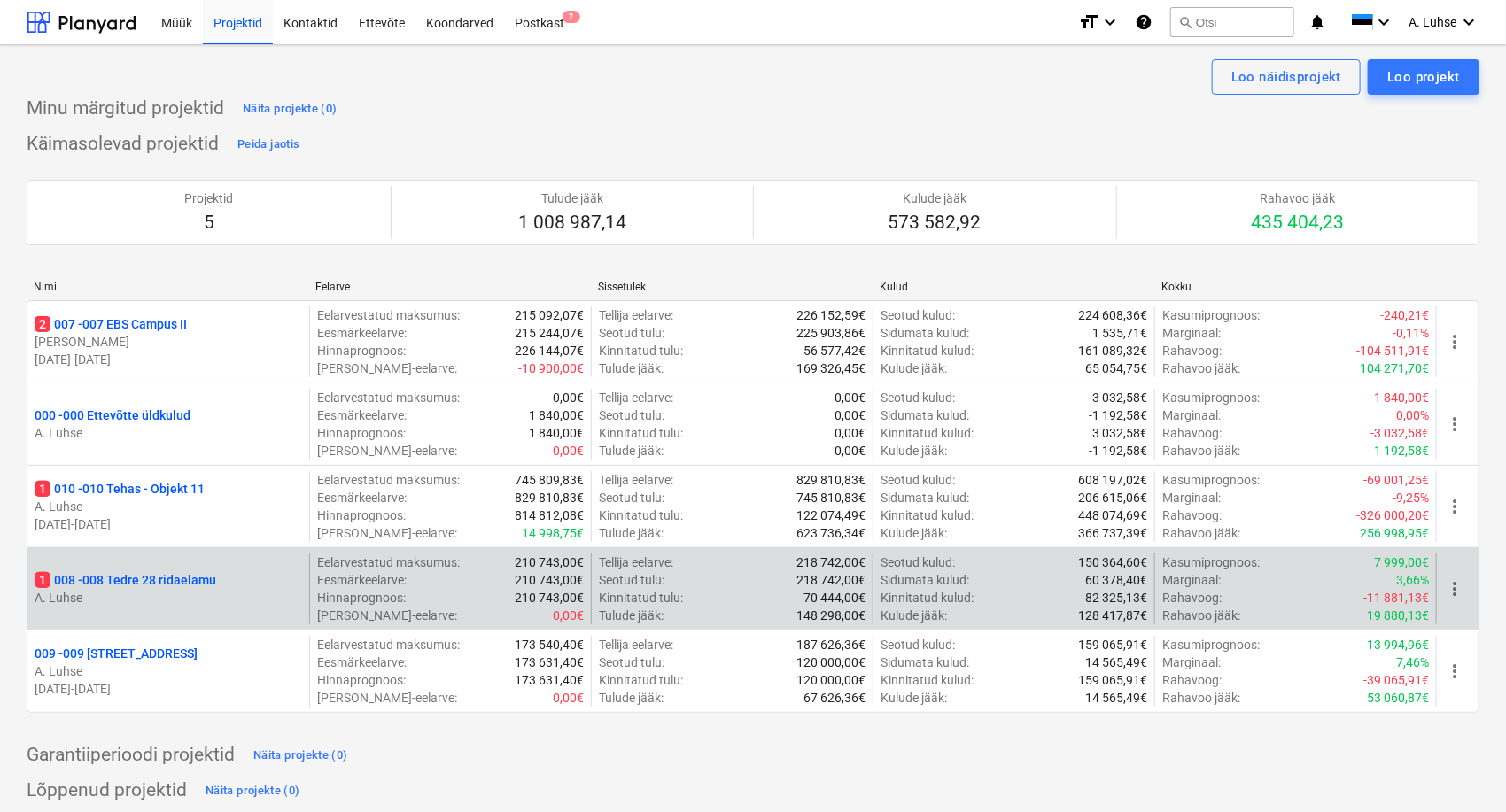
click at [180, 576] on p "1 008 - 008 Tedre 28 ridaelamu" at bounding box center [125, 581] width 182 height 18
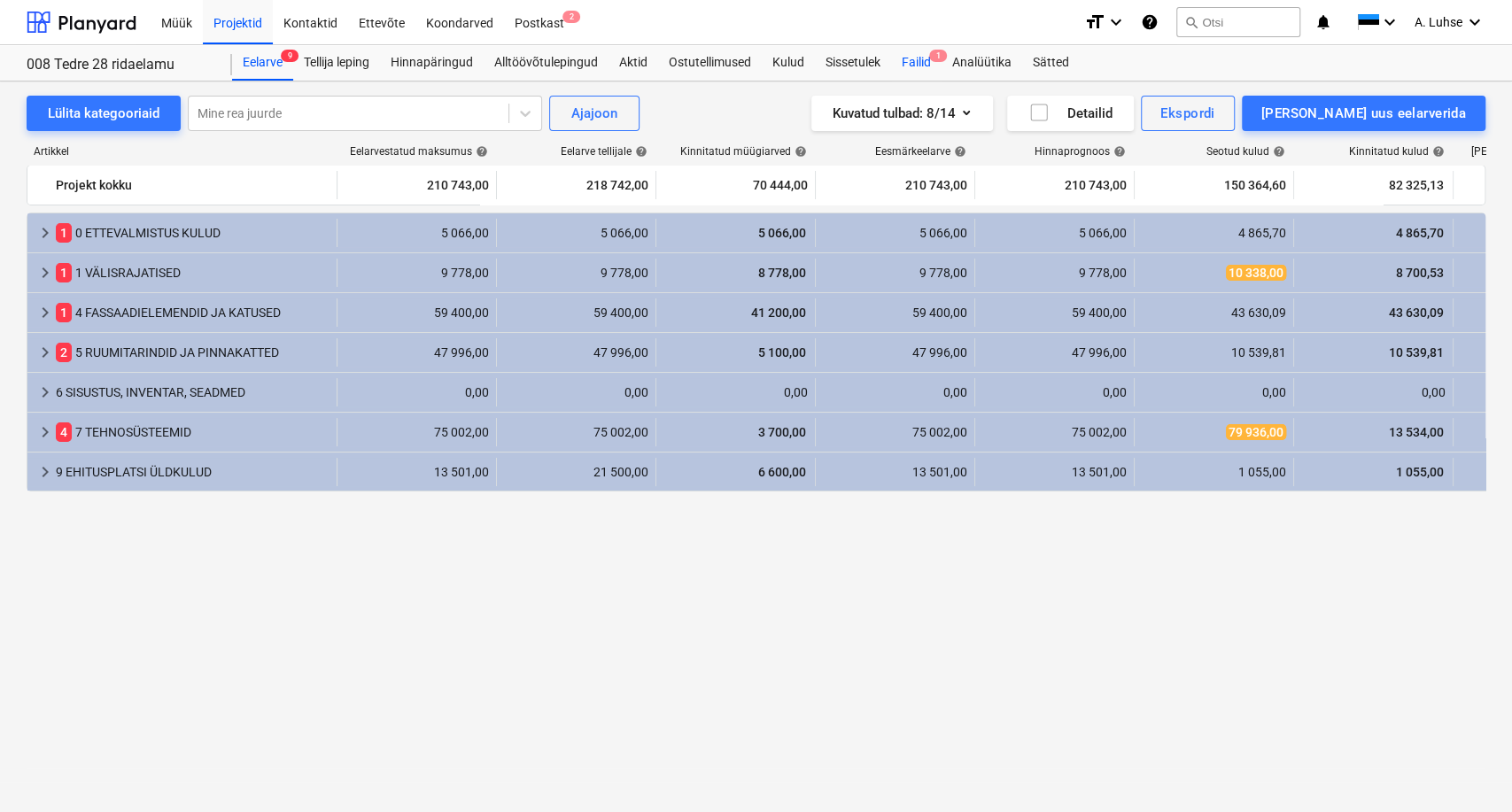
click at [913, 68] on div "Failid 1" at bounding box center [916, 62] width 50 height 35
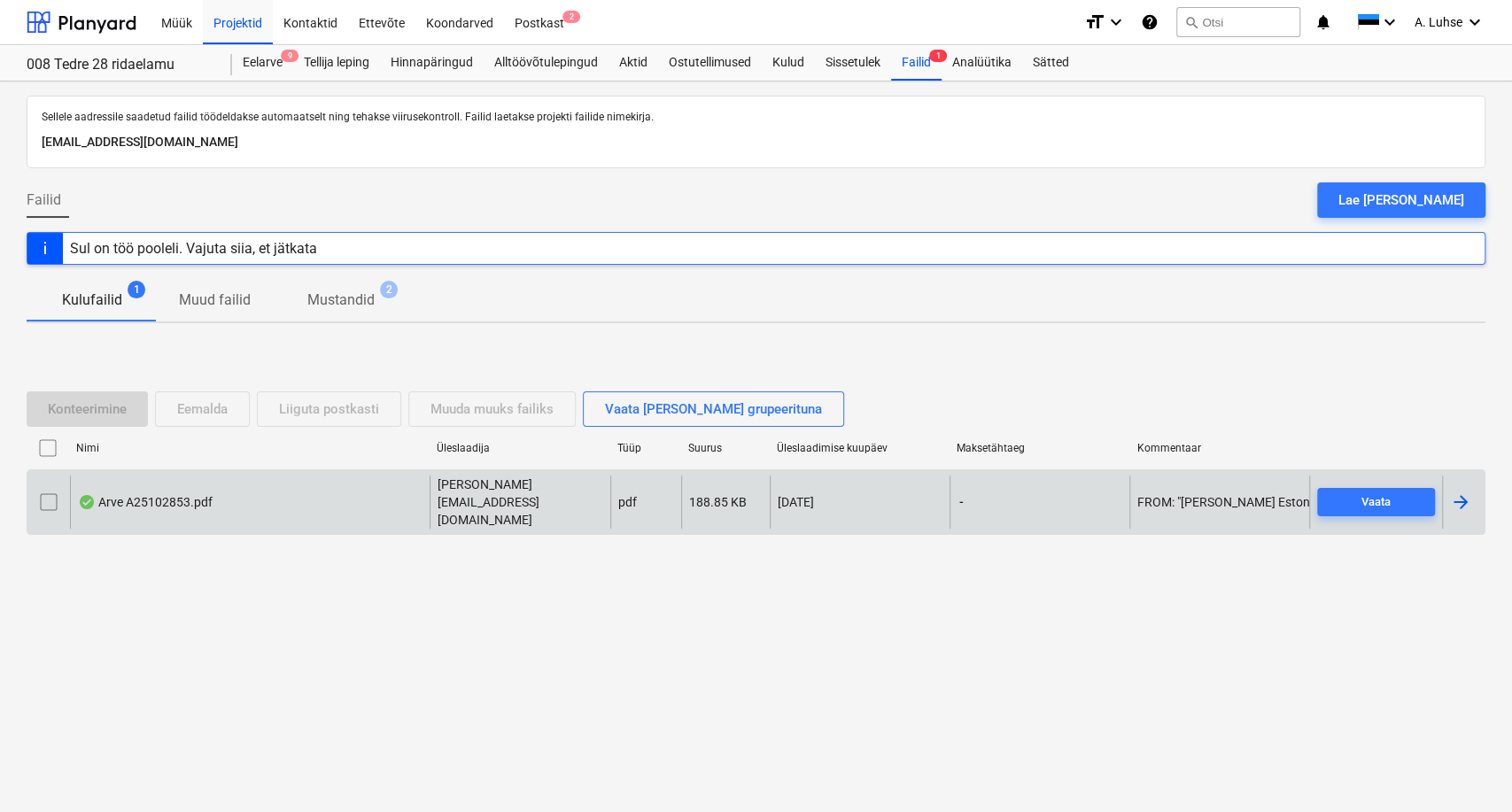
click at [225, 506] on div "Arve A25102853.pdf" at bounding box center [250, 501] width 360 height 53
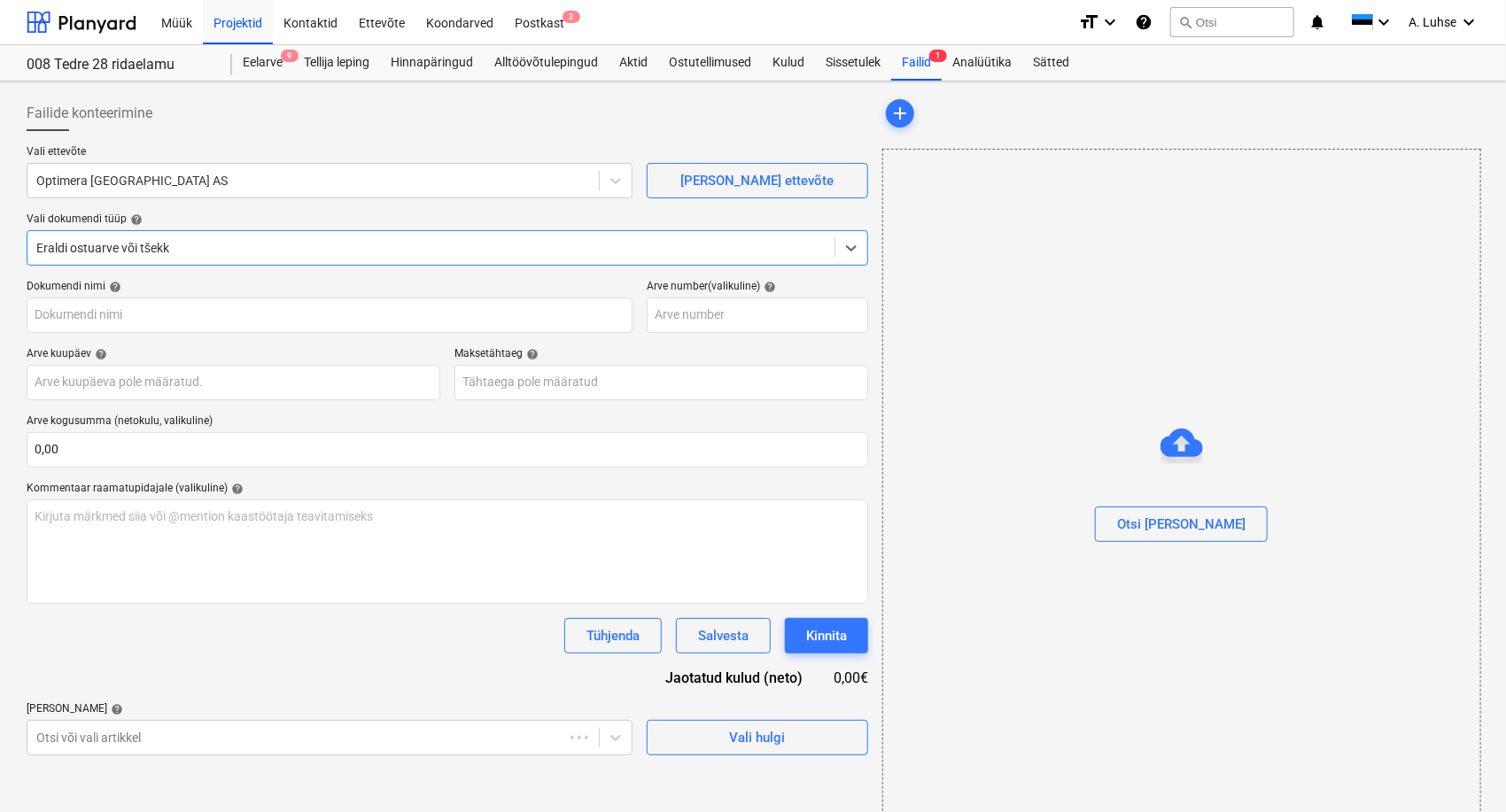
type input "T25174755"
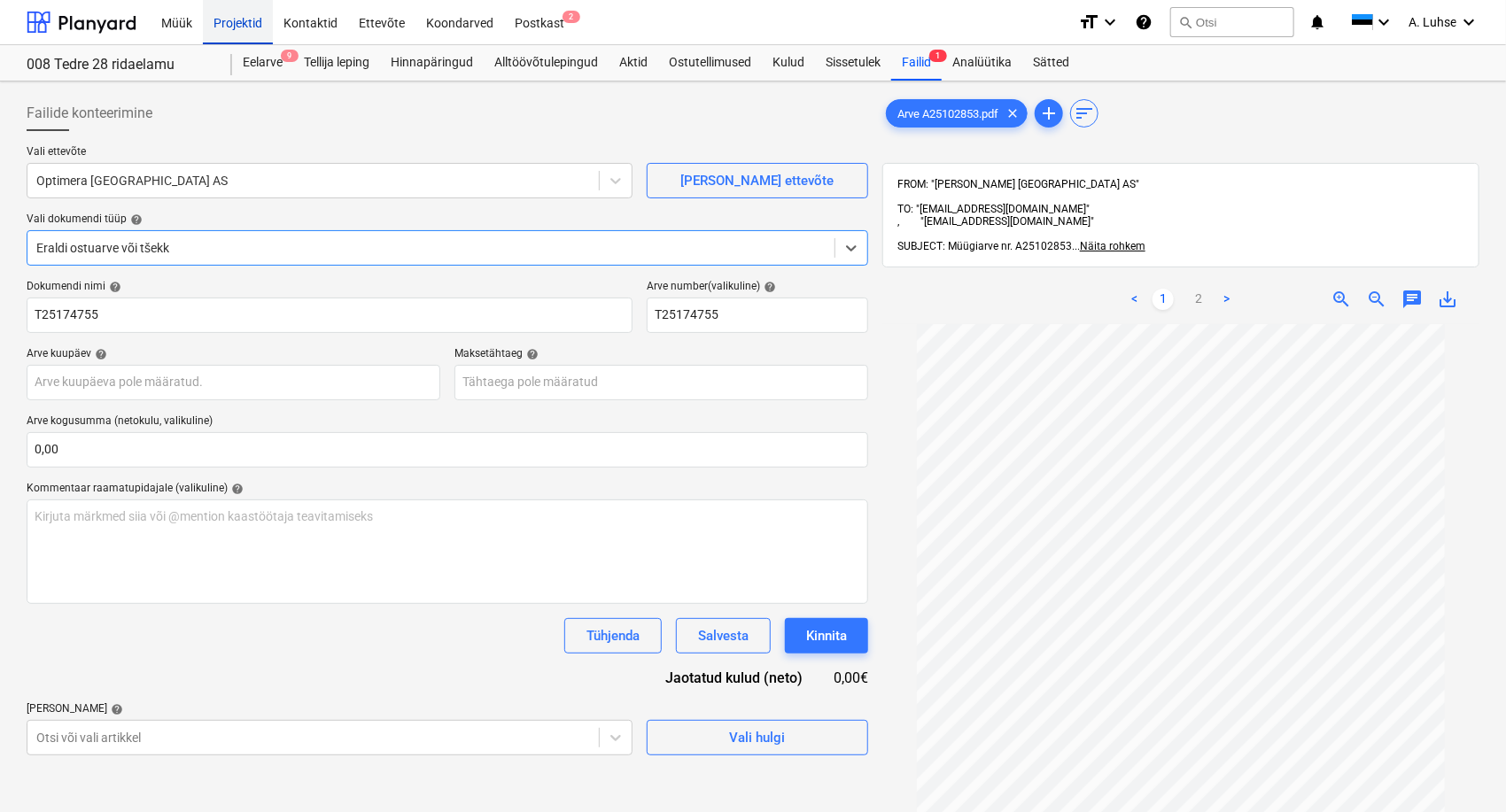
click at [246, 17] on div "Projektid" at bounding box center [238, 22] width 70 height 45
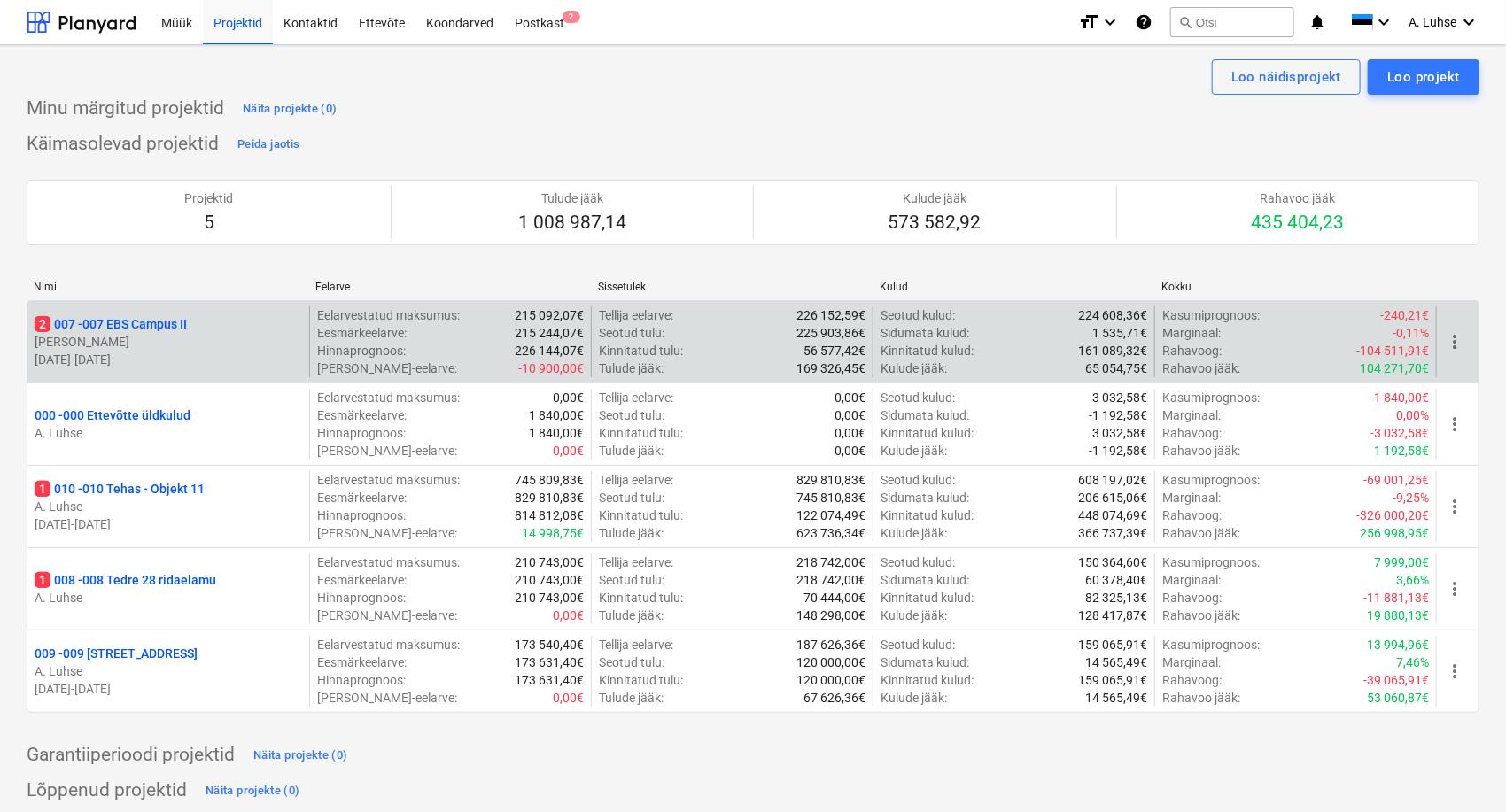
click at [121, 330] on p "2 007 - 007 EBS Campus II" at bounding box center [110, 324] width 152 height 18
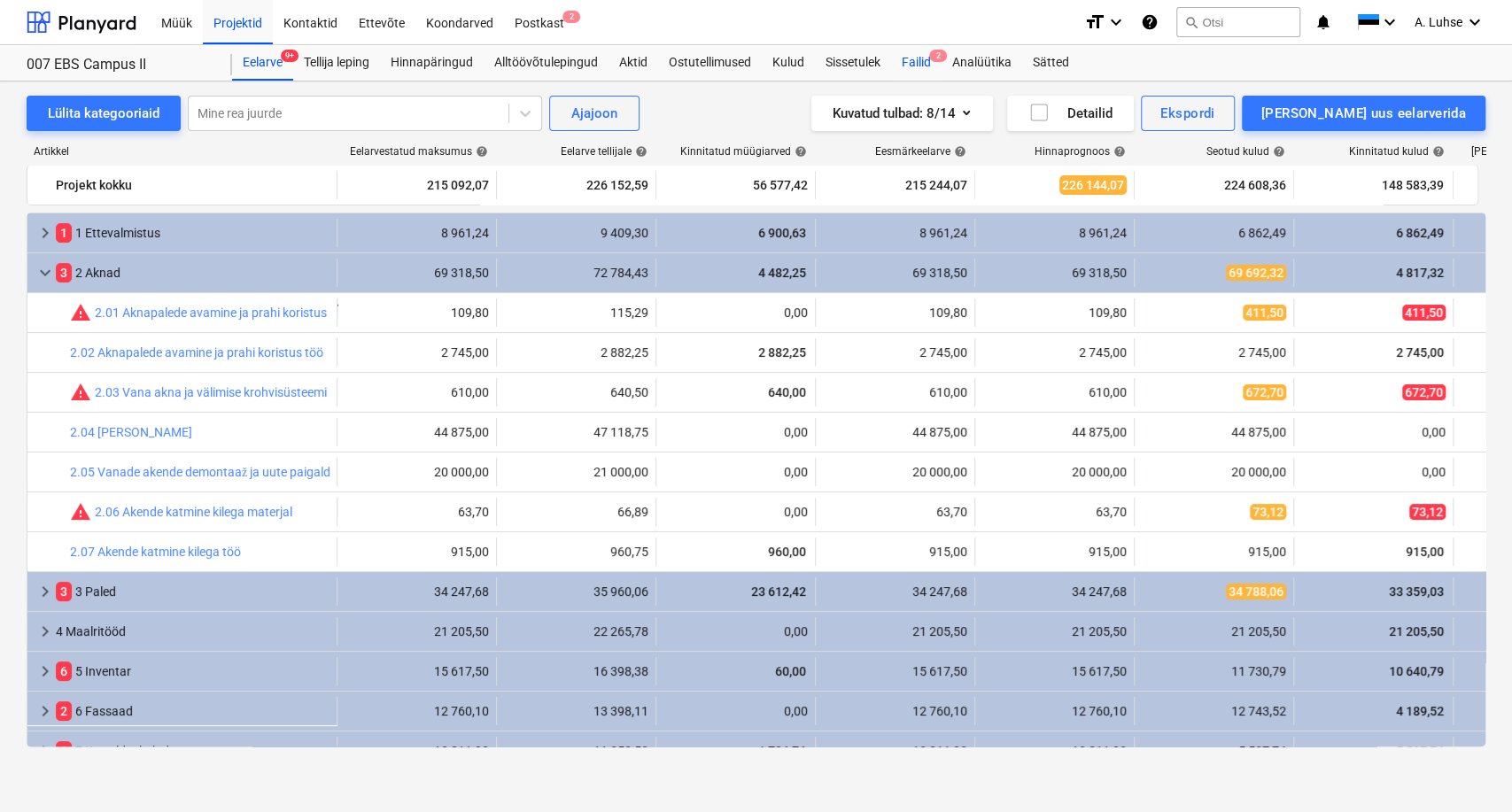
click at [921, 58] on div "Failid 2" at bounding box center [916, 62] width 50 height 35
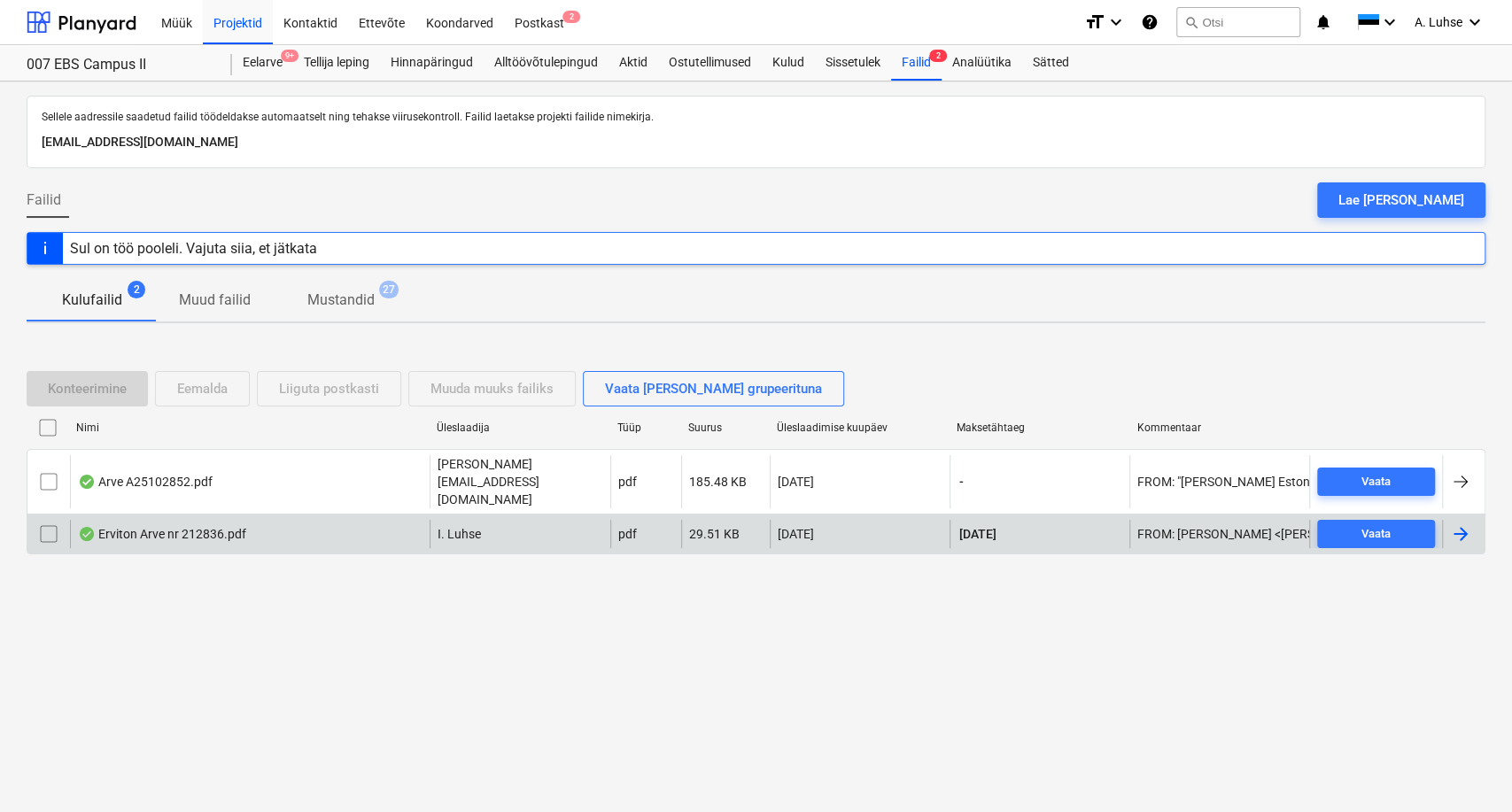
click at [193, 528] on div "Erviton Arve nr 212836.pdf" at bounding box center [162, 535] width 168 height 14
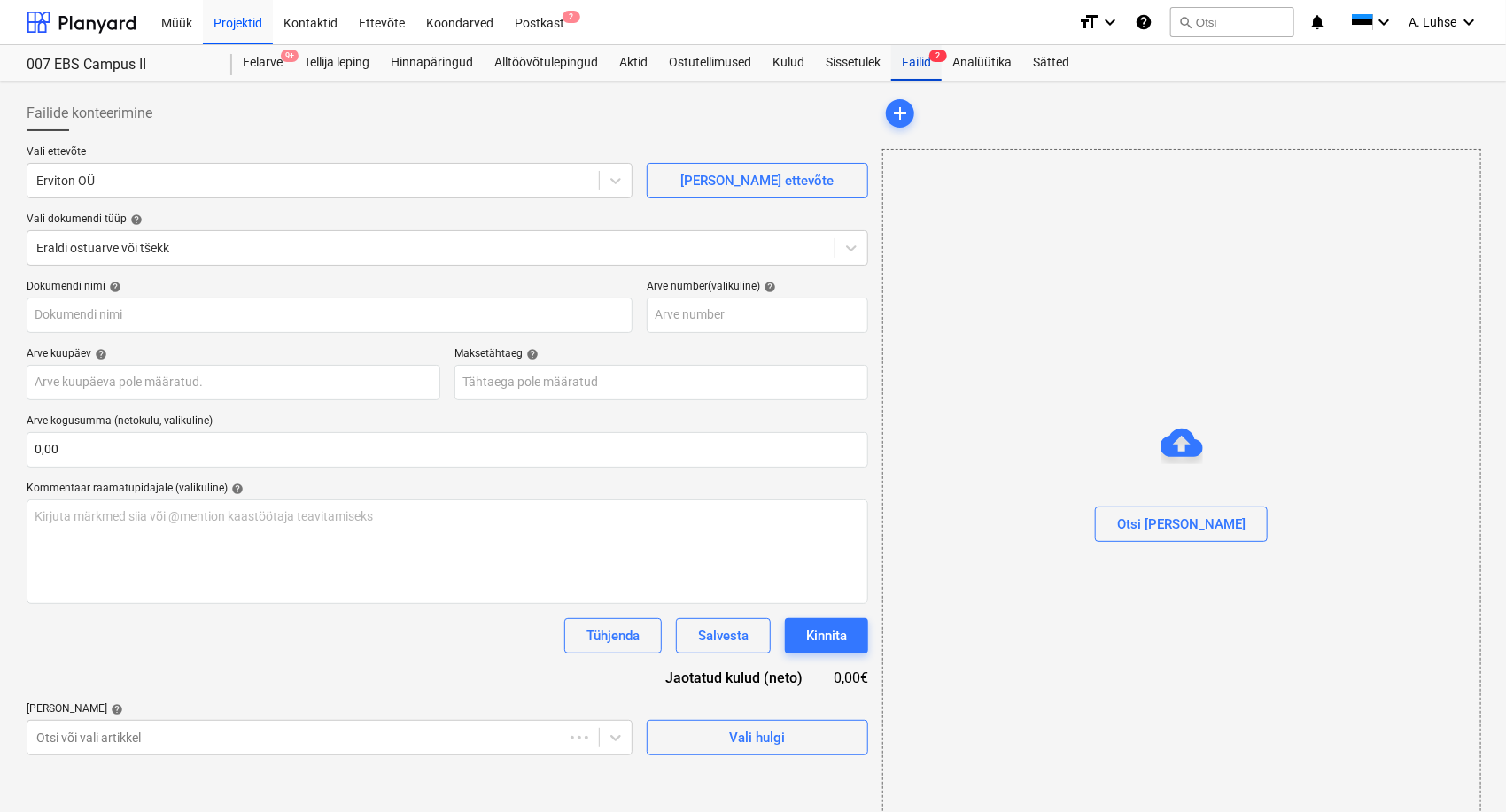
click at [921, 68] on div "Failid 2" at bounding box center [916, 62] width 50 height 35
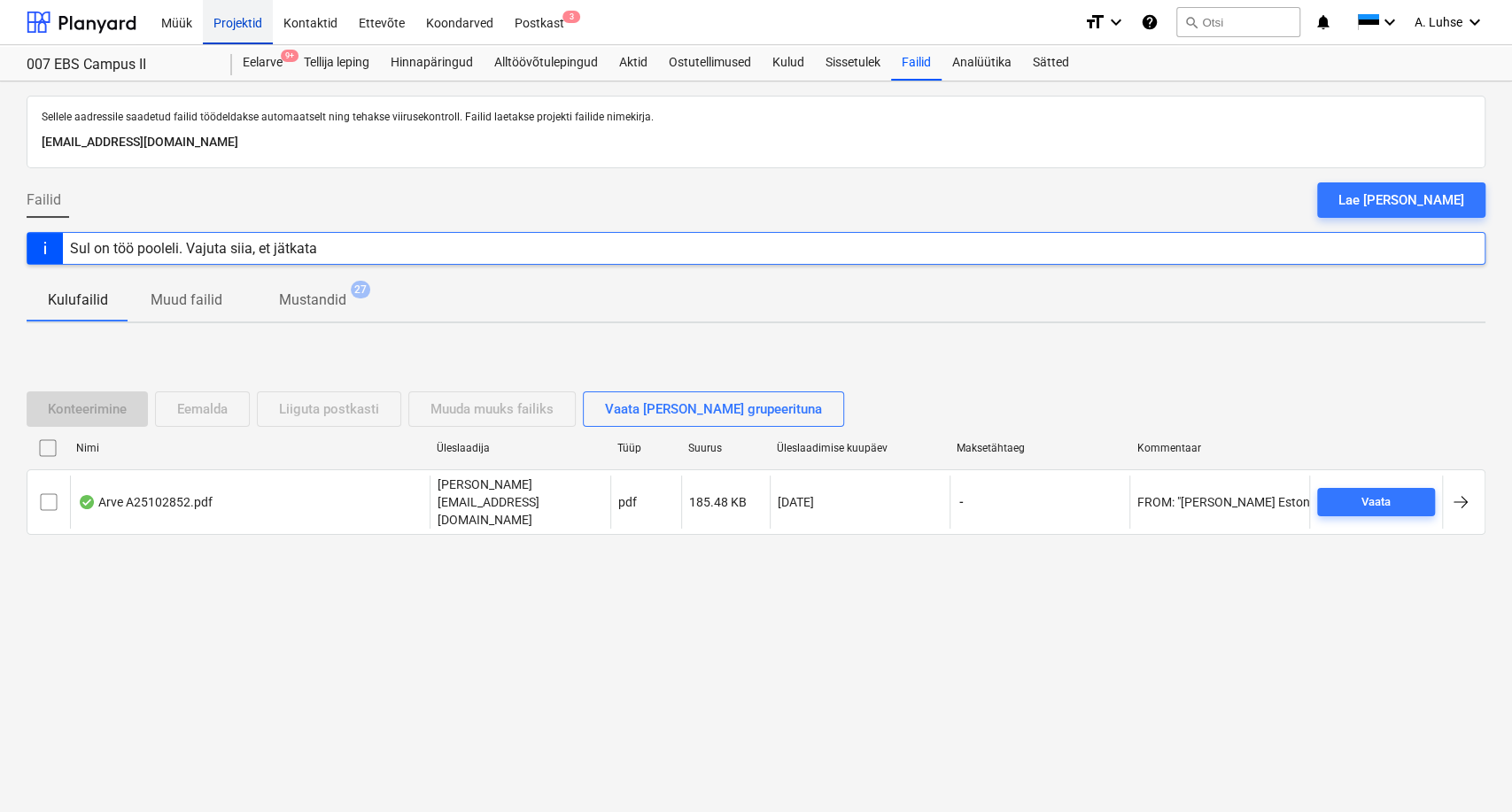
click at [229, 25] on div "Projektid" at bounding box center [238, 22] width 70 height 45
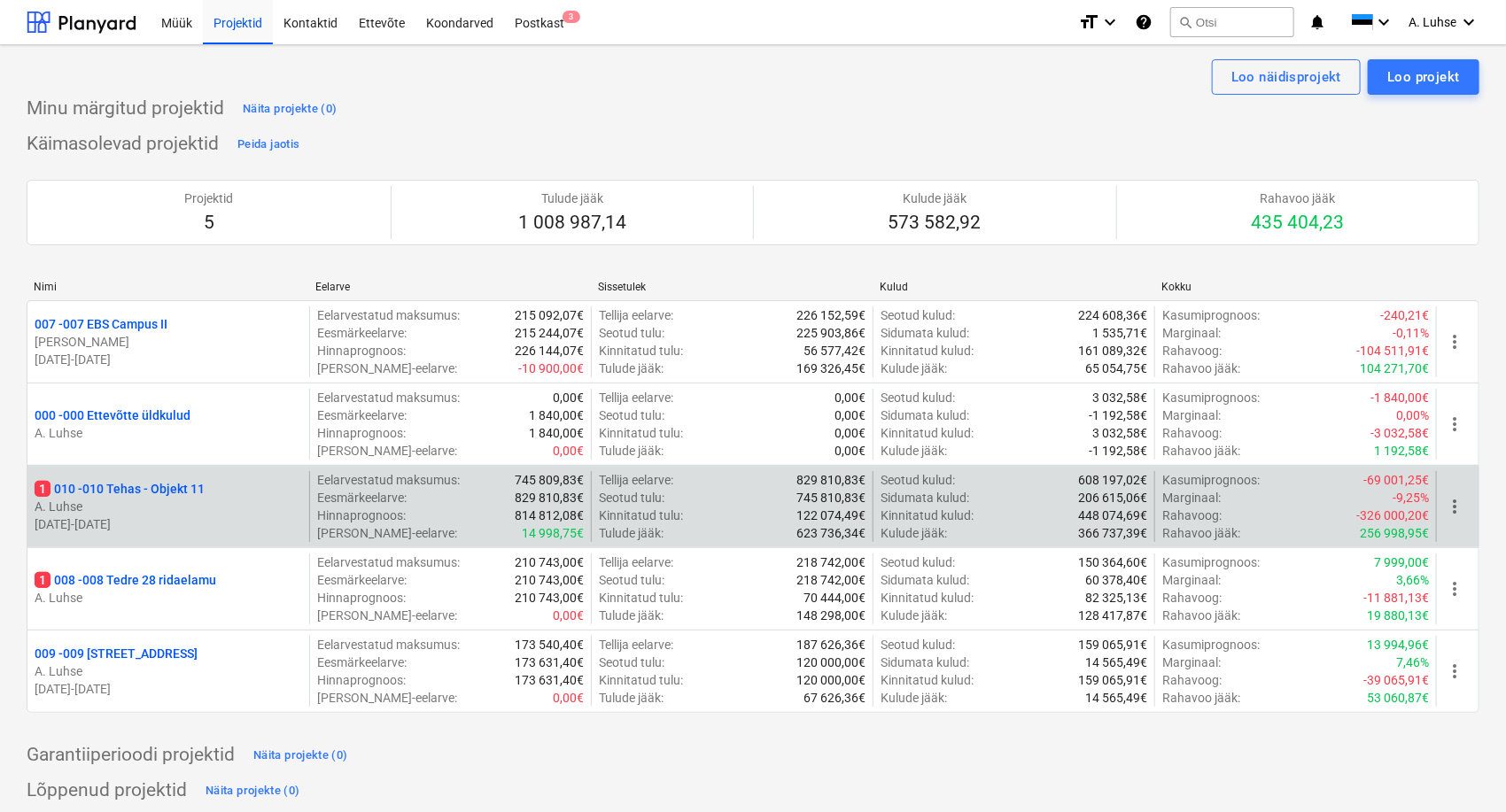
click at [194, 486] on p "1 010 - 010 Tehas - Objekt 11" at bounding box center [119, 489] width 170 height 18
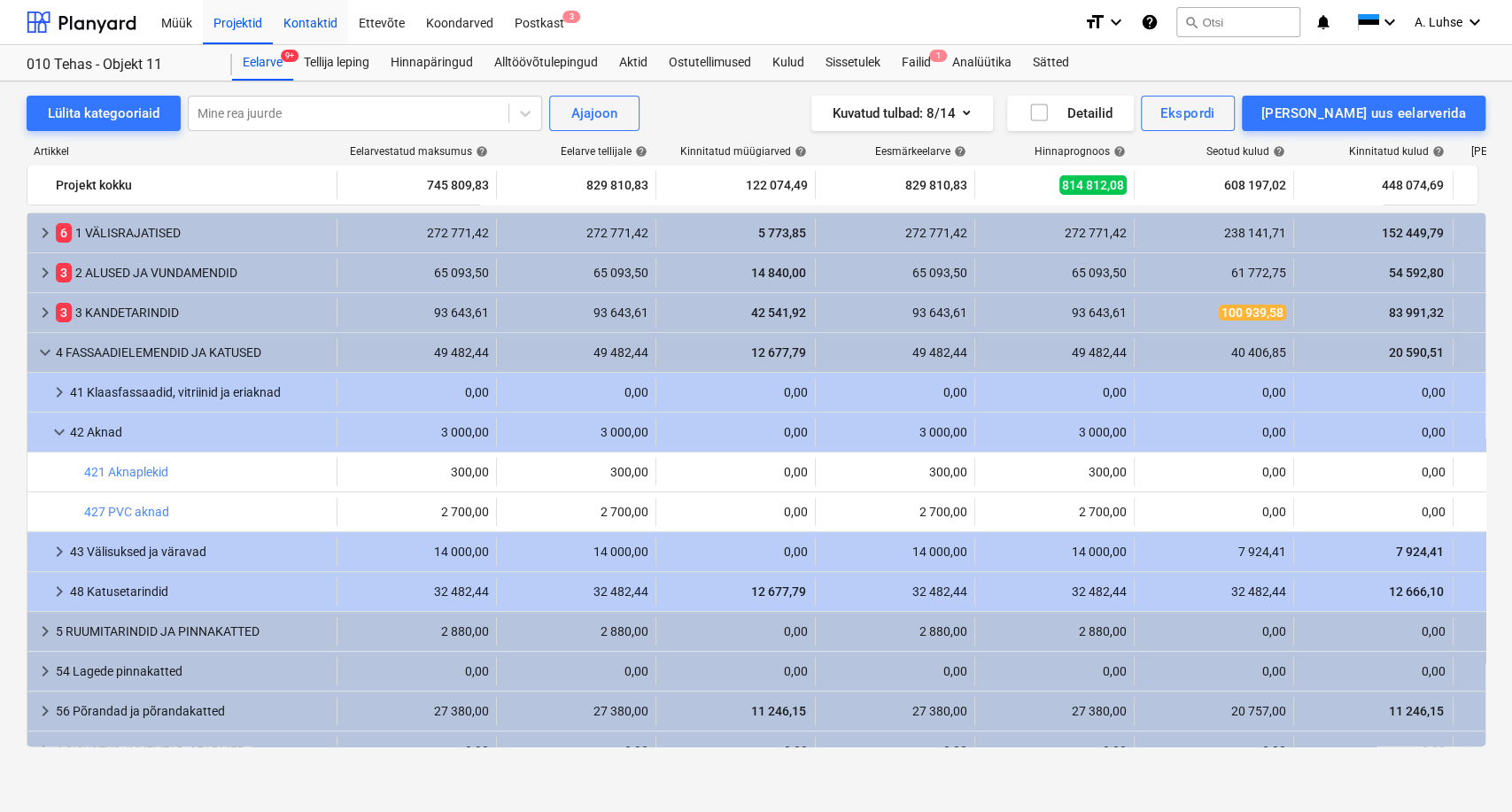
click at [306, 23] on div "Kontaktid" at bounding box center [310, 22] width 76 height 45
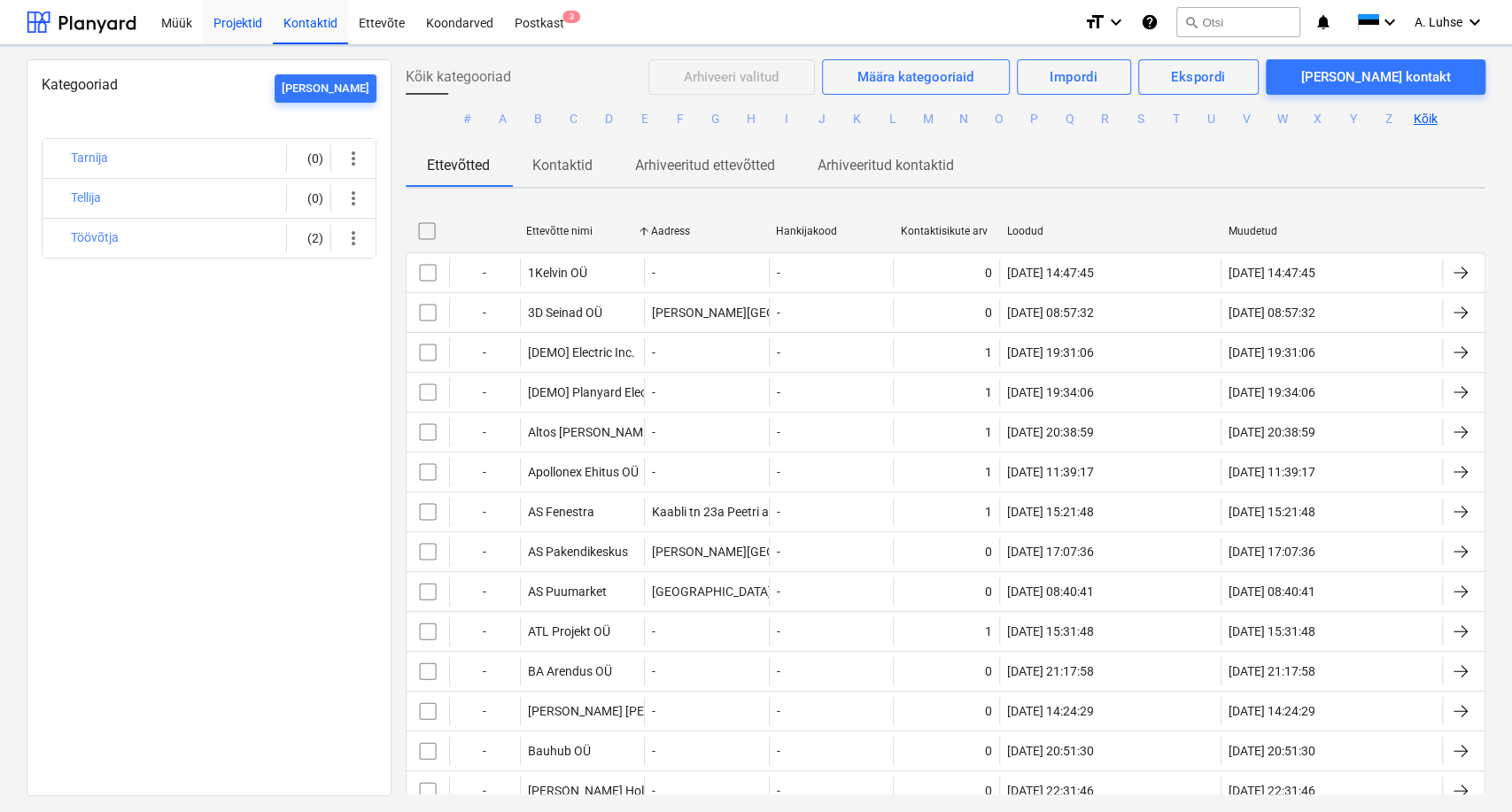
click at [234, 23] on div "Projektid" at bounding box center [238, 22] width 70 height 45
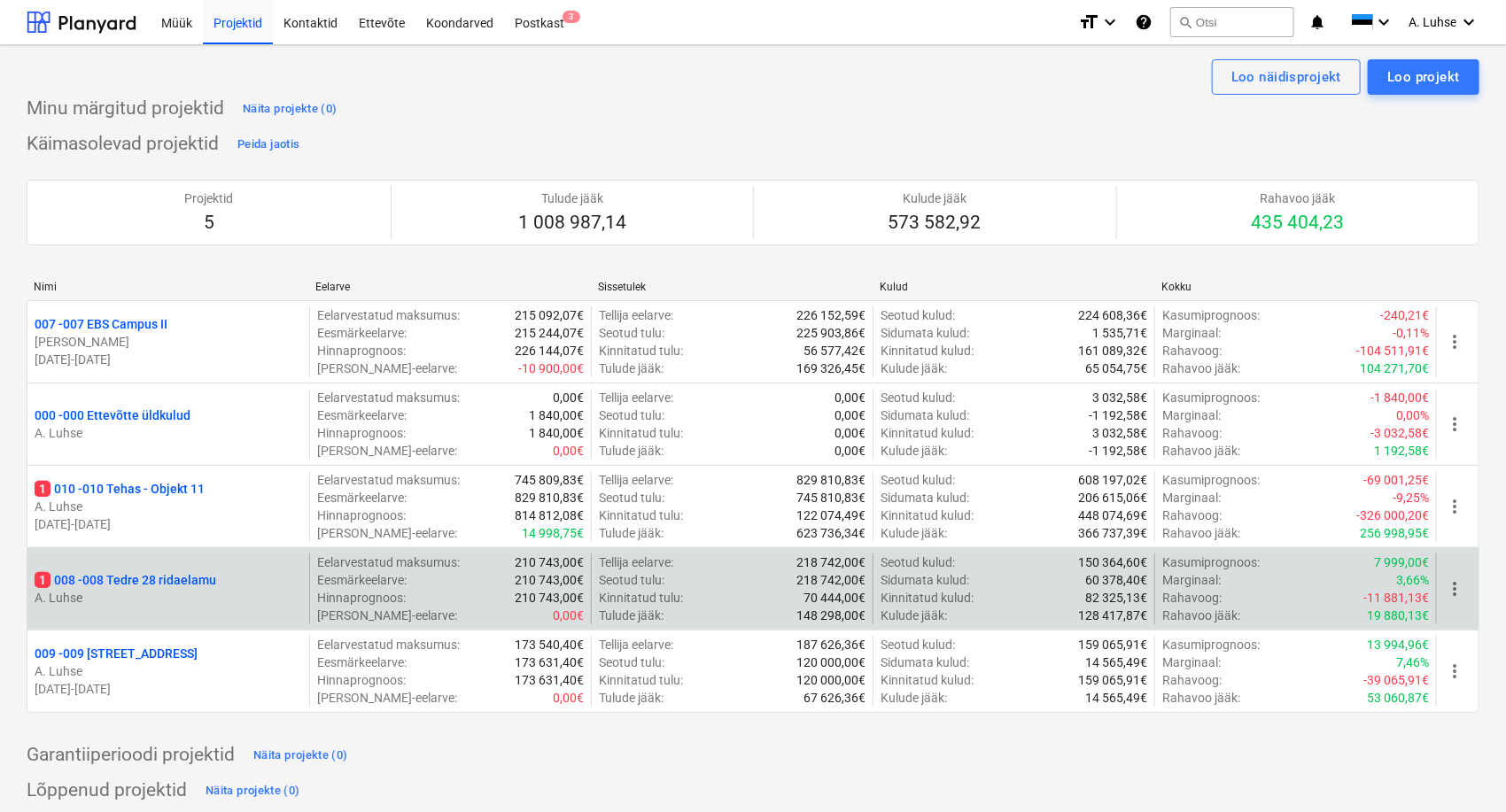
click at [171, 577] on p "1 008 - 008 Tedre 28 ridaelamu" at bounding box center [125, 581] width 182 height 18
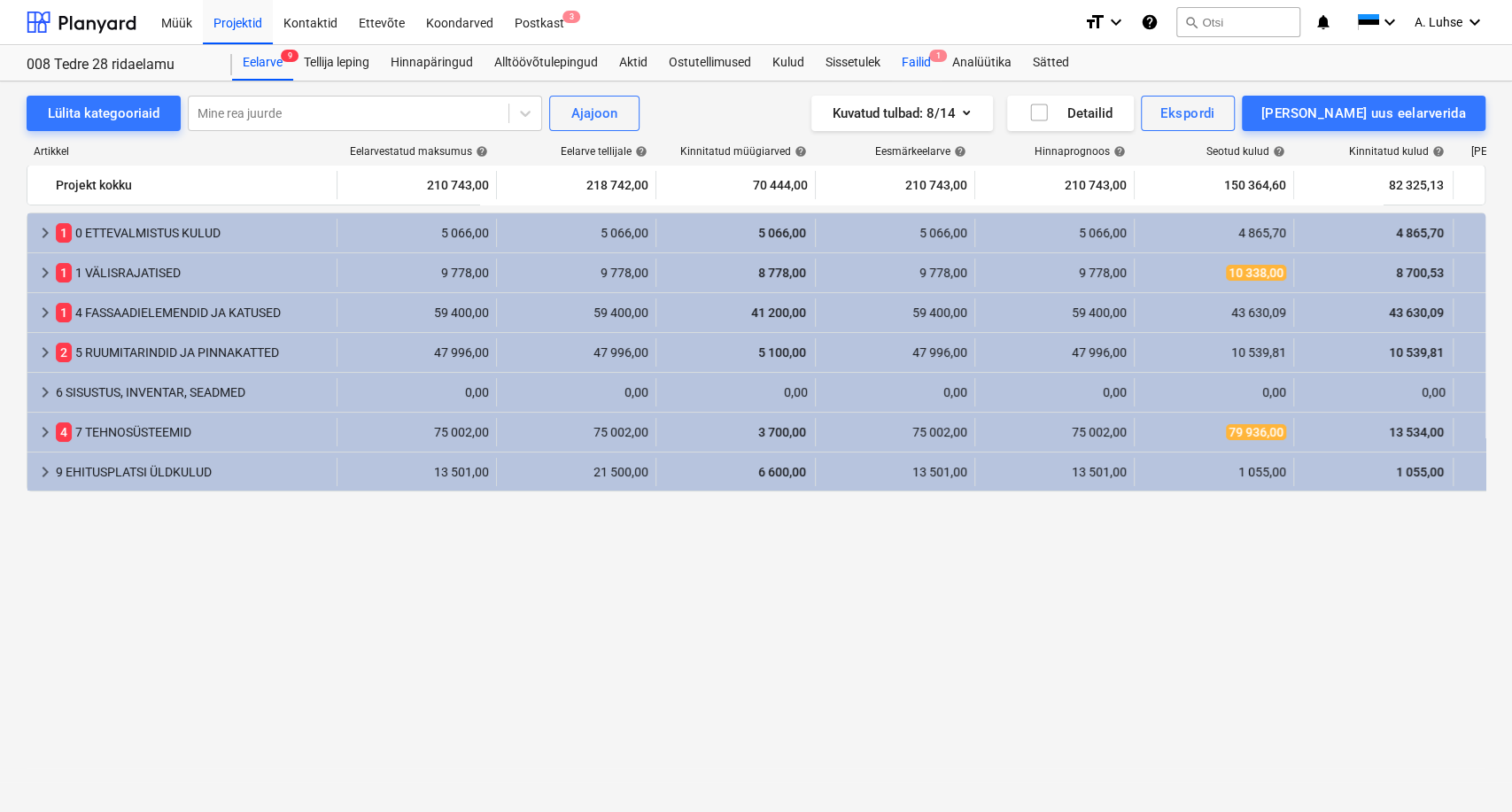
click at [909, 59] on div "Failid 1" at bounding box center [916, 62] width 50 height 35
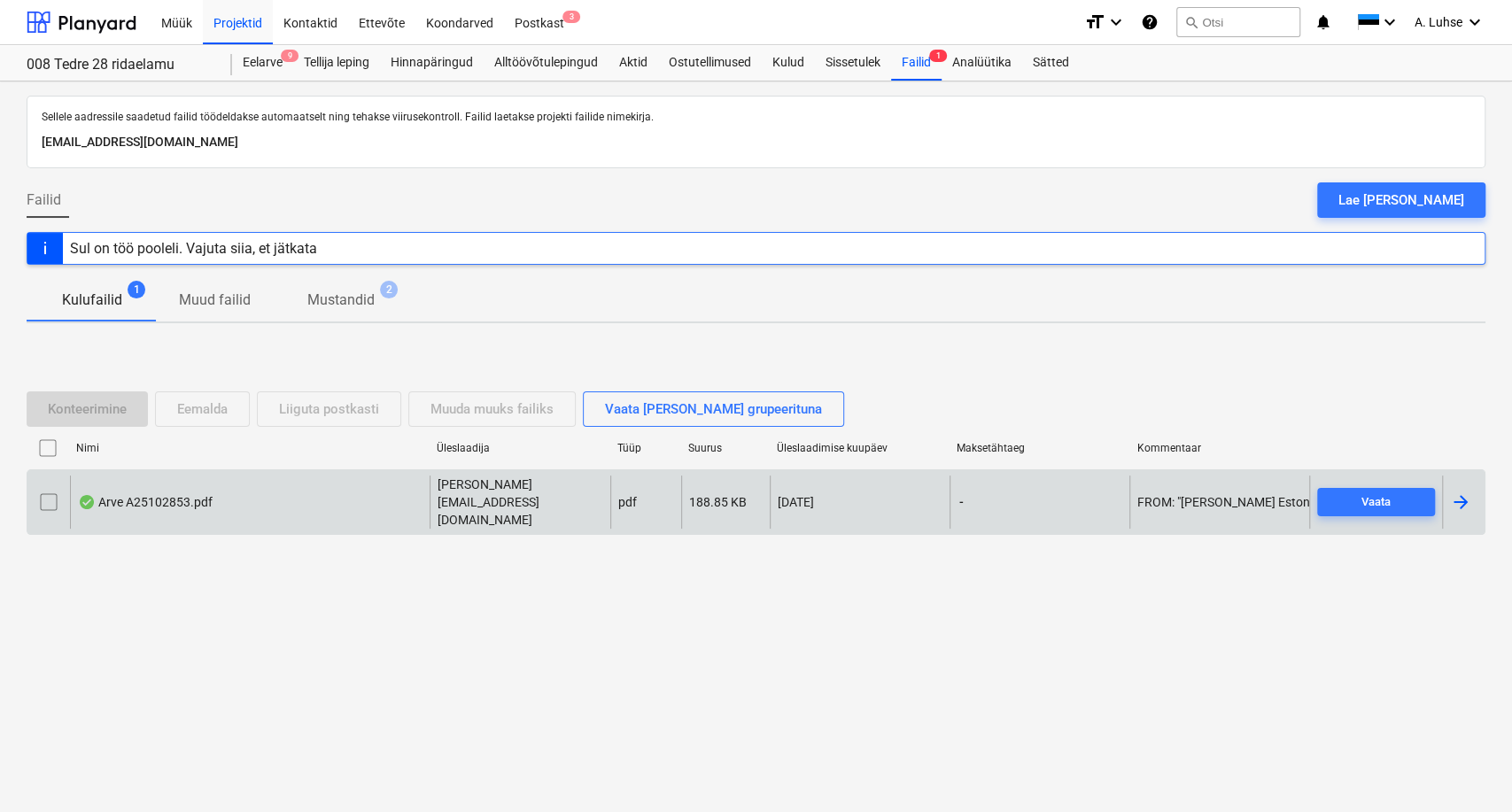
click at [286, 497] on div "Arve A25102853.pdf" at bounding box center [250, 501] width 360 height 53
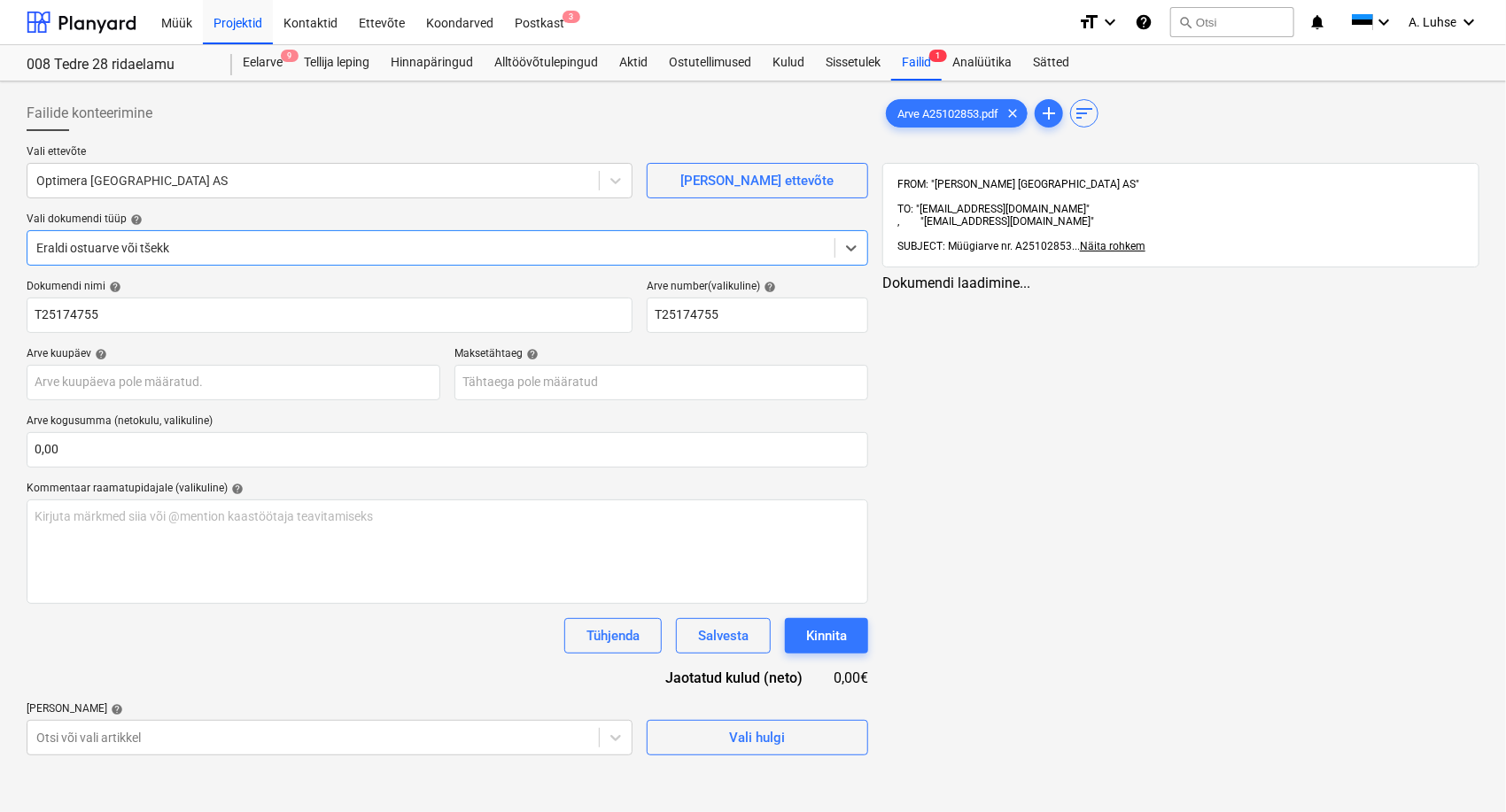
type input "T25174755"
click at [420, 663] on body "Müük Projektid Kontaktid Ettevõte Koondarved Postkast 3 format_size keyboard_ar…" at bounding box center [753, 406] width 1506 height 812
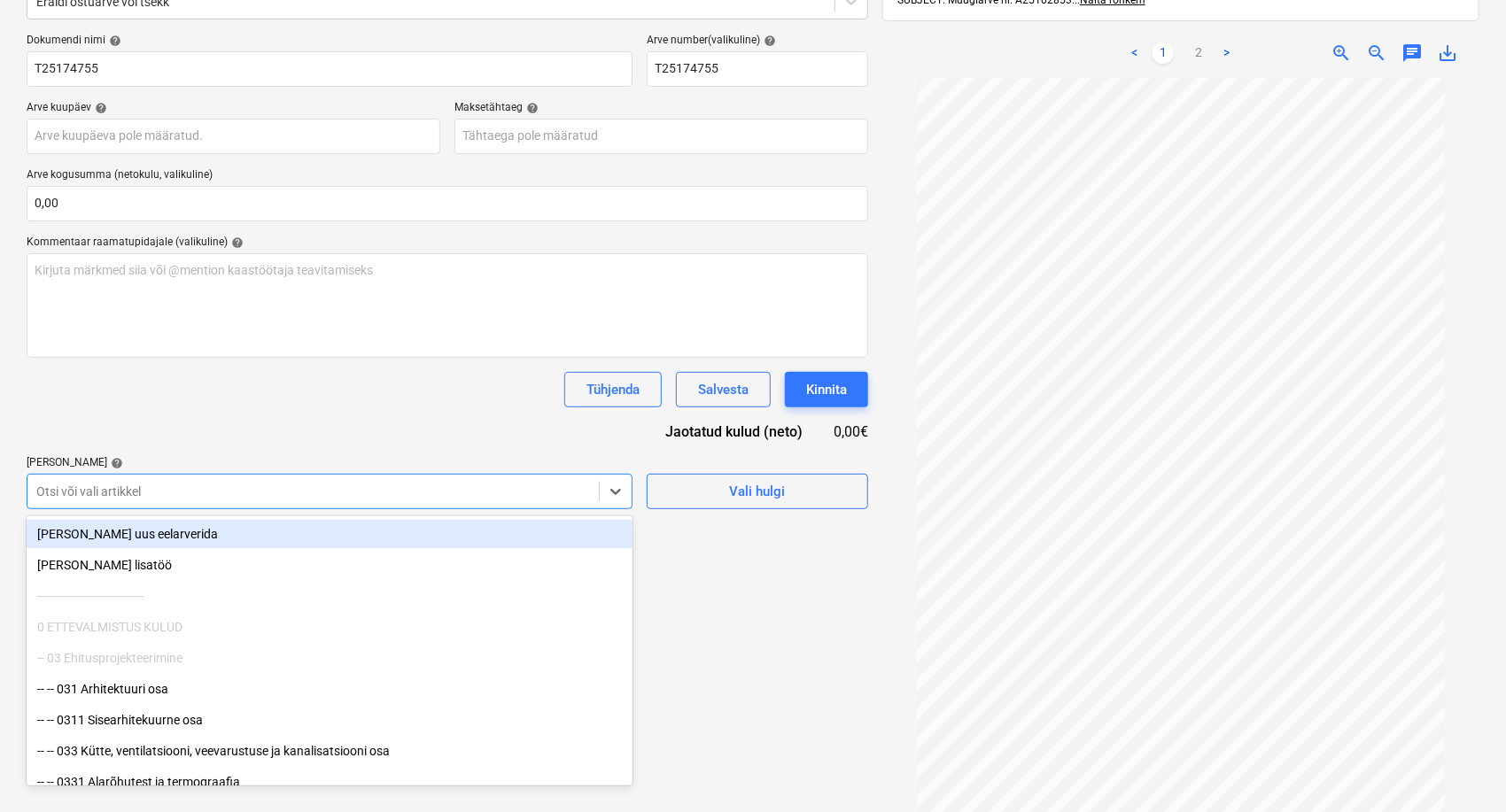
scroll to position [251, 0]
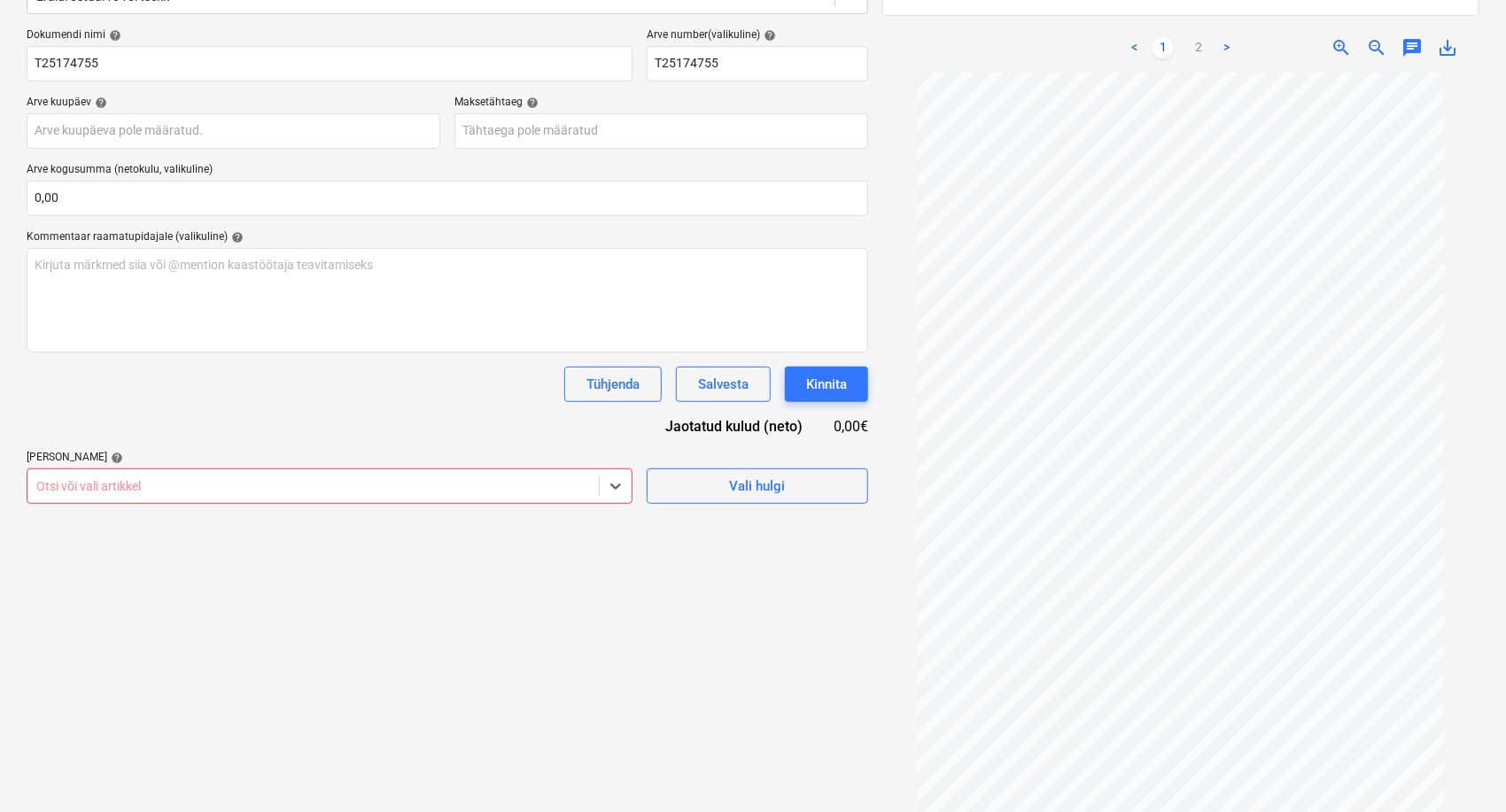
click at [564, 496] on div "Otsi või vali artikkel" at bounding box center [313, 486] width 572 height 25
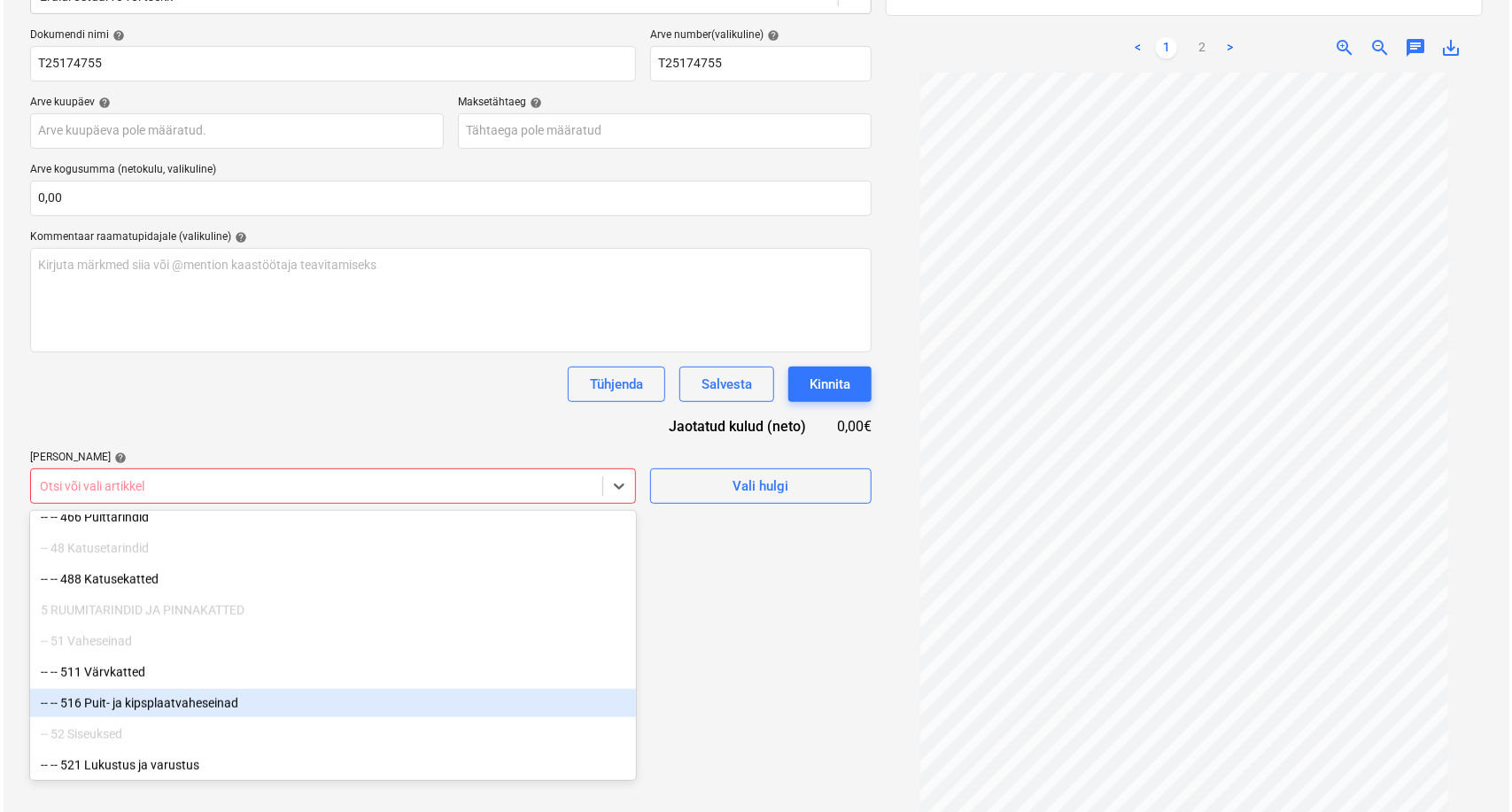
scroll to position [886, 0]
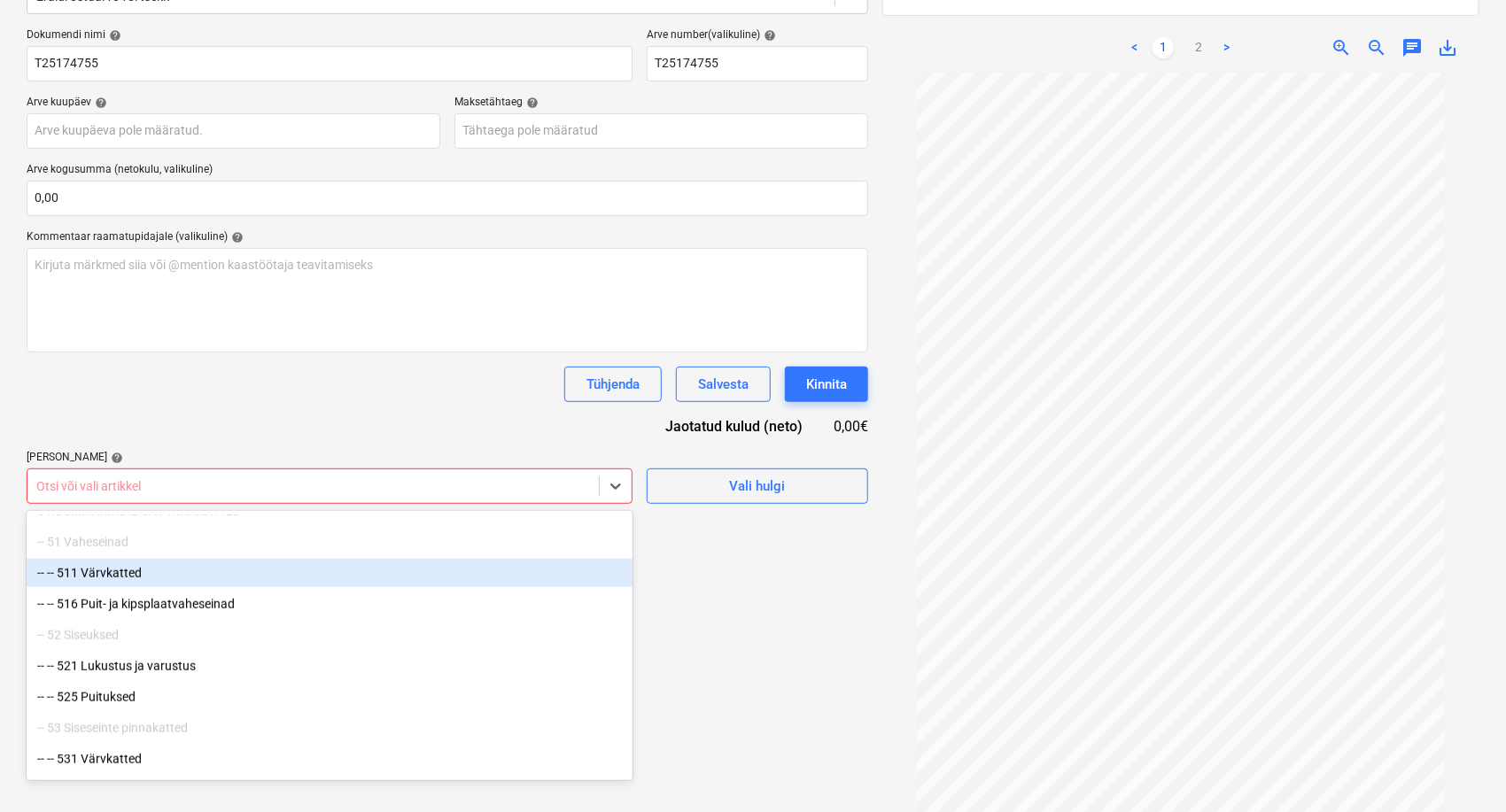
click at [383, 573] on div "-- -- 511 Värvkatted" at bounding box center [329, 573] width 606 height 28
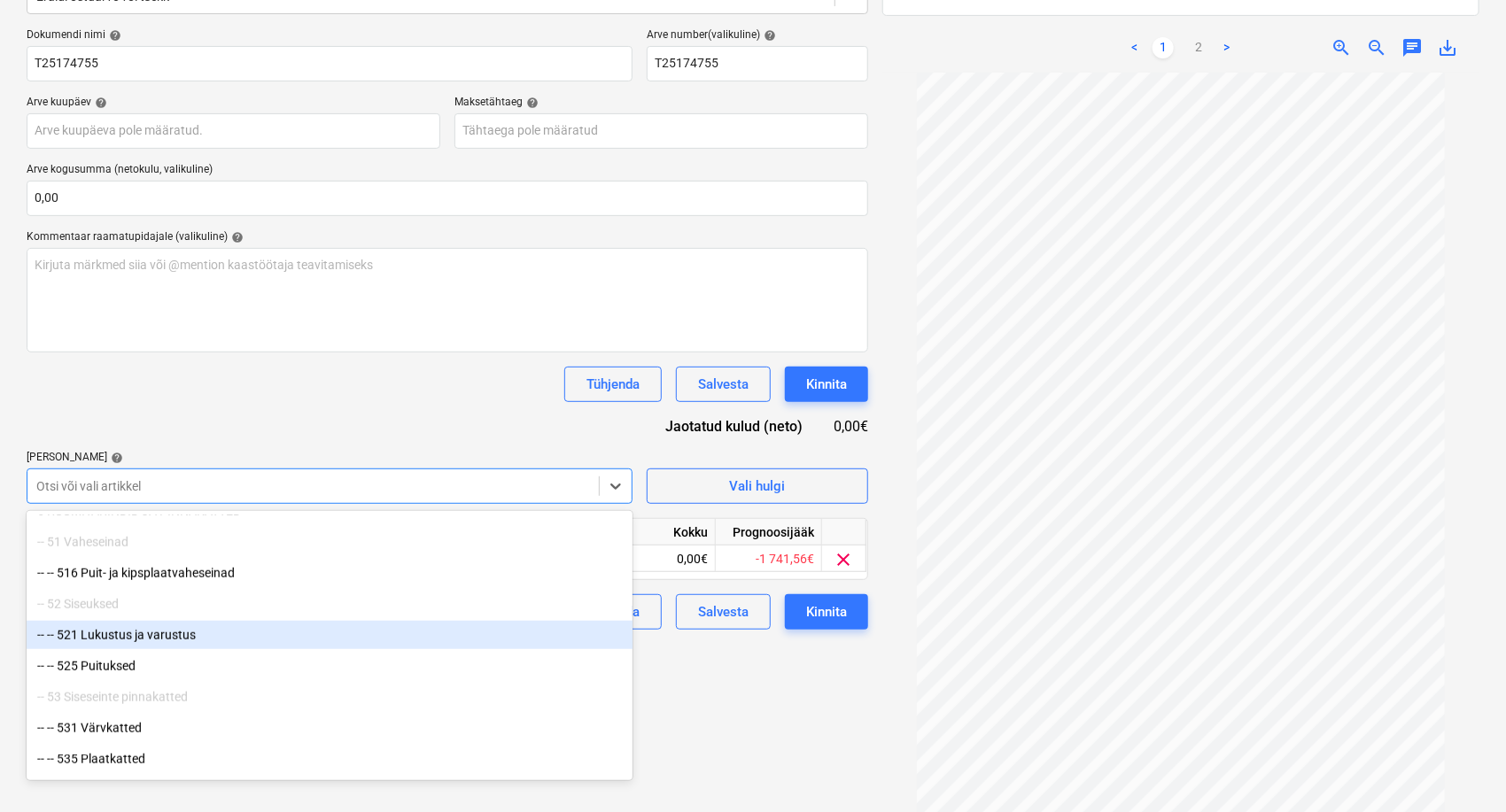
click at [794, 663] on div "Failide konteerimine Vali ettevõte Optimera Estonia AS [PERSON_NAME] uus ettevõ…" at bounding box center [447, 339] width 856 height 1006
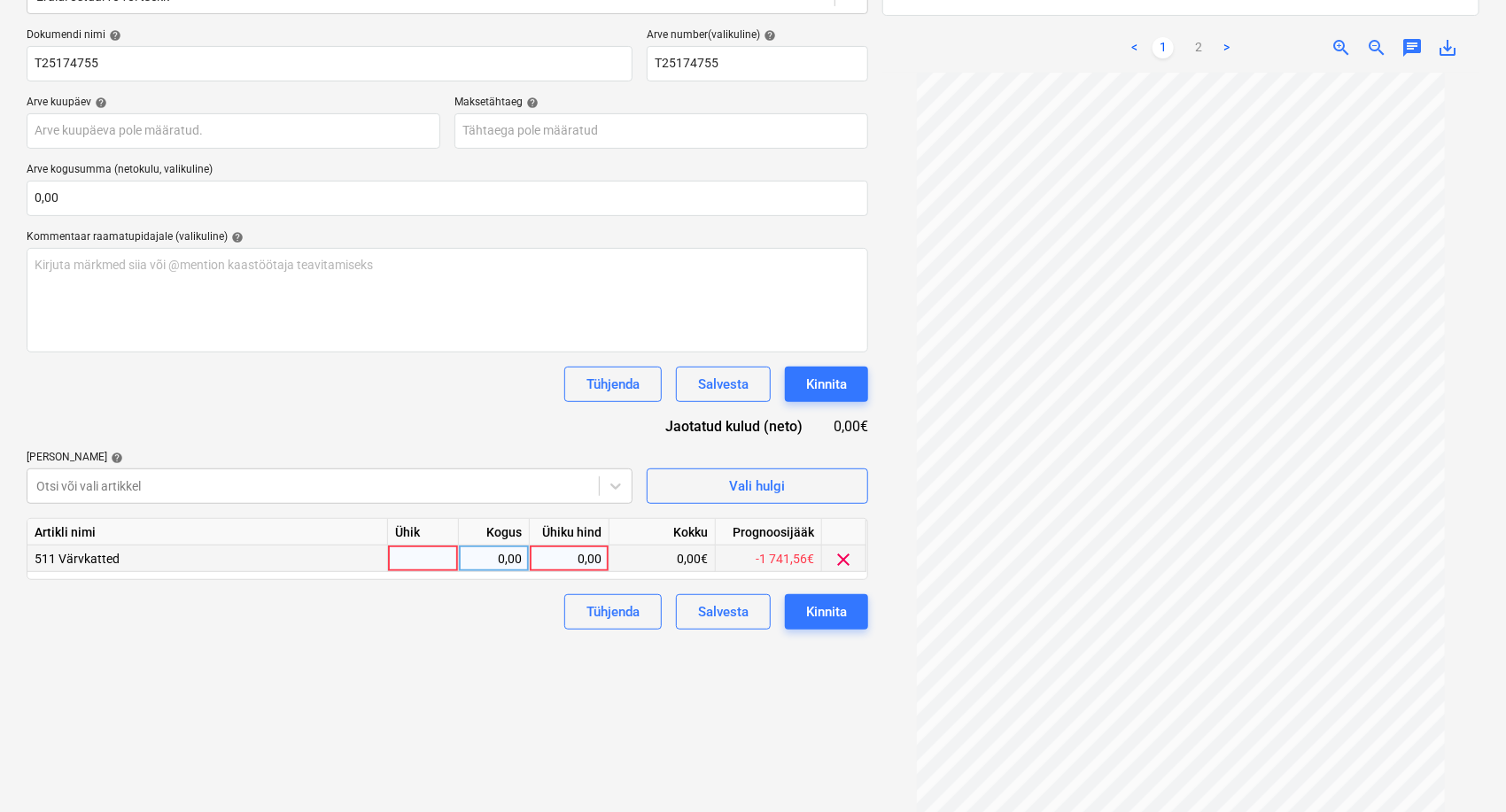
click at [417, 559] on div at bounding box center [423, 559] width 71 height 27
type input "kompl"
type input "509,15"
click at [833, 615] on div "Kinnita" at bounding box center [825, 612] width 41 height 23
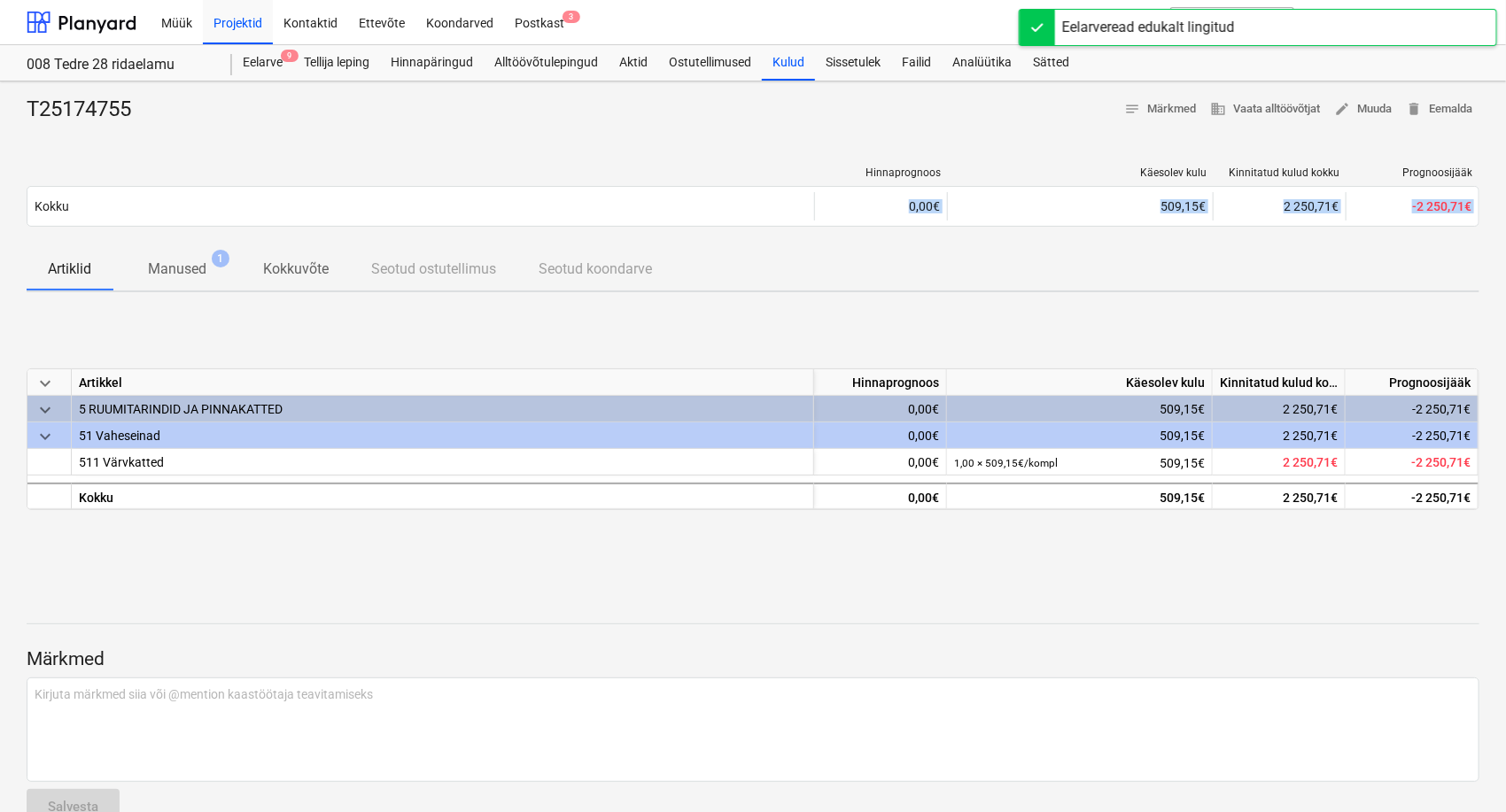
drag, startPoint x: 496, startPoint y: 306, endPoint x: 415, endPoint y: 231, distance: 110.4
click at [418, 236] on div "T25174755 notes Märkmed business Vaata alltöövõtjat edit Muuda delete Eemalda H…" at bounding box center [753, 467] width 1506 height 771
click at [371, 153] on div "Hinnaprognoos Käesolev kulu Kinnitatud kulud kokku Prognoosijääk Kokku 0,00€ 50…" at bounding box center [753, 200] width 1453 height 95
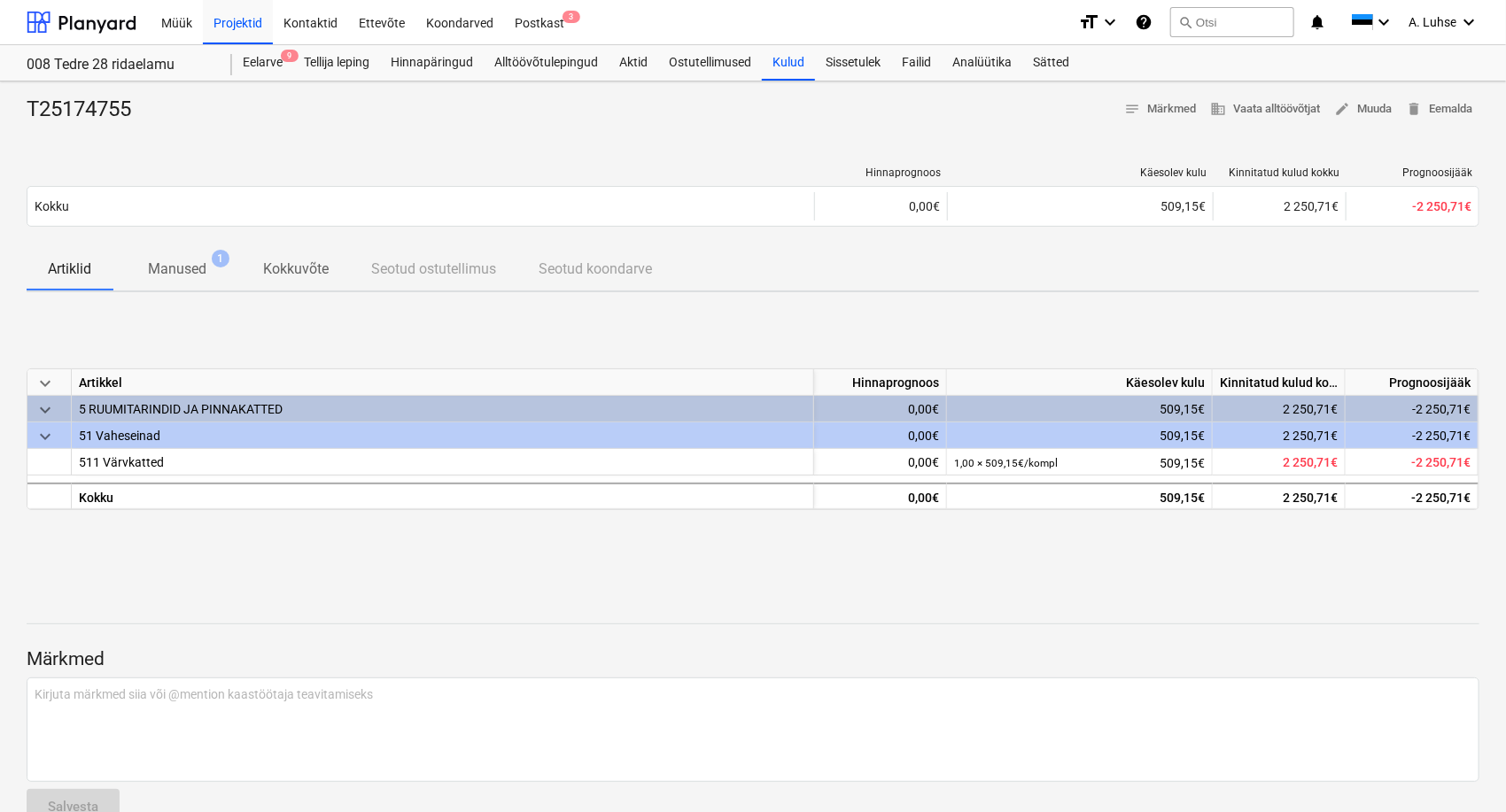
drag, startPoint x: 371, startPoint y: 153, endPoint x: 1261, endPoint y: 158, distance: 890.0
click at [1236, 158] on div "Hinnaprognoos Käesolev kulu Kinnitatud kulud kokku Prognoosijääk Kokku 0,00€ 50…" at bounding box center [753, 200] width 1453 height 95
click at [1042, 147] on div "T25174755 notes Märkmed business Vaata alltöövõtjat edit Muuda delete Eemalda H…" at bounding box center [753, 467] width 1506 height 771
click at [197, 273] on p "Manused" at bounding box center [176, 269] width 59 height 22
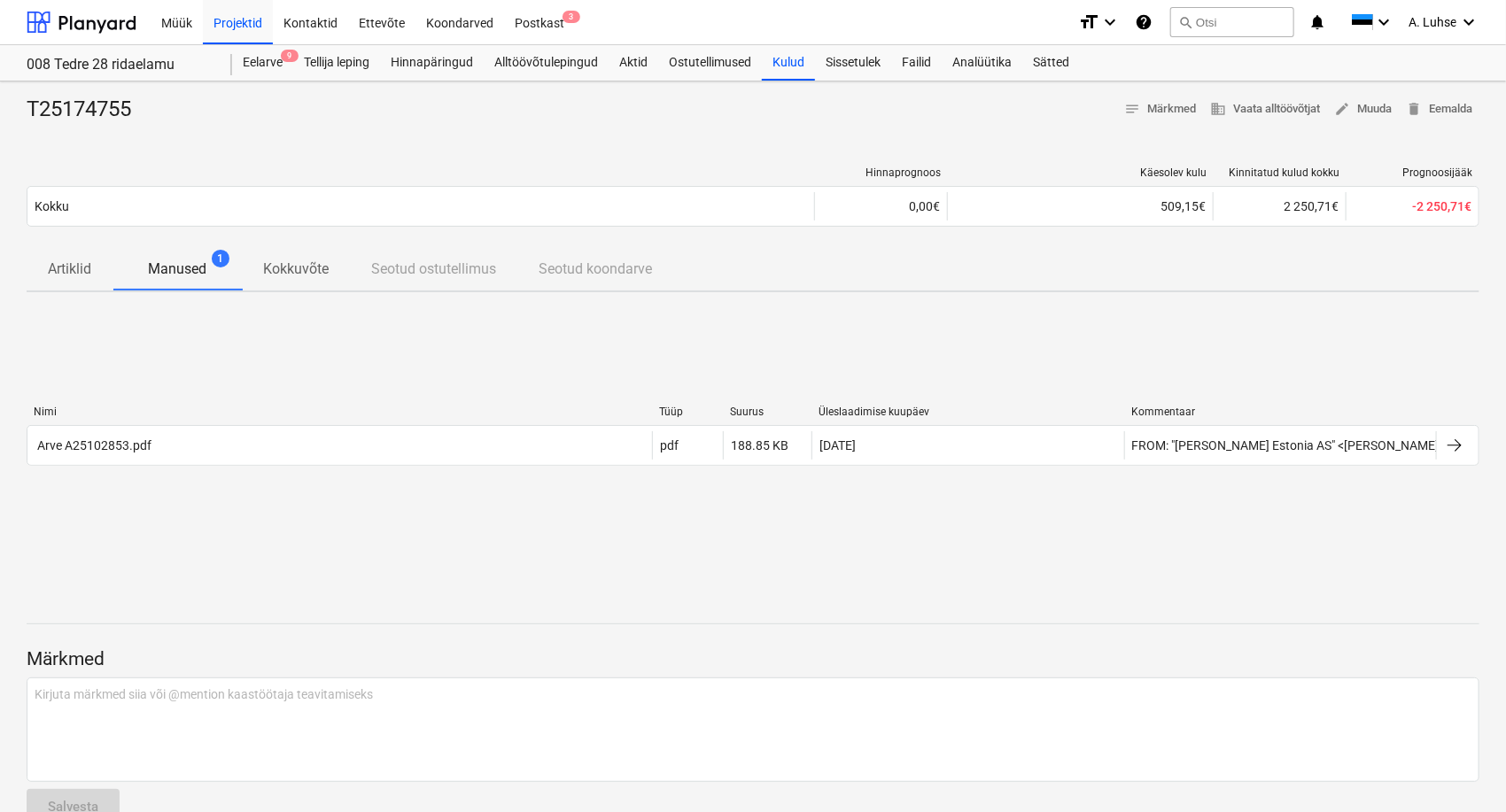
click at [323, 534] on div "Nimi Tüüp Suurus Üleslaadimise kuupäev Kommentaar Arve A25102853.pdf pdf 188.85…" at bounding box center [753, 438] width 1453 height 266
click at [915, 287] on div "Artiklid Manused 1 Kokkuvõte Seotud ostutellimus Seotud koondarve" at bounding box center [753, 269] width 1453 height 42
click at [527, 27] on div "Postkast 3" at bounding box center [539, 22] width 71 height 45
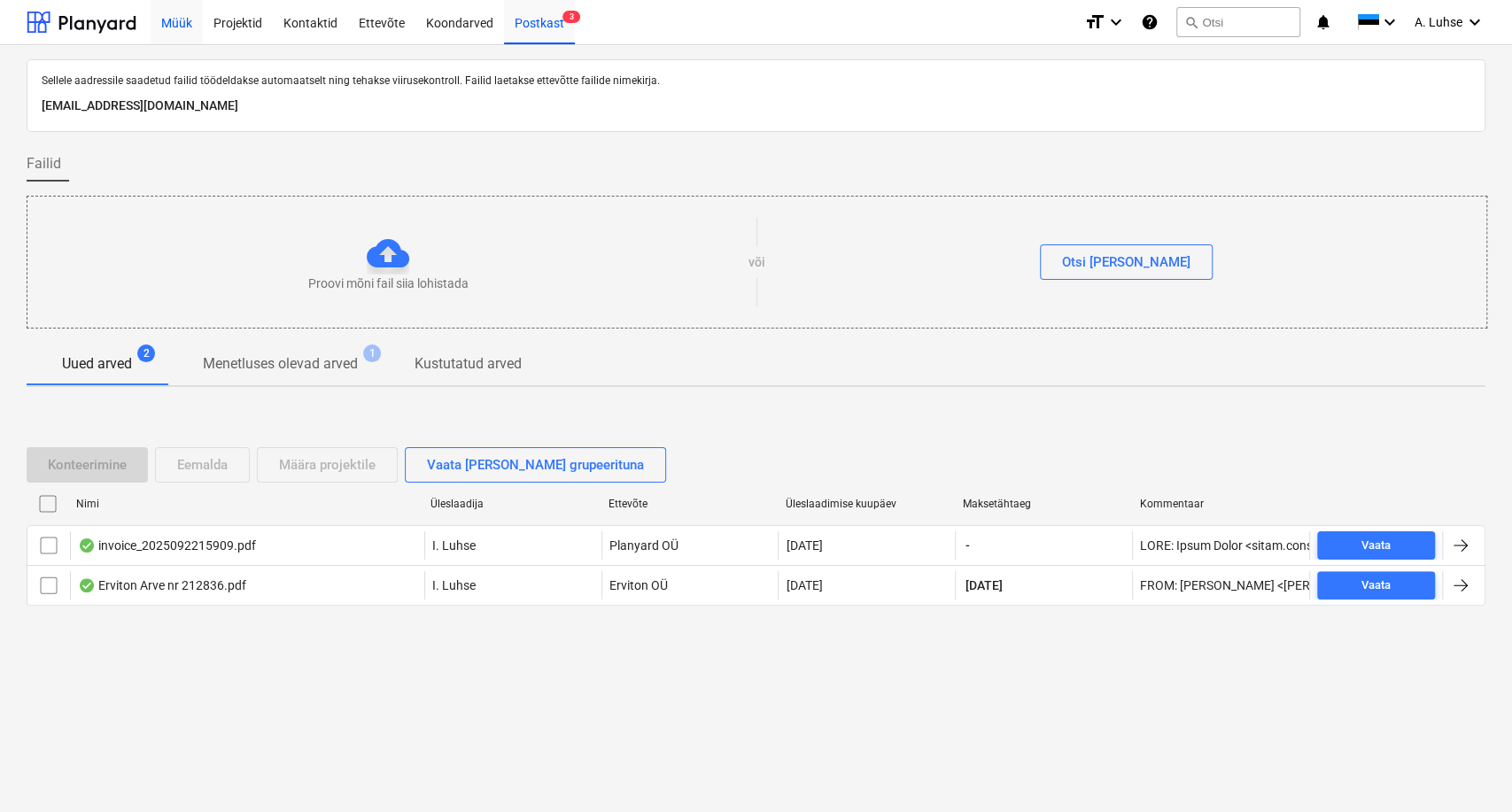
click at [165, 24] on div "Müük" at bounding box center [176, 22] width 52 height 45
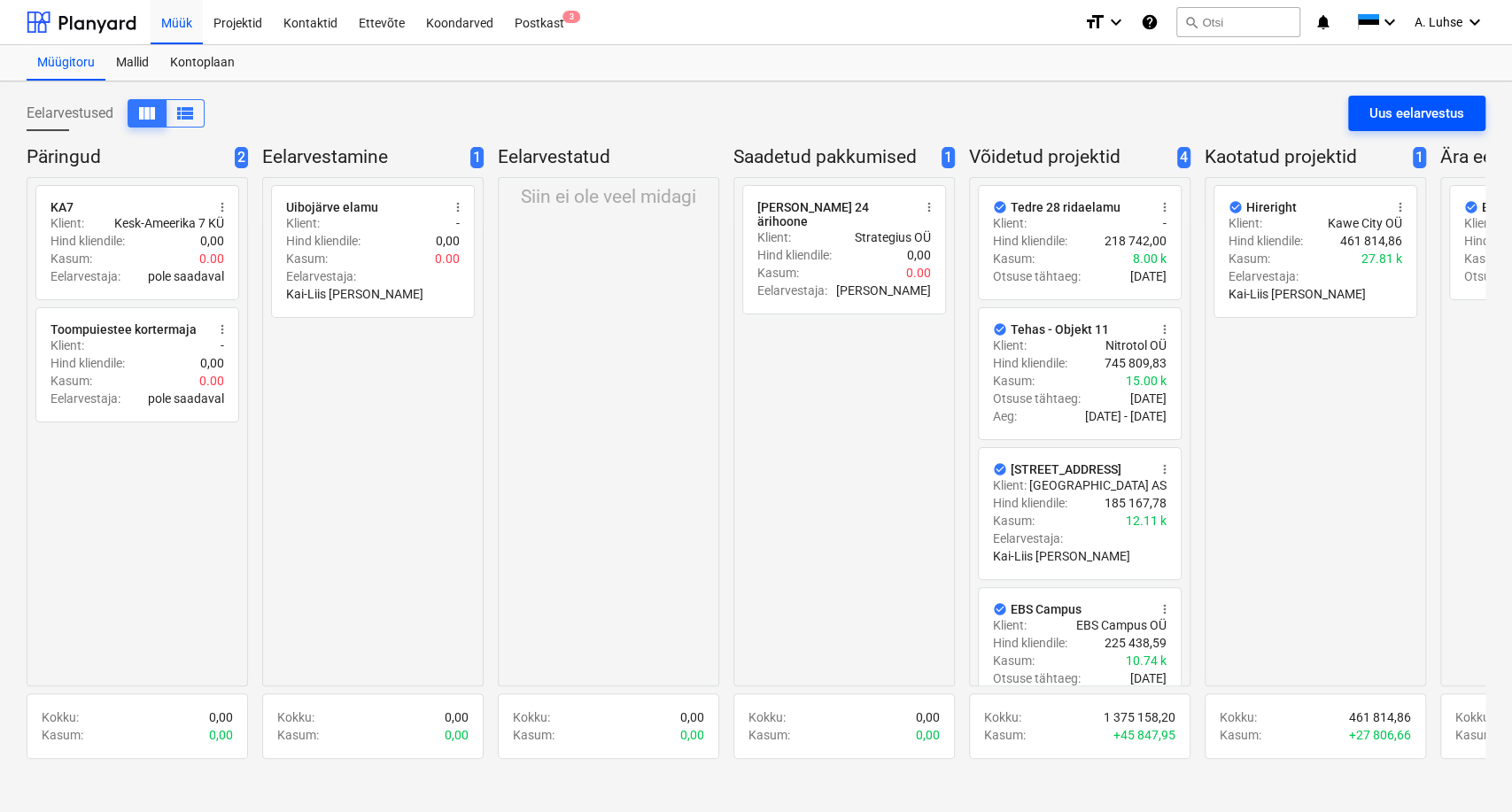
click at [1236, 115] on div "Uus eelarvestus" at bounding box center [1416, 113] width 94 height 23
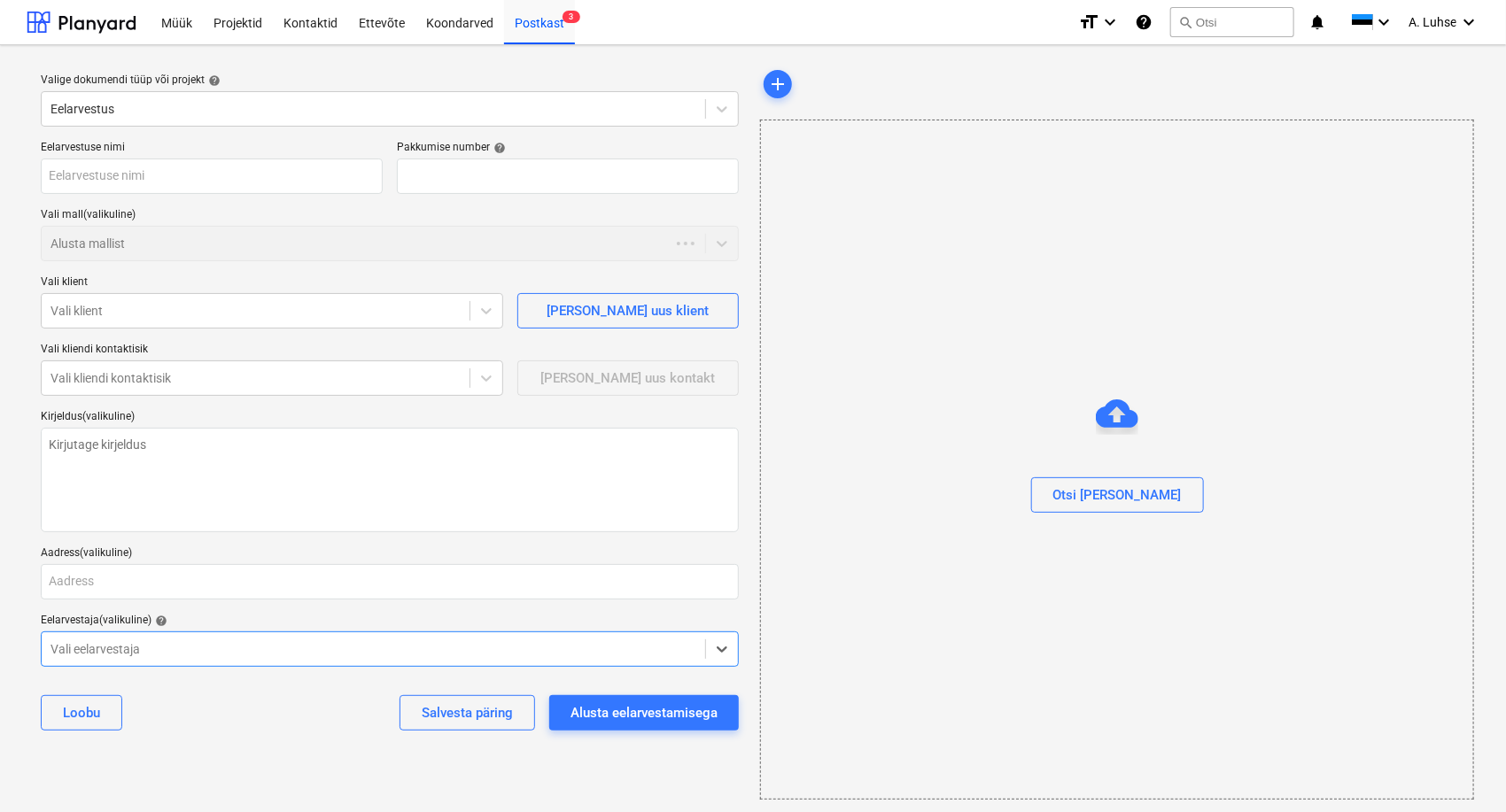
type textarea "x"
type input "QU-0030"
type textarea "x"
click at [73, 663] on div "Loobu" at bounding box center [81, 713] width 37 height 23
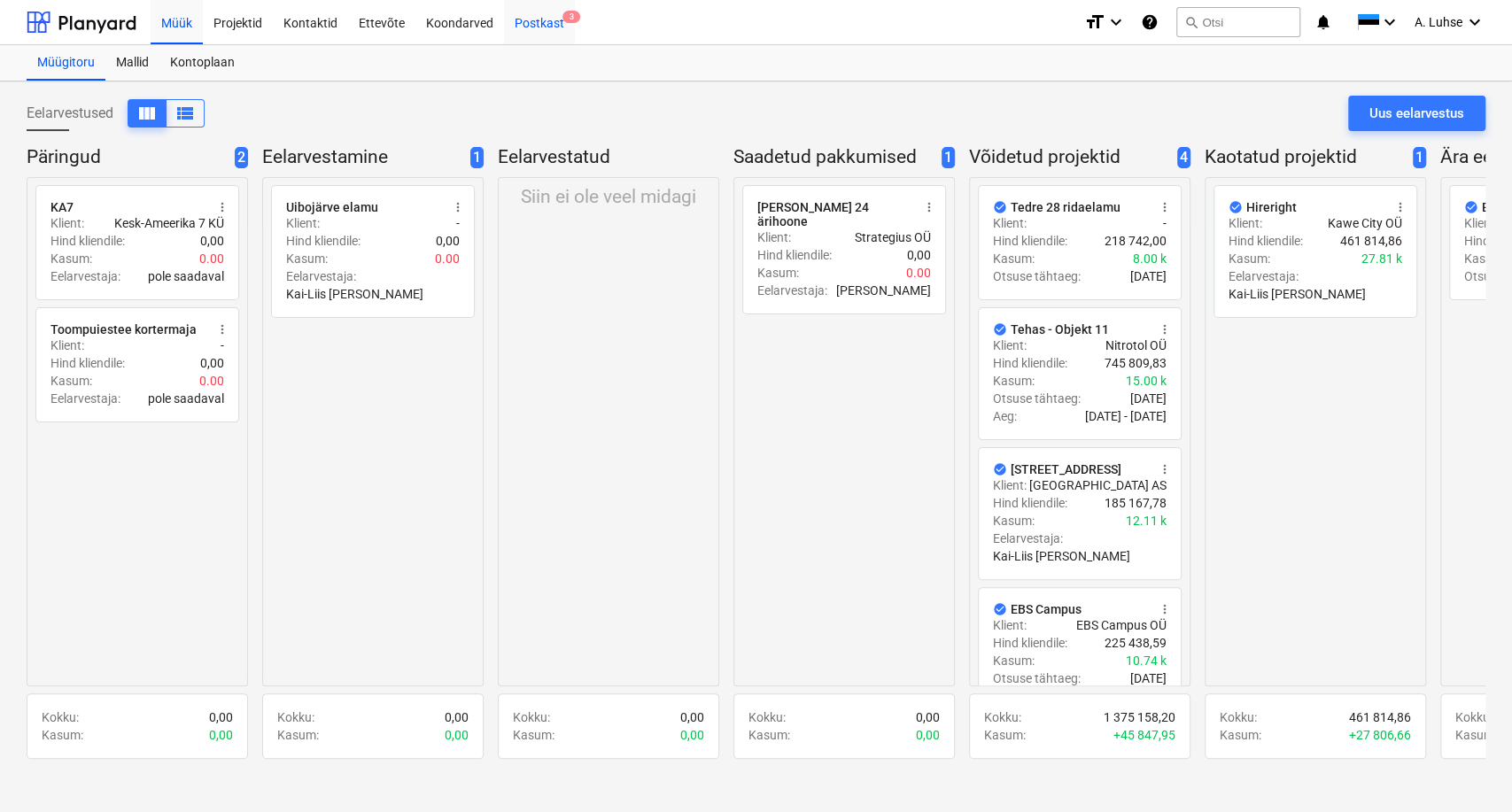
click at [545, 30] on div "Postkast 3" at bounding box center [539, 22] width 71 height 45
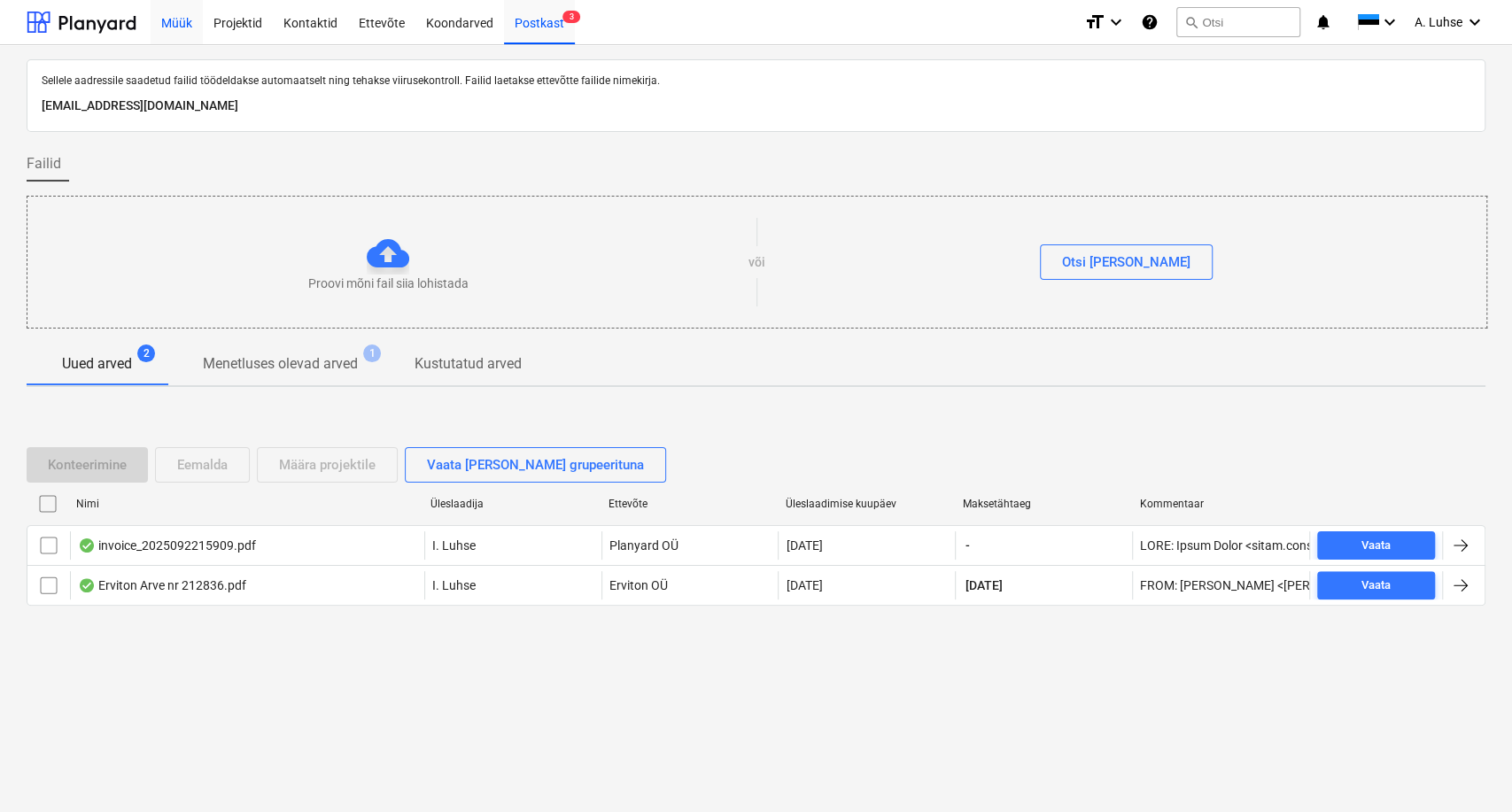
click at [161, 21] on div "Müük" at bounding box center [176, 22] width 52 height 45
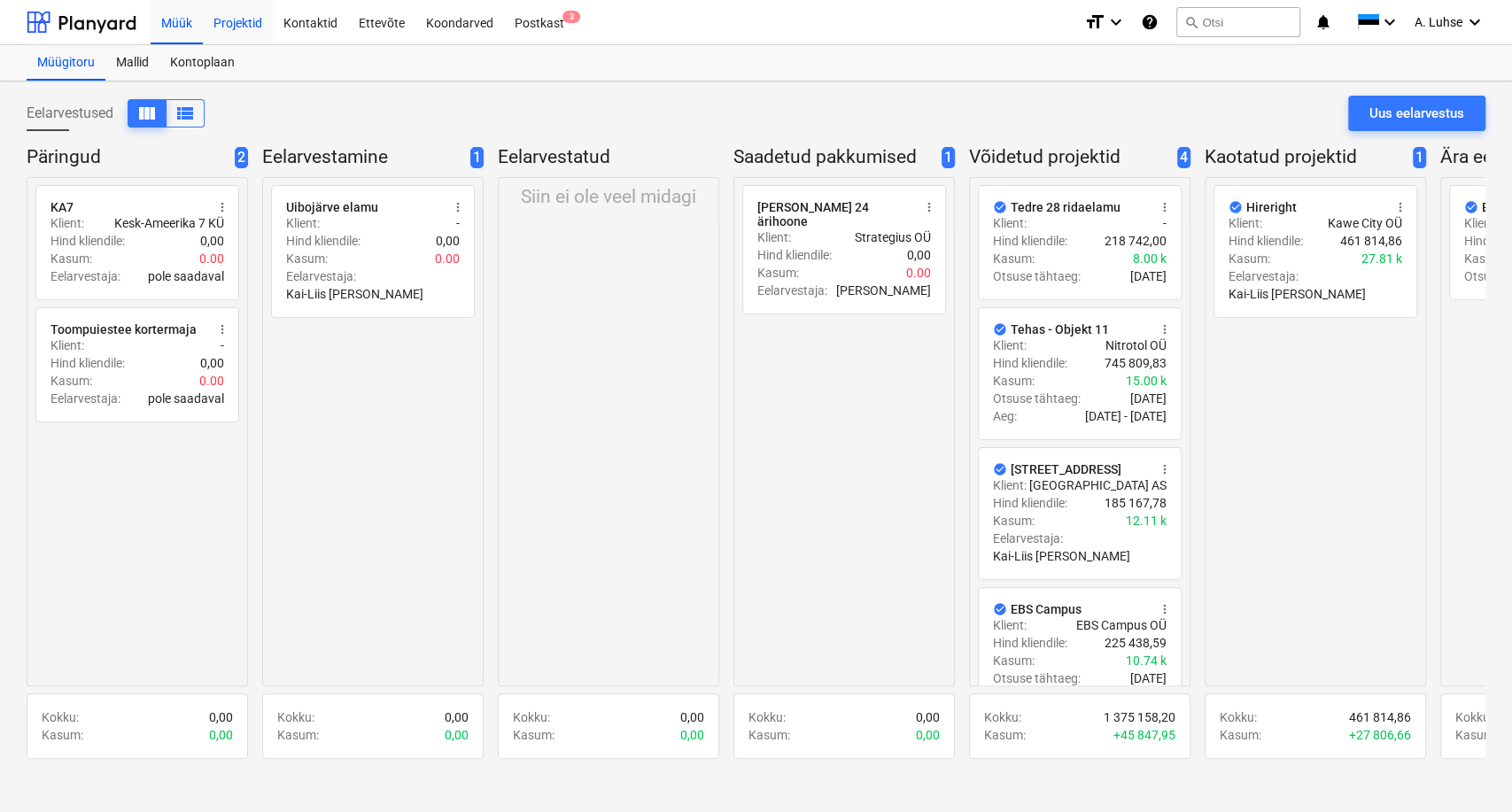
click at [216, 18] on div "Projektid" at bounding box center [238, 22] width 70 height 45
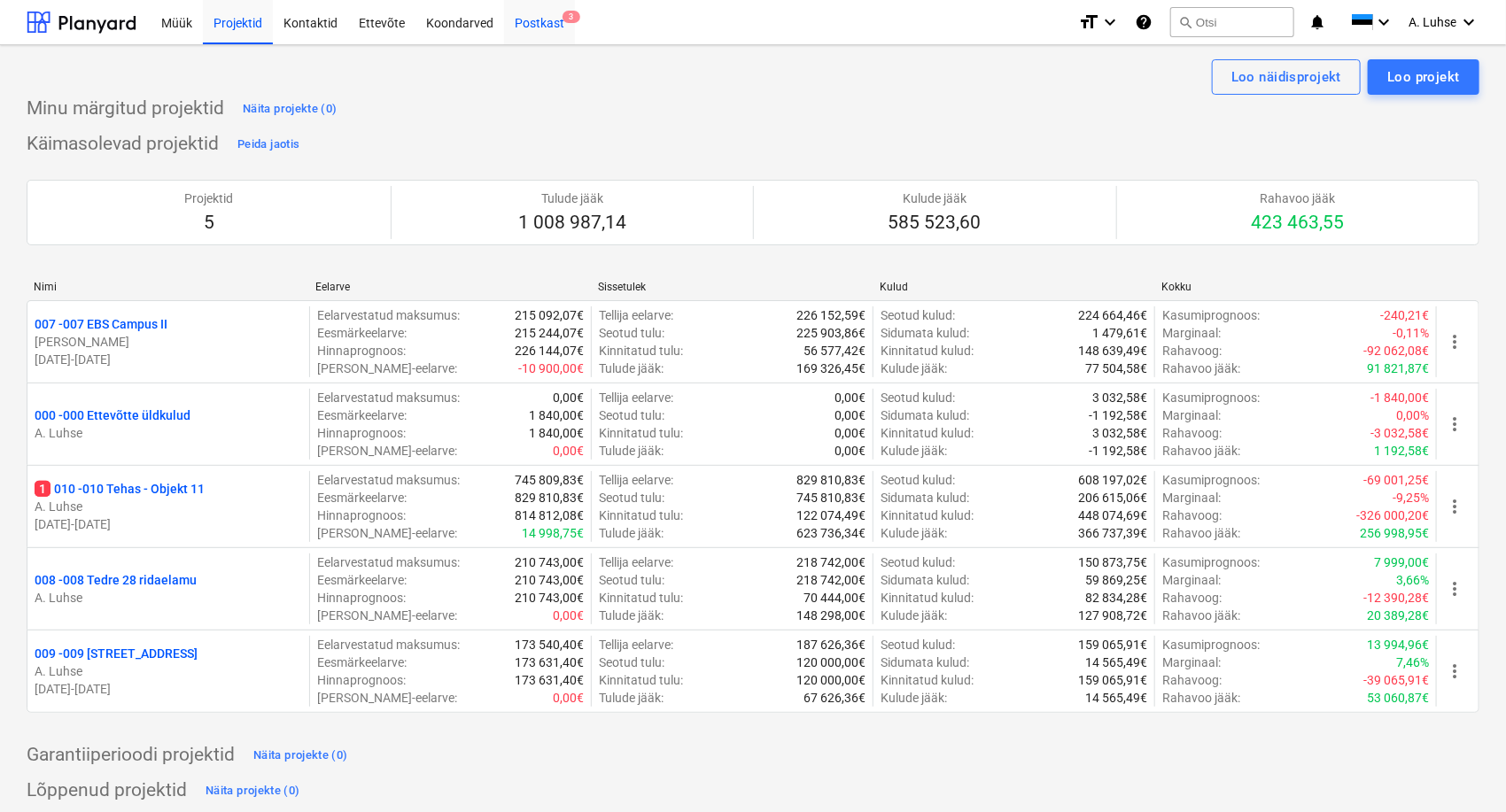
click at [538, 32] on div "Postkast 3" at bounding box center [539, 22] width 71 height 45
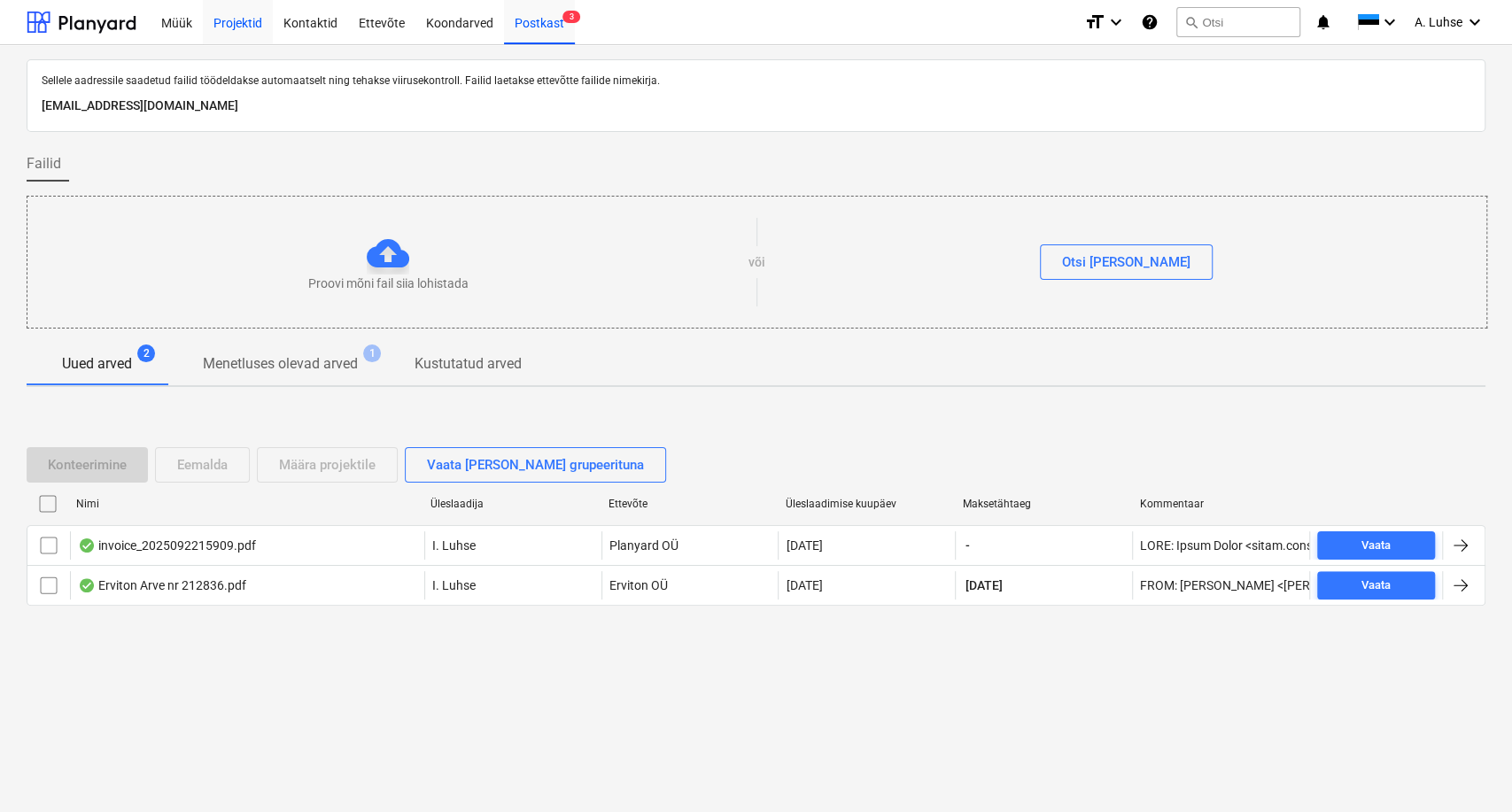
click at [250, 24] on div "Projektid" at bounding box center [238, 22] width 70 height 45
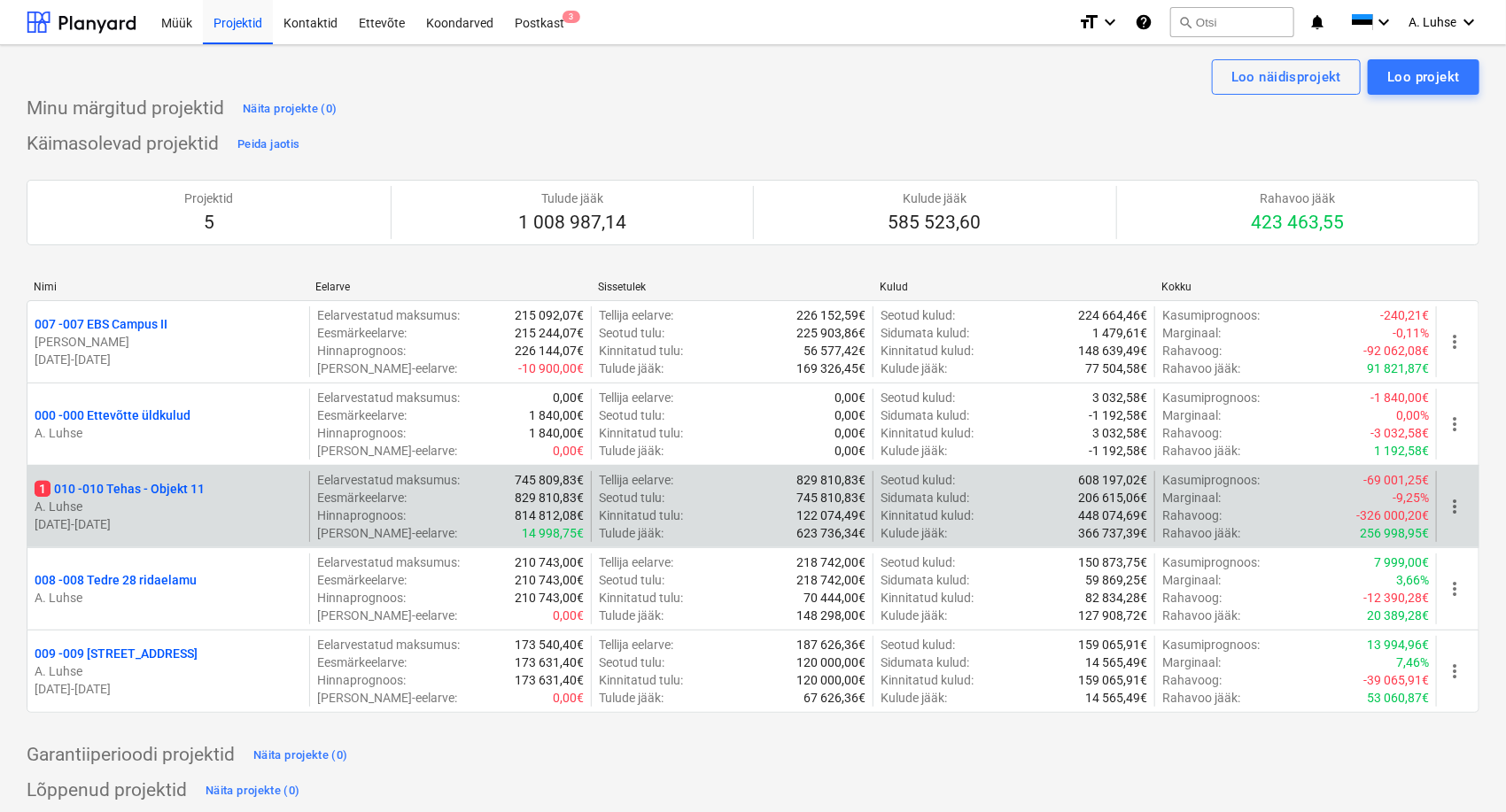
click at [149, 494] on p "1 010 - 010 Tehas - Objekt 11" at bounding box center [119, 489] width 170 height 18
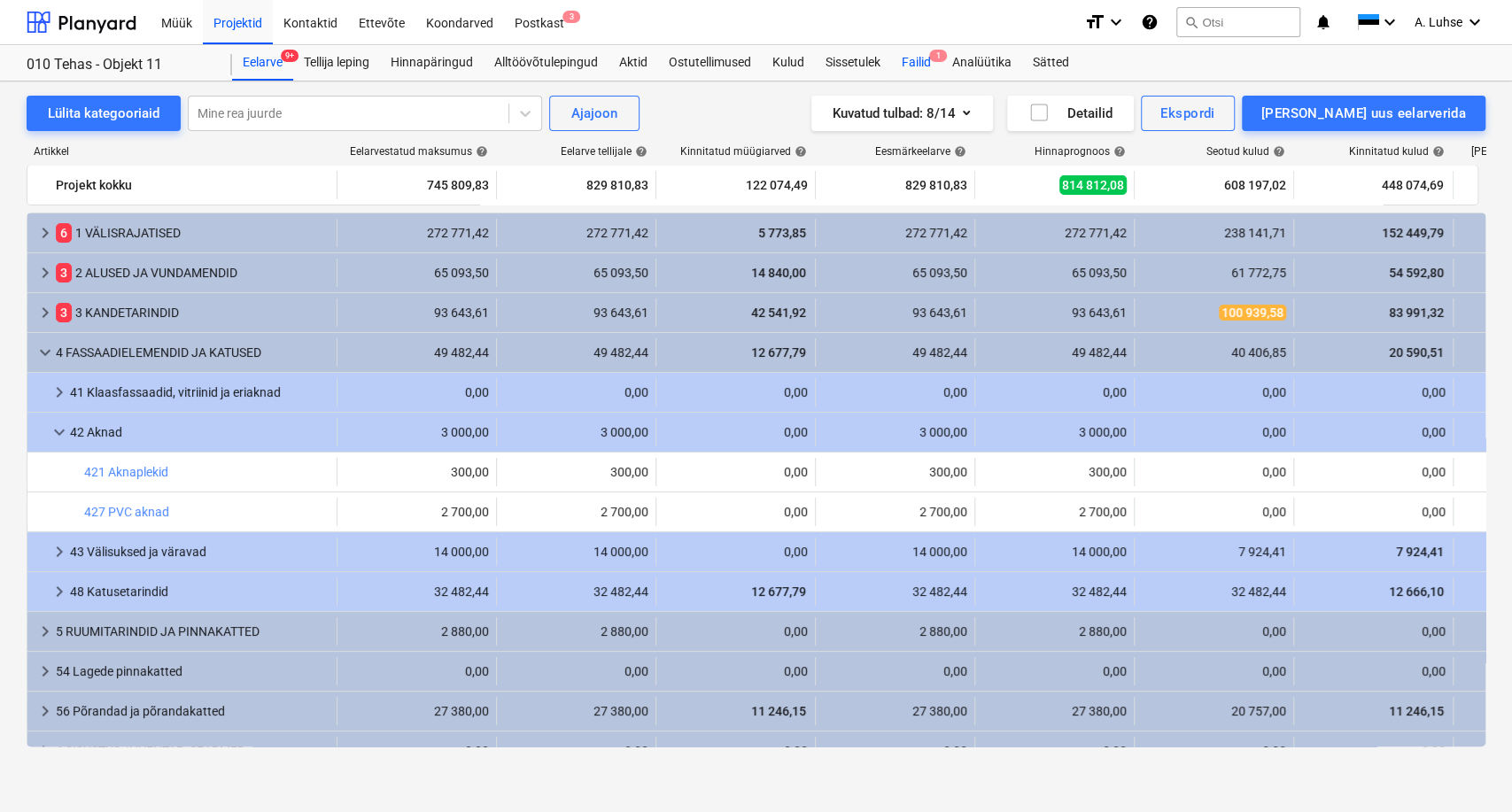
click at [922, 68] on div "Failid 1" at bounding box center [916, 62] width 50 height 35
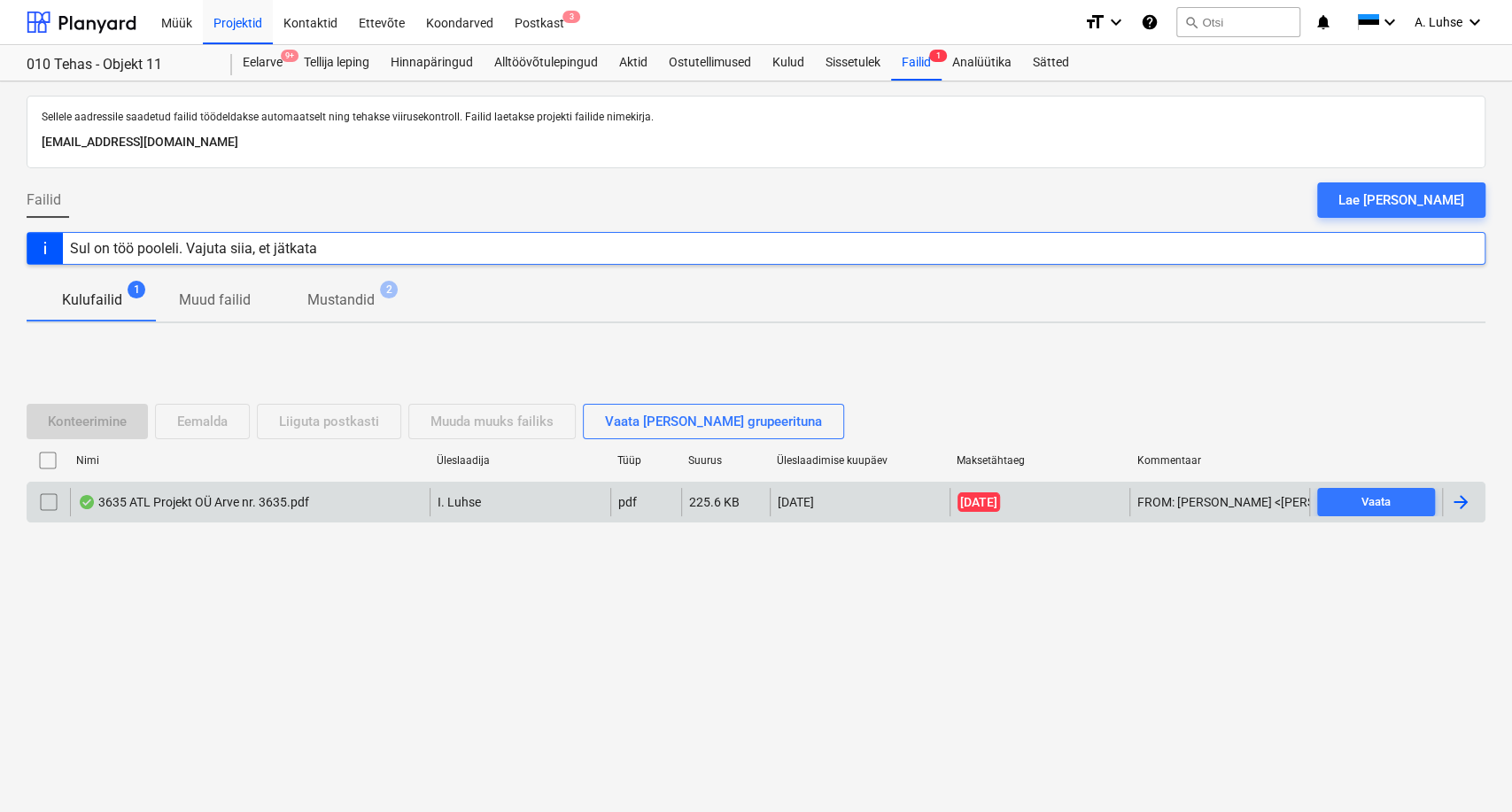
click at [359, 511] on div "3635 ATL Projekt OÜ Arve nr. 3635.pdf" at bounding box center [250, 501] width 360 height 28
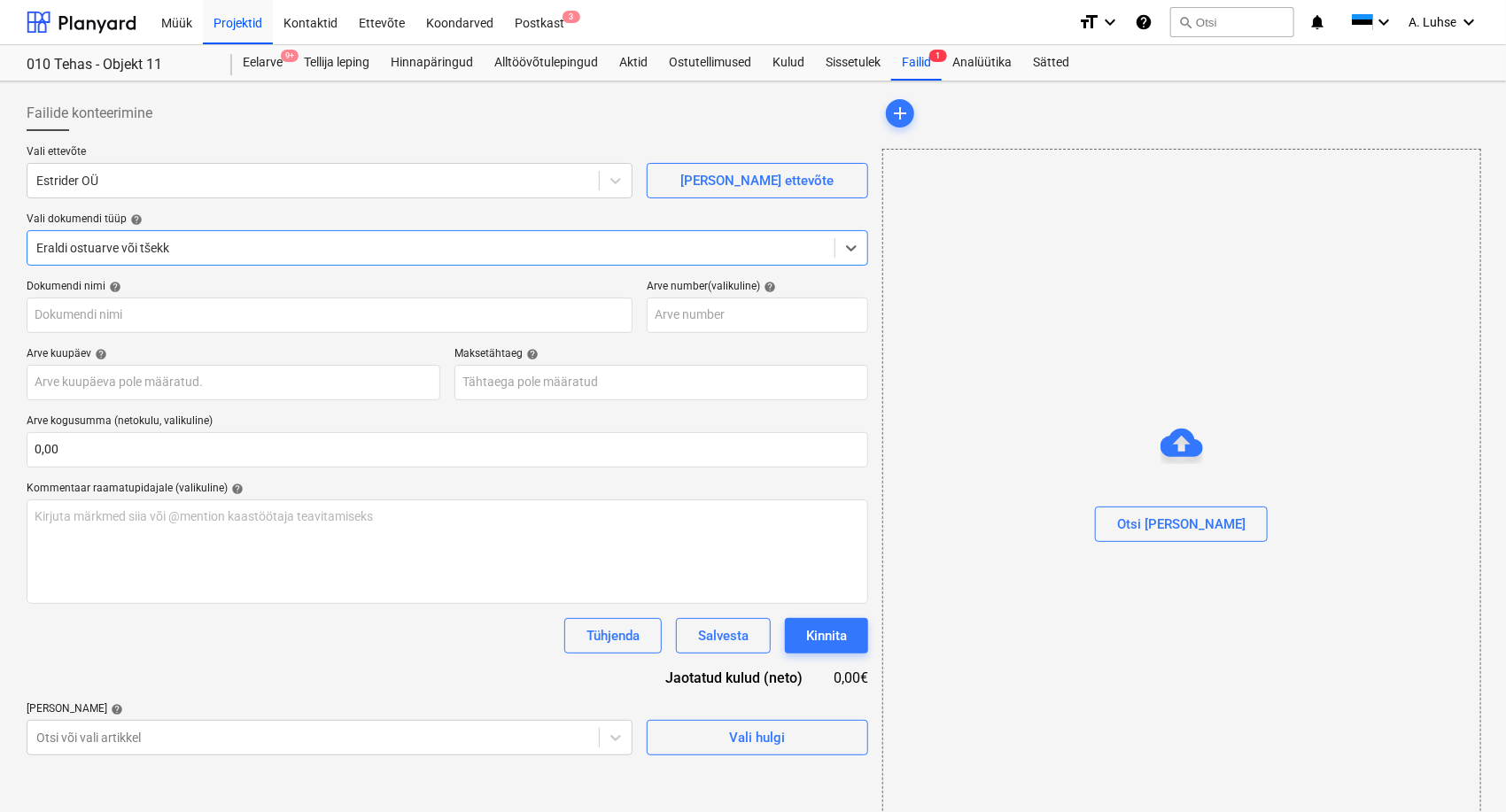
type input "3635"
type input "[DATE]"
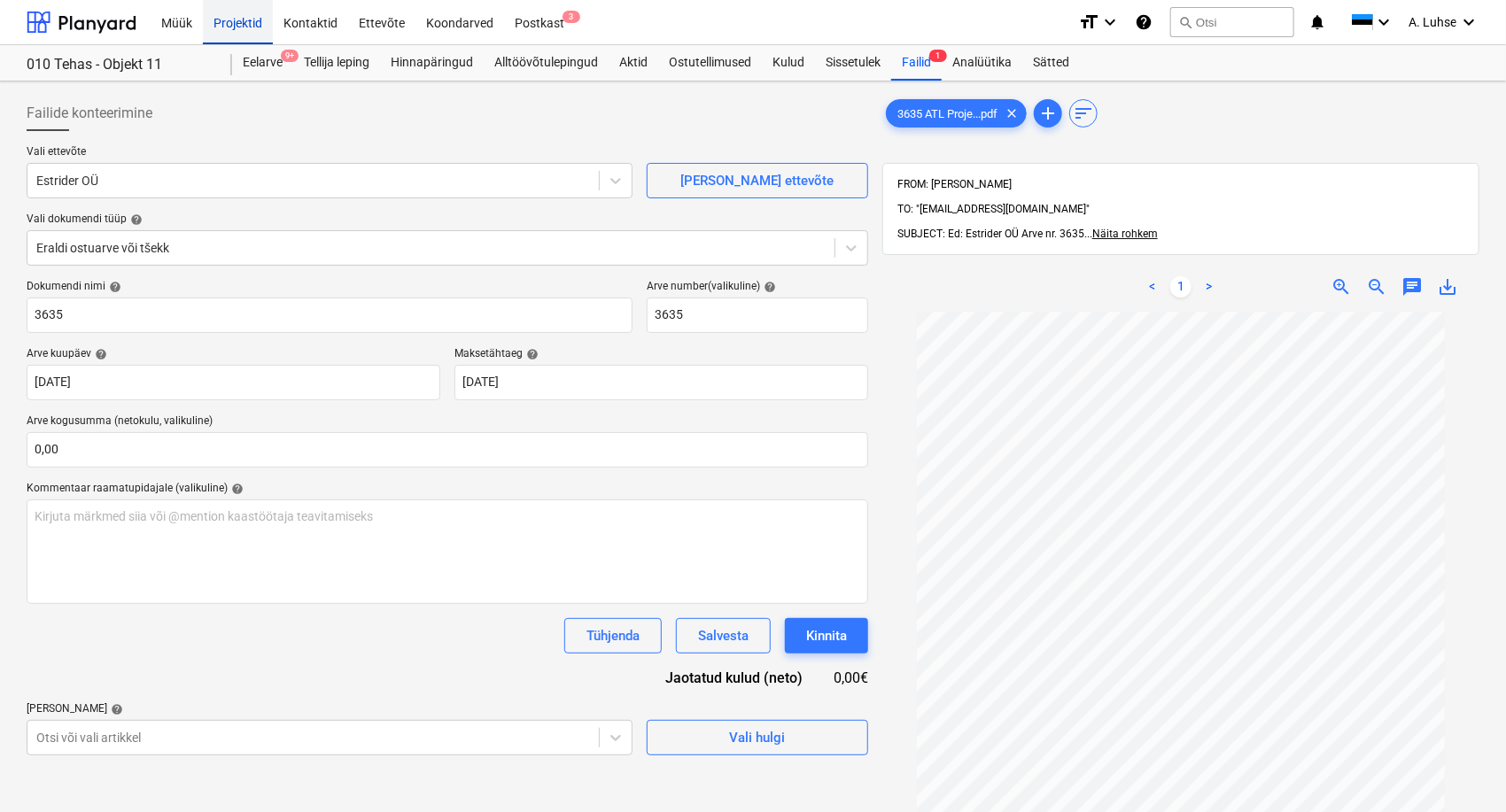
click at [231, 30] on div "Projektid" at bounding box center [238, 22] width 70 height 45
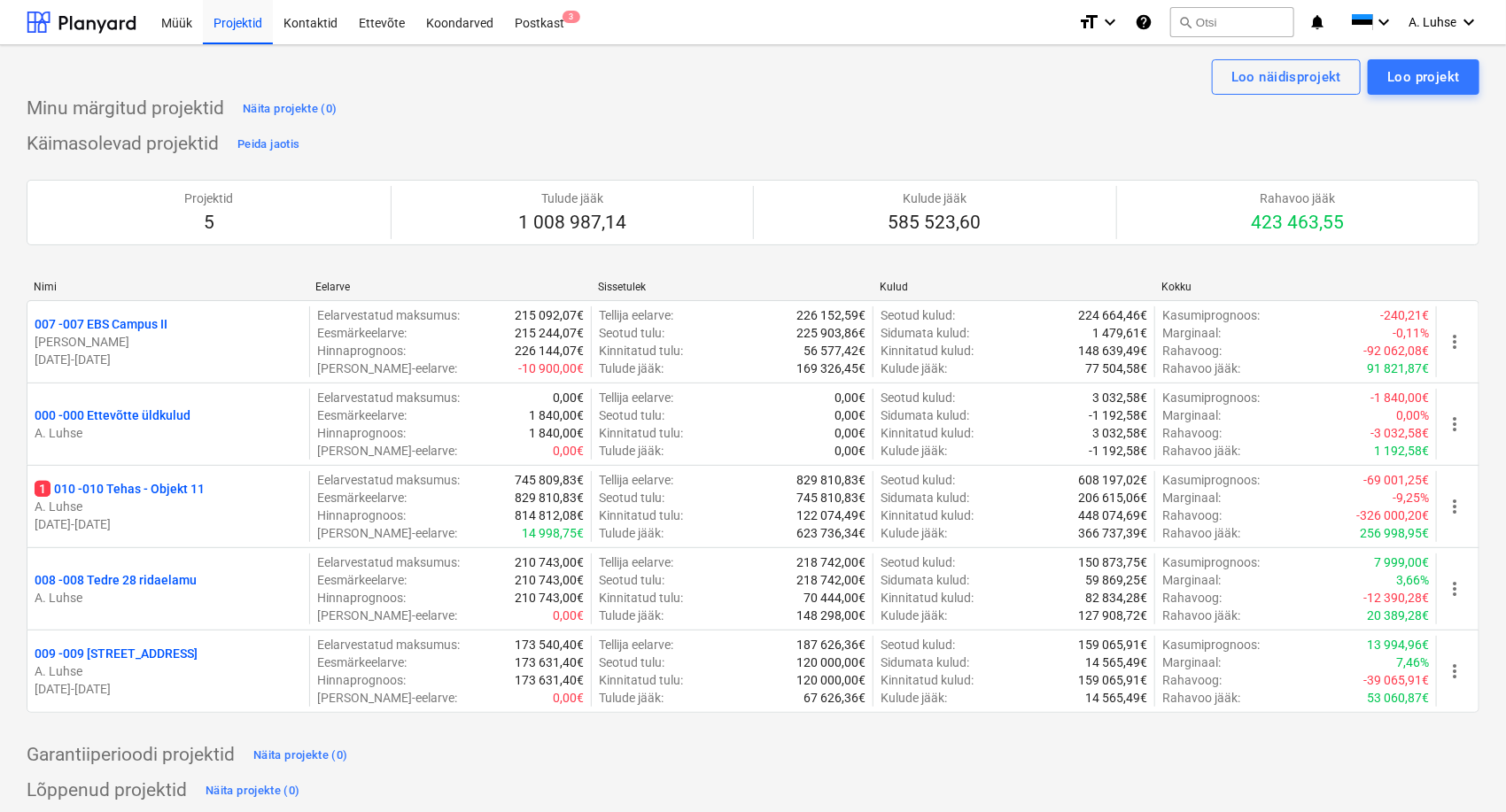
click at [167, 322] on p "007 - 007 EBS Campus II" at bounding box center [101, 324] width 133 height 18
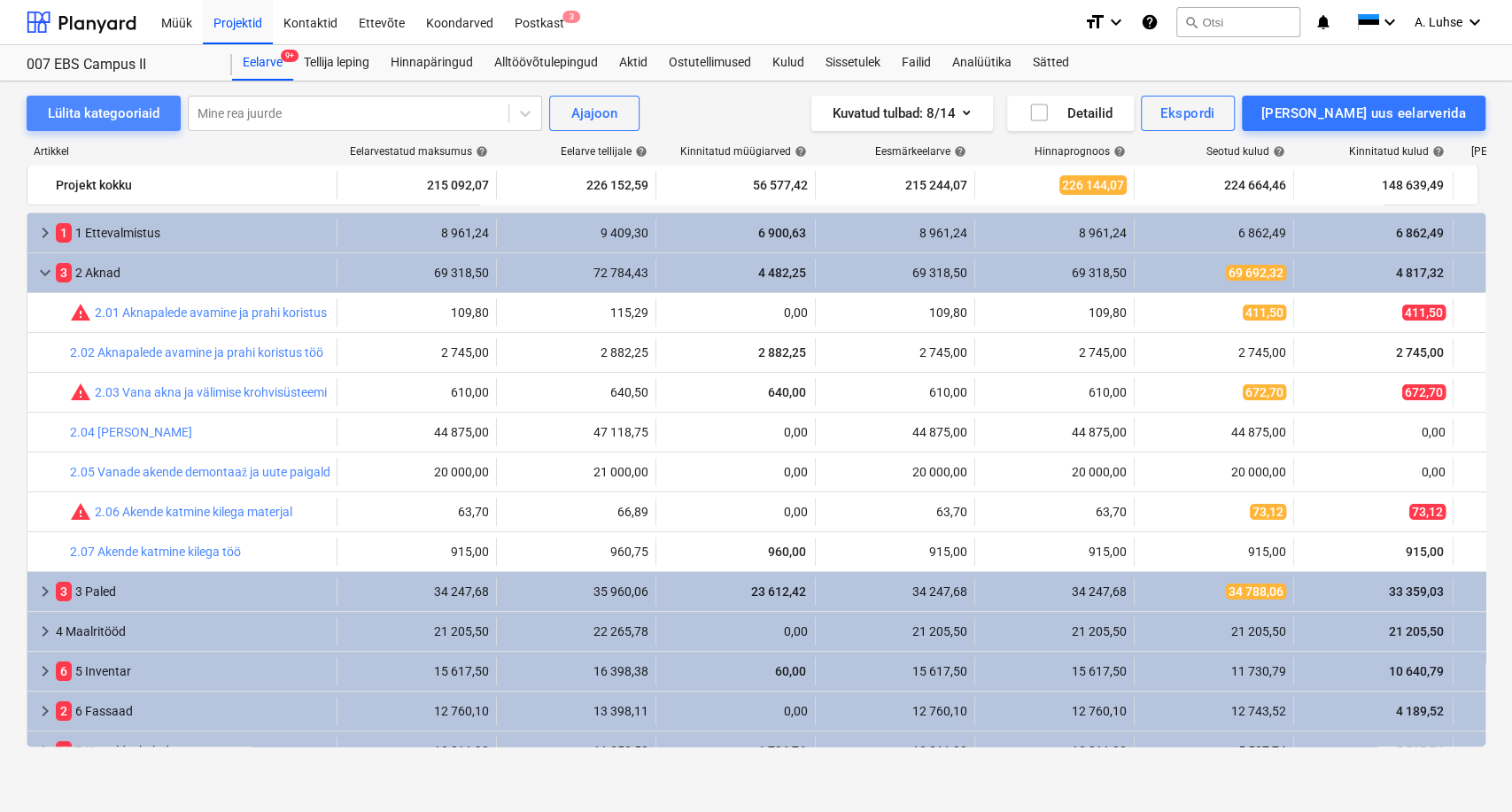
click at [94, 111] on div "Lülita kategooriaid" at bounding box center [104, 113] width 112 height 23
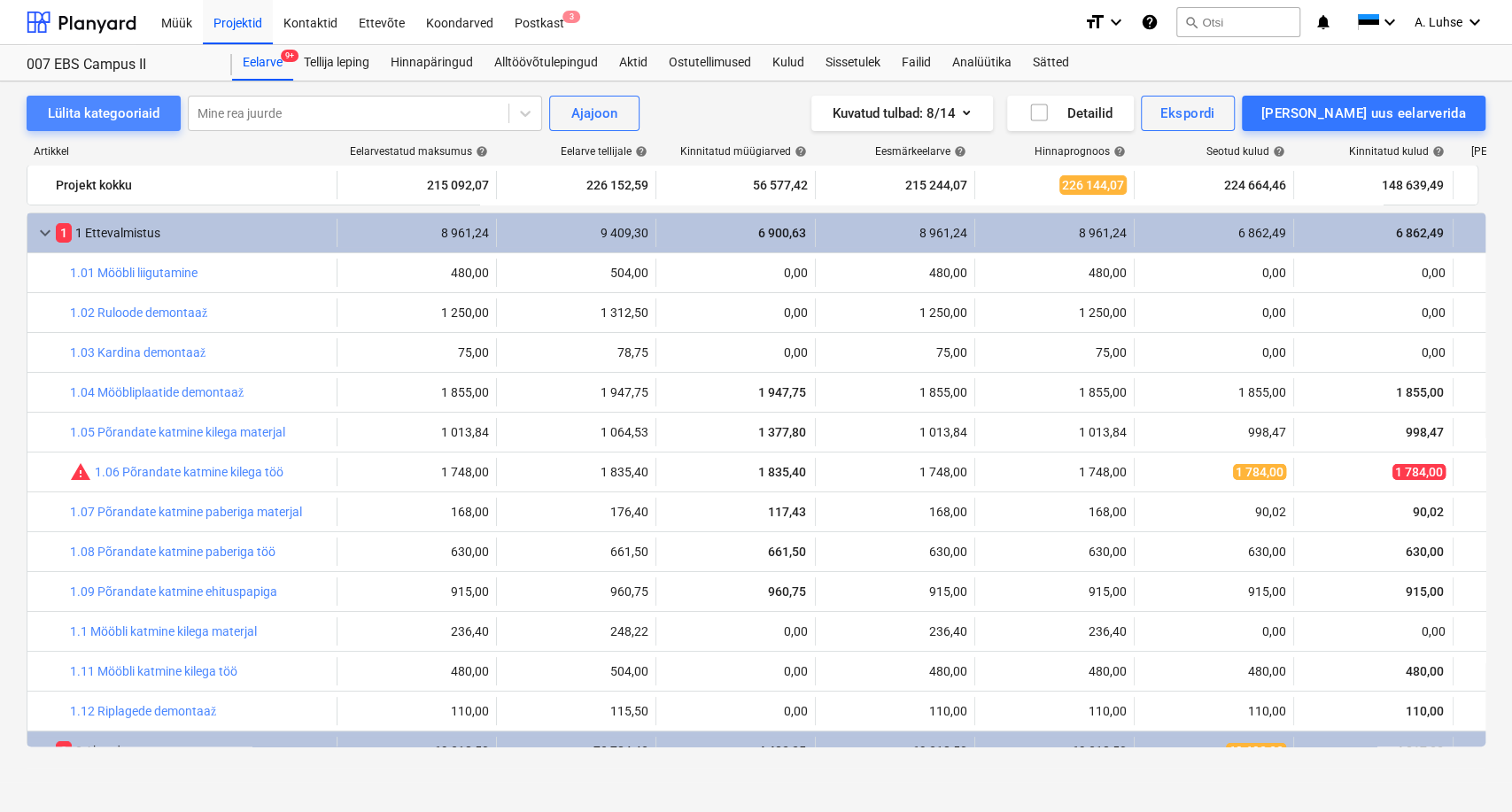
click at [94, 111] on div "Lülita kategooriaid" at bounding box center [104, 113] width 112 height 23
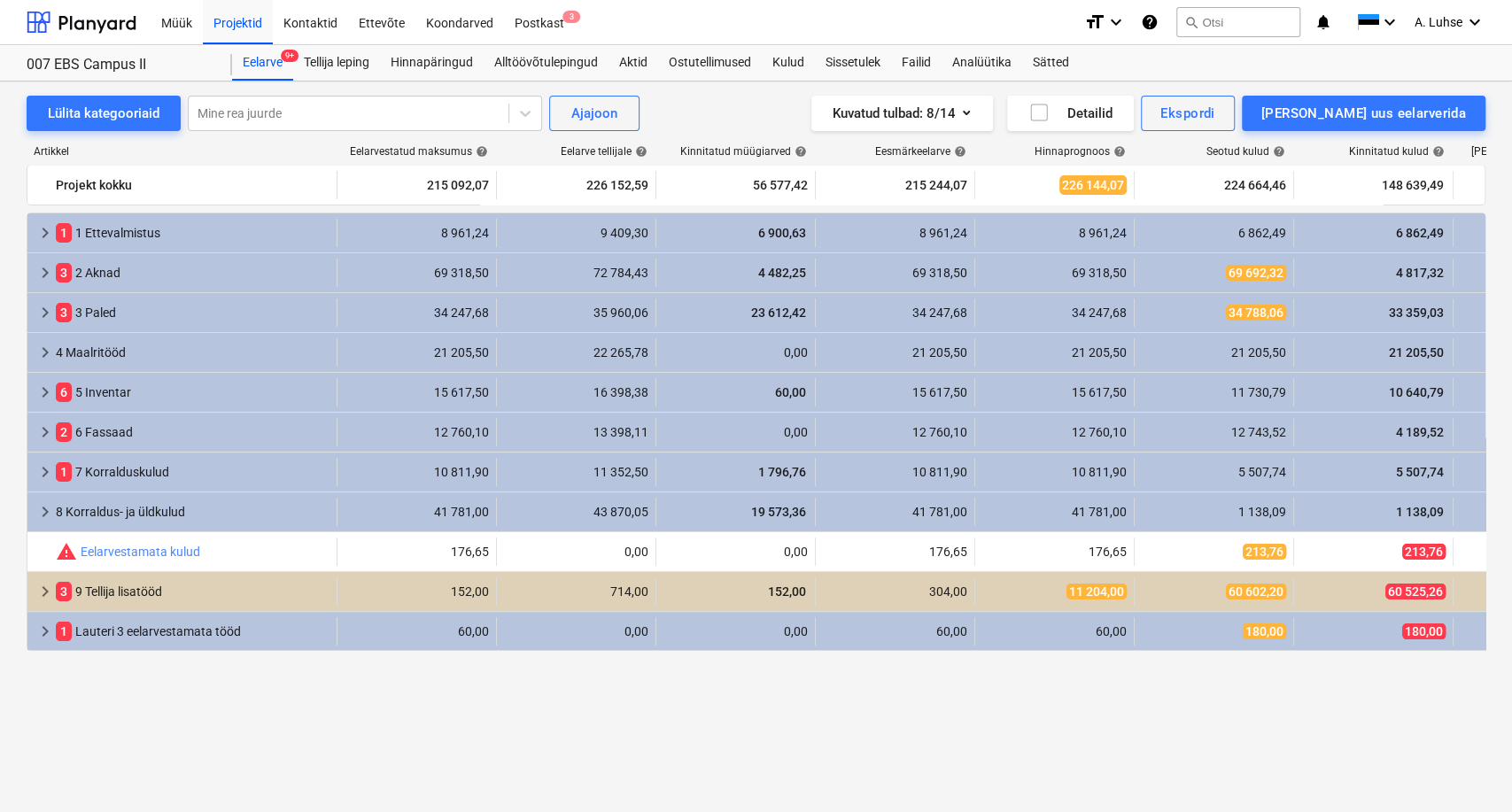
click at [698, 663] on div "Lülita kategooriaid Mine rea juurde Ajajoon Kuvatud tulbad : 8/14 Detailid Eksp…" at bounding box center [756, 432] width 1512 height 700
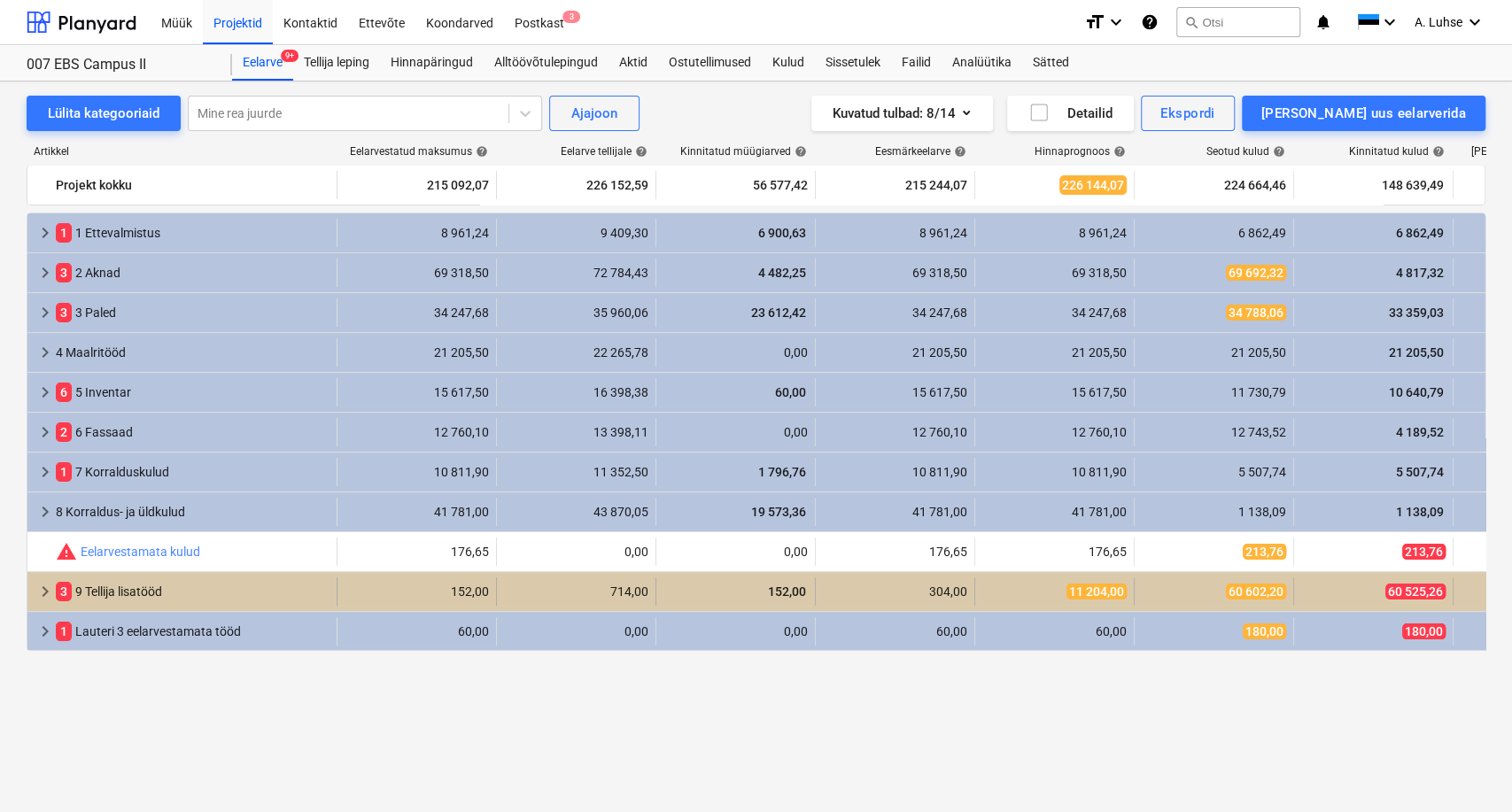
click at [42, 594] on span "keyboard_arrow_right" at bounding box center [45, 592] width 22 height 22
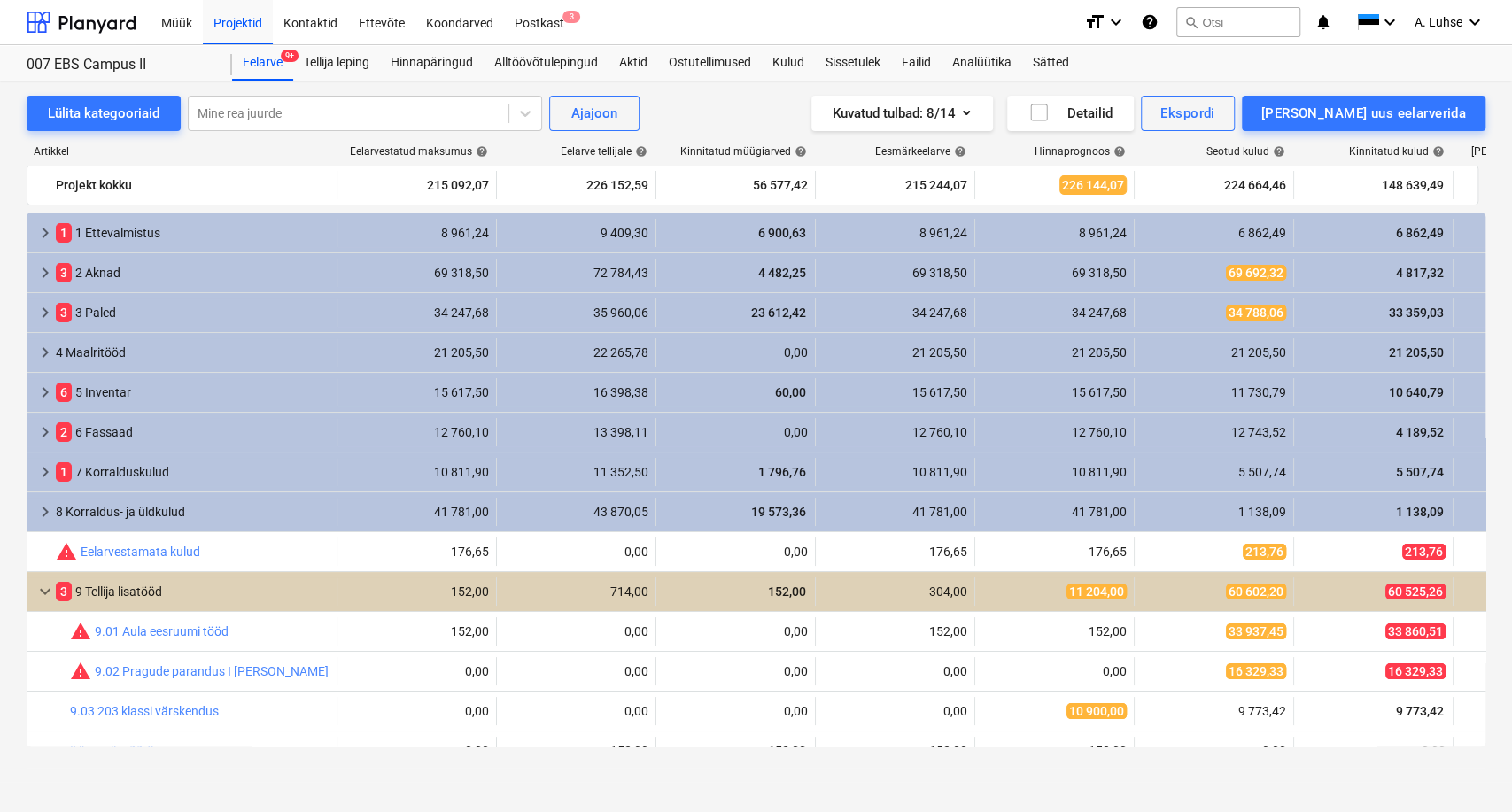
click at [42, 594] on span "keyboard_arrow_down" at bounding box center [45, 592] width 22 height 22
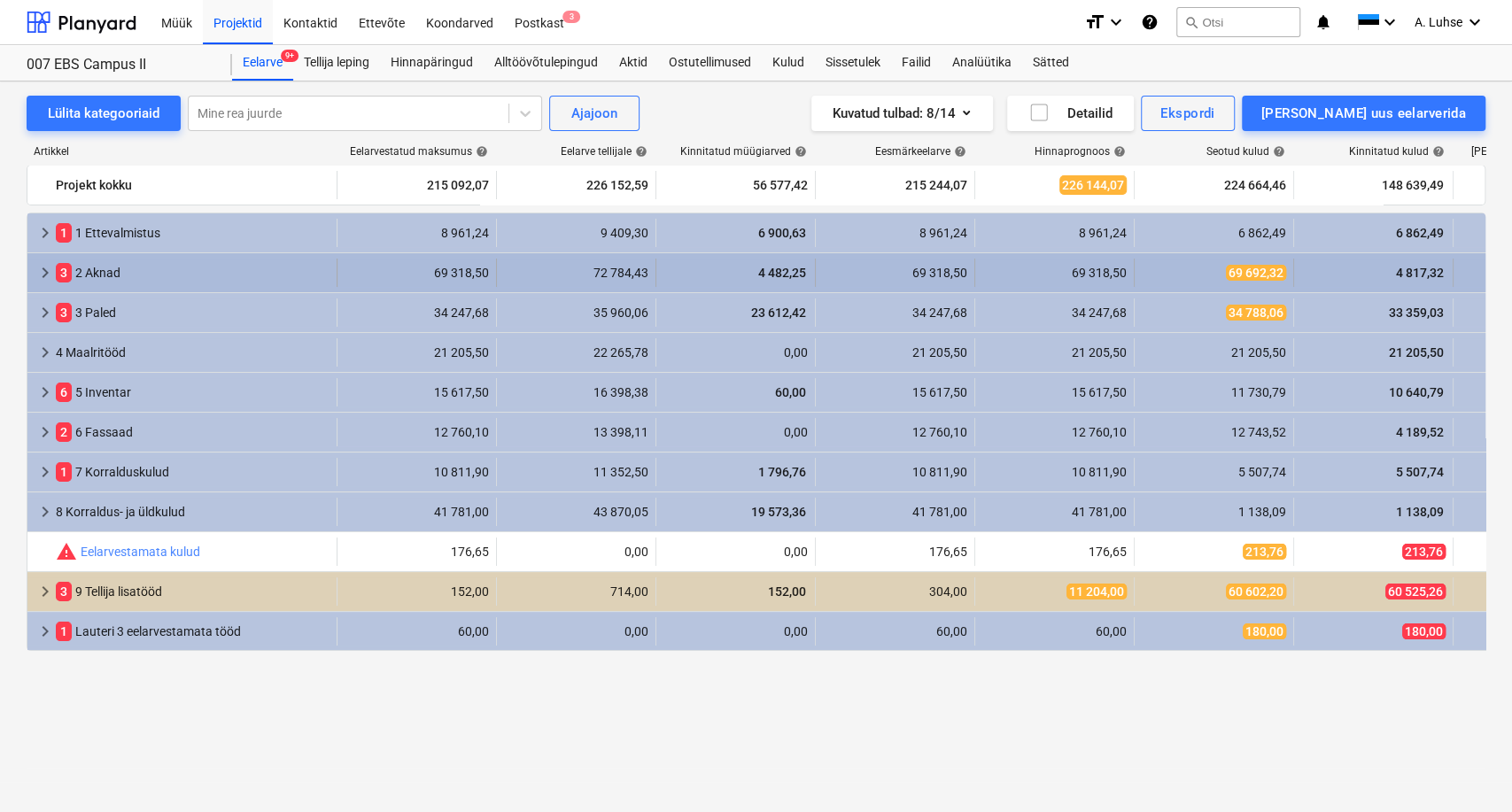
click at [40, 278] on span "keyboard_arrow_right" at bounding box center [45, 273] width 22 height 22
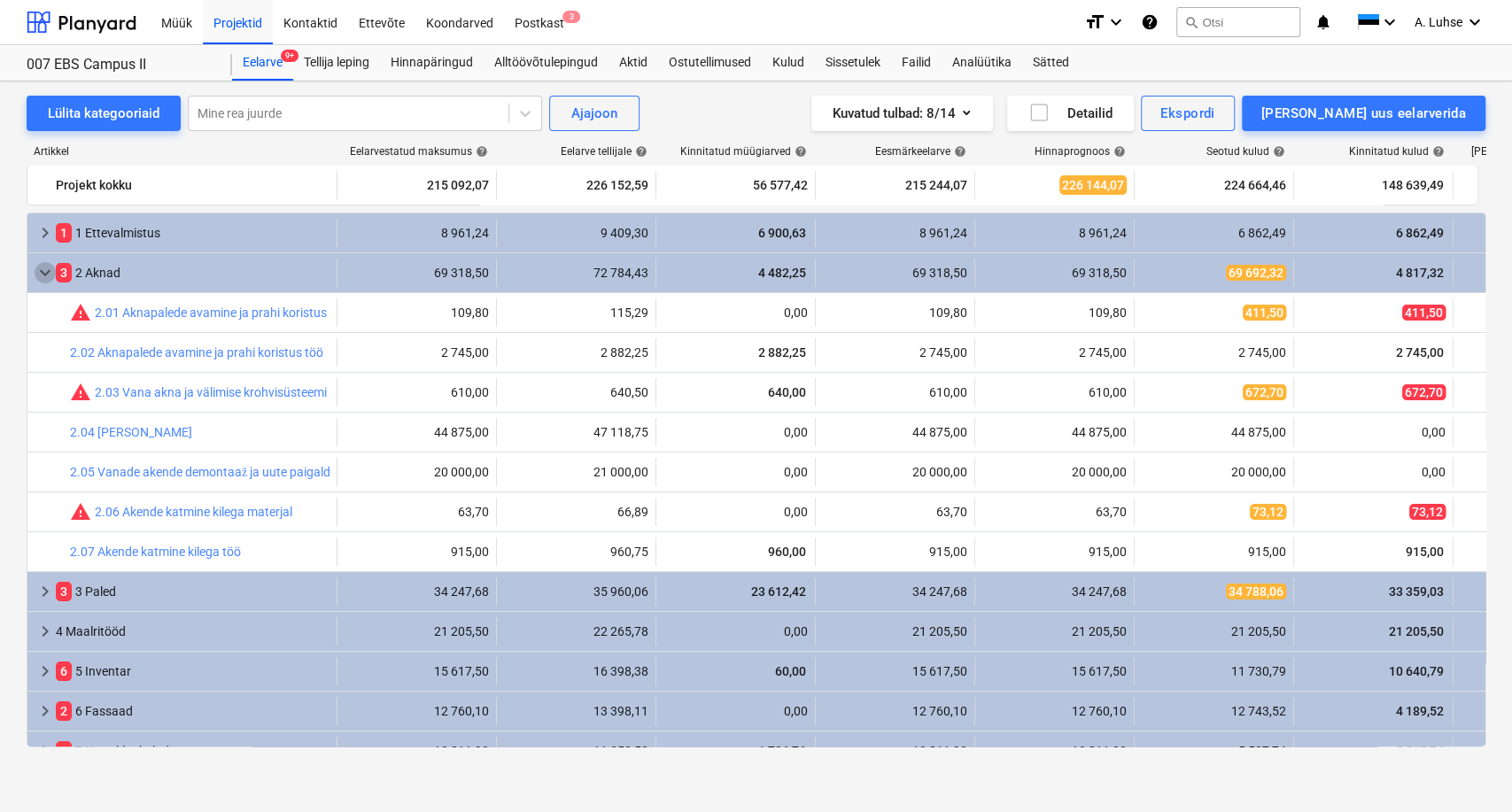
click at [40, 278] on span "keyboard_arrow_down" at bounding box center [45, 273] width 22 height 22
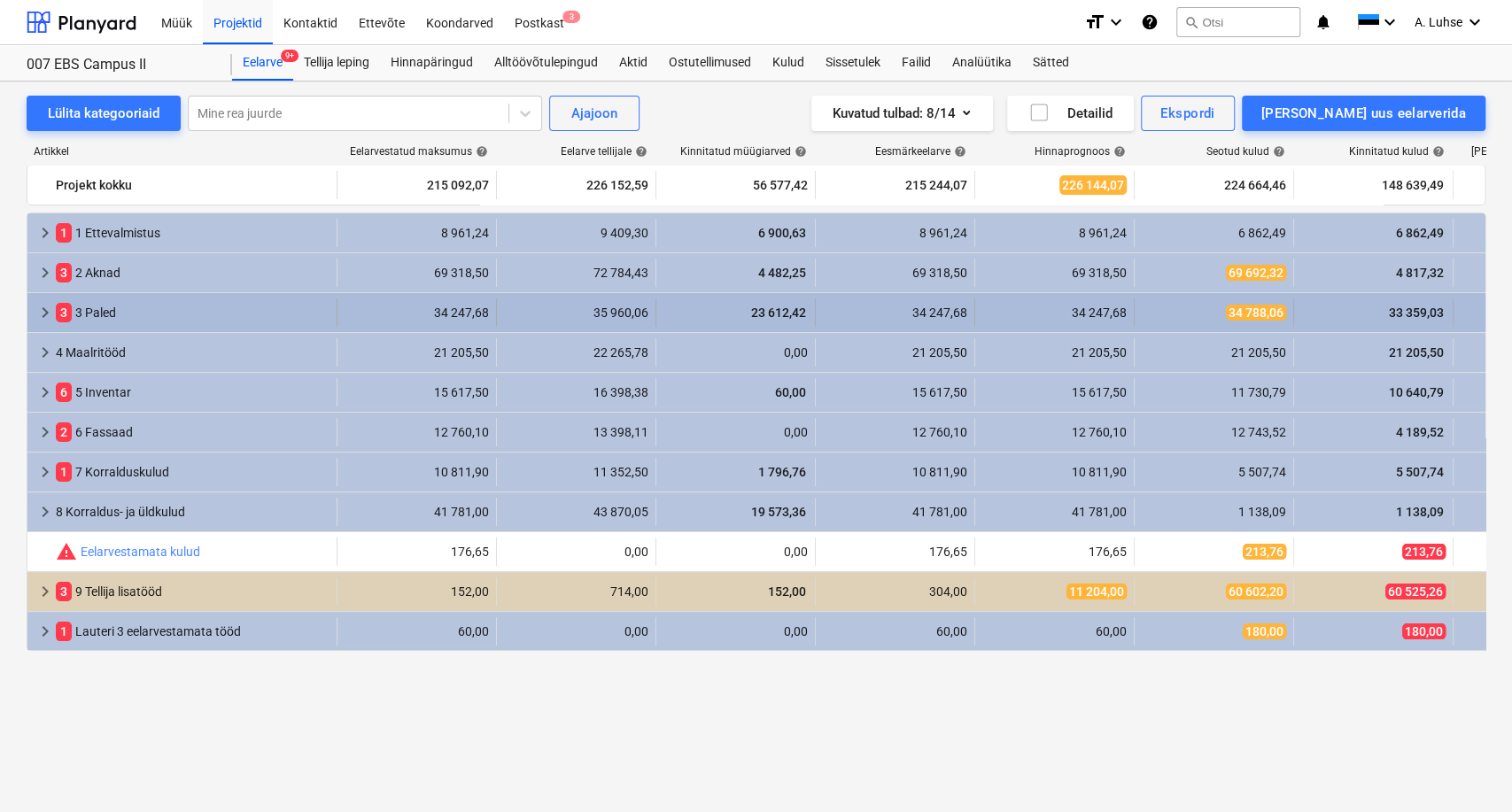
click at [42, 306] on span "keyboard_arrow_right" at bounding box center [45, 313] width 22 height 22
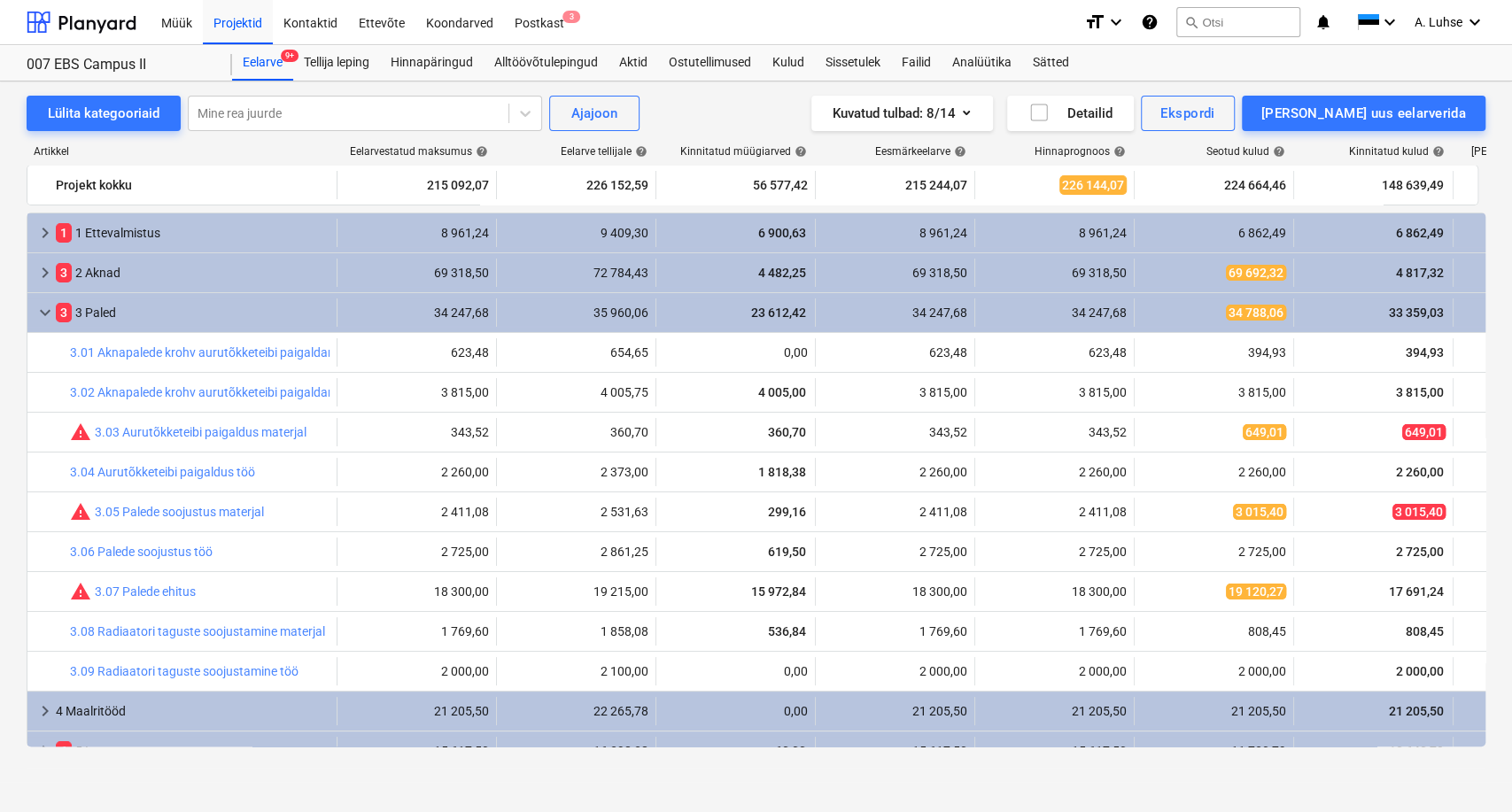
click at [42, 306] on span "keyboard_arrow_down" at bounding box center [45, 313] width 22 height 22
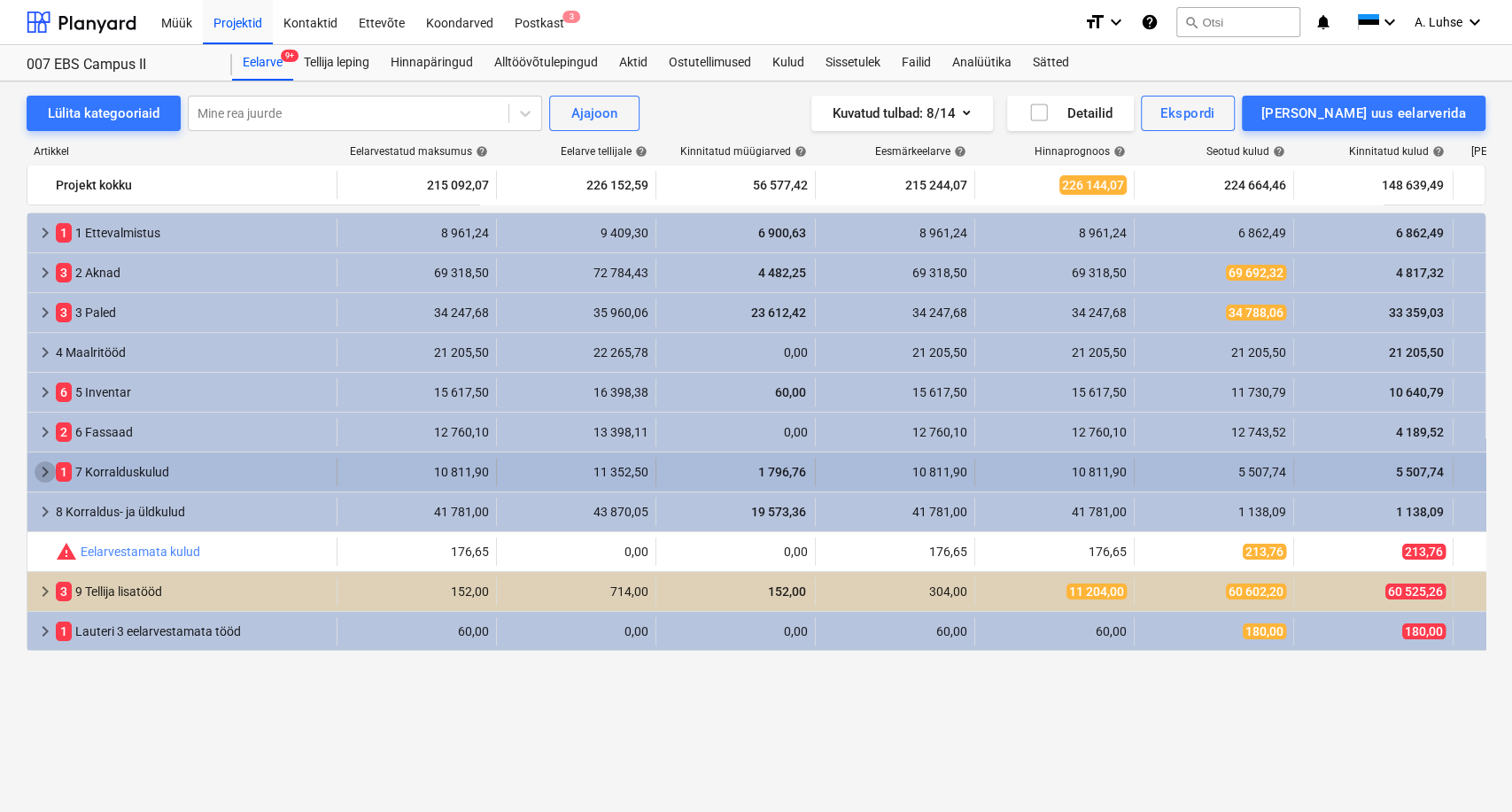
click at [42, 469] on span "keyboard_arrow_right" at bounding box center [45, 473] width 22 height 22
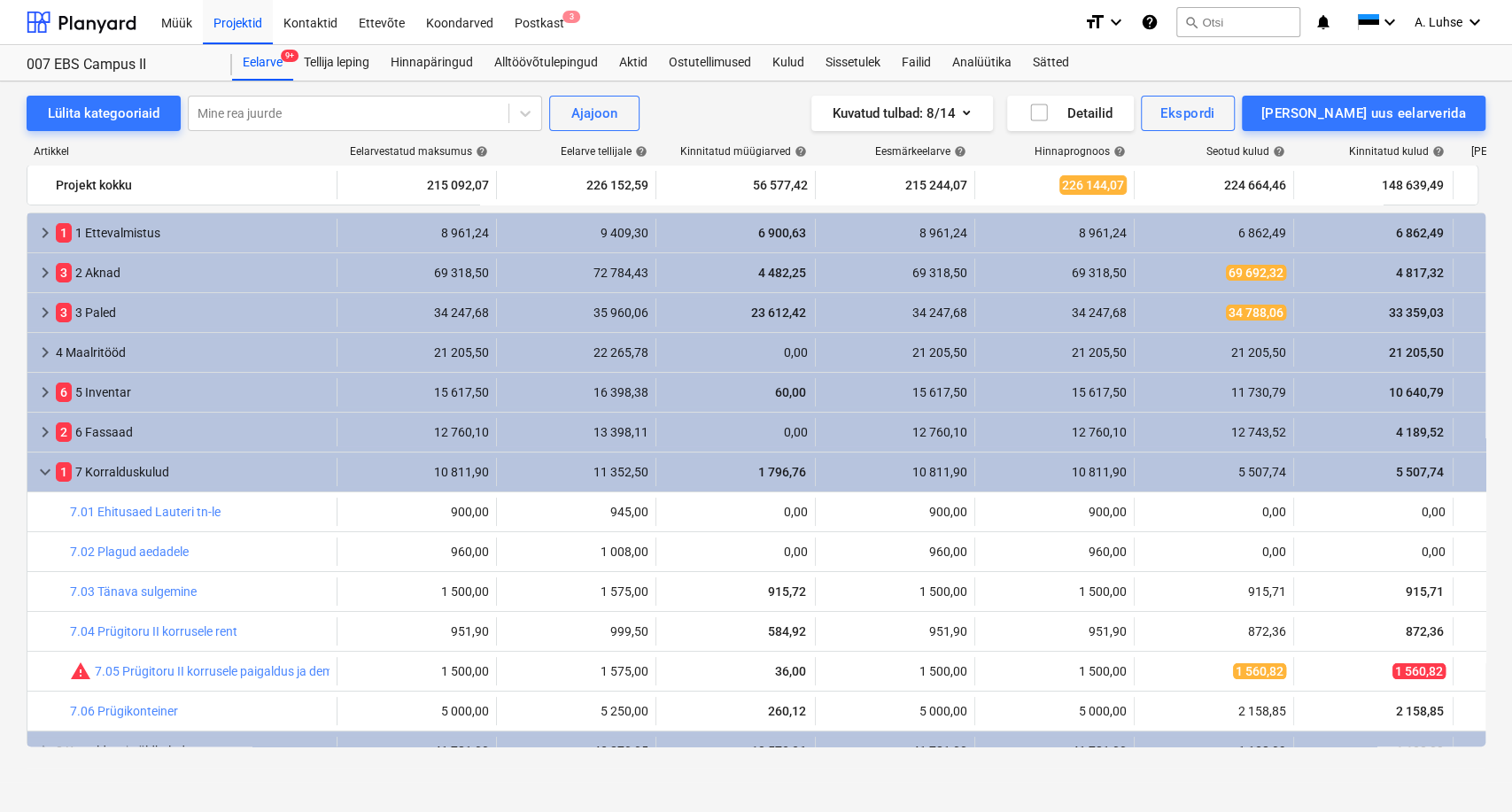
click at [42, 469] on span "keyboard_arrow_down" at bounding box center [45, 473] width 22 height 22
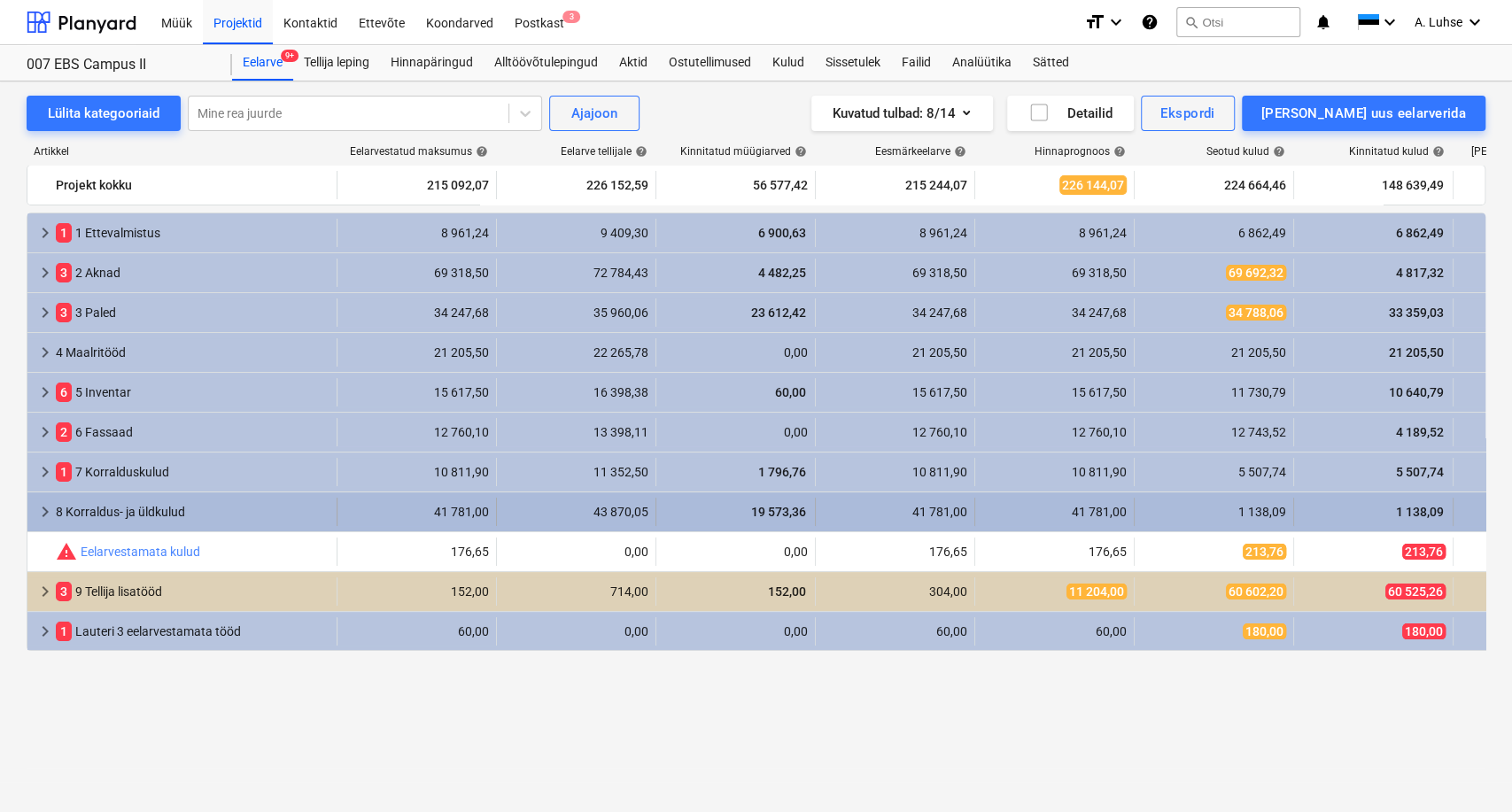
click at [40, 516] on span "keyboard_arrow_right" at bounding box center [45, 512] width 22 height 22
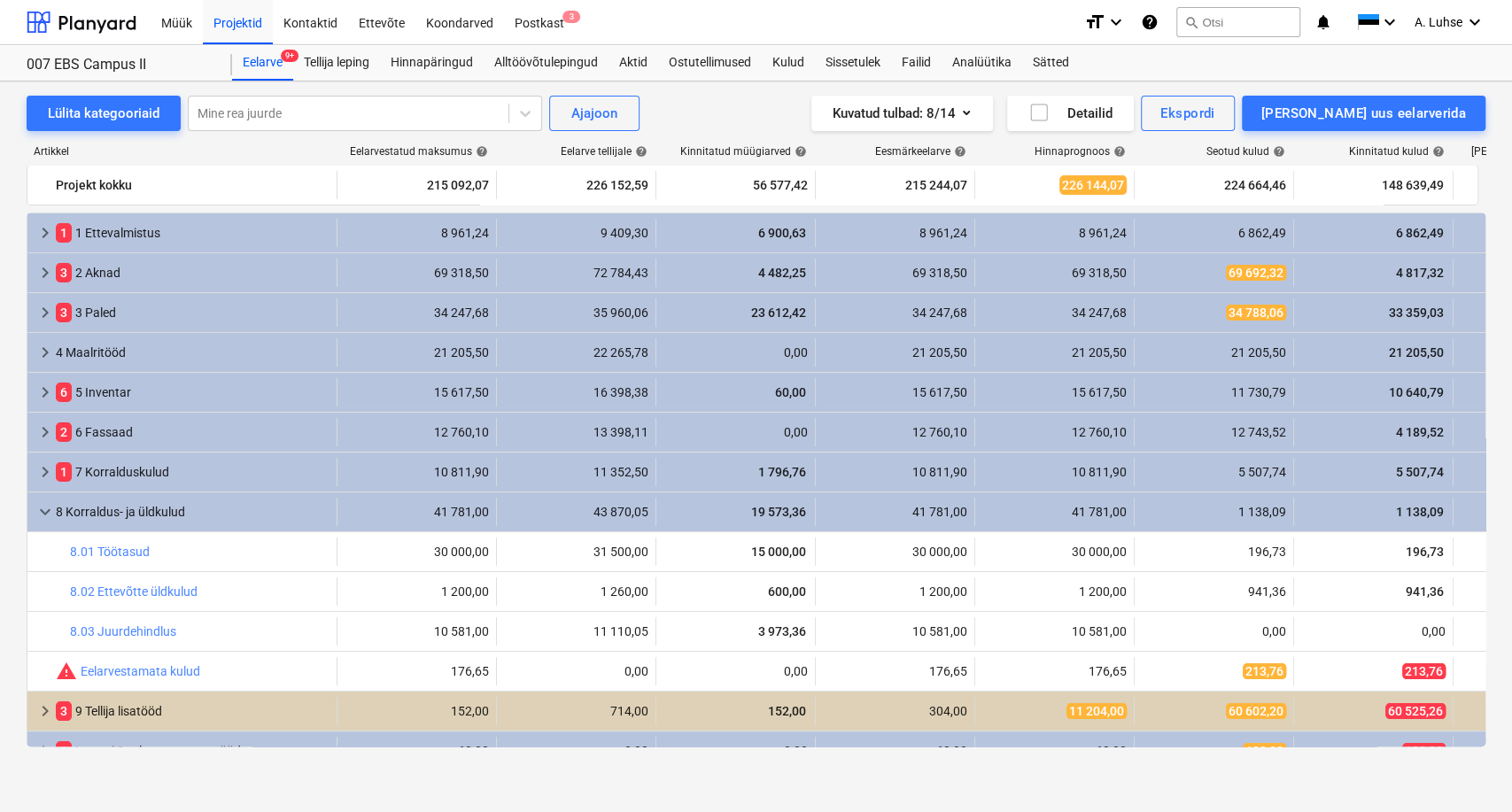
click at [40, 516] on span "keyboard_arrow_down" at bounding box center [45, 512] width 22 height 22
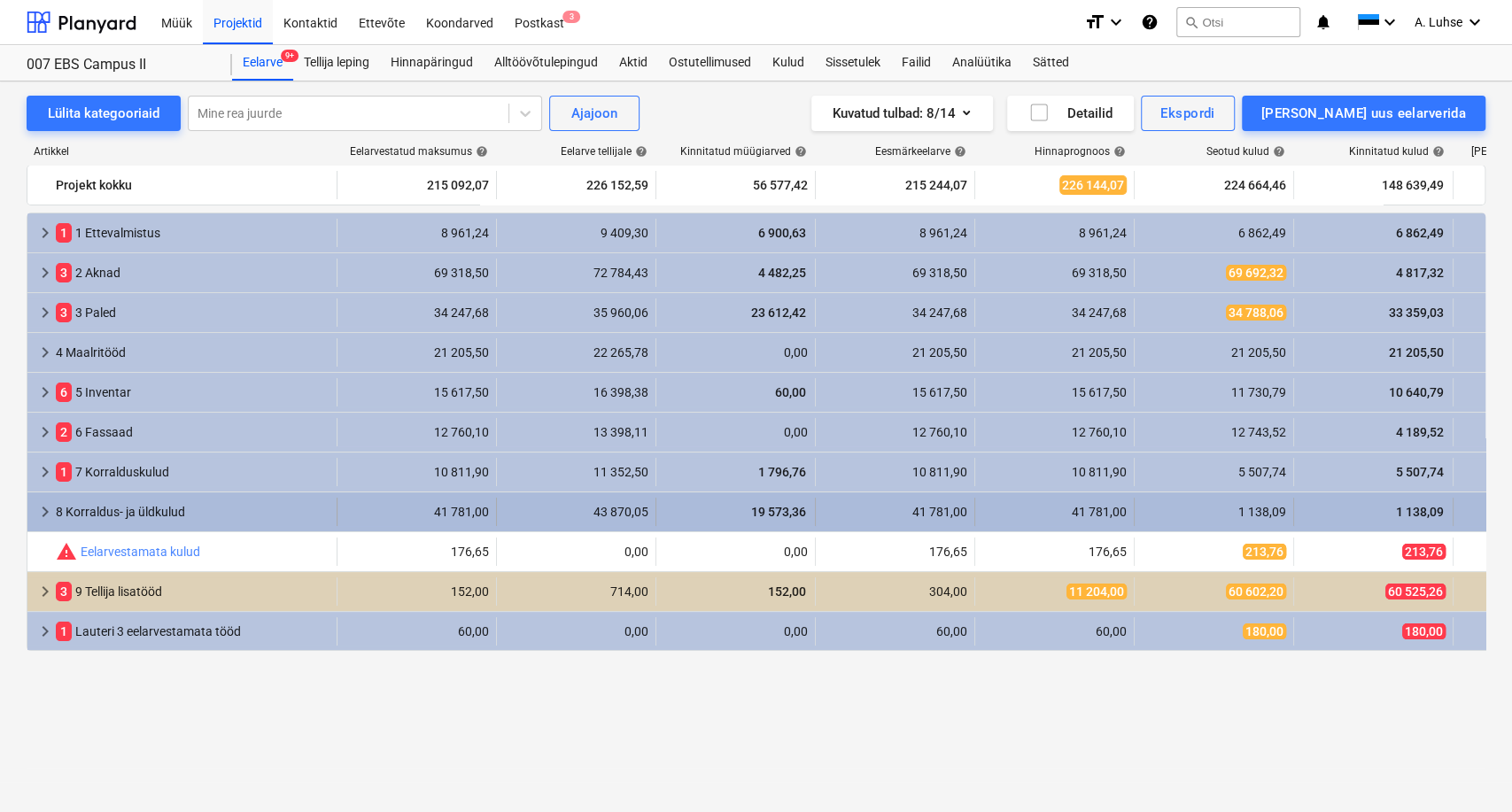
click at [39, 517] on span "keyboard_arrow_right" at bounding box center [45, 512] width 22 height 22
